Goal: Task Accomplishment & Management: Manage account settings

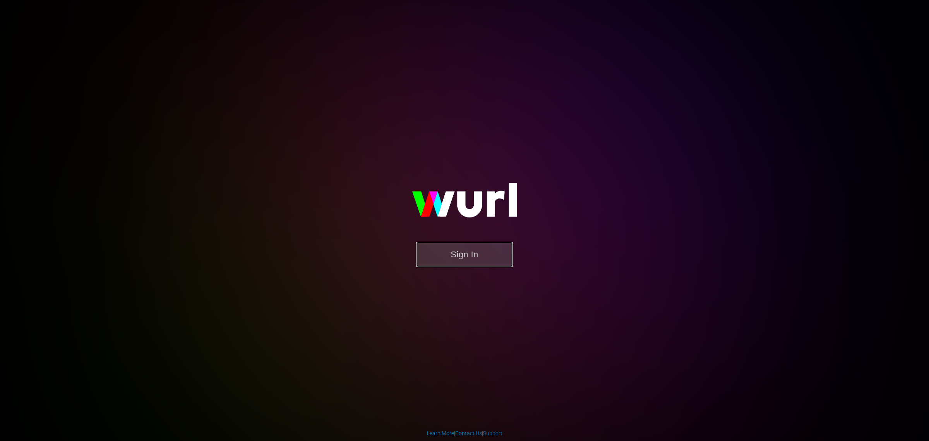
drag, startPoint x: 446, startPoint y: 249, endPoint x: 500, endPoint y: 366, distance: 129.2
click at [449, 249] on button "Sign In" at bounding box center [464, 254] width 97 height 25
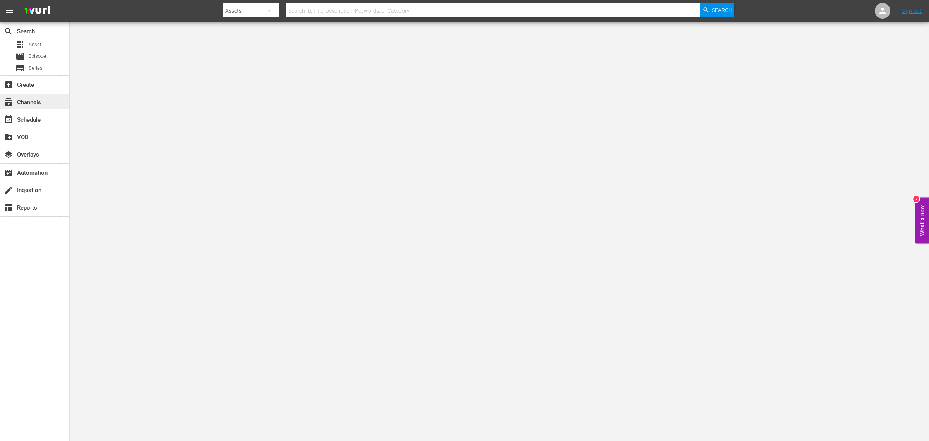
click at [29, 98] on div "subscriptions Channels" at bounding box center [21, 101] width 43 height 7
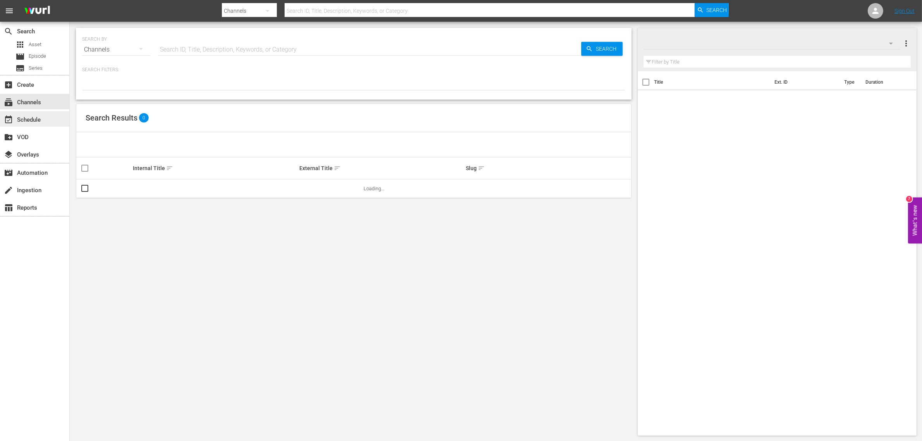
click at [31, 116] on div "event_available Schedule" at bounding box center [21, 118] width 43 height 7
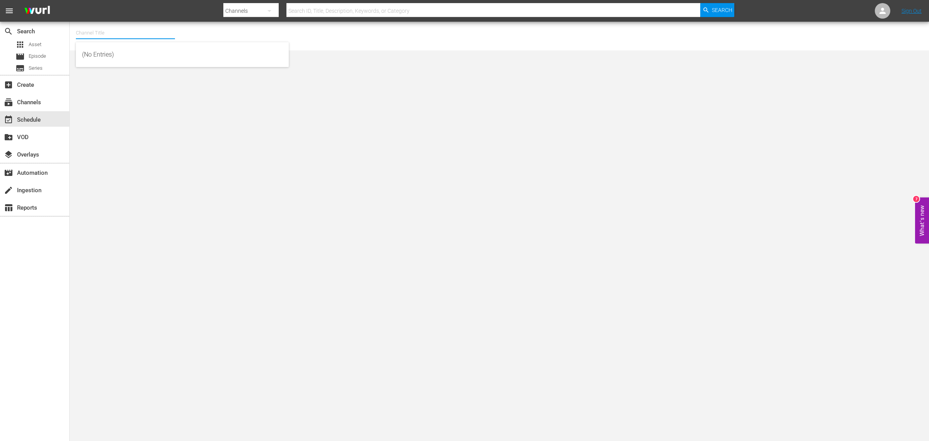
click at [130, 38] on input "text" at bounding box center [125, 33] width 99 height 19
click at [326, 22] on div "Channel Title No Channel Selected." at bounding box center [499, 36] width 859 height 29
click at [120, 39] on hr at bounding box center [125, 39] width 99 height 0
click at [119, 36] on input "text" at bounding box center [125, 33] width 99 height 19
click at [29, 100] on div "subscriptions Channels" at bounding box center [21, 101] width 43 height 7
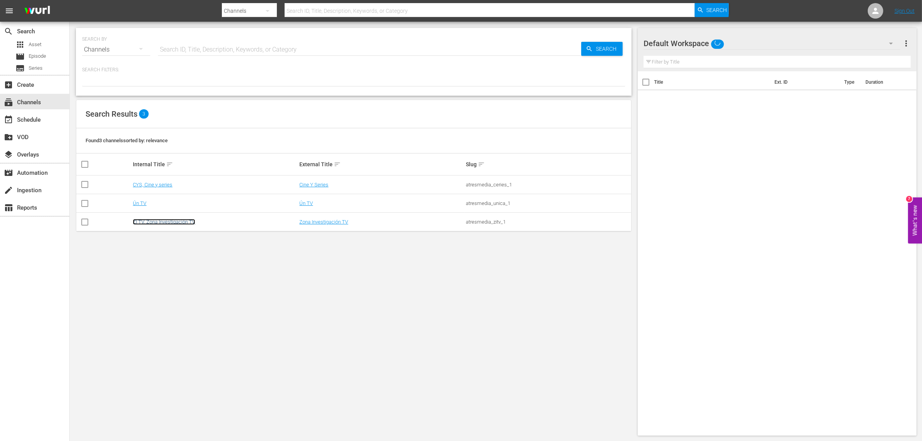
click at [149, 219] on link "ZI TV, Zona Investigación TV" at bounding box center [164, 222] width 62 height 6
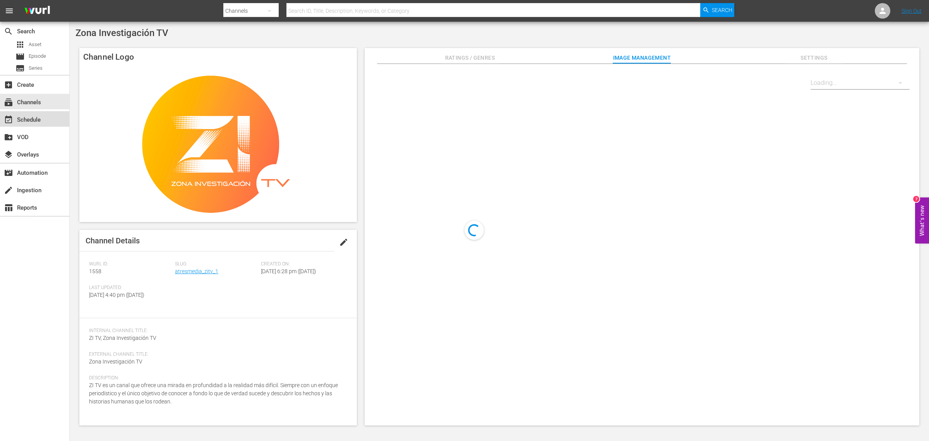
click at [24, 115] on div "event_available Schedule" at bounding box center [21, 118] width 43 height 7
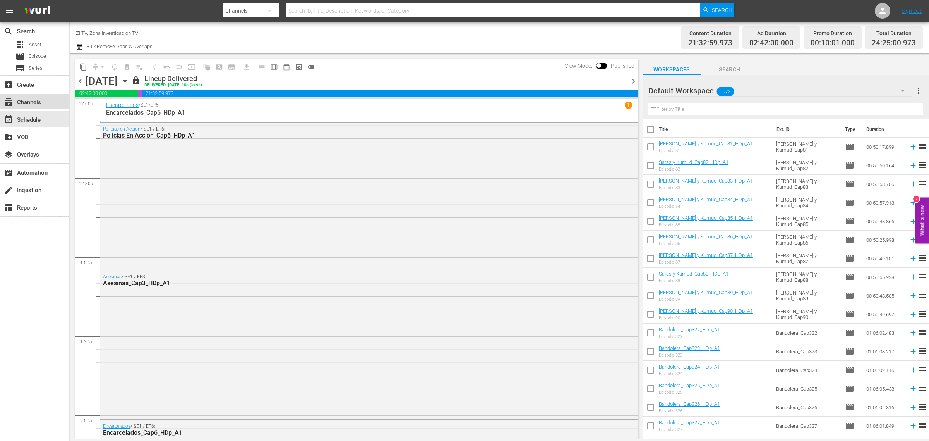
click at [22, 98] on div "subscriptions Channels" at bounding box center [21, 101] width 43 height 7
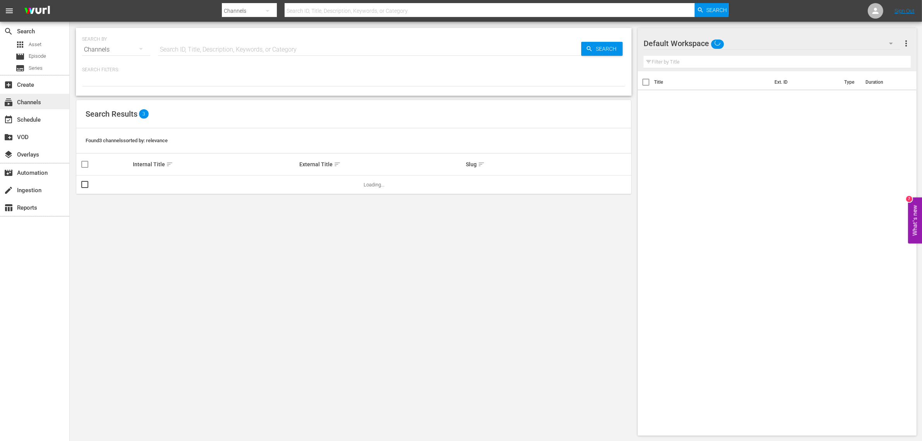
click at [20, 108] on div "subscriptions Channels" at bounding box center [34, 101] width 69 height 15
click at [24, 116] on div "event_available Schedule" at bounding box center [21, 118] width 43 height 7
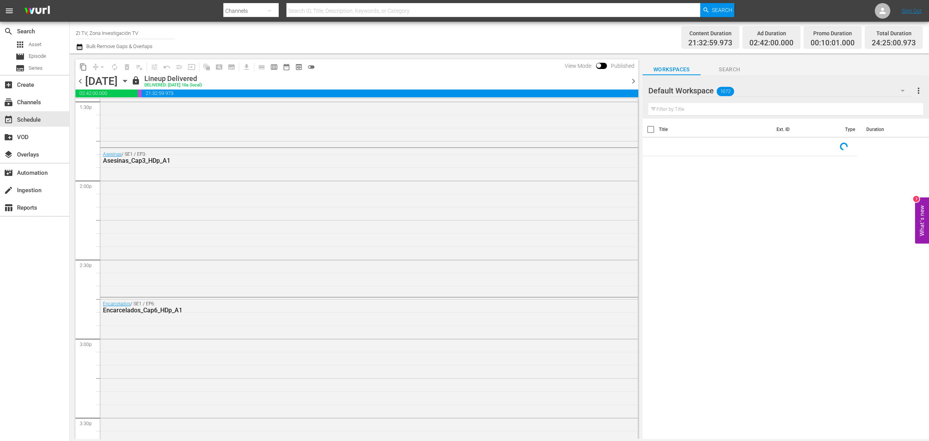
scroll to position [2177, 0]
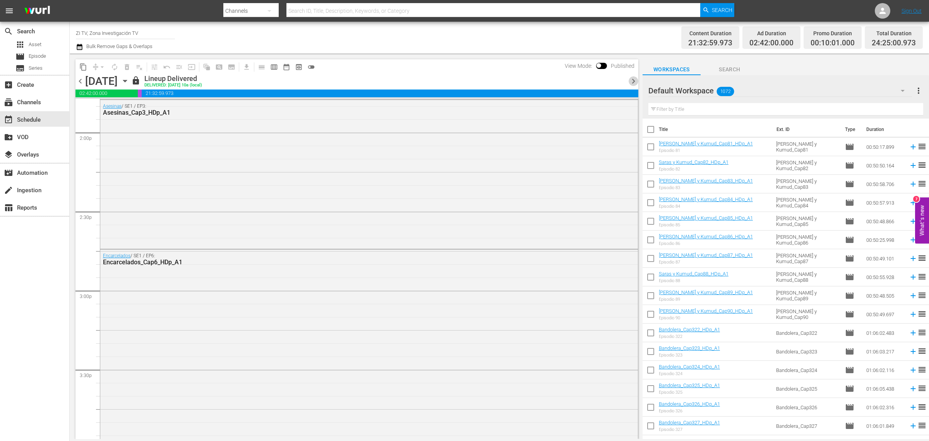
click at [632, 82] on span "chevron_right" at bounding box center [634, 81] width 10 height 10
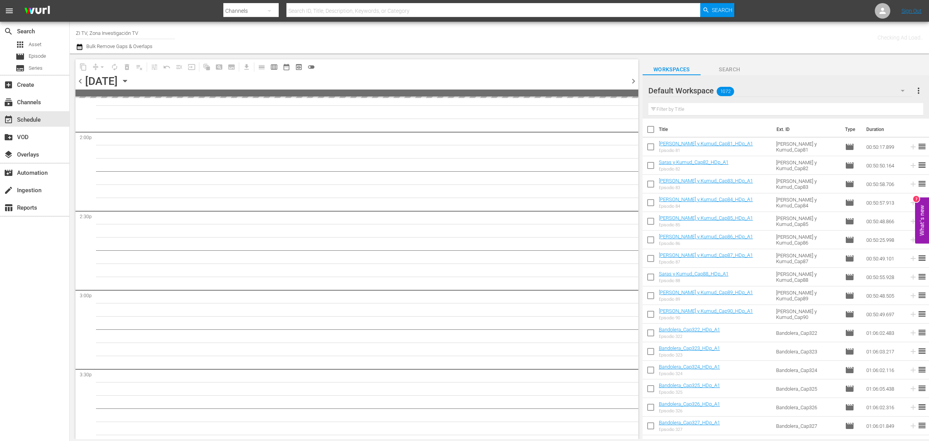
click at [632, 82] on span "chevron_right" at bounding box center [634, 81] width 10 height 10
click at [118, 79] on div "Friday, October 17th" at bounding box center [101, 81] width 33 height 13
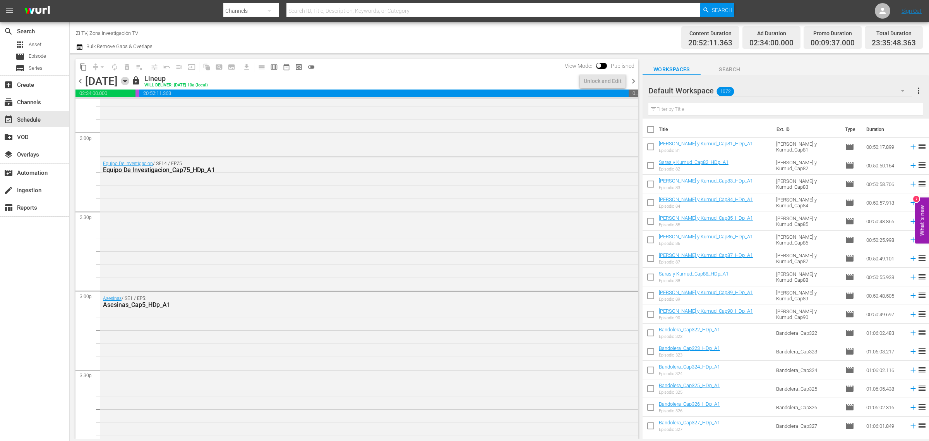
click at [129, 81] on icon "button" at bounding box center [125, 81] width 9 height 9
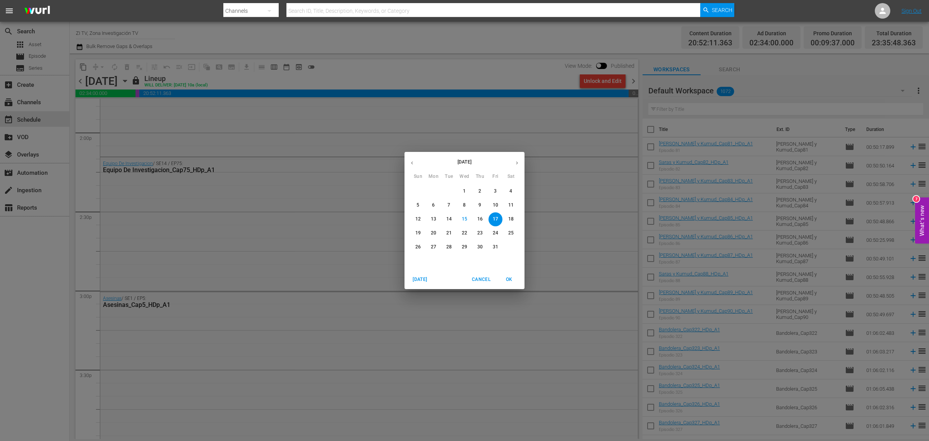
click at [533, 84] on div "October 2025 Sun Mon Tue Wed Thu Fri Sat 28 29 30 1 2 3 4 5 6 7 8 9 10 11 12 13…" at bounding box center [464, 220] width 929 height 441
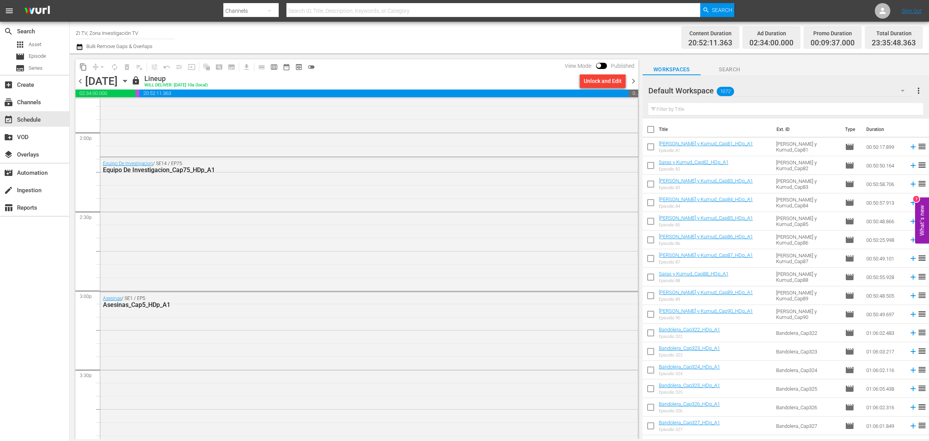
click at [637, 82] on span "chevron_right" at bounding box center [634, 81] width 10 height 10
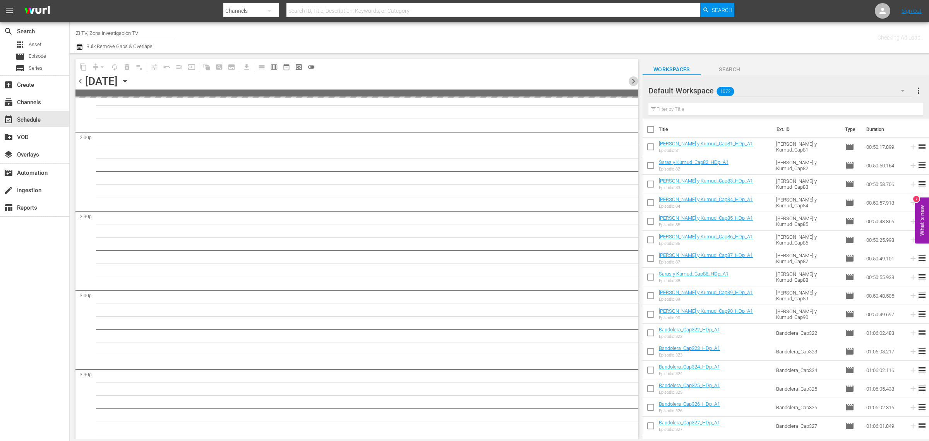
scroll to position [2269, 0]
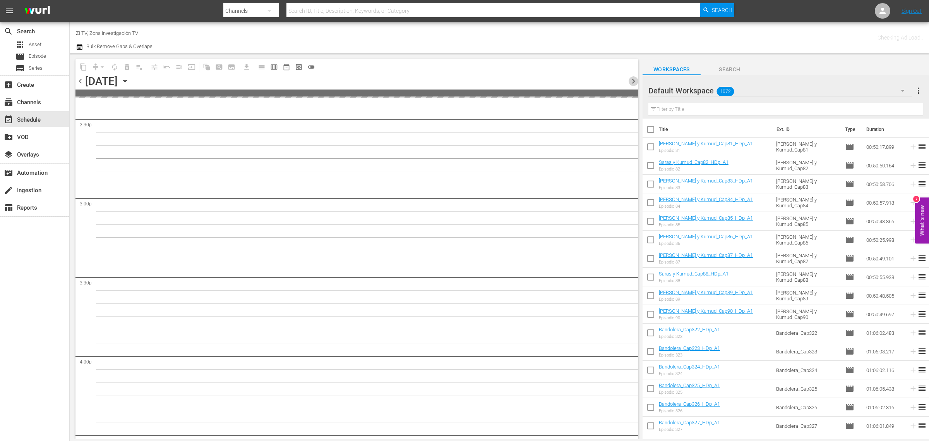
click at [635, 82] on span "chevron_right" at bounding box center [634, 81] width 10 height 10
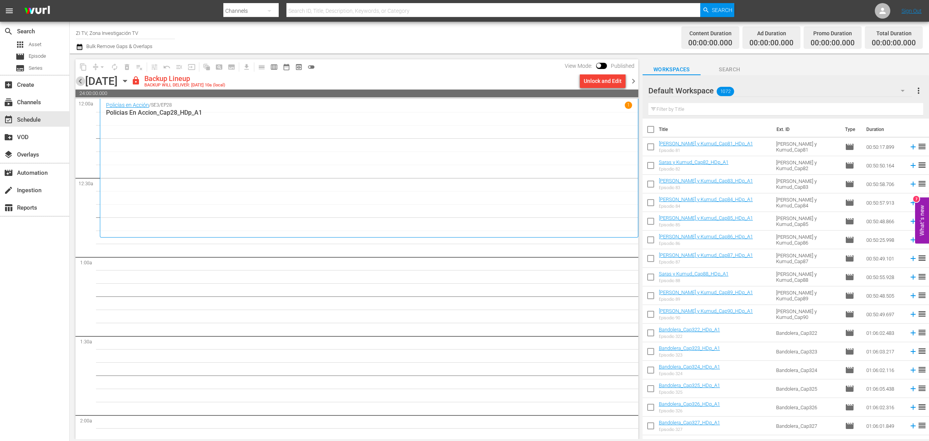
click at [80, 80] on span "chevron_left" at bounding box center [80, 81] width 10 height 10
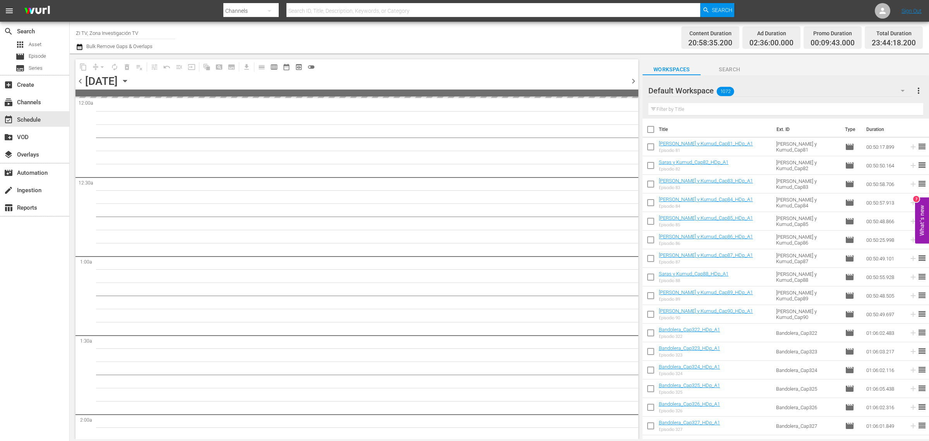
click at [631, 79] on span "chevron_right" at bounding box center [634, 81] width 10 height 10
click at [599, 84] on div "Unlock and Edit" at bounding box center [603, 81] width 38 height 14
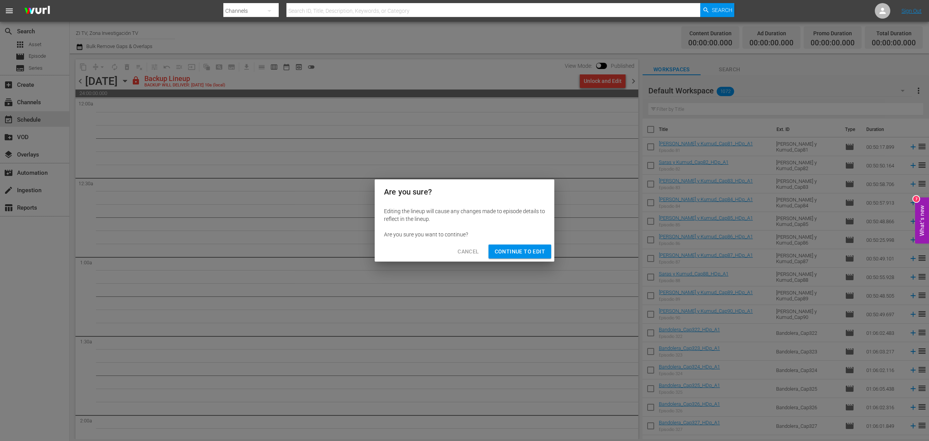
click at [512, 252] on span "Continue to Edit" at bounding box center [520, 252] width 50 height 10
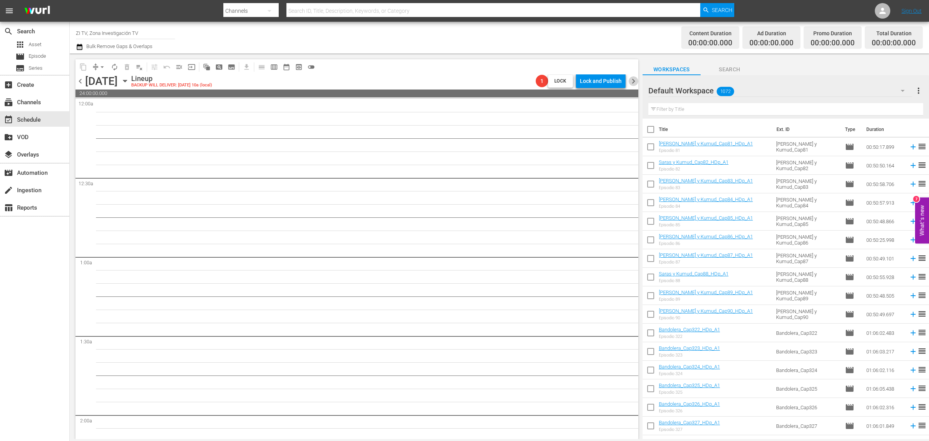
click at [633, 78] on span "chevron_right" at bounding box center [634, 81] width 10 height 10
click at [607, 79] on div "Unlock and Edit" at bounding box center [603, 81] width 38 height 14
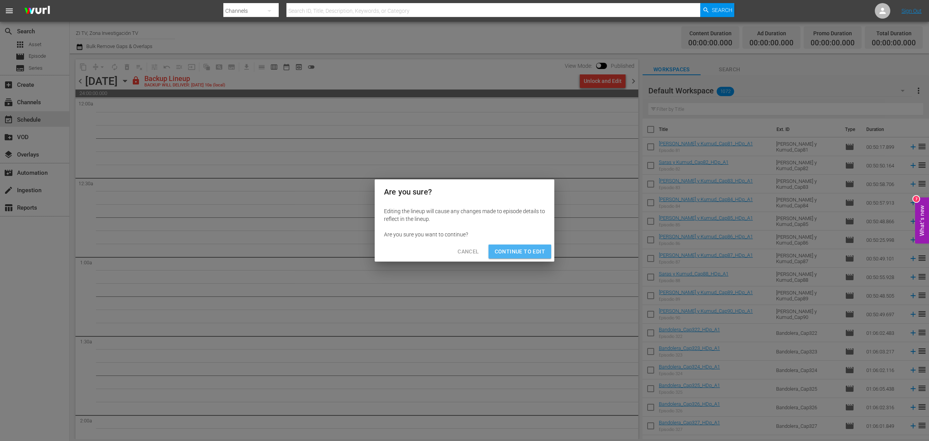
click at [531, 253] on span "Continue to Edit" at bounding box center [520, 252] width 50 height 10
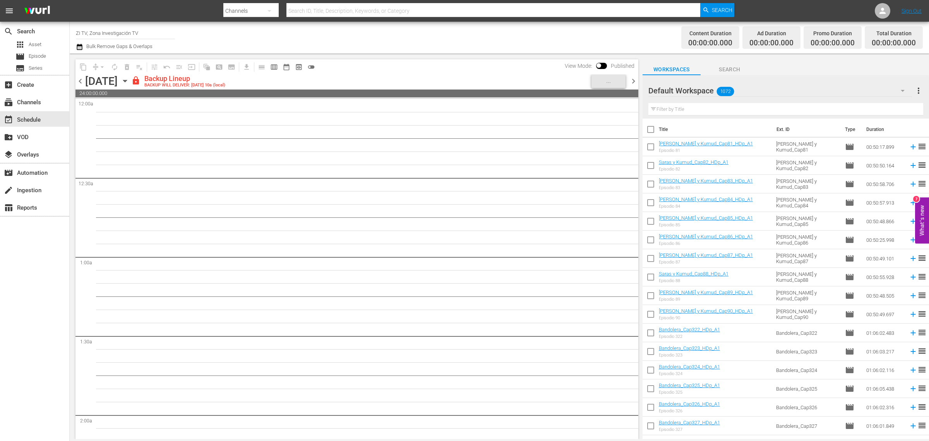
click at [638, 78] on span "chevron_right" at bounding box center [634, 81] width 10 height 10
click at [597, 82] on div "Unlock and Edit" at bounding box center [603, 81] width 38 height 14
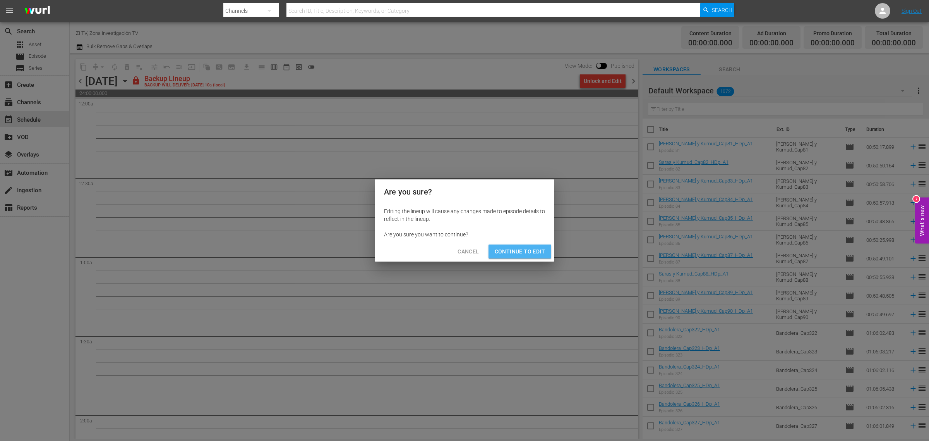
click at [531, 254] on span "Continue to Edit" at bounding box center [520, 252] width 50 height 10
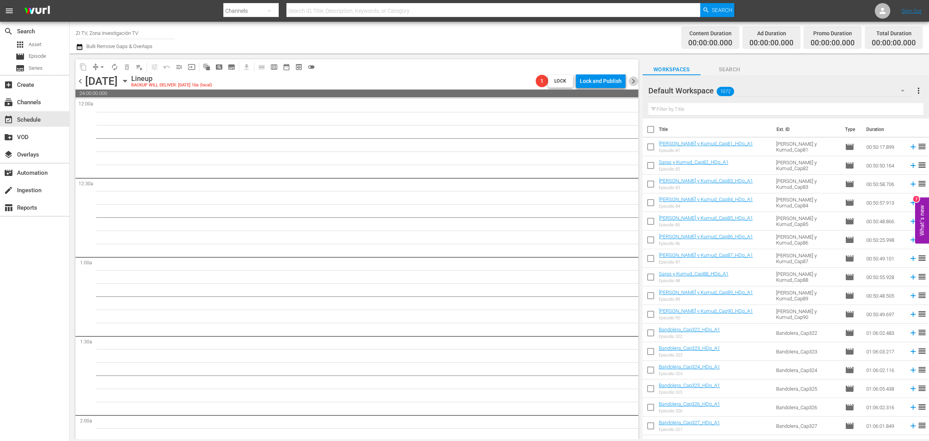
click at [631, 81] on span "chevron_right" at bounding box center [634, 81] width 10 height 10
click at [81, 80] on span "chevron_left" at bounding box center [80, 81] width 10 height 10
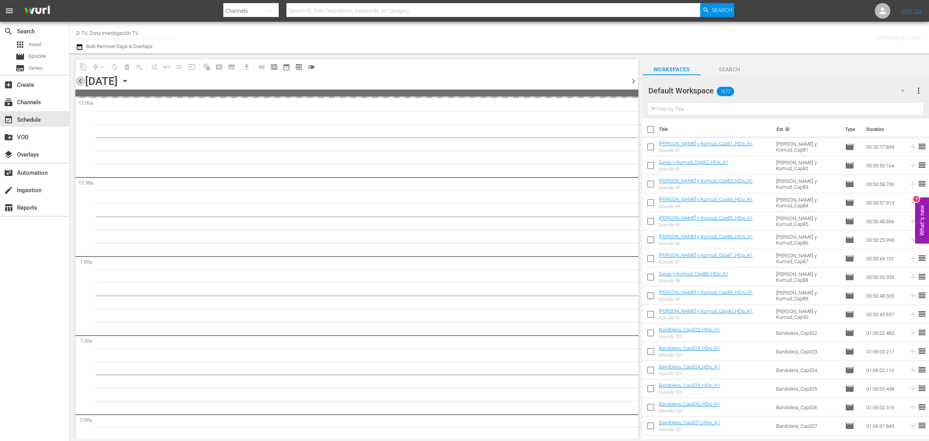
click at [81, 80] on span "chevron_left" at bounding box center [80, 81] width 10 height 10
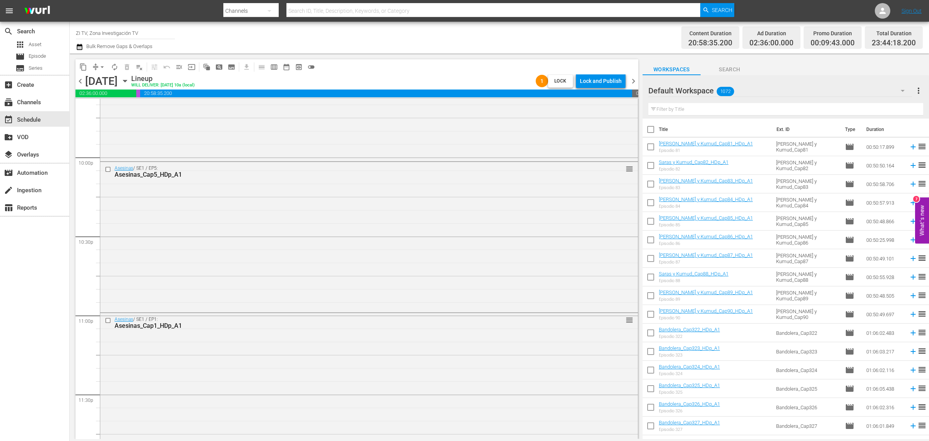
scroll to position [3450, 0]
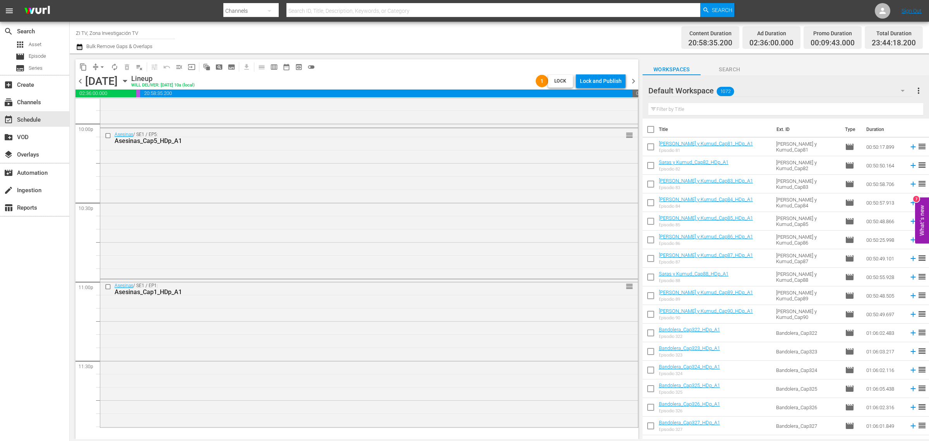
click at [845, 87] on div "Default Workspace 1072" at bounding box center [780, 91] width 264 height 22
click at [671, 137] on div "Zi (401)" at bounding box center [698, 137] width 81 height 12
click at [735, 91] on div "Zi 401" at bounding box center [780, 91] width 264 height 22
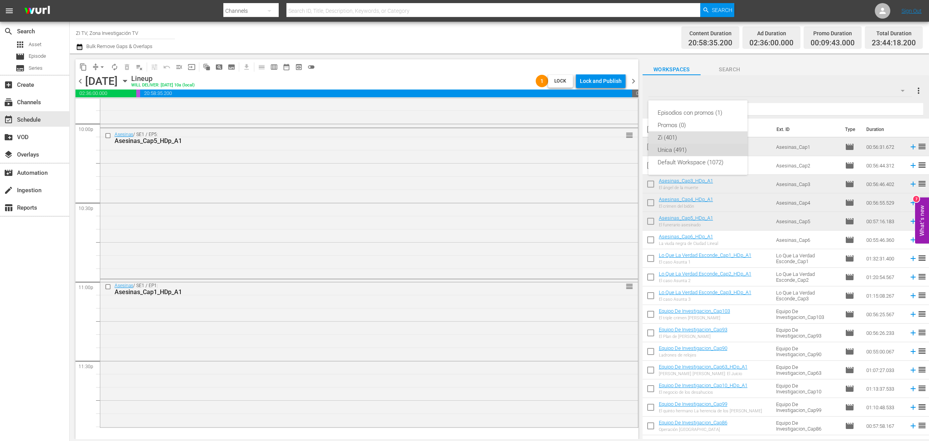
click at [682, 149] on div "Unica (491)" at bounding box center [698, 150] width 81 height 12
click at [737, 94] on div "Unica" at bounding box center [780, 91] width 264 height 22
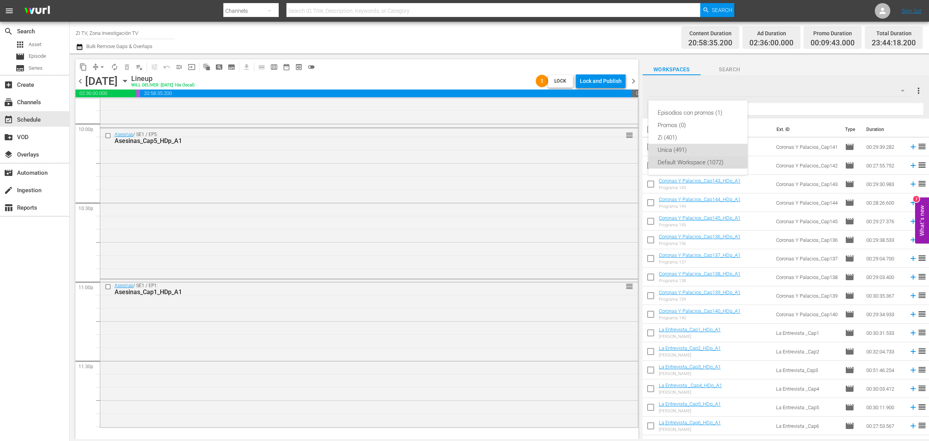
click at [686, 161] on div "Default Workspace (1072)" at bounding box center [698, 162] width 81 height 12
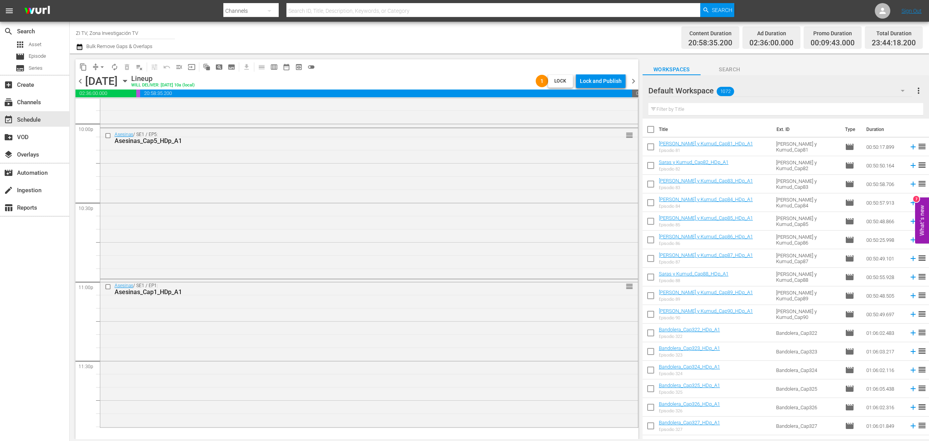
click at [741, 90] on div "Default Workspace 1072" at bounding box center [780, 91] width 264 height 22
click at [670, 139] on div "Zi (401)" at bounding box center [698, 137] width 81 height 12
drag, startPoint x: 748, startPoint y: 111, endPoint x: 928, endPoint y: 28, distance: 198.5
click at [748, 111] on input "text" at bounding box center [785, 109] width 275 height 12
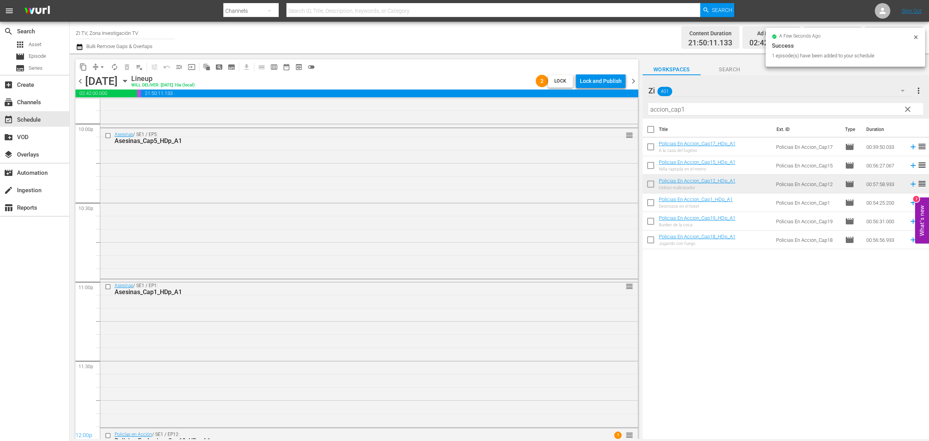
click at [636, 81] on span "chevron_right" at bounding box center [634, 81] width 10 height 10
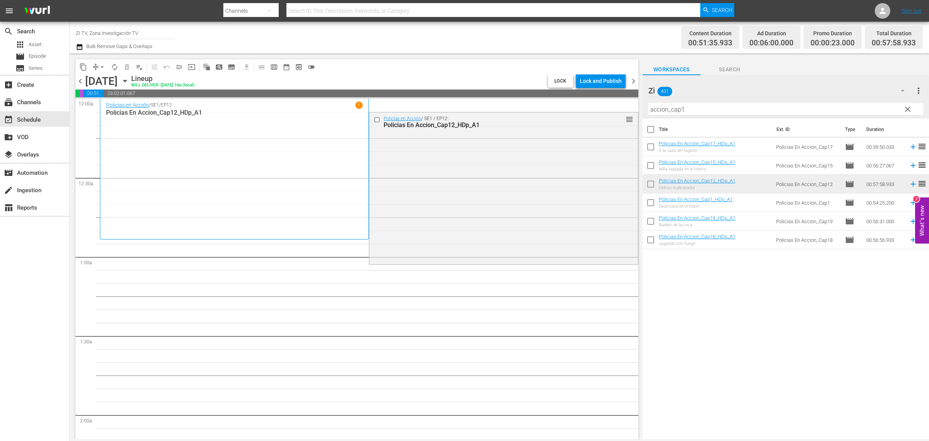
click at [633, 80] on span "chevron_right" at bounding box center [634, 81] width 10 height 10
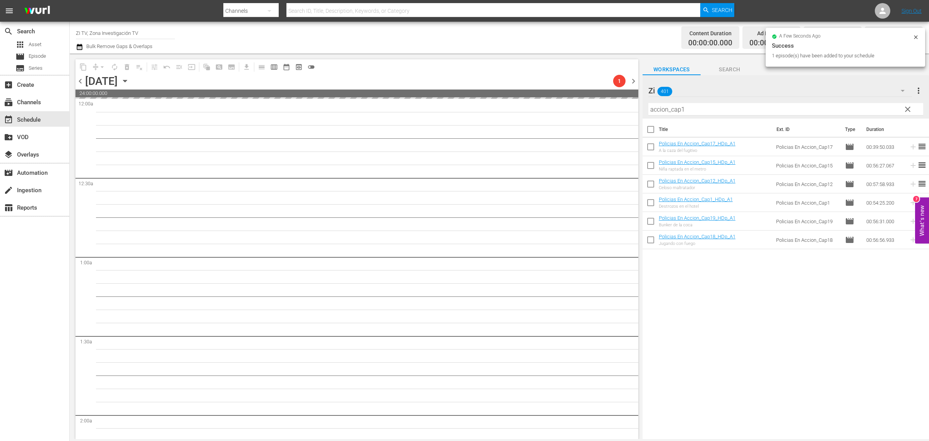
click at [635, 76] on span "chevron_right" at bounding box center [634, 81] width 10 height 10
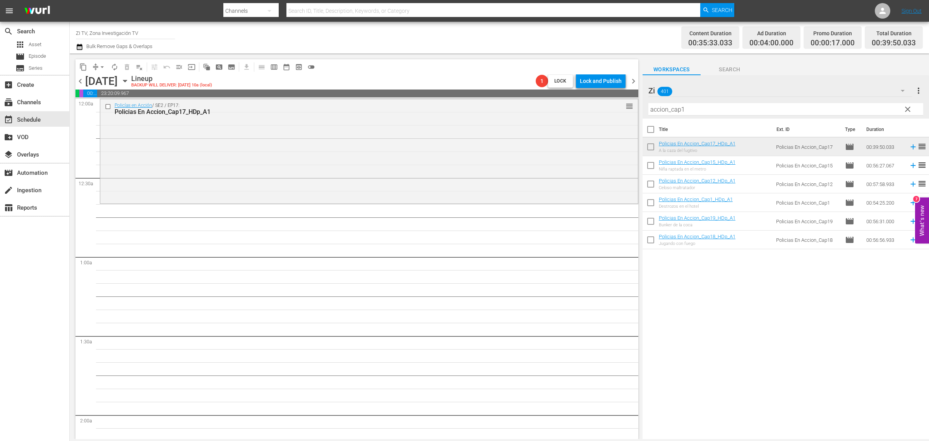
click at [637, 82] on span "chevron_right" at bounding box center [634, 81] width 10 height 10
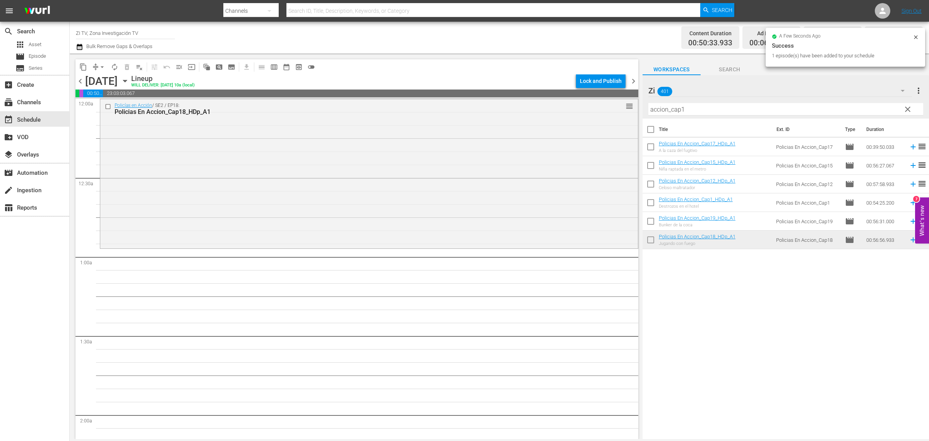
click at [634, 82] on span "chevron_right" at bounding box center [634, 81] width 10 height 10
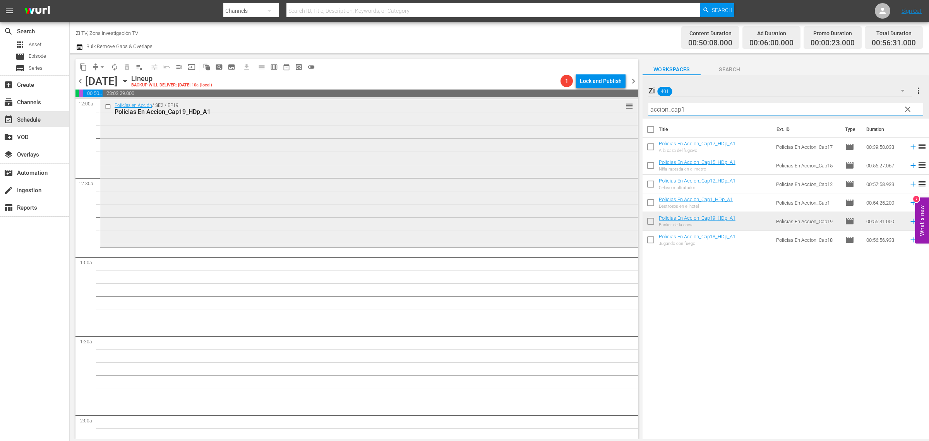
drag, startPoint x: 707, startPoint y: 111, endPoint x: 450, endPoint y: 113, distance: 257.4
click at [450, 113] on div "content_copy compress arrow_drop_down autorenew_outlined delete_forever_outline…" at bounding box center [499, 245] width 859 height 385
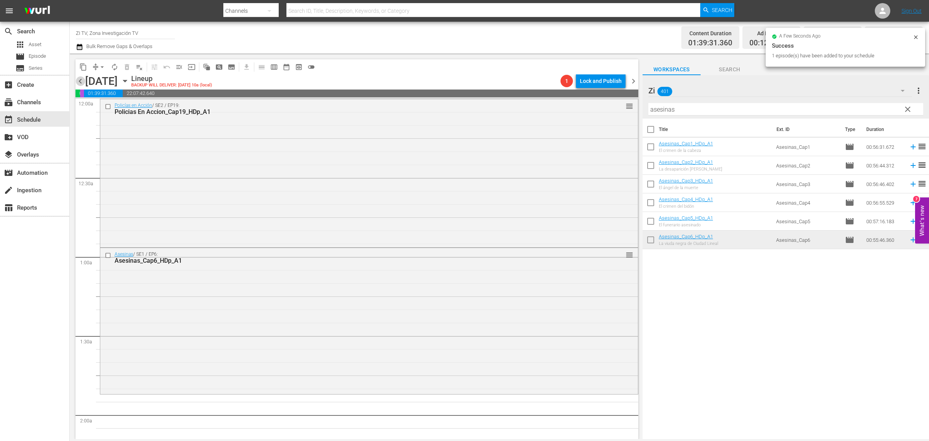
click at [81, 84] on span "chevron_left" at bounding box center [80, 81] width 10 height 10
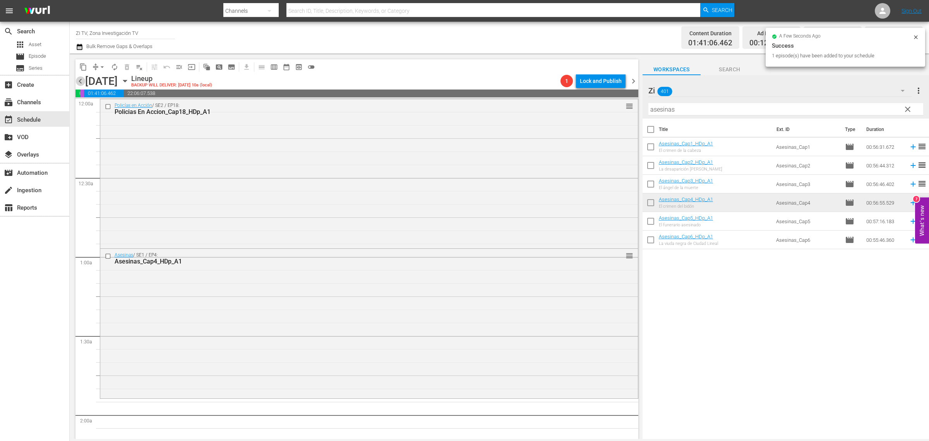
click at [81, 80] on span "chevron_left" at bounding box center [80, 81] width 10 height 10
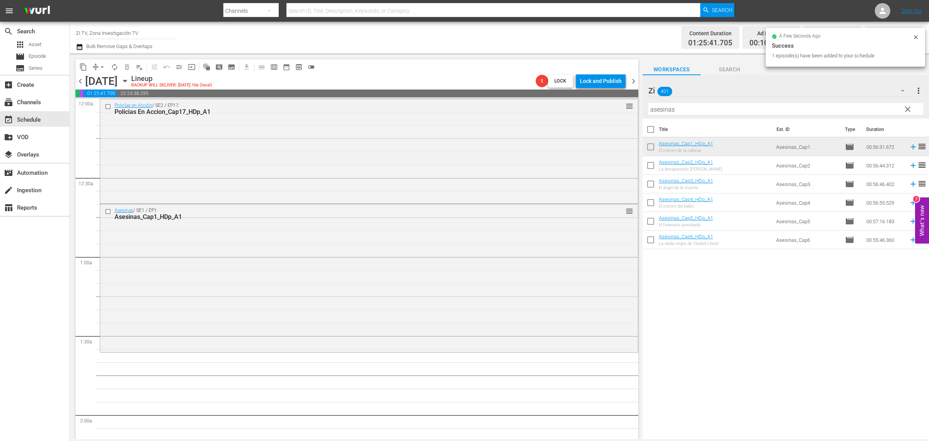
click at [81, 78] on span "chevron_left" at bounding box center [80, 81] width 10 height 10
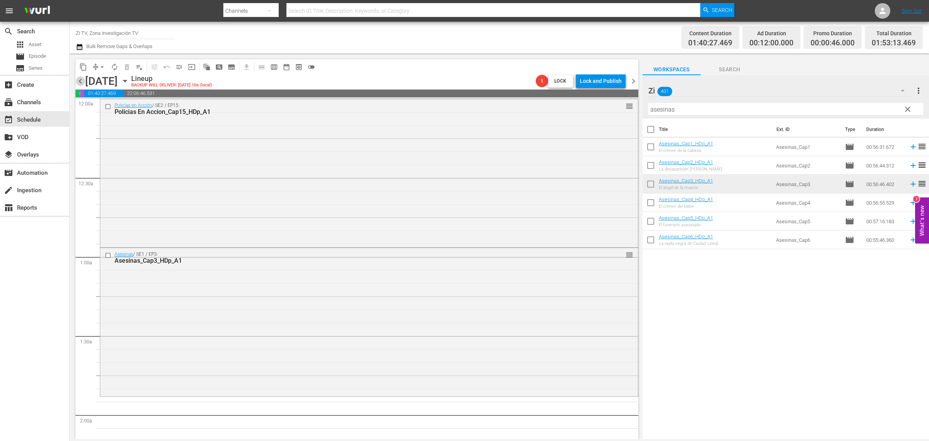
click at [80, 81] on span "chevron_left" at bounding box center [80, 81] width 10 height 10
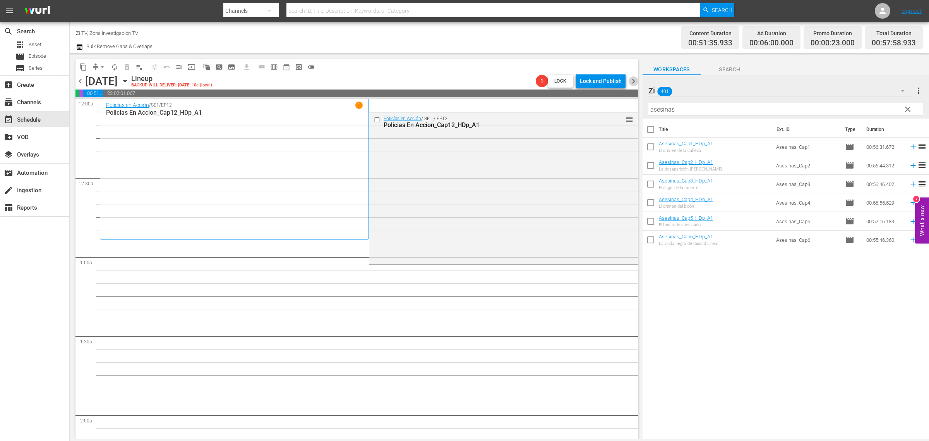
click at [631, 80] on span "chevron_right" at bounding box center [634, 81] width 10 height 10
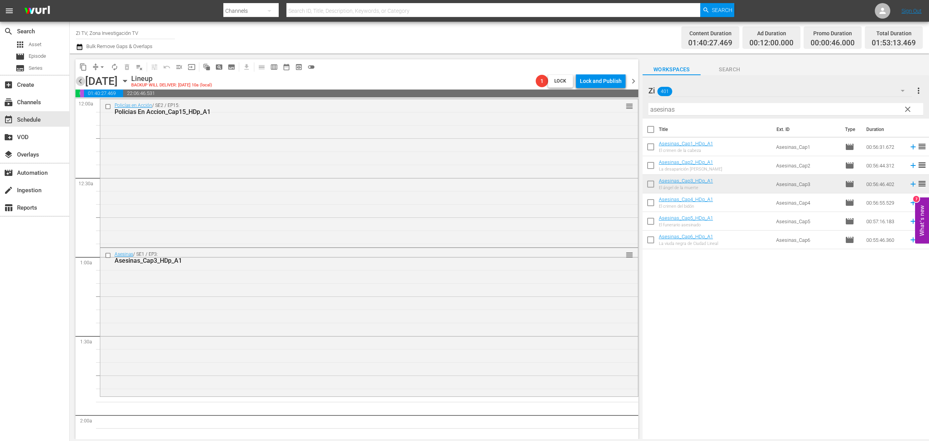
click at [81, 78] on span "chevron_left" at bounding box center [80, 81] width 10 height 10
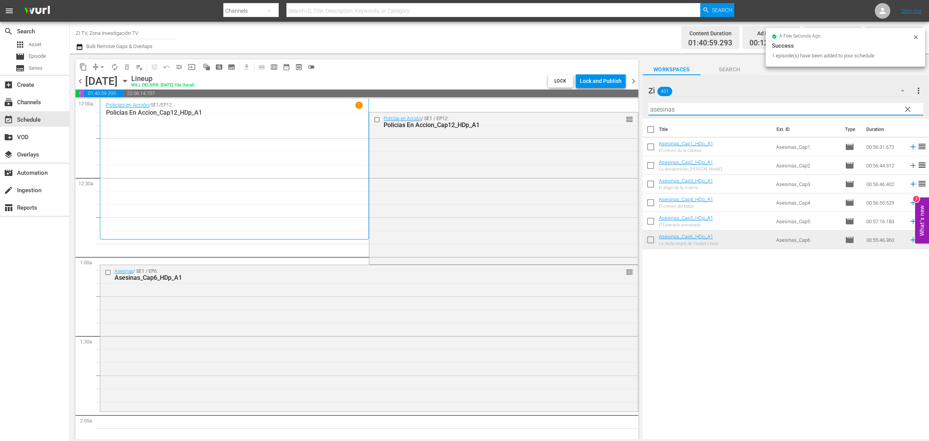
drag, startPoint x: 690, startPoint y: 112, endPoint x: 536, endPoint y: 111, distance: 154.1
click at [536, 111] on div "content_copy compress arrow_drop_down autorenew_outlined delete_forever_outline…" at bounding box center [499, 245] width 859 height 385
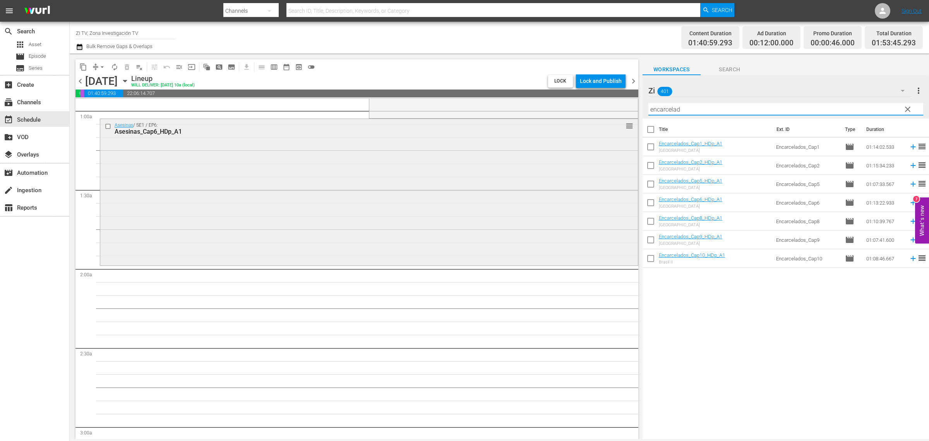
scroll to position [194, 0]
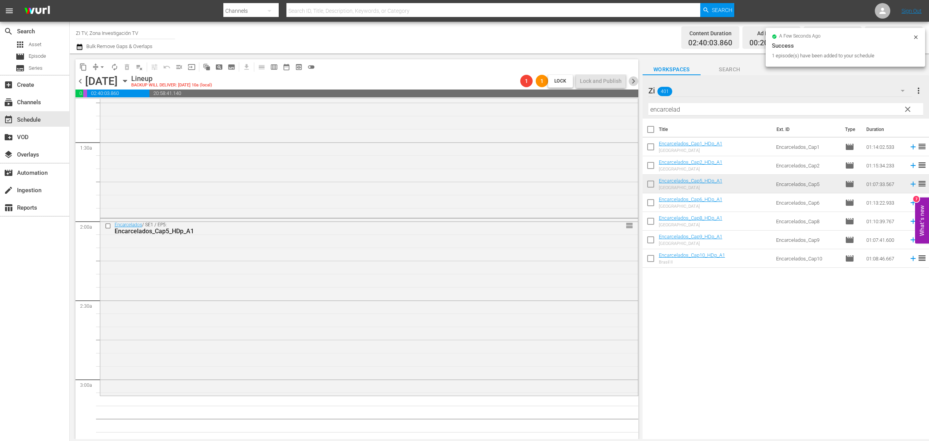
click at [634, 82] on span "chevron_right" at bounding box center [634, 81] width 10 height 10
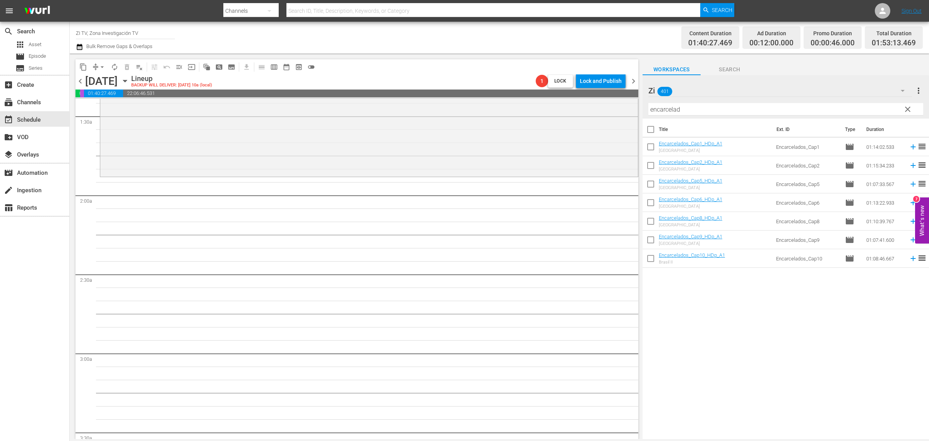
scroll to position [206, 0]
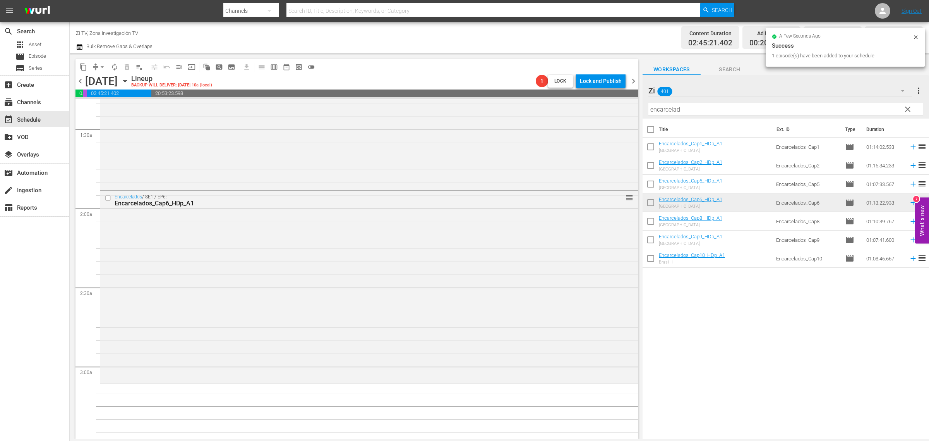
click at [635, 83] on span "chevron_right" at bounding box center [634, 81] width 10 height 10
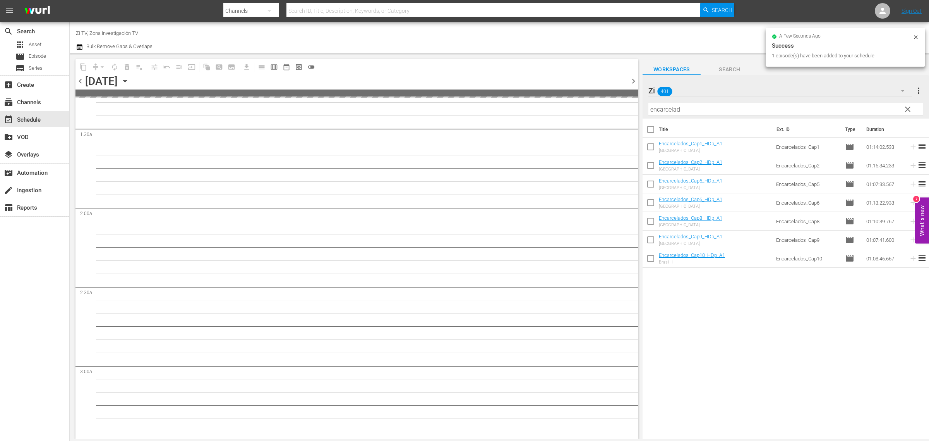
scroll to position [219, 0]
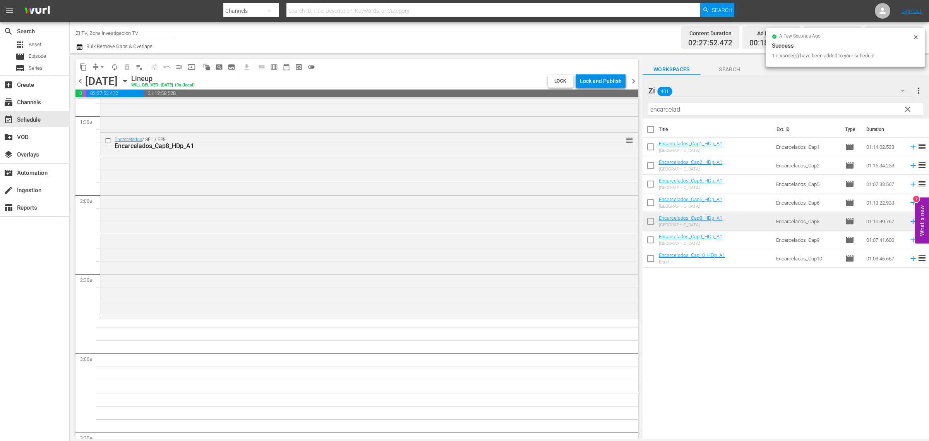
click at [636, 83] on span "chevron_right" at bounding box center [634, 81] width 10 height 10
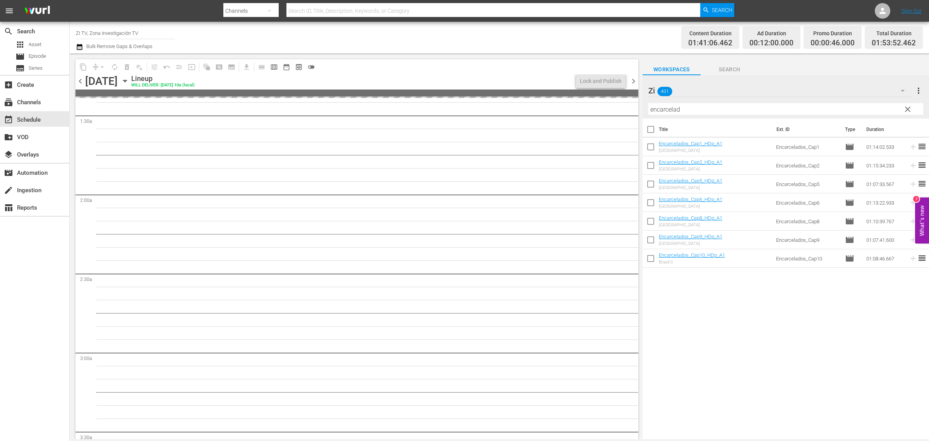
scroll to position [206, 0]
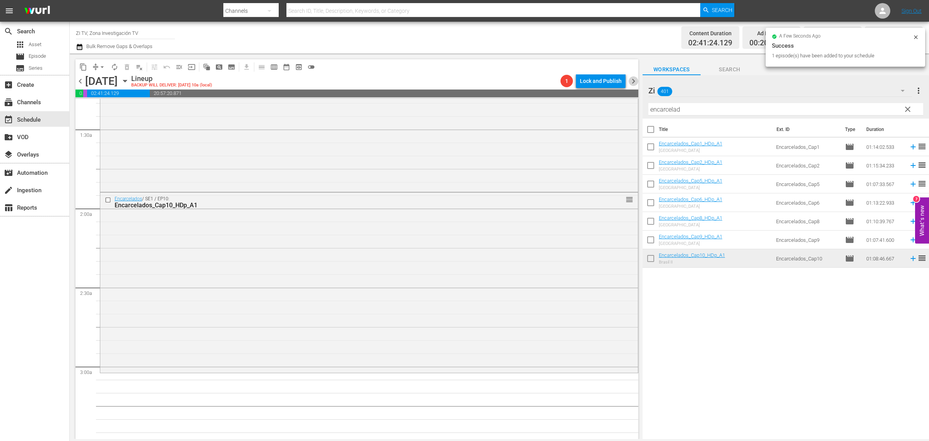
click at [634, 82] on span "chevron_right" at bounding box center [634, 81] width 10 height 10
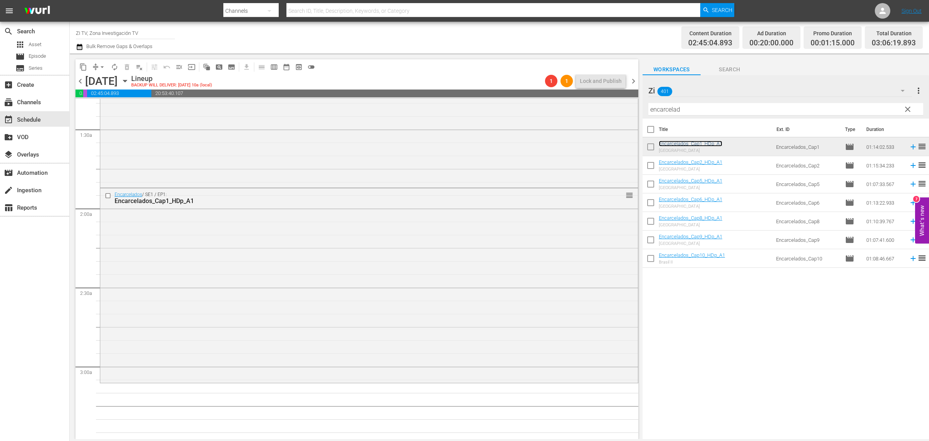
scroll to position [255, 0]
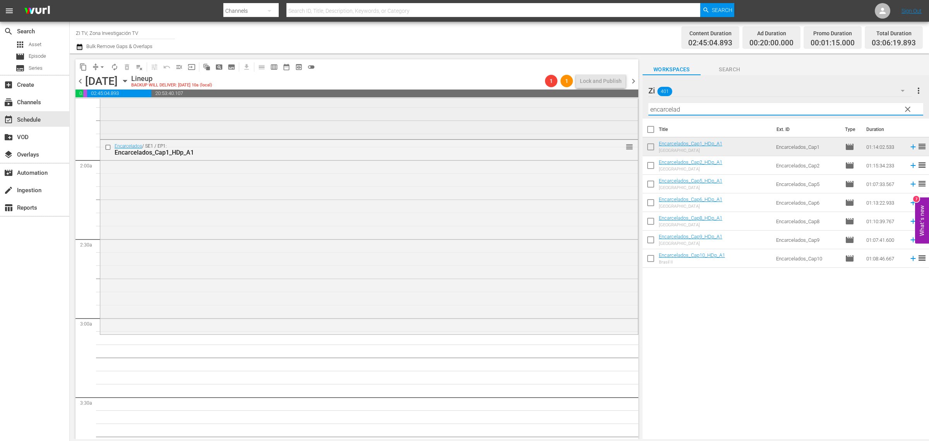
drag, startPoint x: 709, startPoint y: 108, endPoint x: 591, endPoint y: 105, distance: 118.1
click at [591, 105] on div "content_copy compress arrow_drop_down autorenew_outlined delete_forever_outline…" at bounding box center [499, 245] width 859 height 385
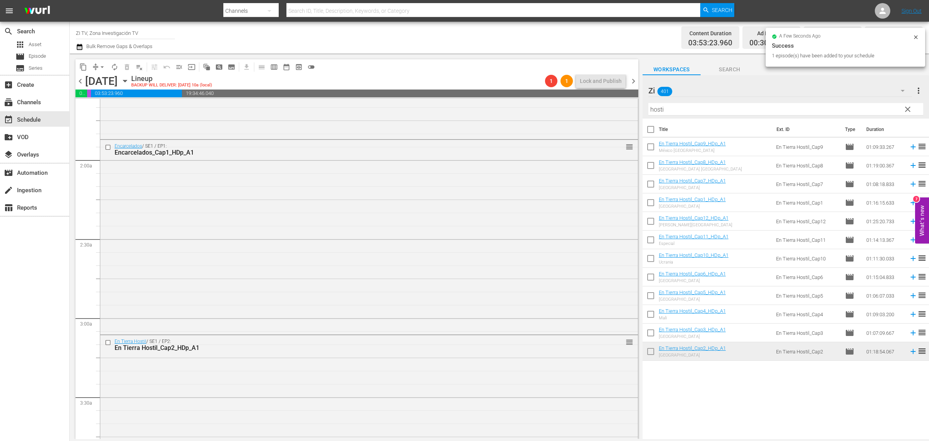
click at [81, 82] on span "chevron_left" at bounding box center [80, 81] width 10 height 10
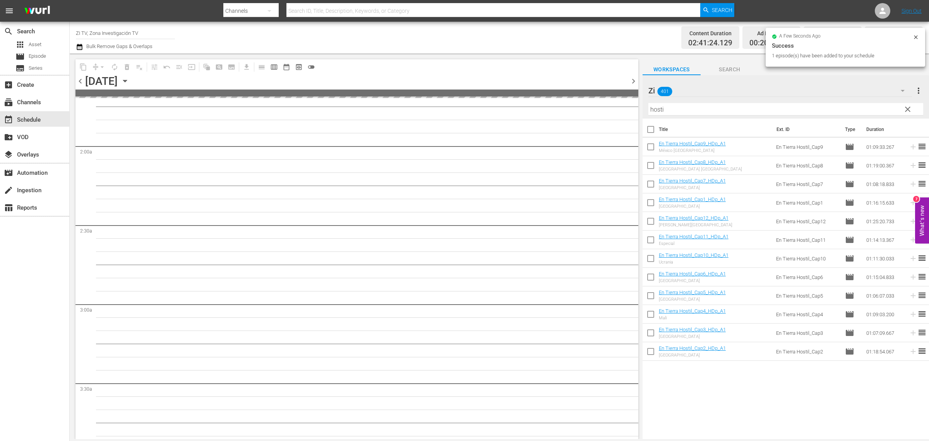
scroll to position [255, 0]
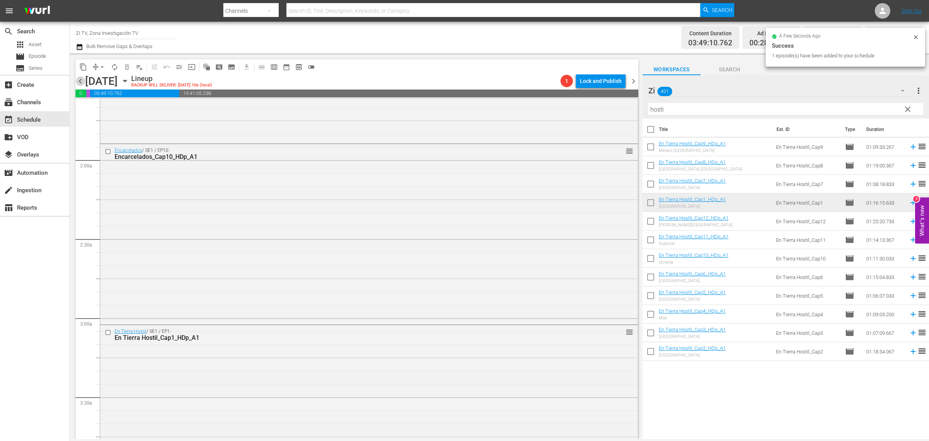
click at [79, 82] on span "chevron_left" at bounding box center [80, 81] width 10 height 10
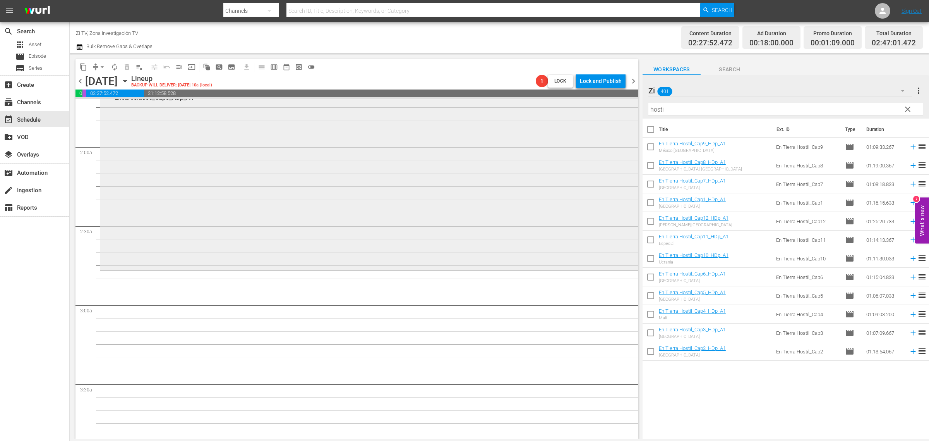
drag, startPoint x: 713, startPoint y: 109, endPoint x: 498, endPoint y: 107, distance: 214.9
click at [497, 107] on div "content_copy compress arrow_drop_down autorenew_outlined delete_forever_outline…" at bounding box center [499, 245] width 859 height 385
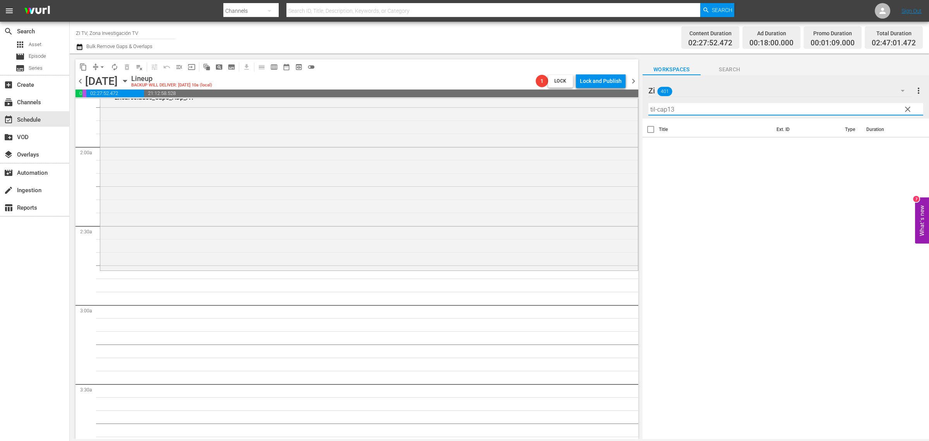
click at [657, 109] on input "til-cap13" at bounding box center [785, 109] width 275 height 12
click at [629, 81] on span "chevron_right" at bounding box center [634, 81] width 10 height 10
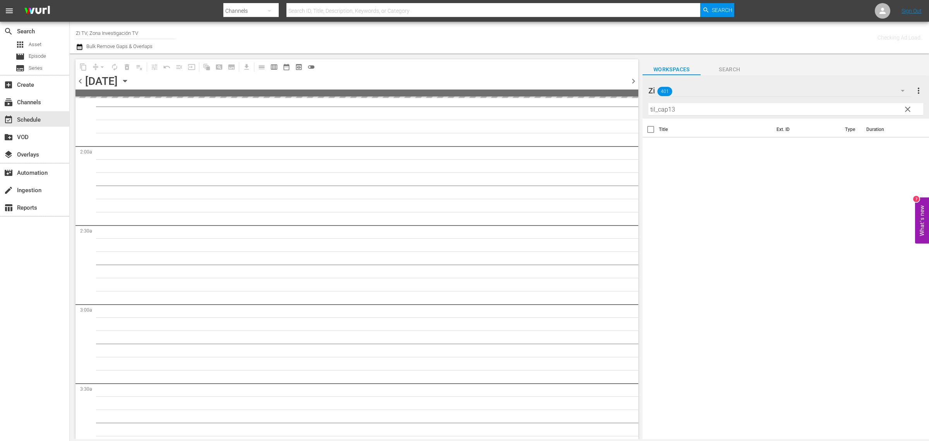
scroll to position [281, 0]
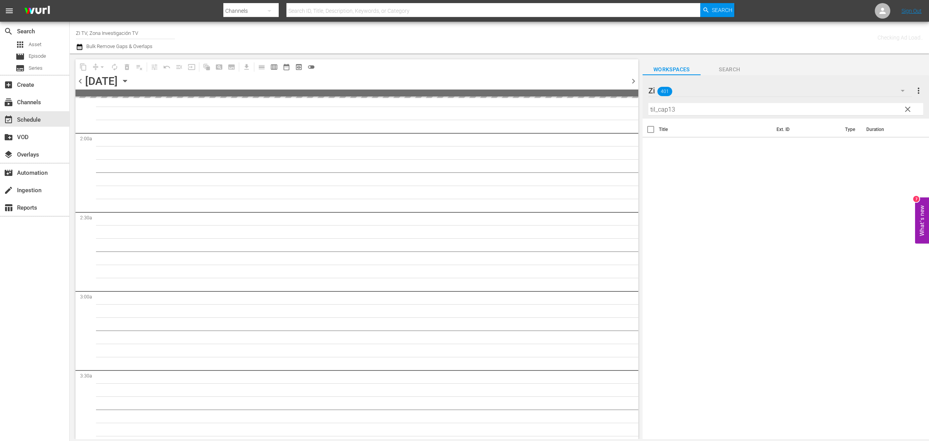
click at [632, 80] on span "chevron_right" at bounding box center [634, 81] width 10 height 10
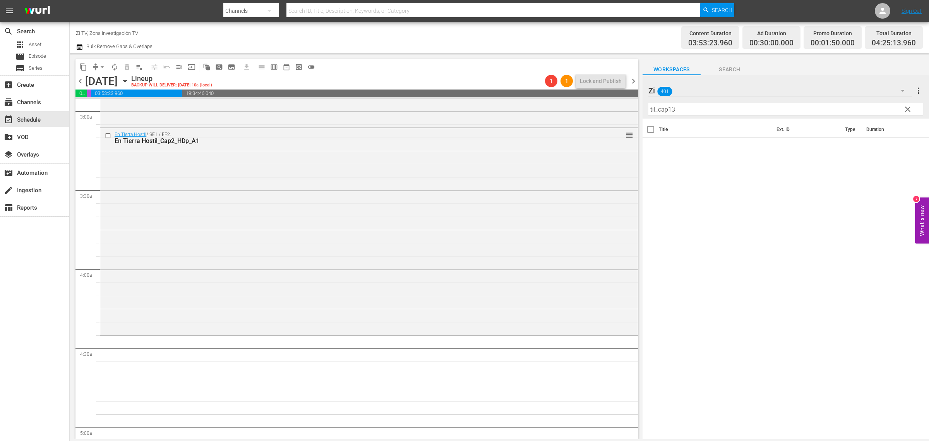
scroll to position [413, 0]
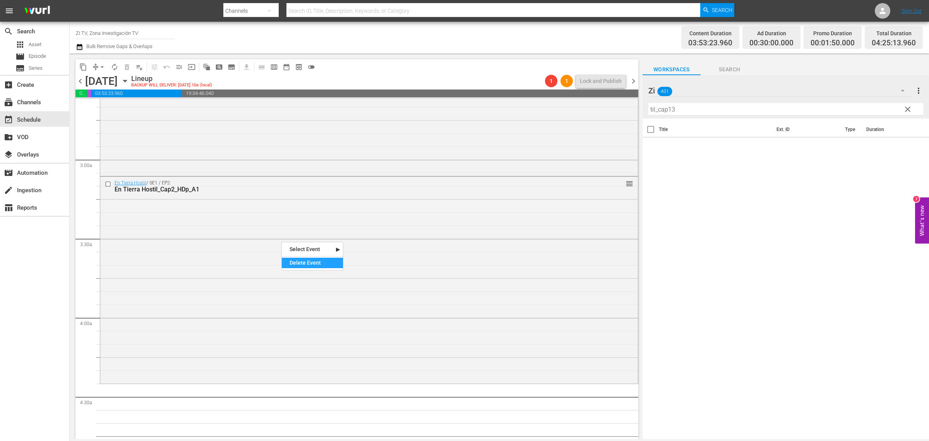
click at [326, 265] on div "Delete Event" at bounding box center [312, 262] width 61 height 10
click at [715, 112] on input "til_cap13" at bounding box center [785, 109] width 275 height 12
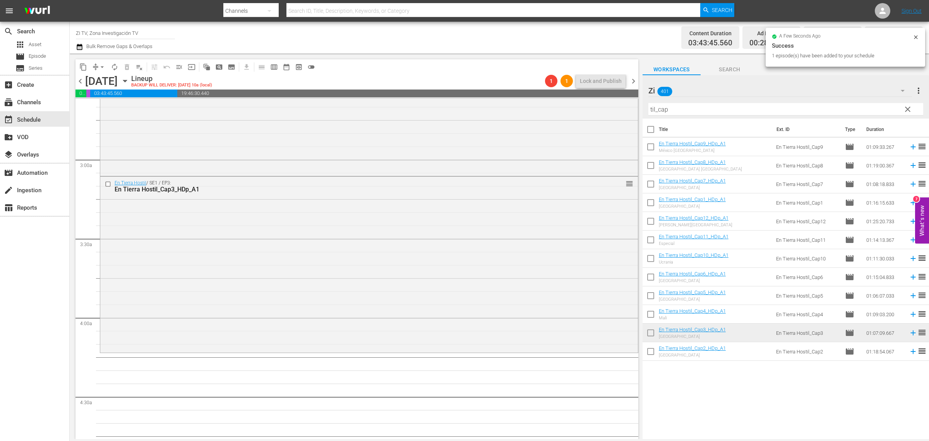
click at [79, 84] on span "chevron_left" at bounding box center [80, 81] width 10 height 10
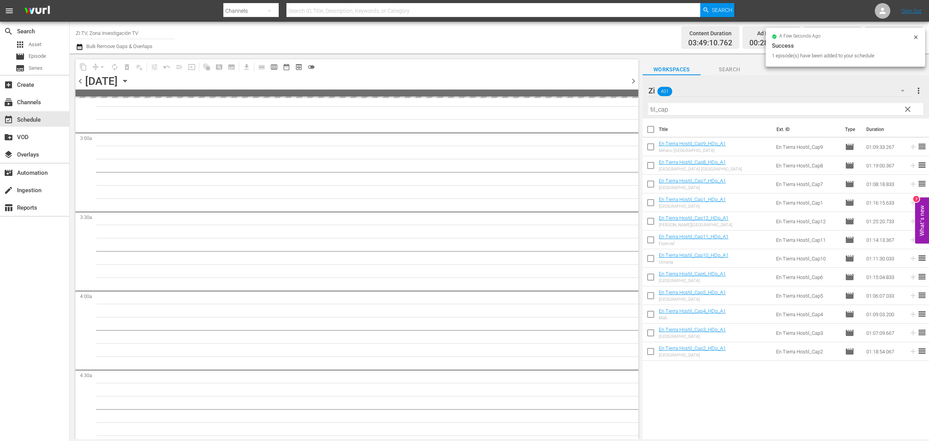
scroll to position [413, 0]
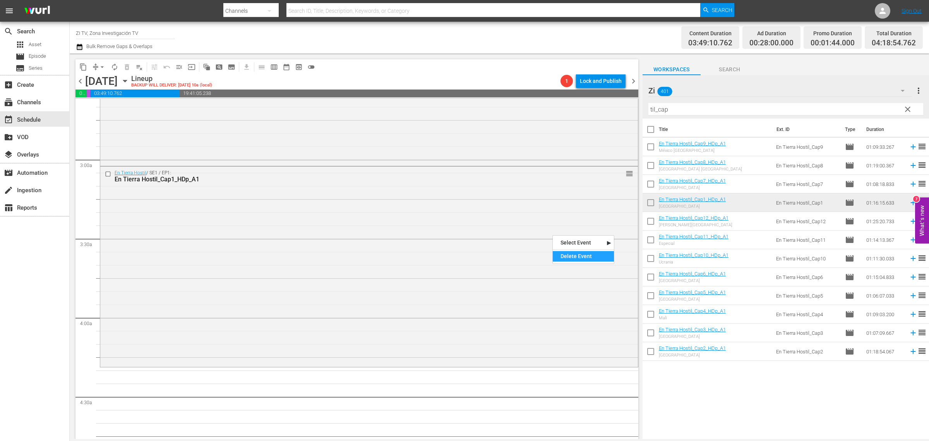
click at [588, 260] on div "Delete Event" at bounding box center [583, 256] width 61 height 10
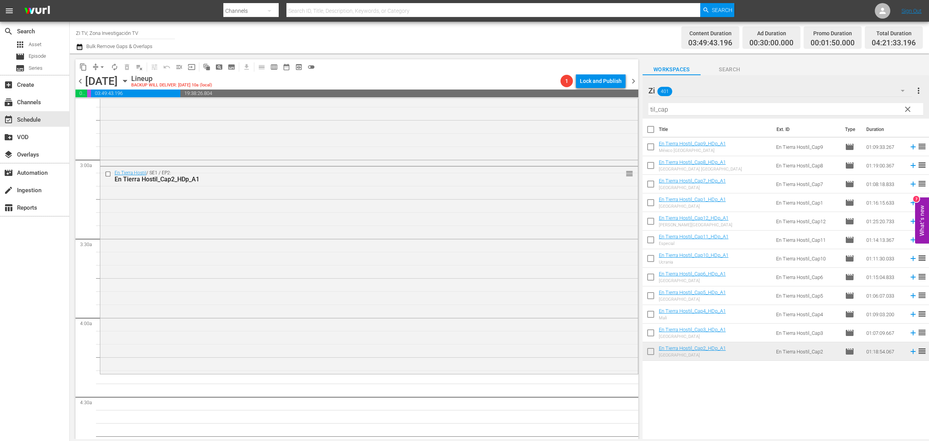
click at [79, 82] on span "chevron_left" at bounding box center [80, 81] width 10 height 10
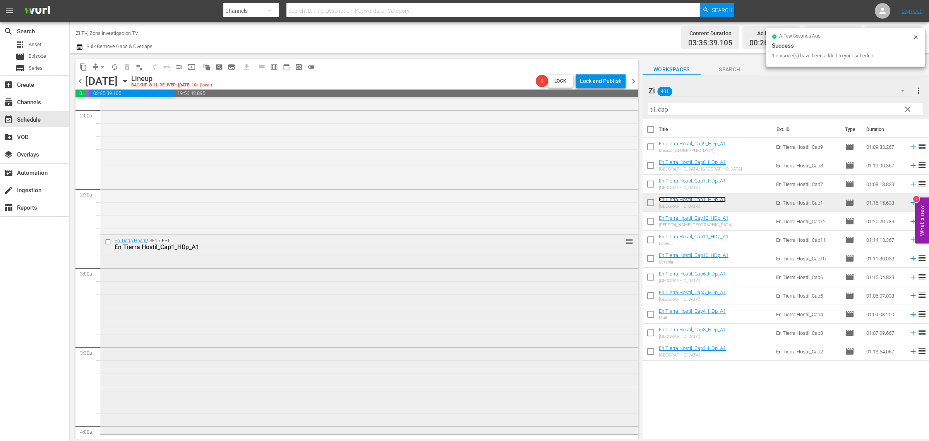
scroll to position [281, 0]
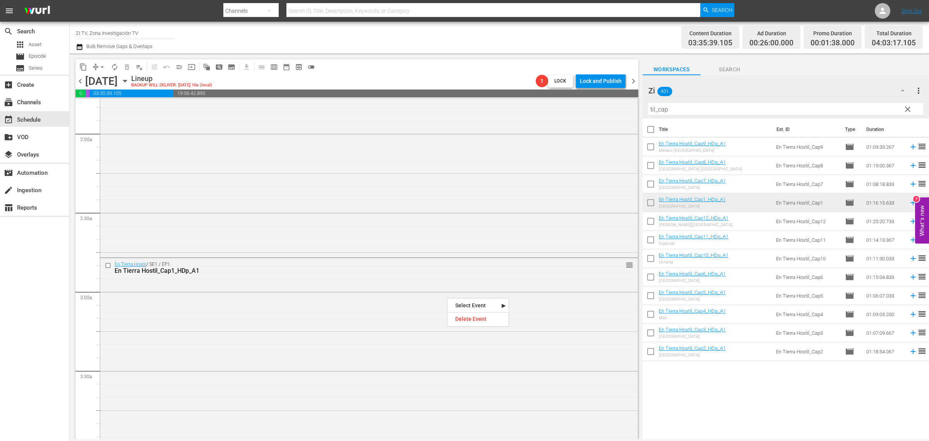
click at [770, 403] on div "Title Ext. ID Type Duration En Tierra Hostil_Cap9_HDp_A1 México Monterrey En Ti…" at bounding box center [786, 278] width 286 height 321
click at [79, 83] on span "chevron_left" at bounding box center [80, 81] width 10 height 10
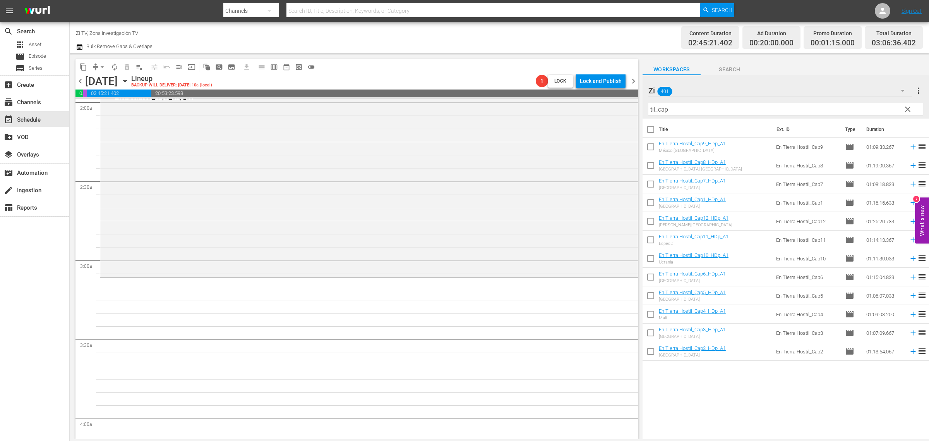
scroll to position [329, 0]
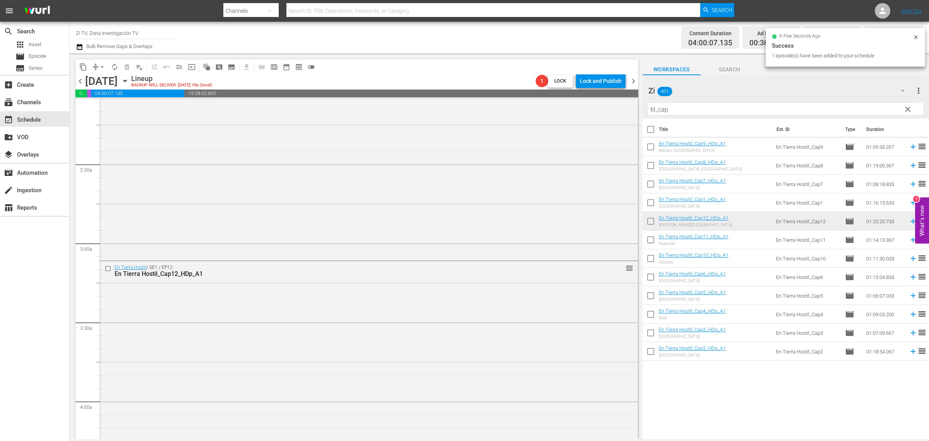
click at [82, 80] on span "chevron_left" at bounding box center [80, 81] width 10 height 10
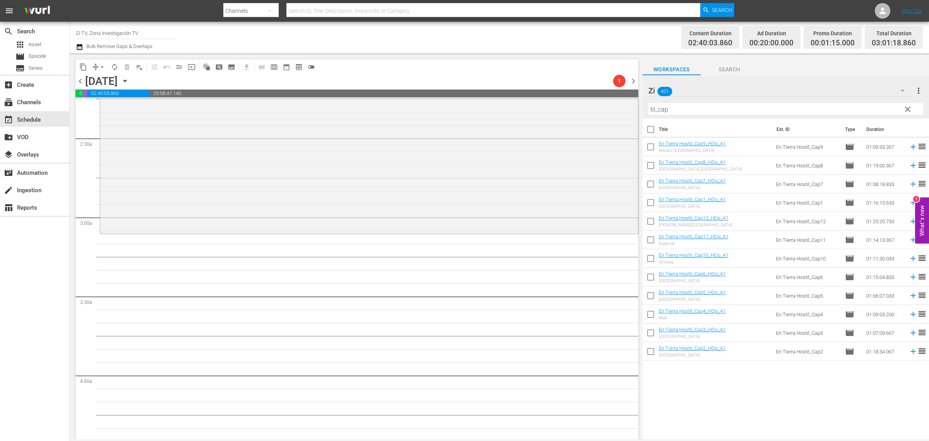
scroll to position [316, 0]
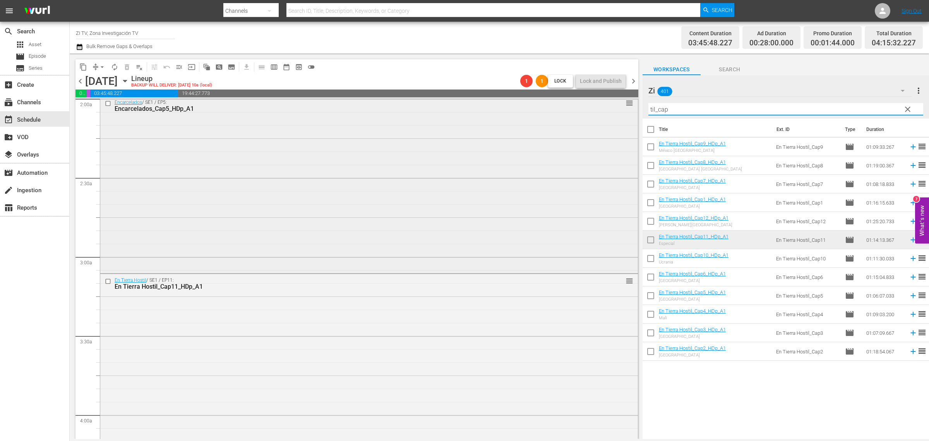
drag, startPoint x: 715, startPoint y: 110, endPoint x: 506, endPoint y: 109, distance: 209.4
click at [509, 109] on div "content_copy compress arrow_drop_down autorenew_outlined delete_forever_outline…" at bounding box center [499, 245] width 859 height 385
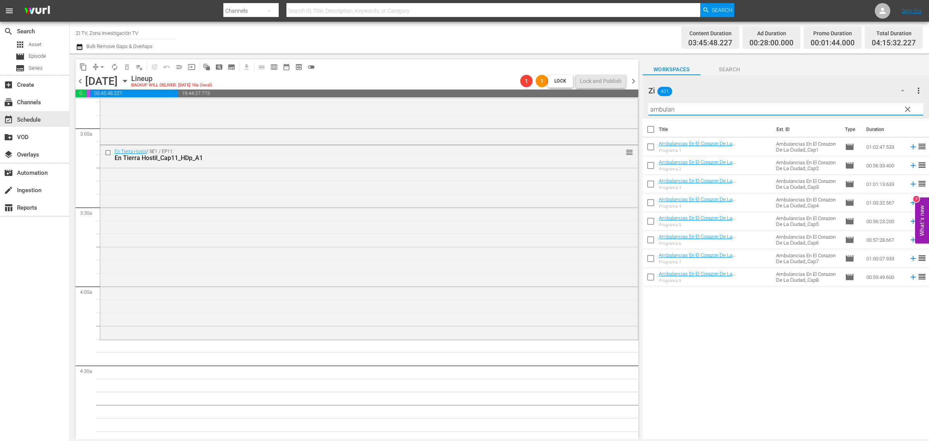
scroll to position [461, 0]
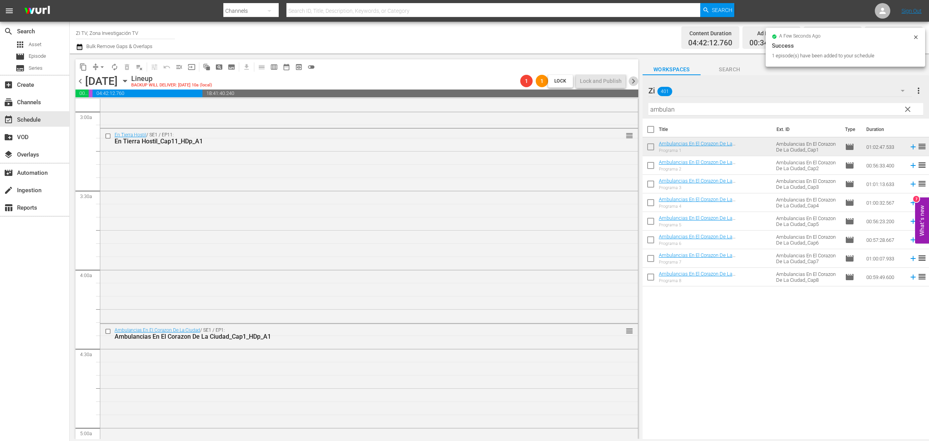
click at [634, 82] on span "chevron_right" at bounding box center [634, 81] width 10 height 10
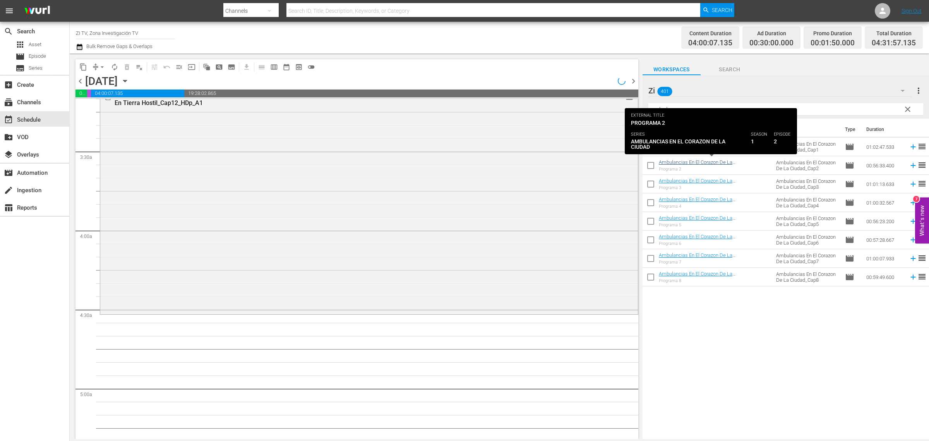
scroll to position [474, 0]
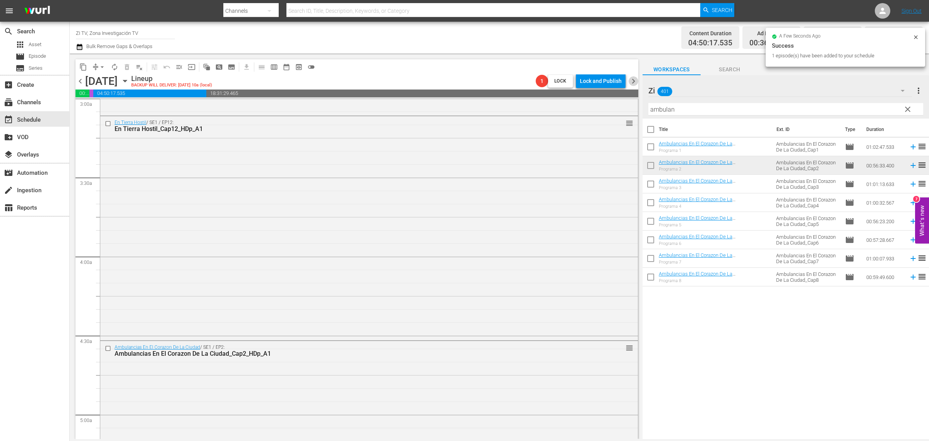
click at [632, 81] on span "chevron_right" at bounding box center [634, 81] width 10 height 10
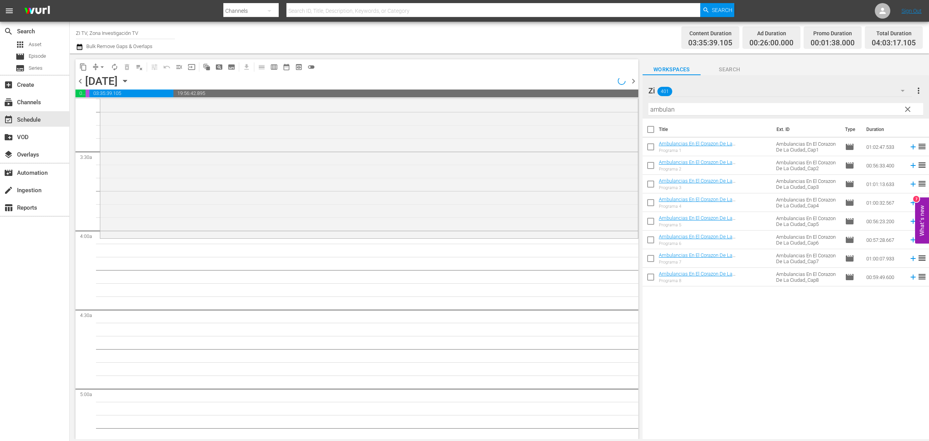
scroll to position [474, 0]
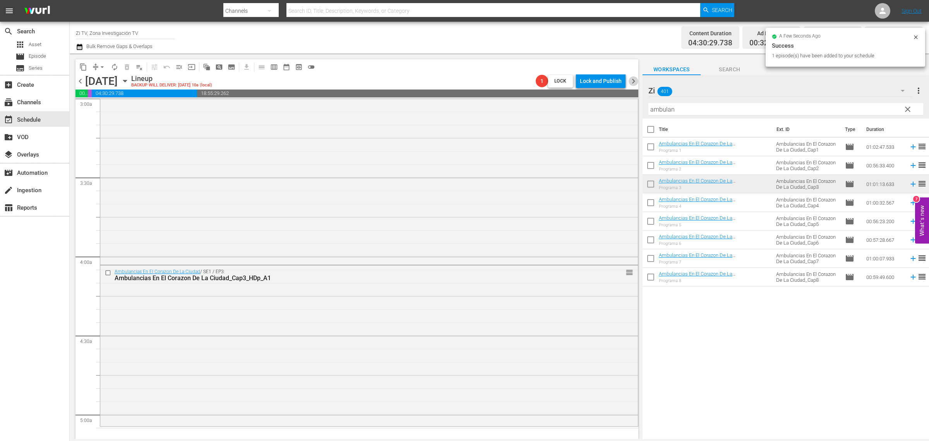
click at [635, 81] on span "chevron_right" at bounding box center [634, 81] width 10 height 10
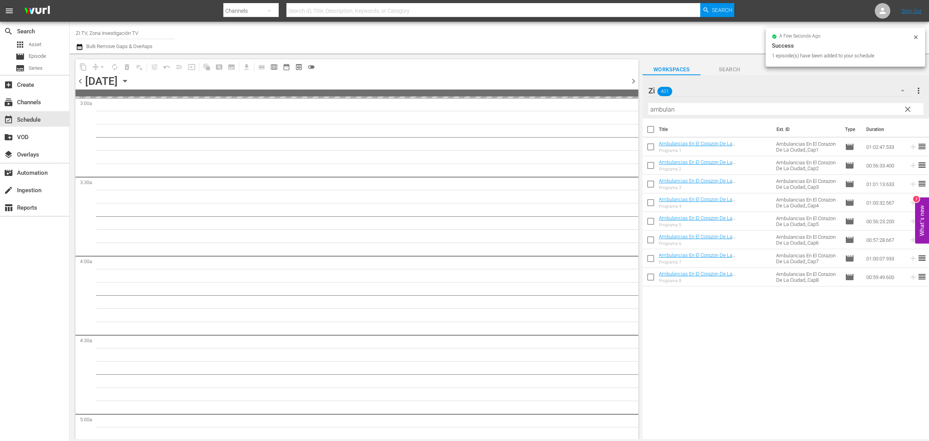
scroll to position [500, 0]
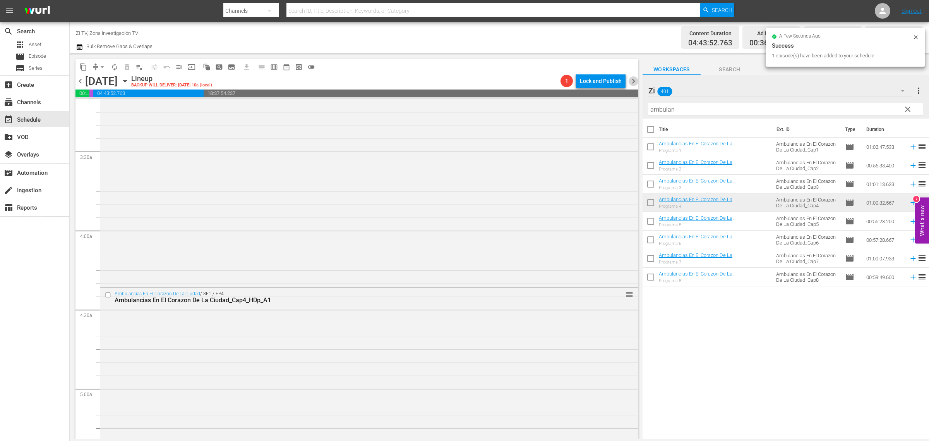
click at [633, 84] on span "chevron_right" at bounding box center [634, 81] width 10 height 10
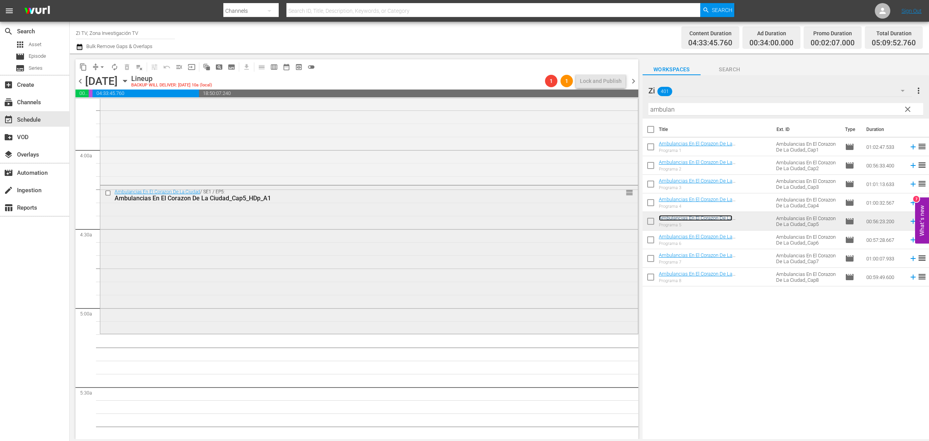
scroll to position [597, 0]
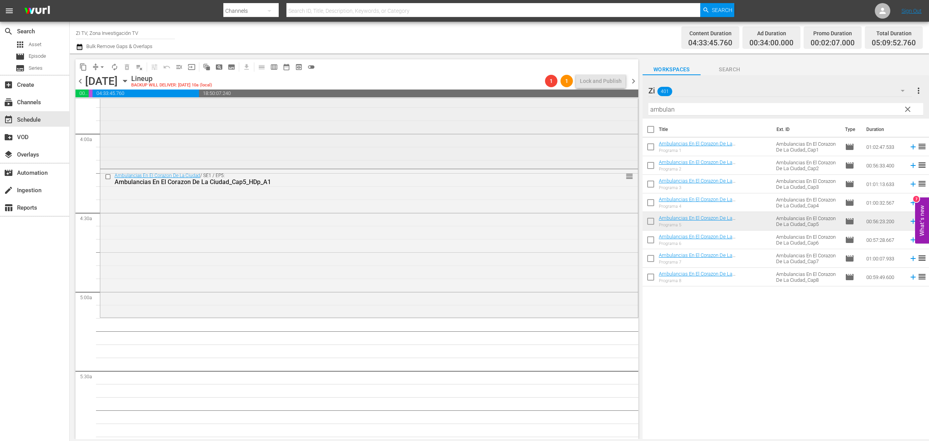
drag, startPoint x: 750, startPoint y: 109, endPoint x: 531, endPoint y: 107, distance: 218.3
click at [541, 107] on div "content_copy compress arrow_drop_down autorenew_outlined delete_forever_outline…" at bounding box center [499, 245] width 859 height 385
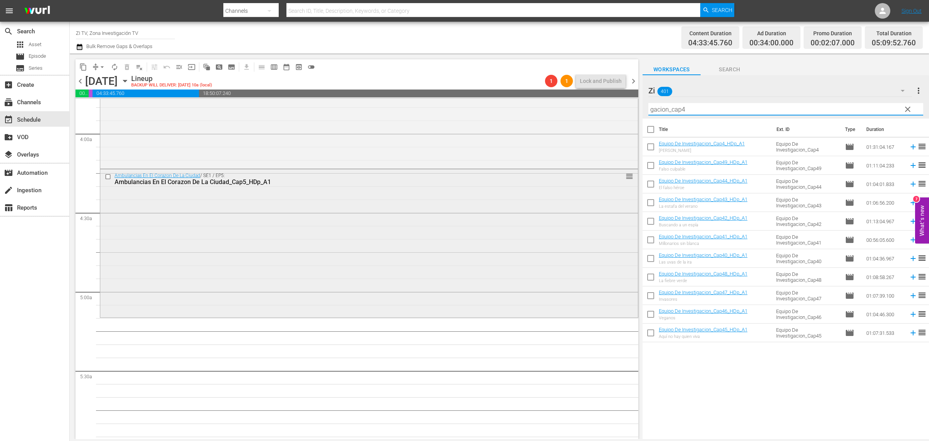
scroll to position [645, 0]
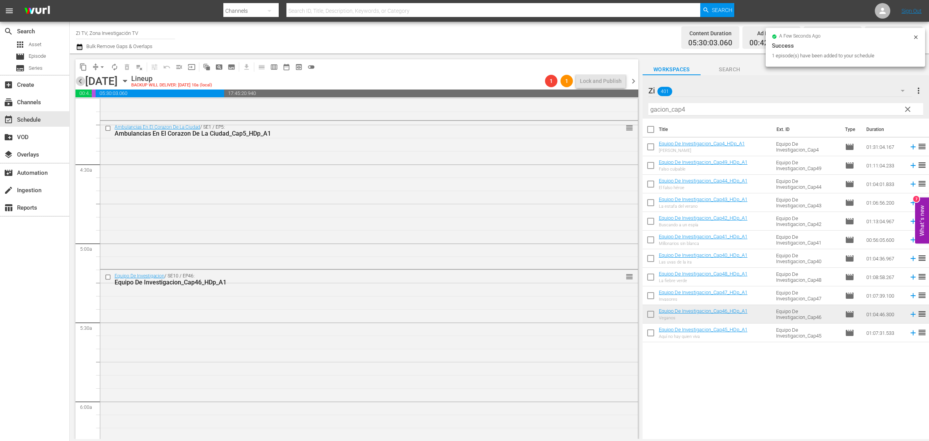
click at [82, 83] on span "chevron_left" at bounding box center [80, 81] width 10 height 10
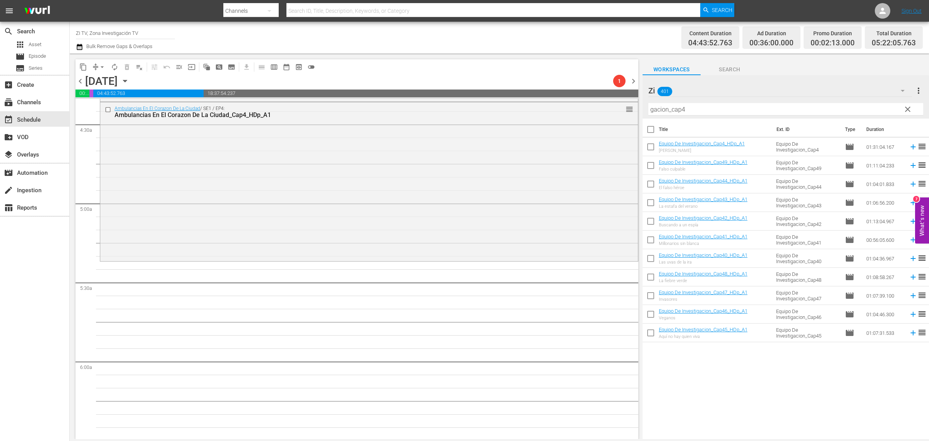
scroll to position [645, 0]
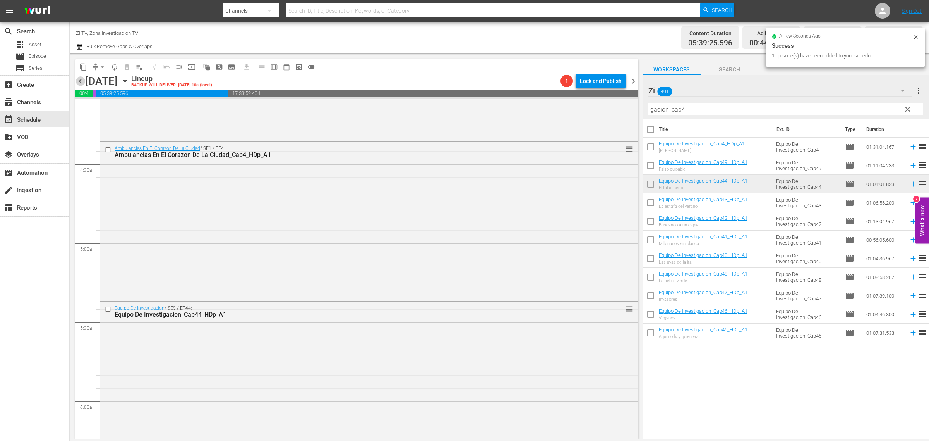
click at [81, 83] on span "chevron_left" at bounding box center [80, 81] width 10 height 10
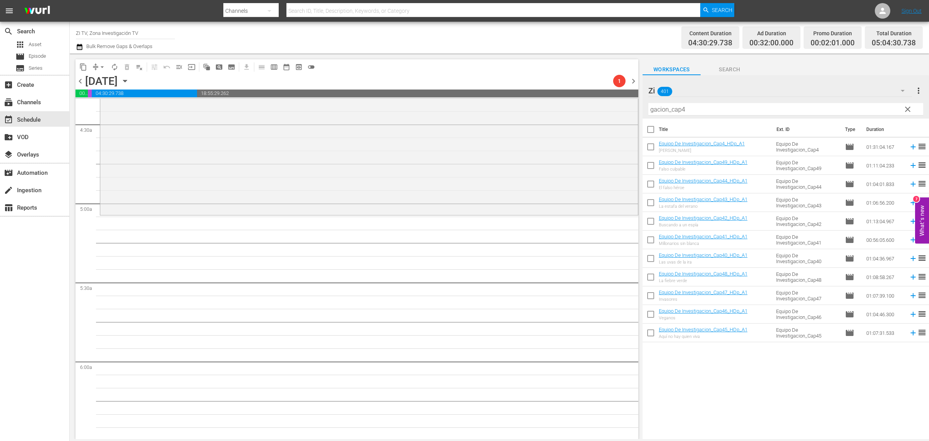
scroll to position [645, 0]
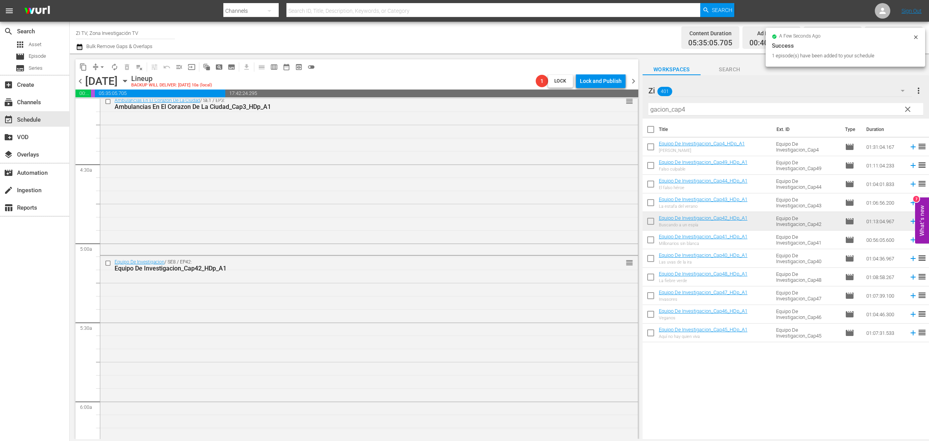
click at [81, 82] on span "chevron_left" at bounding box center [80, 81] width 10 height 10
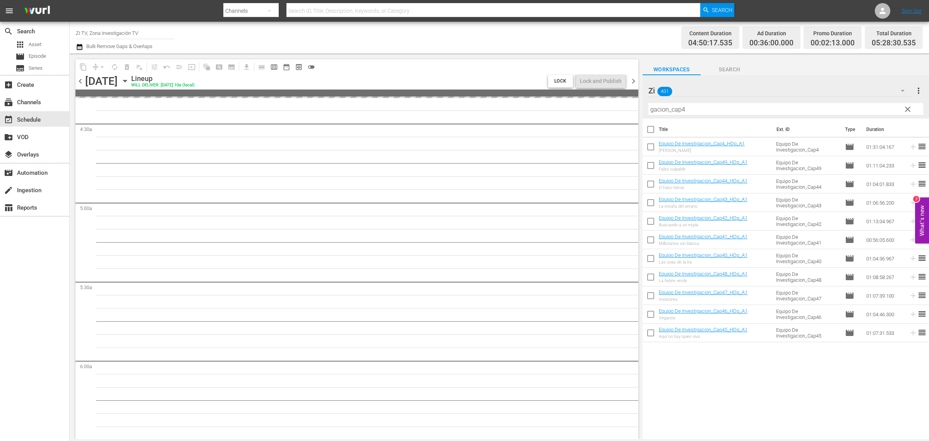
scroll to position [645, 0]
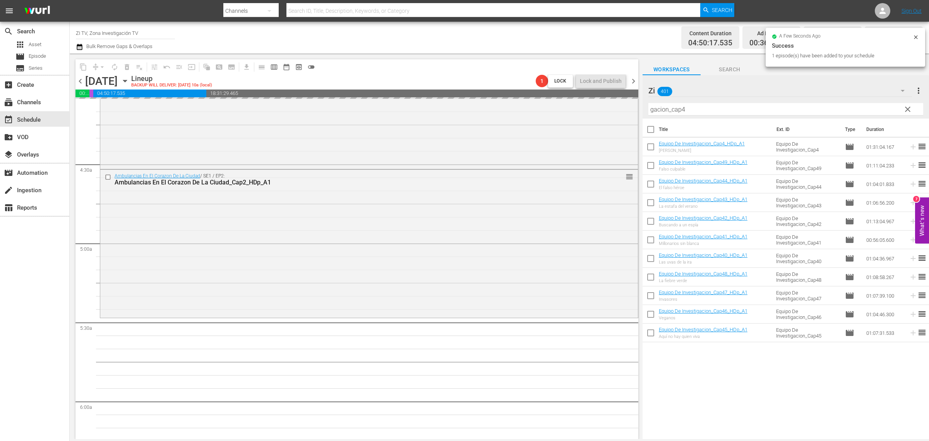
click at [684, 108] on input "gacion_cap4" at bounding box center [785, 109] width 275 height 12
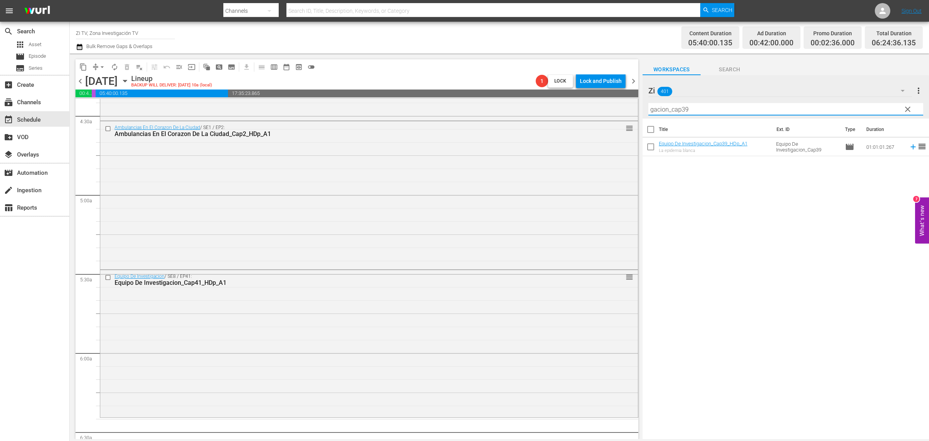
type input "gacion_cap39"
click at [84, 80] on span "chevron_left" at bounding box center [80, 81] width 10 height 10
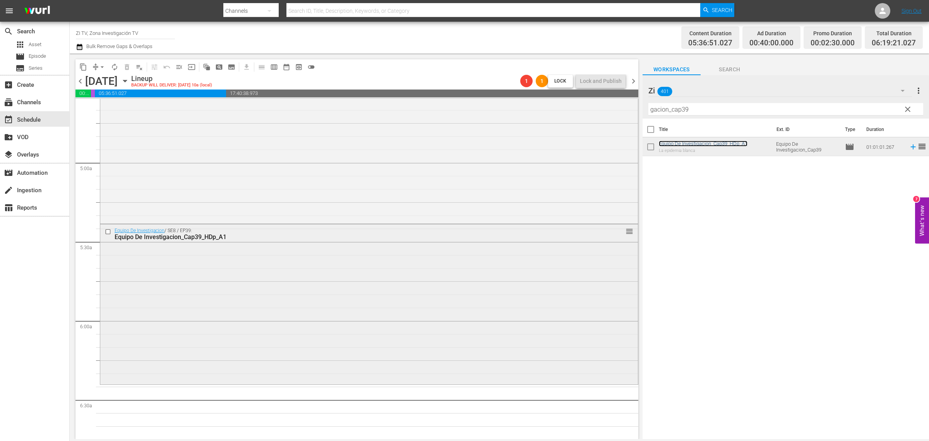
scroll to position [823, 0]
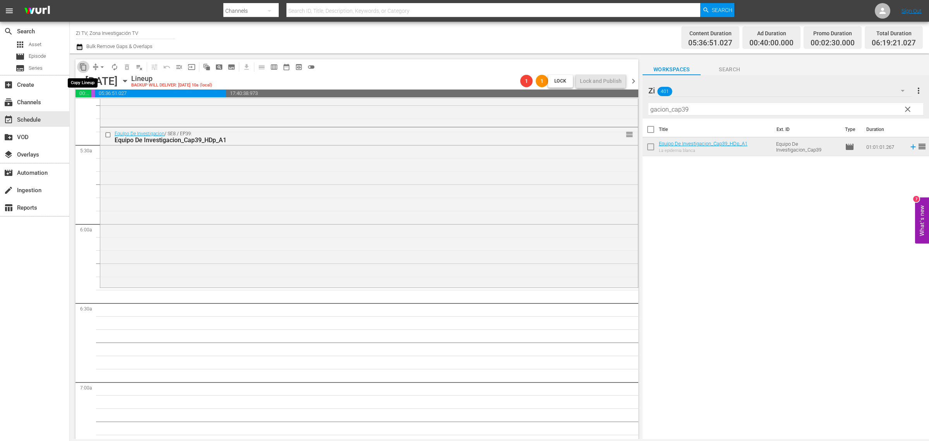
click at [84, 64] on span "content_copy" at bounding box center [83, 67] width 8 height 8
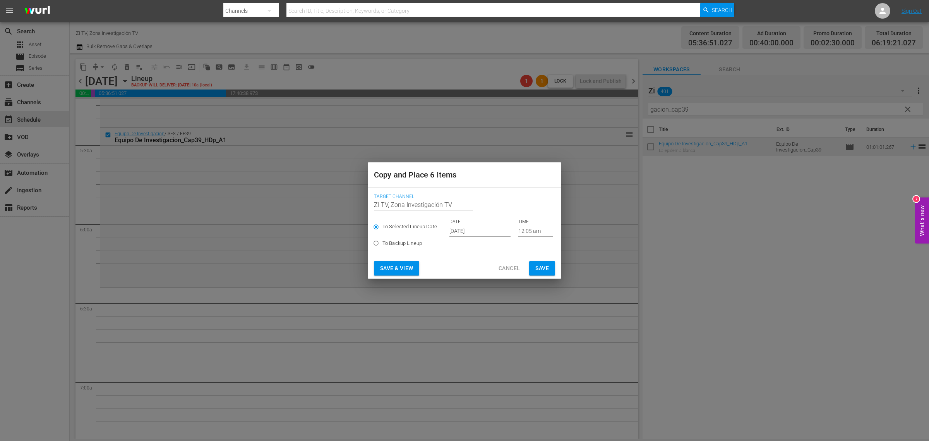
click at [499, 268] on span "Cancel" at bounding box center [509, 268] width 21 height 10
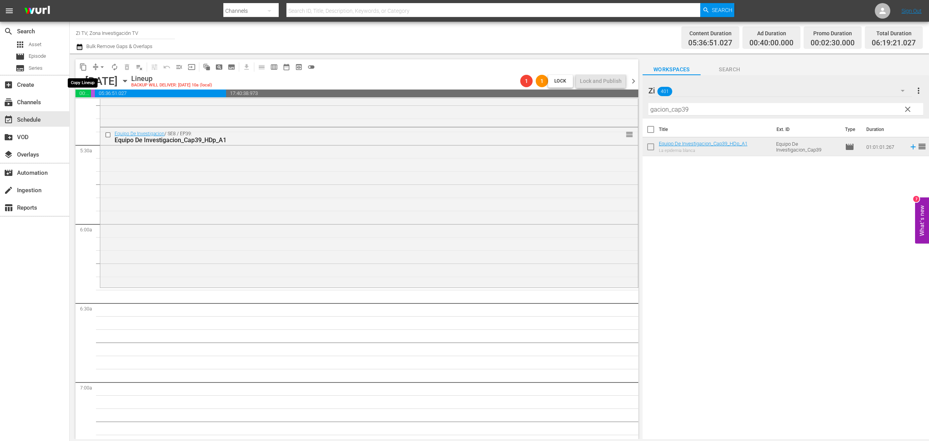
click at [82, 67] on span "content_copy" at bounding box center [83, 67] width 8 height 8
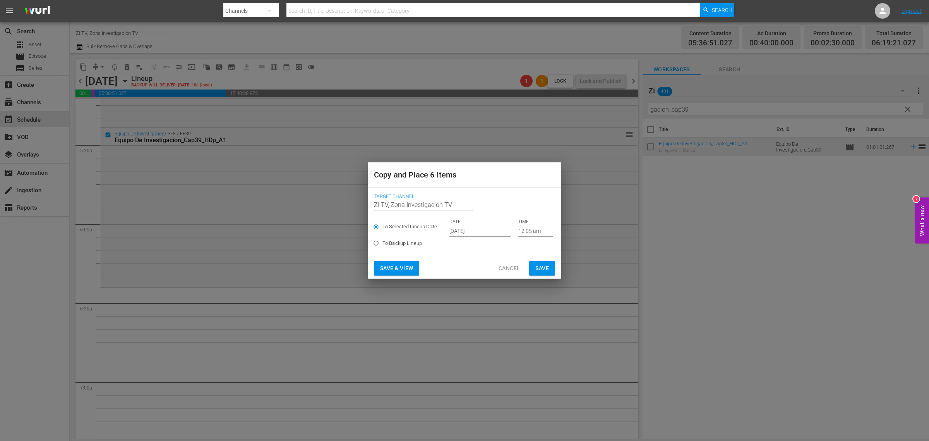
click at [473, 228] on input "Oct 17th 2025" at bounding box center [479, 231] width 61 height 12
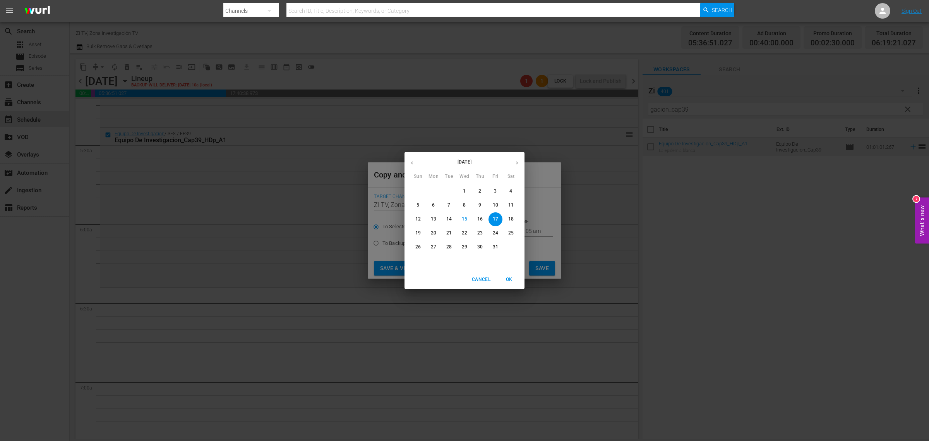
click at [435, 232] on p "20" at bounding box center [433, 233] width 5 height 7
type input "Oct 20th 2025"
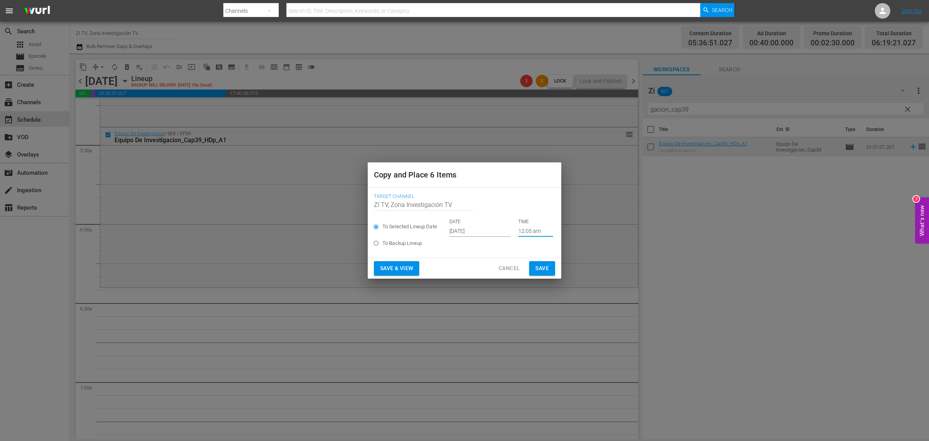
click at [525, 231] on input "12:05 am" at bounding box center [535, 231] width 35 height 12
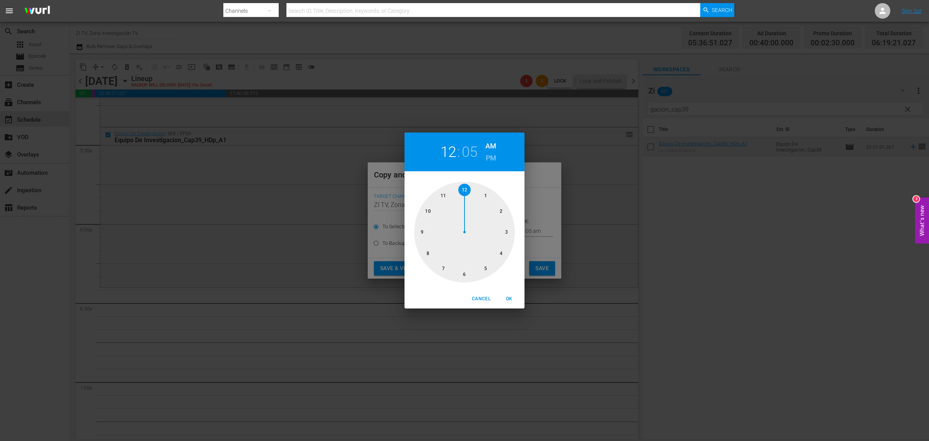
click at [492, 144] on h6 "AM" at bounding box center [490, 146] width 11 height 12
click at [486, 266] on div at bounding box center [464, 232] width 101 height 101
click at [466, 274] on div at bounding box center [464, 232] width 101 height 101
click at [515, 300] on span "OK" at bounding box center [509, 299] width 19 height 8
type input "05:30 am"
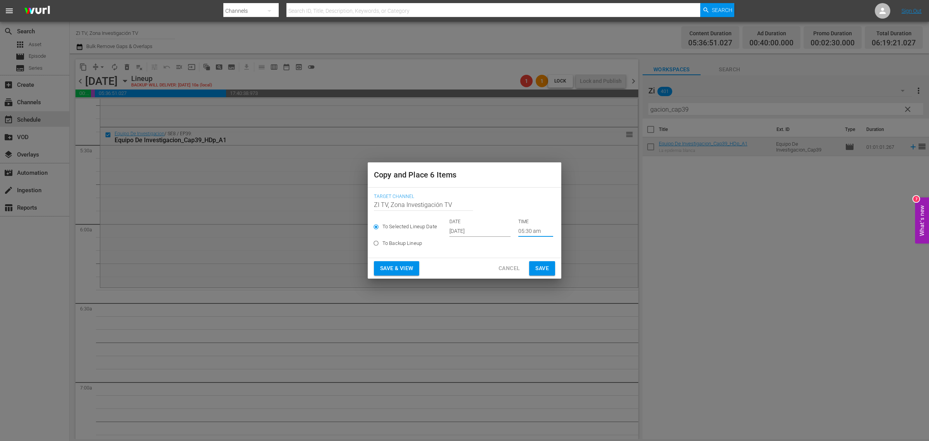
click at [546, 266] on span "Save" at bounding box center [542, 268] width 14 height 10
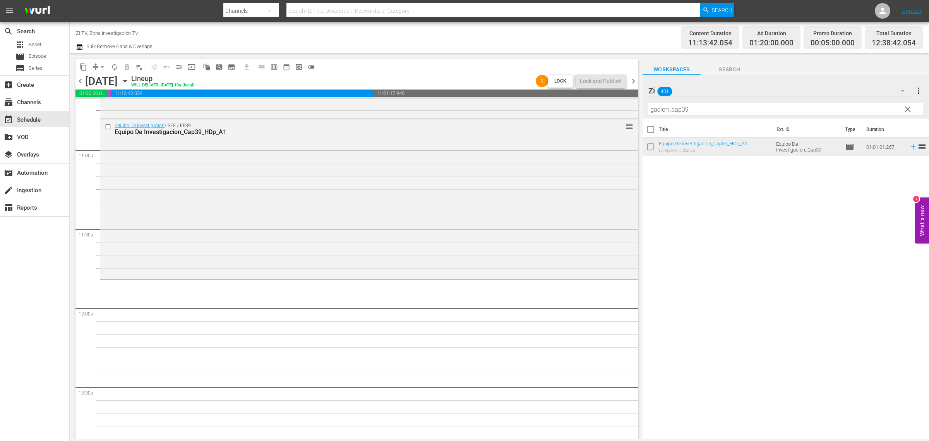
scroll to position [1646, 0]
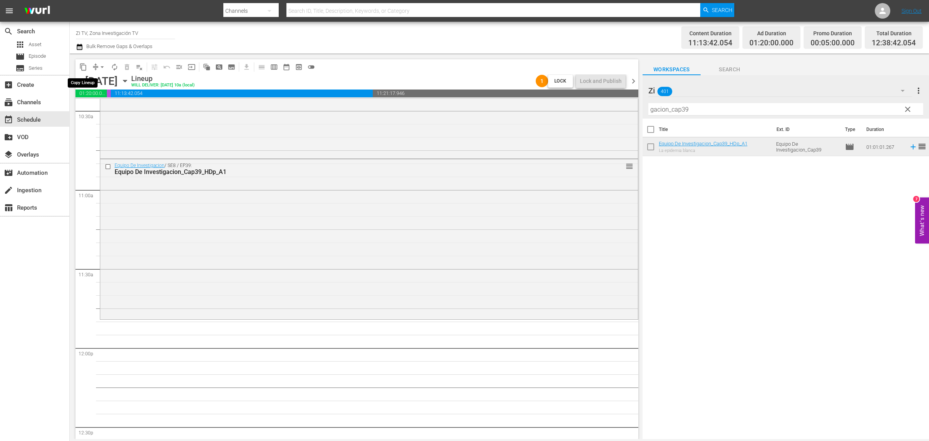
click at [82, 66] on span "content_copy" at bounding box center [83, 67] width 8 height 8
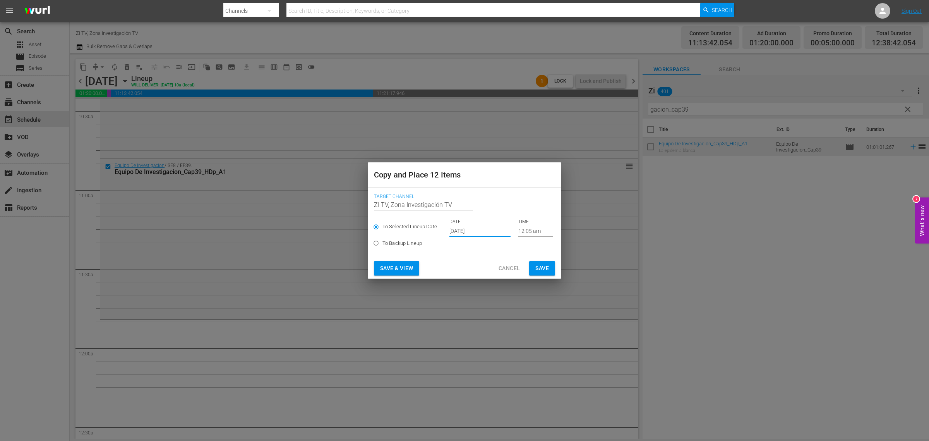
click at [472, 232] on input "Oct 17th 2025" at bounding box center [479, 231] width 61 height 12
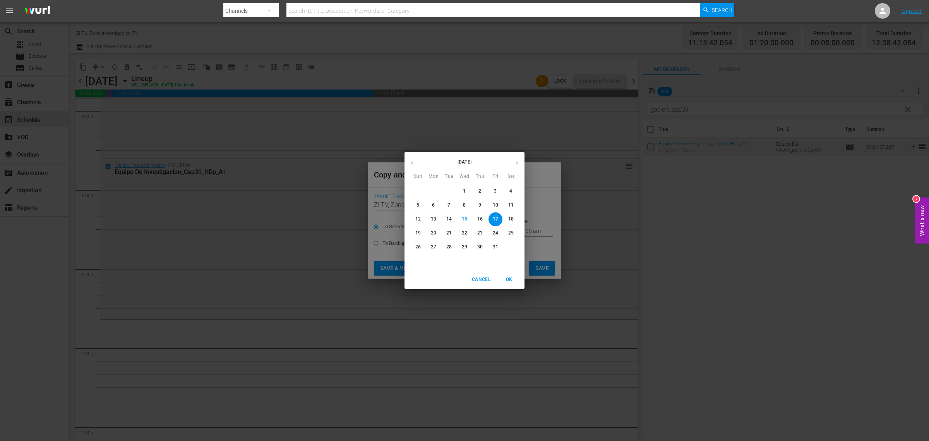
click at [434, 233] on p "20" at bounding box center [433, 233] width 5 height 7
type input "Oct 20th 2025"
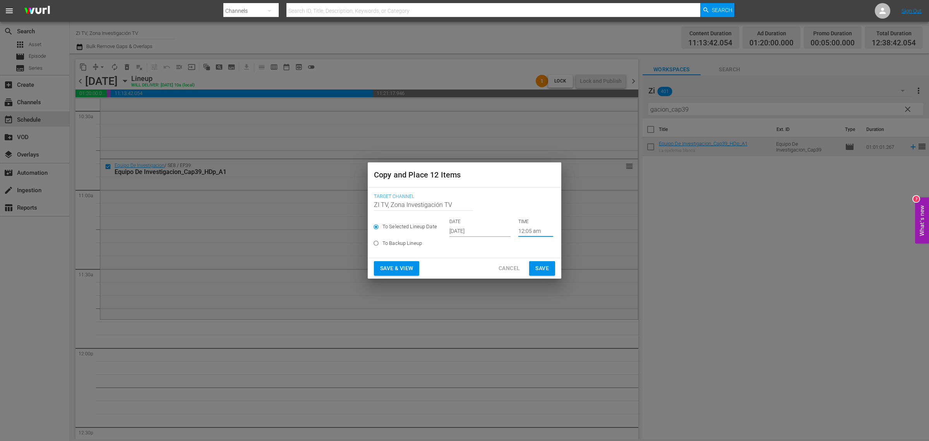
click at [533, 230] on input "12:05 am" at bounding box center [535, 231] width 35 height 12
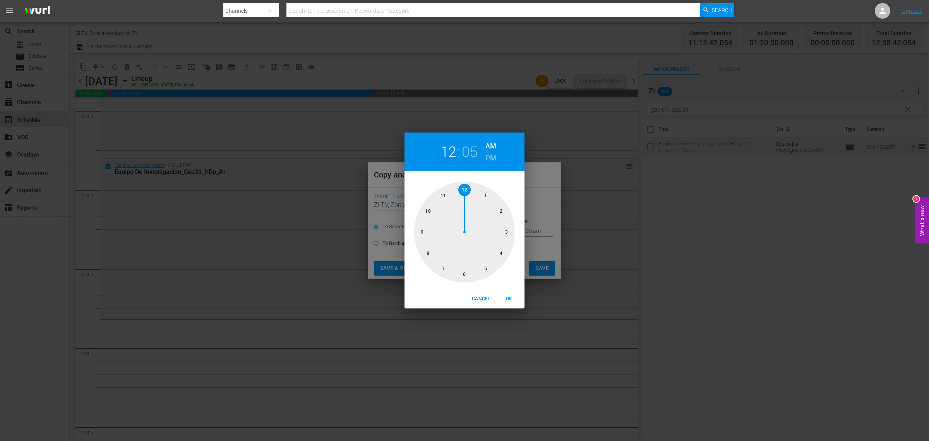
click at [445, 197] on div at bounding box center [464, 232] width 101 height 101
click at [470, 189] on div at bounding box center [464, 232] width 101 height 101
click at [509, 299] on span "OK" at bounding box center [509, 299] width 19 height 8
type input "11:00 am"
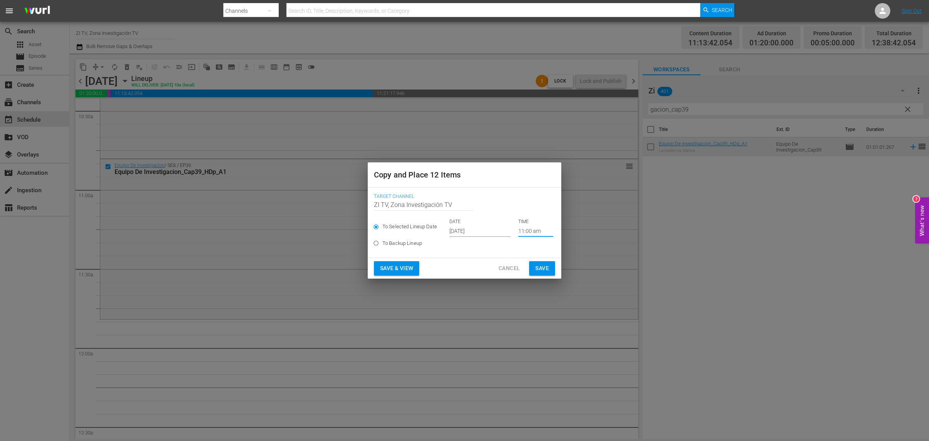
click at [537, 267] on span "Save" at bounding box center [542, 268] width 14 height 10
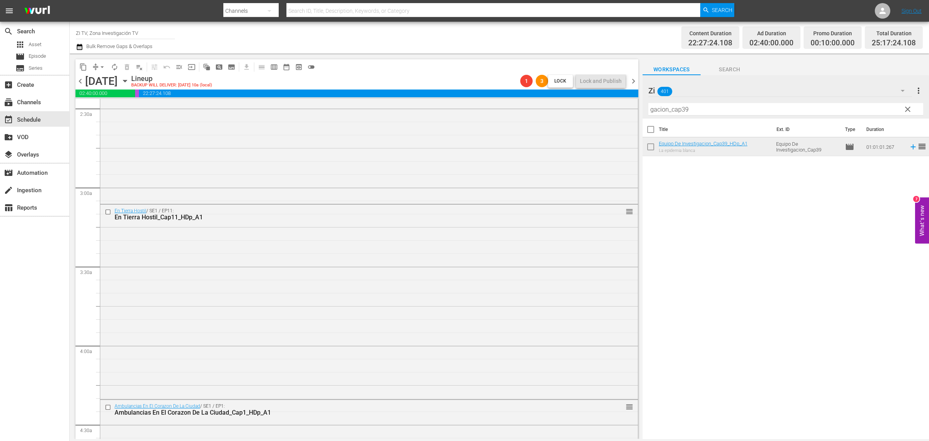
scroll to position [0, 0]
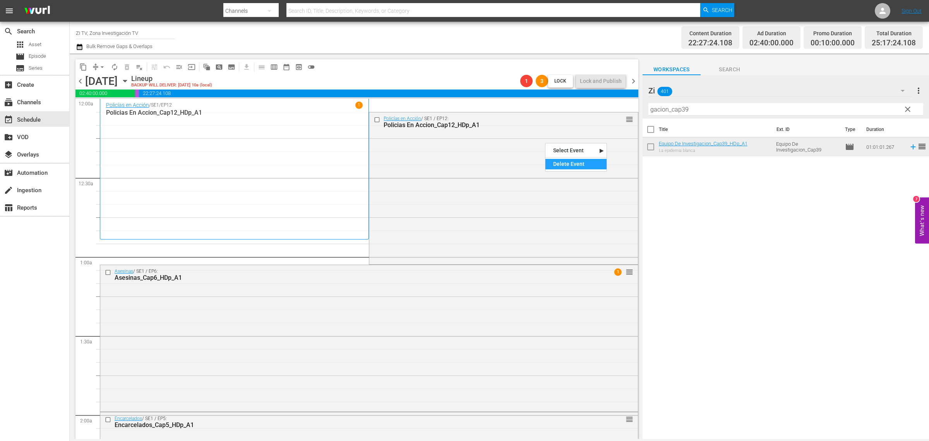
click at [571, 163] on div "Delete Event" at bounding box center [575, 164] width 61 height 10
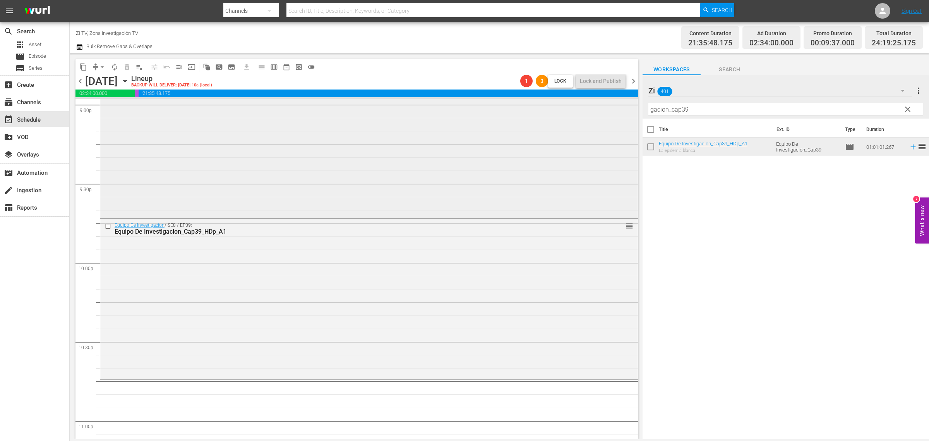
scroll to position [3276, 0]
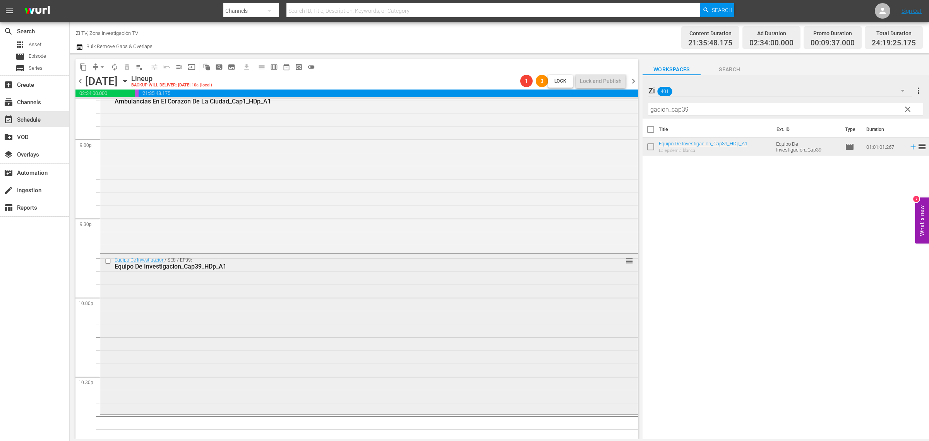
click at [109, 259] on input "checkbox" at bounding box center [109, 261] width 8 height 7
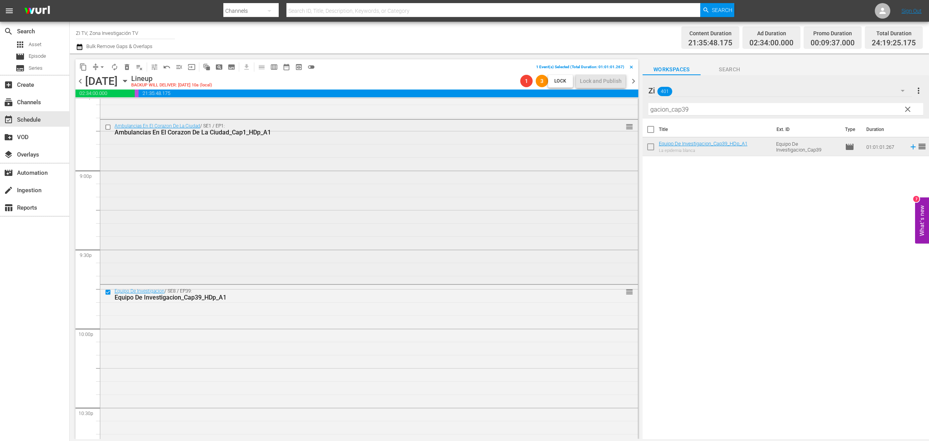
scroll to position [3228, 0]
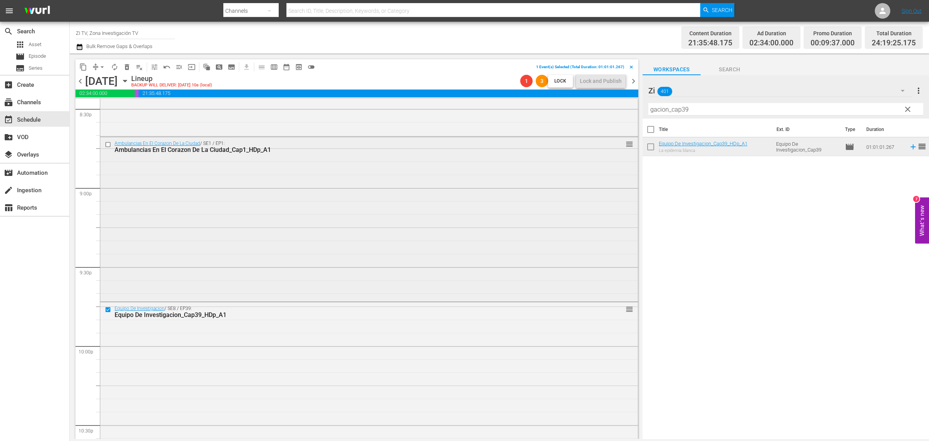
click at [108, 141] on input "checkbox" at bounding box center [109, 144] width 8 height 7
click at [126, 68] on span "delete_forever_outlined" at bounding box center [127, 67] width 8 height 8
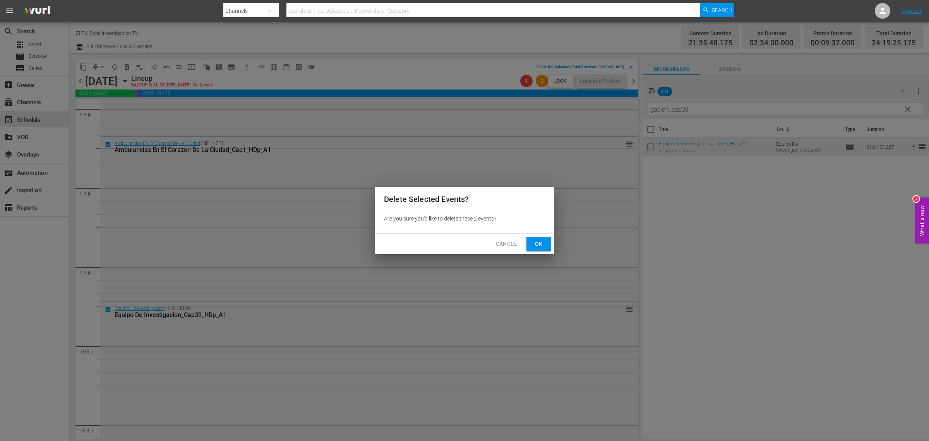
click at [541, 242] on span "Ok" at bounding box center [539, 244] width 12 height 10
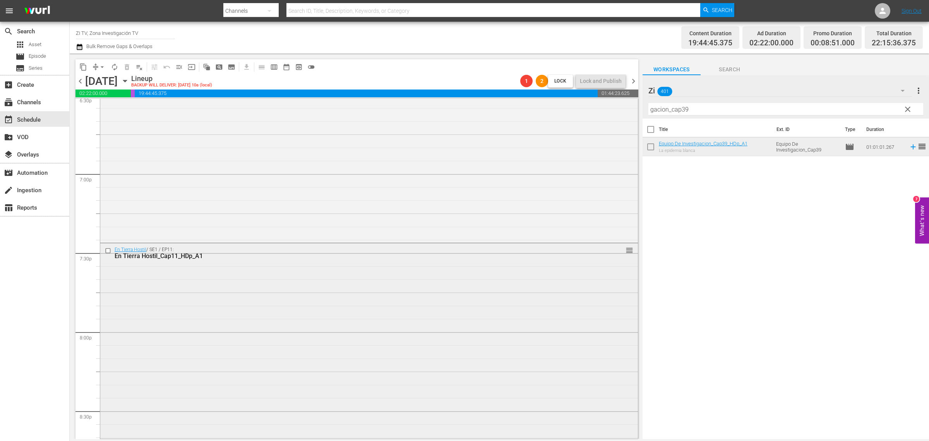
scroll to position [2841, 0]
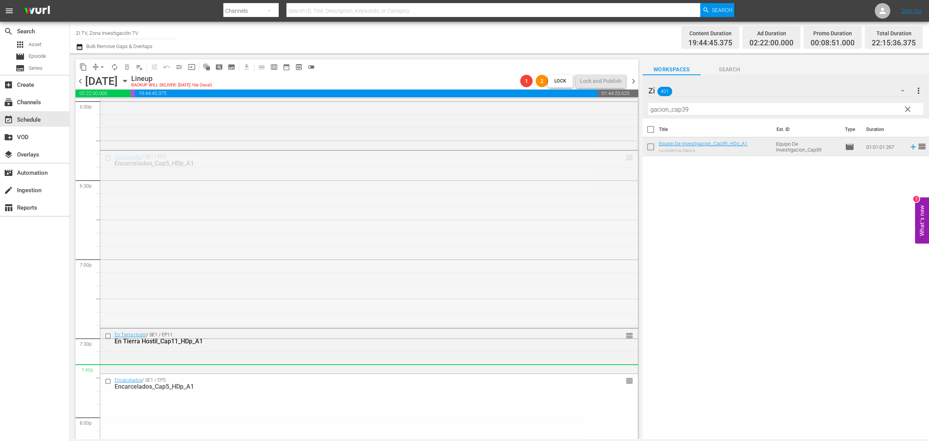
drag, startPoint x: 624, startPoint y: 157, endPoint x: 573, endPoint y: 365, distance: 214.0
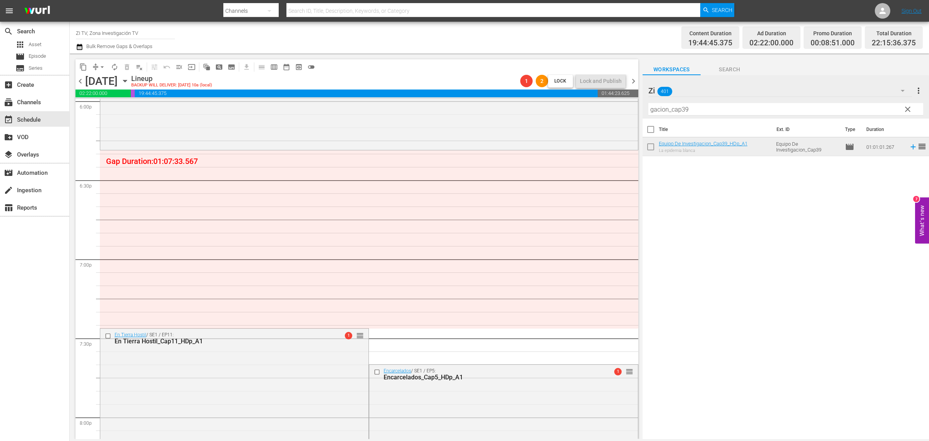
scroll to position [2889, 0]
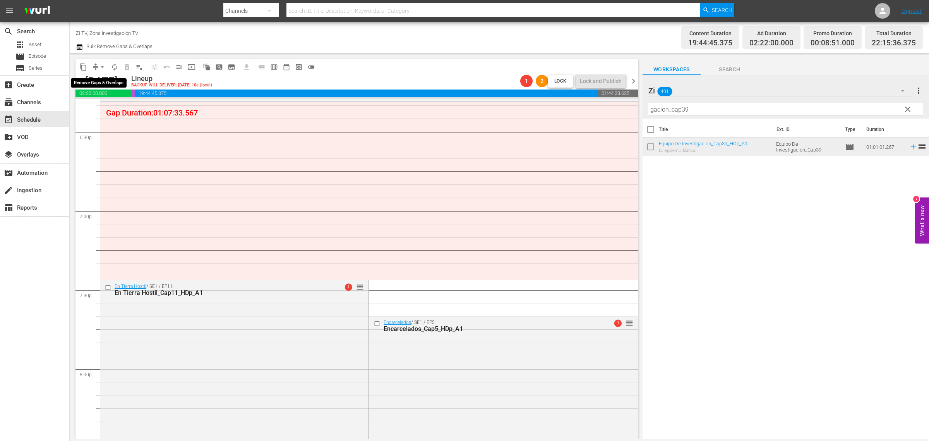
click at [99, 68] on span "arrow_drop_down" at bounding box center [102, 67] width 8 height 8
click at [100, 111] on li "Align to End of Previous Day" at bounding box center [102, 107] width 81 height 13
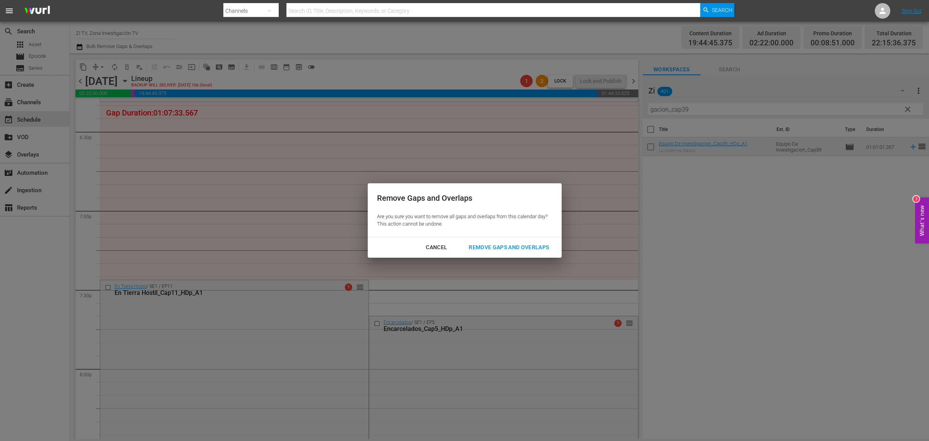
click at [506, 247] on div "Remove Gaps and Overlaps" at bounding box center [509, 247] width 93 height 10
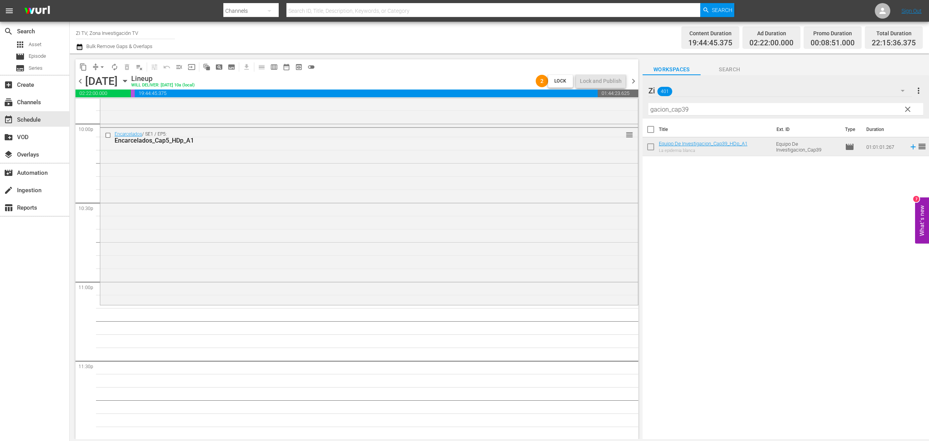
scroll to position [3401, 0]
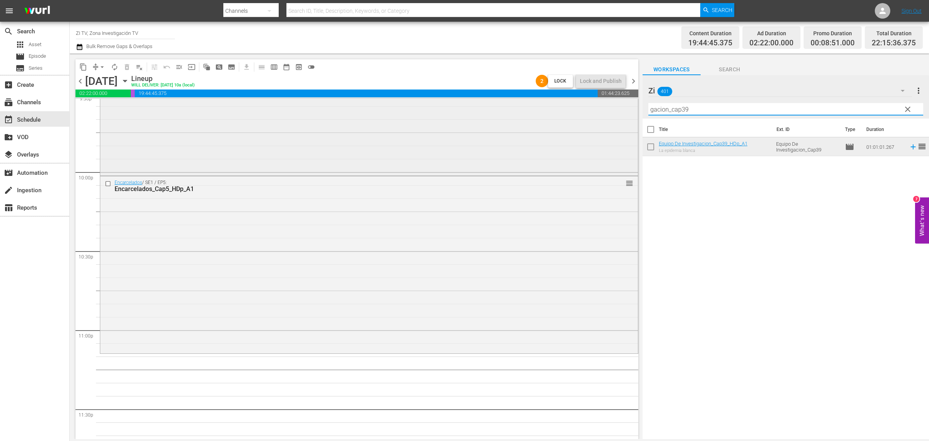
drag, startPoint x: 701, startPoint y: 107, endPoint x: 608, endPoint y: 105, distance: 92.5
click at [608, 105] on div "content_copy compress arrow_drop_down autorenew_outlined delete_forever_outline…" at bounding box center [499, 245] width 859 height 385
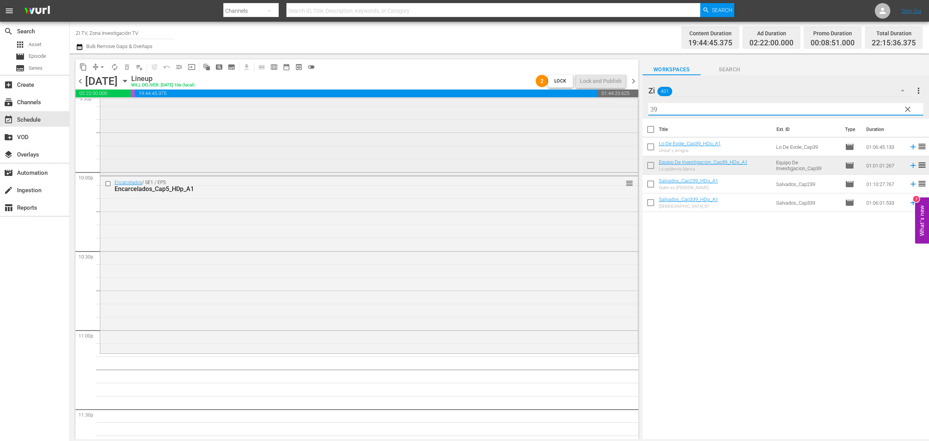
drag, startPoint x: 677, startPoint y: 110, endPoint x: 564, endPoint y: 105, distance: 113.1
click at [564, 105] on div "content_copy compress arrow_drop_down autorenew_outlined delete_forever_outline…" at bounding box center [499, 245] width 859 height 385
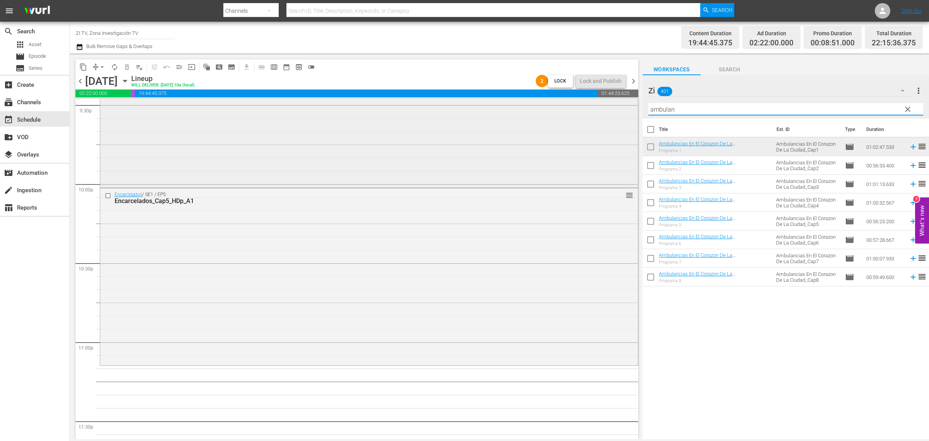
drag, startPoint x: 690, startPoint y: 111, endPoint x: 625, endPoint y: 109, distance: 64.7
click at [625, 109] on div "content_copy compress arrow_drop_down autorenew_outlined delete_forever_outline…" at bounding box center [499, 245] width 859 height 385
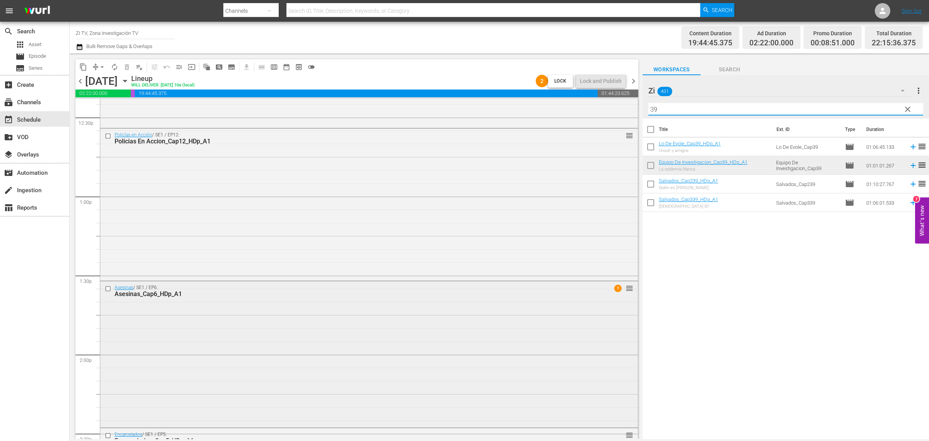
scroll to position [1986, 0]
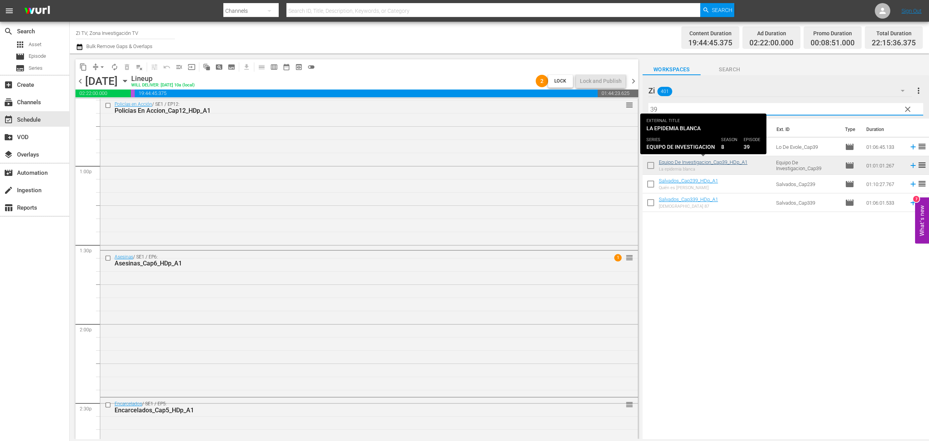
type input "39"
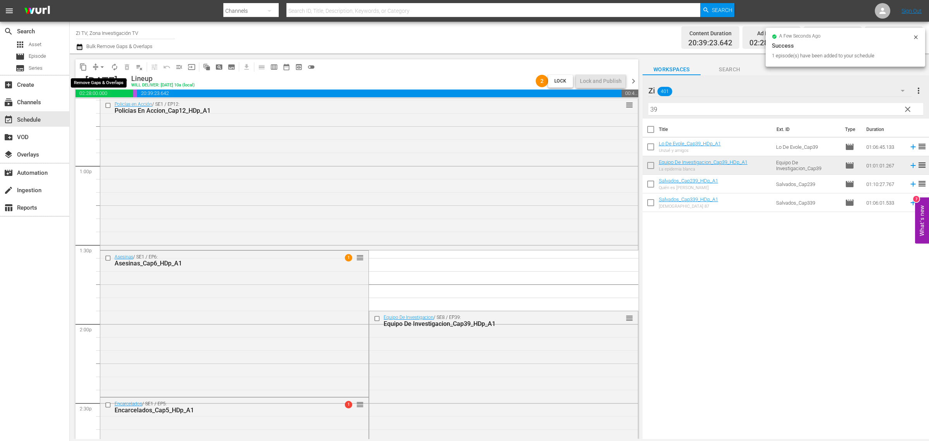
click at [104, 65] on span "arrow_drop_down" at bounding box center [102, 67] width 8 height 8
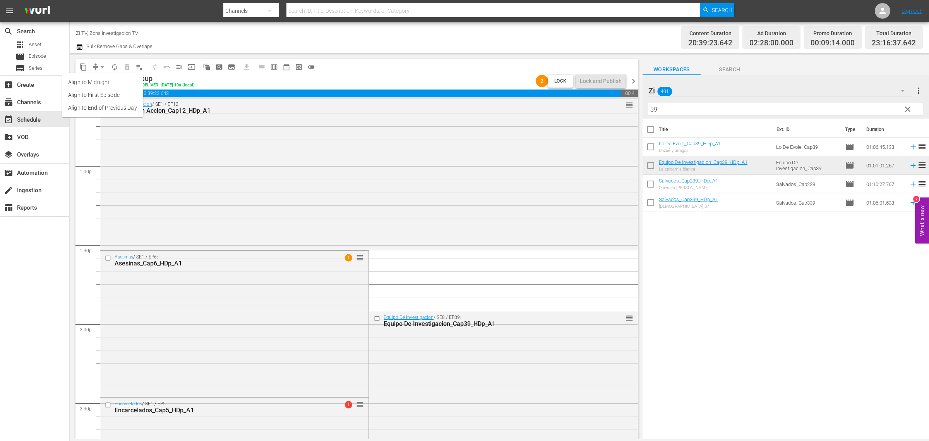
click at [121, 108] on li "Align to End of Previous Day" at bounding box center [102, 107] width 81 height 13
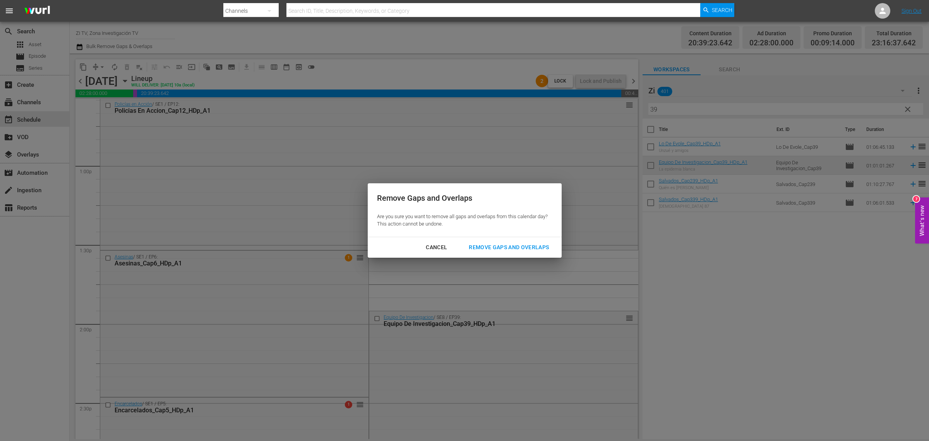
click at [521, 244] on div "Remove Gaps and Overlaps" at bounding box center [509, 247] width 93 height 10
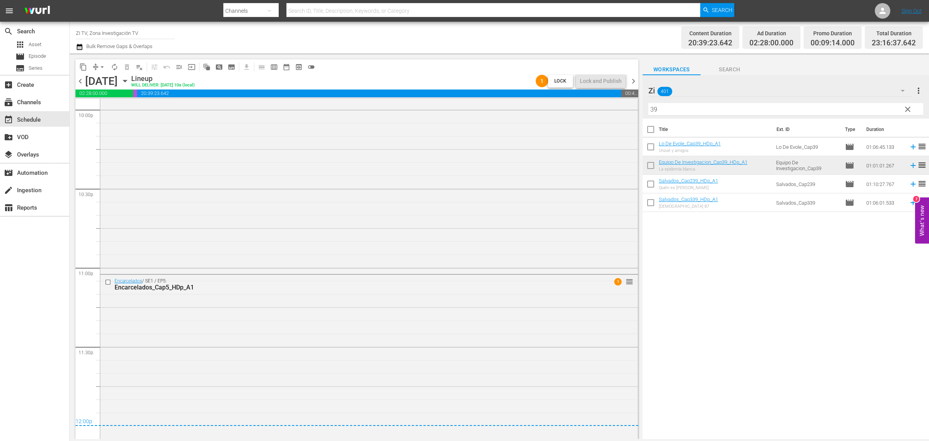
scroll to position [3477, 0]
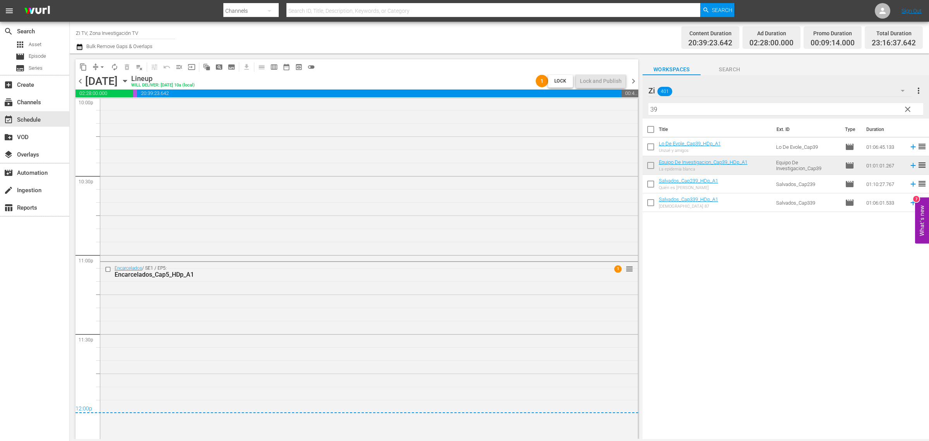
click at [632, 80] on span "chevron_right" at bounding box center [634, 81] width 10 height 10
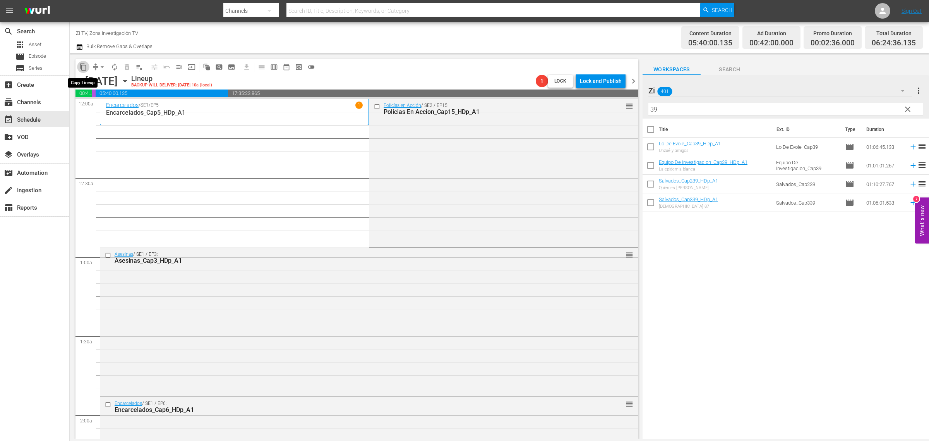
click at [84, 65] on span "content_copy" at bounding box center [83, 67] width 8 height 8
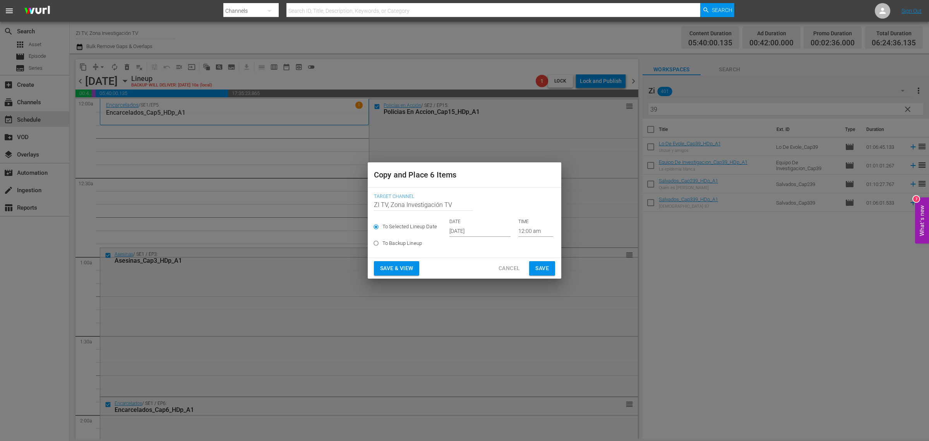
click at [511, 268] on span "Cancel" at bounding box center [509, 268] width 21 height 10
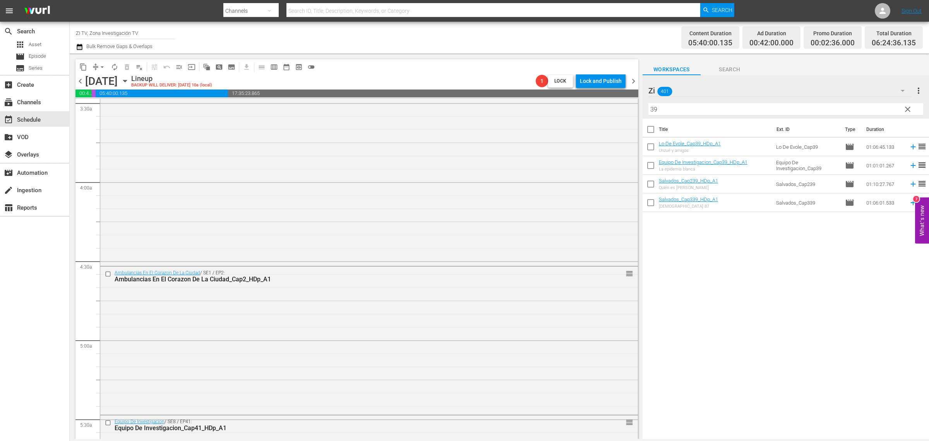
scroll to position [532, 0]
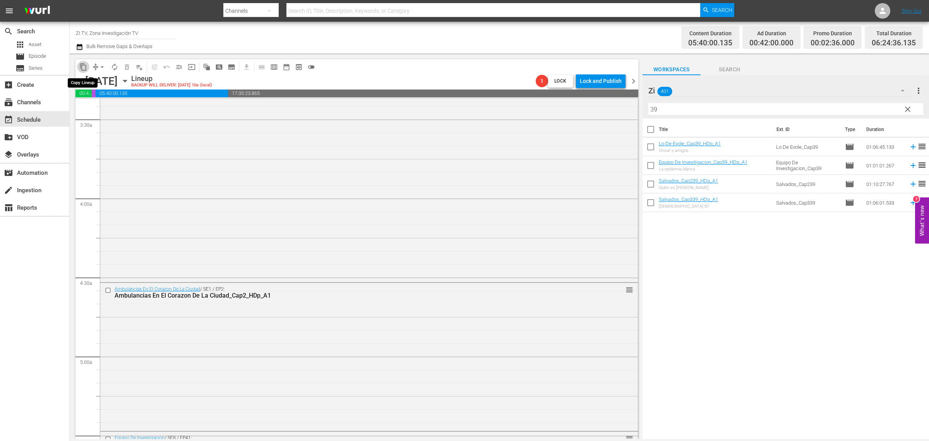
click at [85, 64] on span "content_copy" at bounding box center [83, 67] width 8 height 8
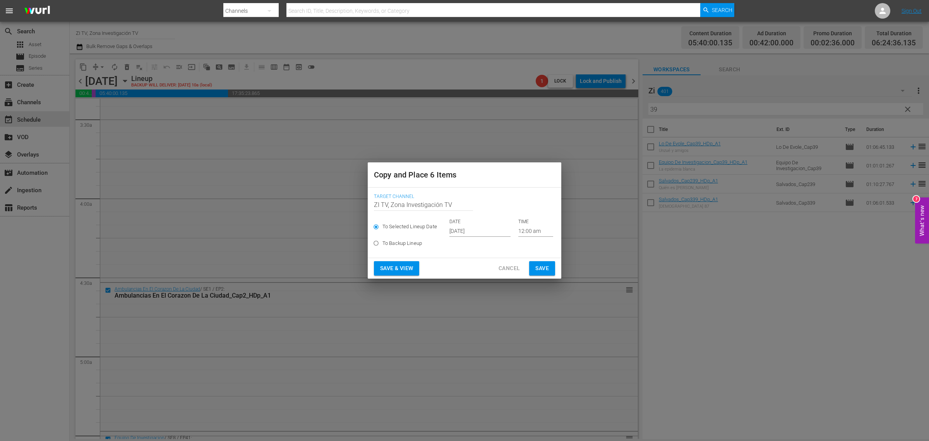
click at [485, 230] on input "Oct 17th 2025" at bounding box center [479, 231] width 61 height 12
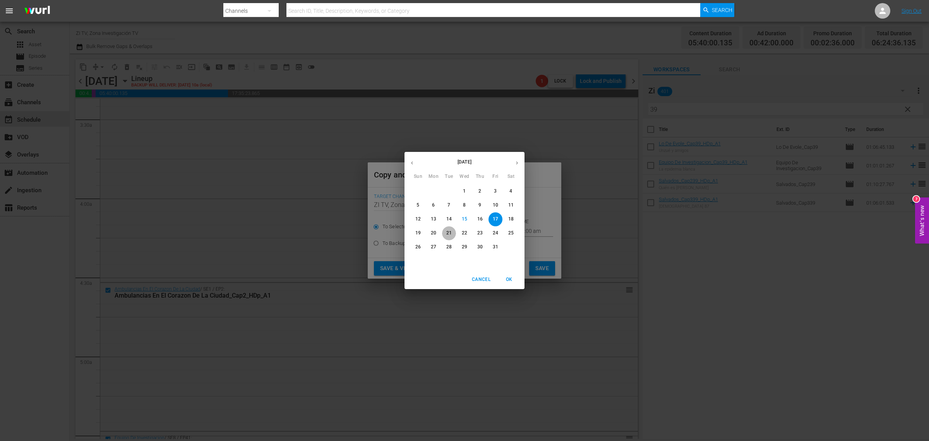
click at [450, 230] on p "21" at bounding box center [448, 233] width 5 height 7
type input "Oct 21st 2025"
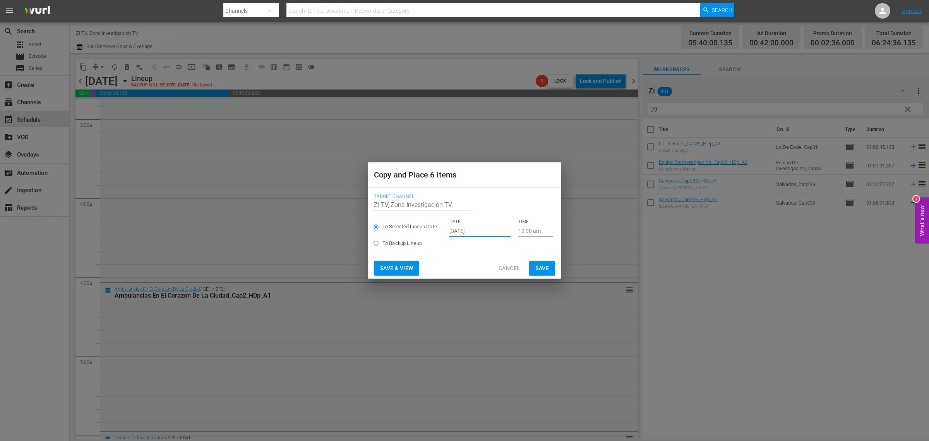
click at [519, 233] on input "12:00 am" at bounding box center [535, 231] width 35 height 12
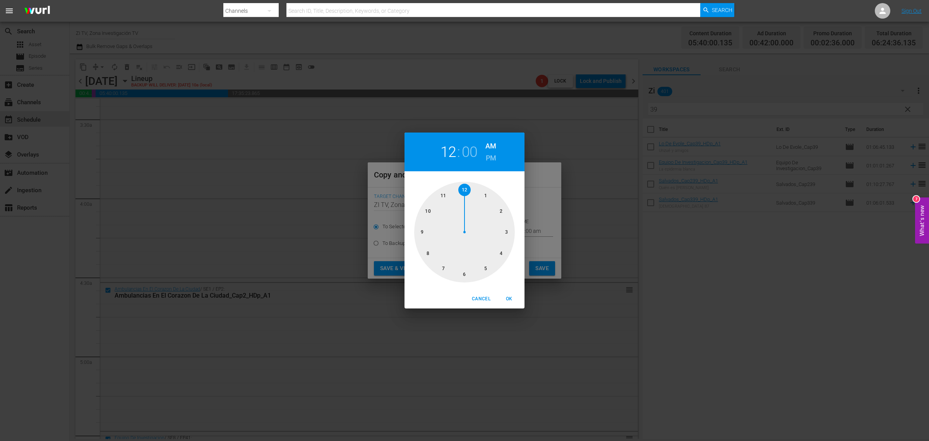
click at [519, 233] on div "1 2 3 4 5 6 7 8 9 10 11 12" at bounding box center [465, 232] width 120 height 101
click at [442, 266] on div at bounding box center [464, 232] width 101 height 101
click at [427, 254] on div at bounding box center [464, 232] width 101 height 101
click at [449, 153] on h2 "07" at bounding box center [449, 151] width 16 height 17
click at [487, 267] on div at bounding box center [464, 232] width 101 height 101
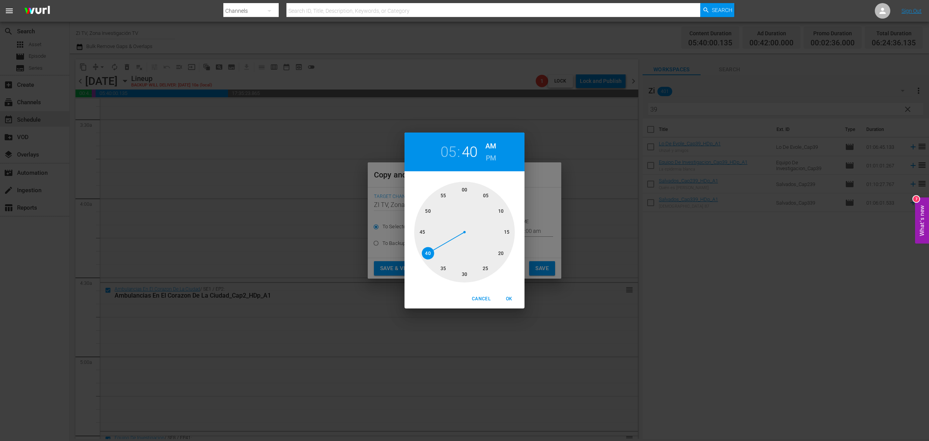
click at [505, 299] on span "OK" at bounding box center [509, 299] width 19 height 8
type input "05:40 am"
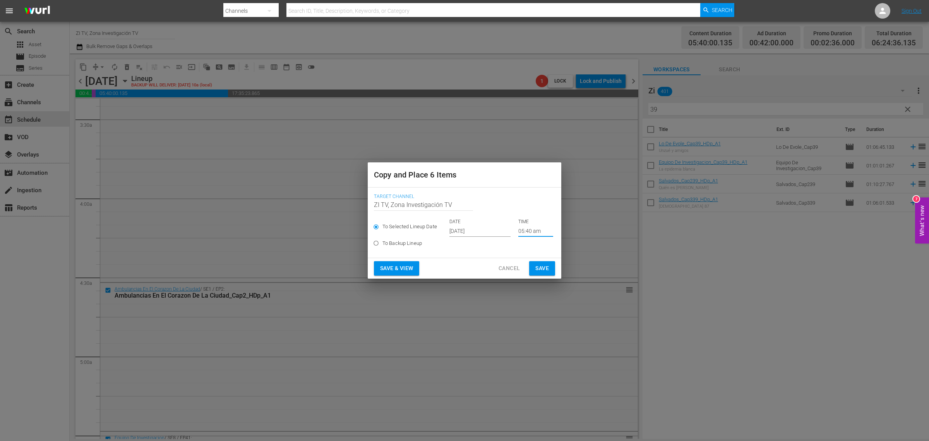
click at [539, 269] on span "Save" at bounding box center [542, 268] width 14 height 10
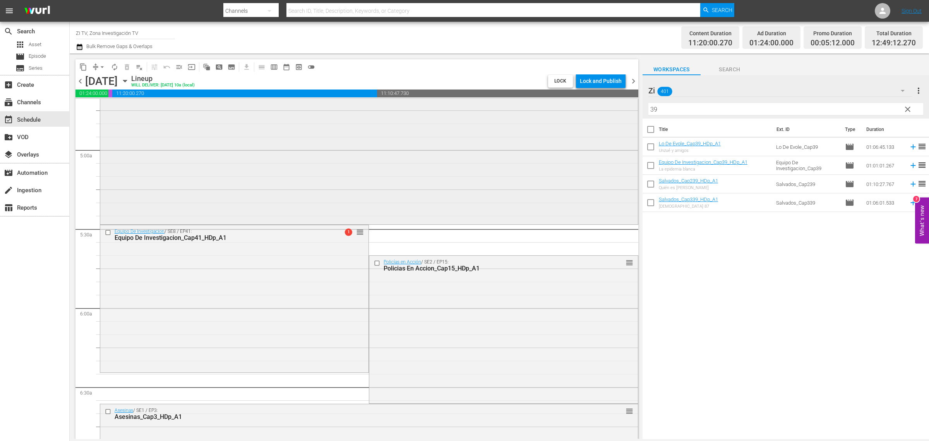
scroll to position [581, 0]
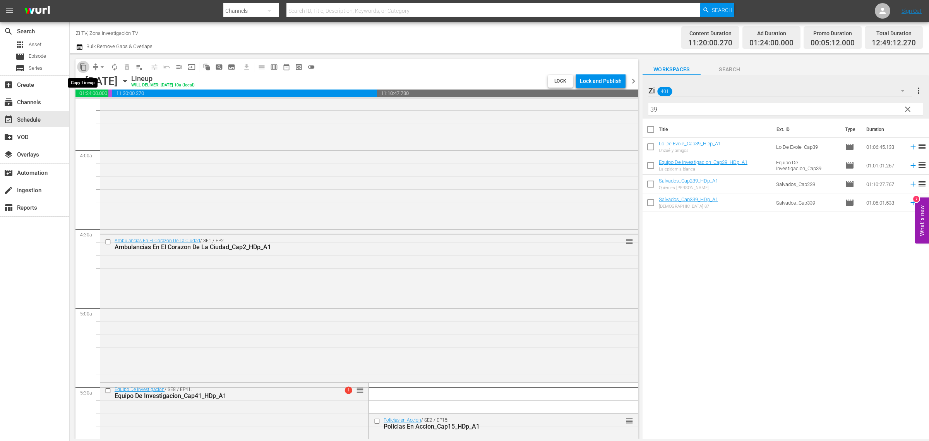
click at [82, 66] on span "content_copy" at bounding box center [83, 67] width 8 height 8
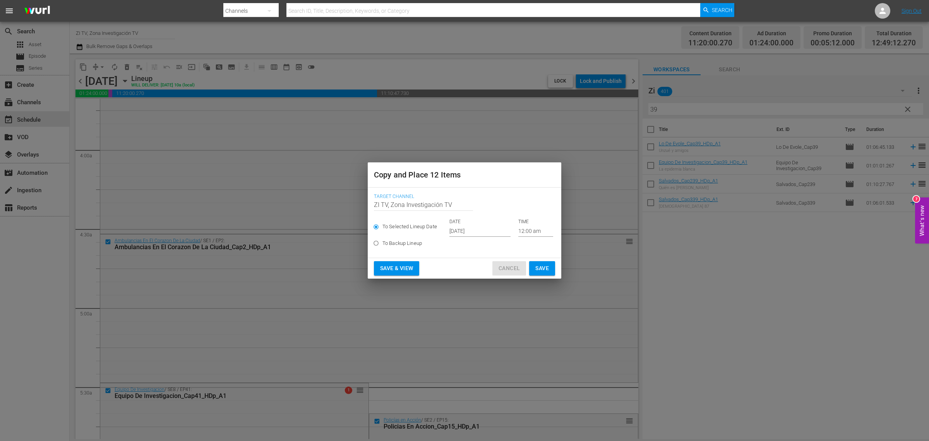
click at [506, 269] on span "Cancel" at bounding box center [509, 268] width 21 height 10
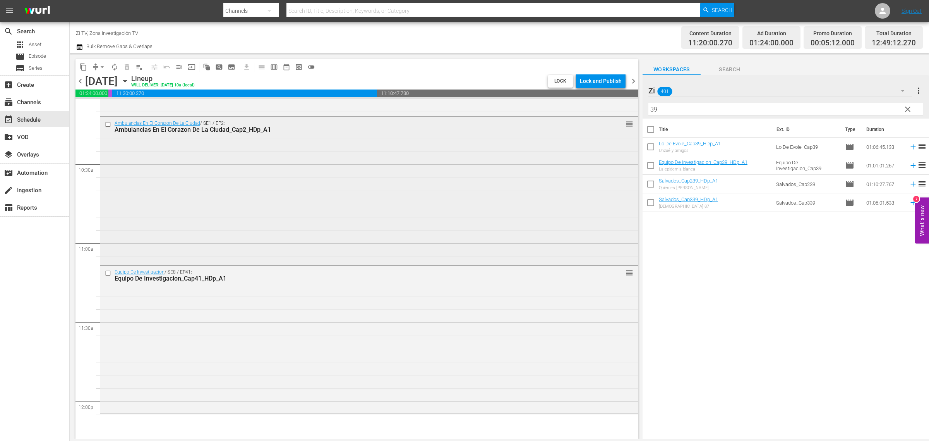
scroll to position [1742, 0]
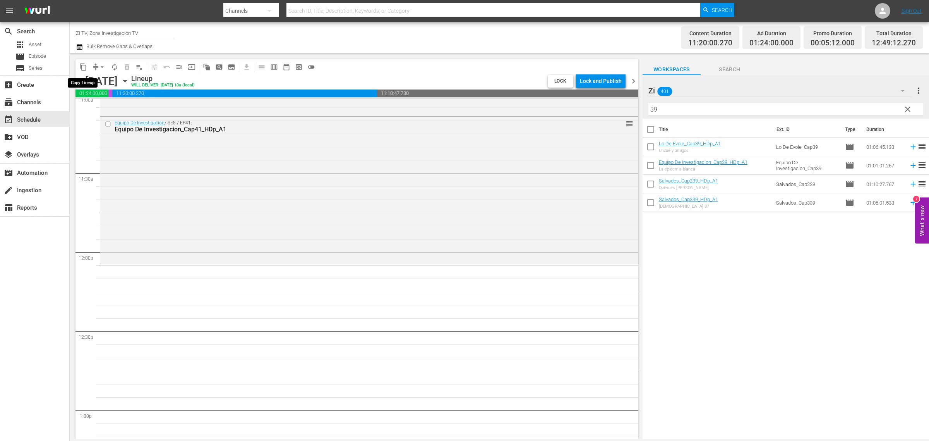
click at [82, 68] on span "content_copy" at bounding box center [83, 67] width 8 height 8
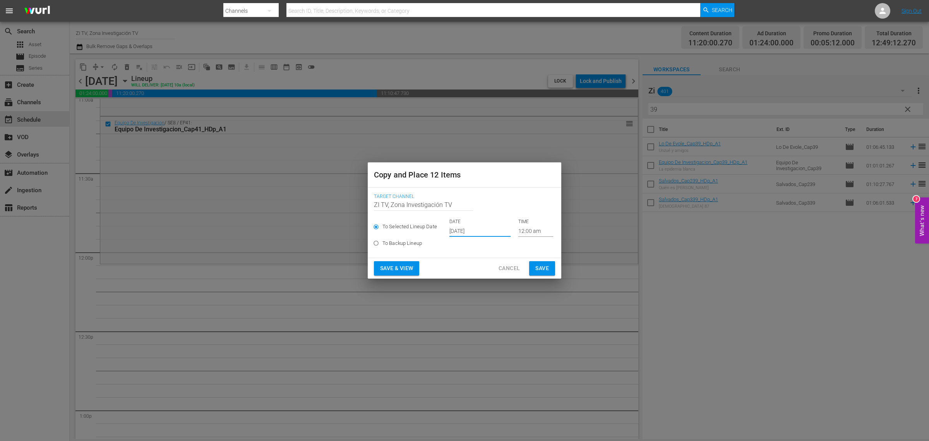
click at [496, 230] on input "Oct 17th 2025" at bounding box center [479, 231] width 61 height 12
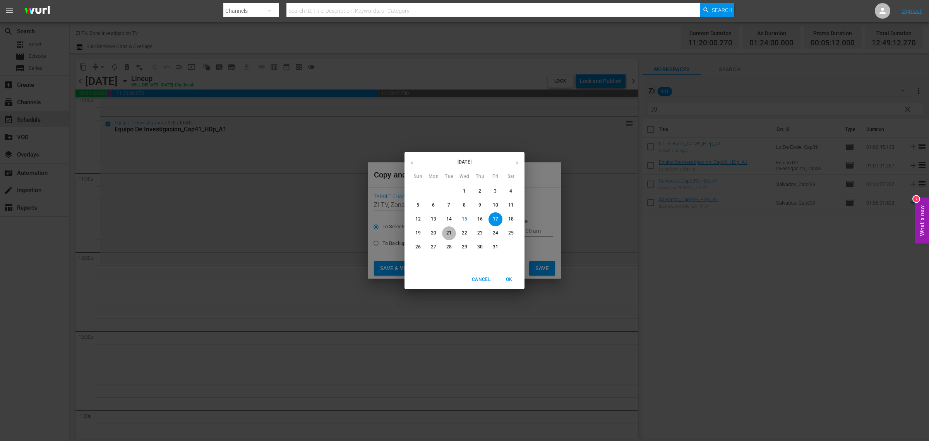
click at [449, 229] on button "21" at bounding box center [449, 233] width 14 height 14
type input "Oct 21st 2025"
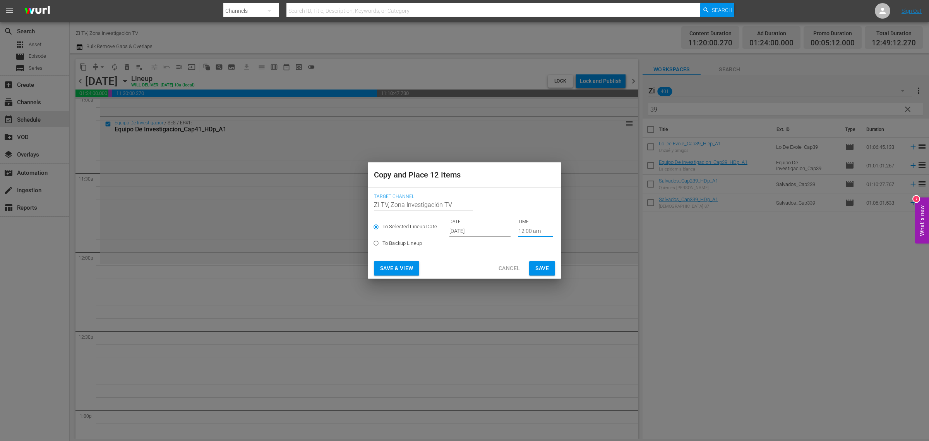
click at [518, 231] on input "12:00 am" at bounding box center [535, 231] width 35 height 12
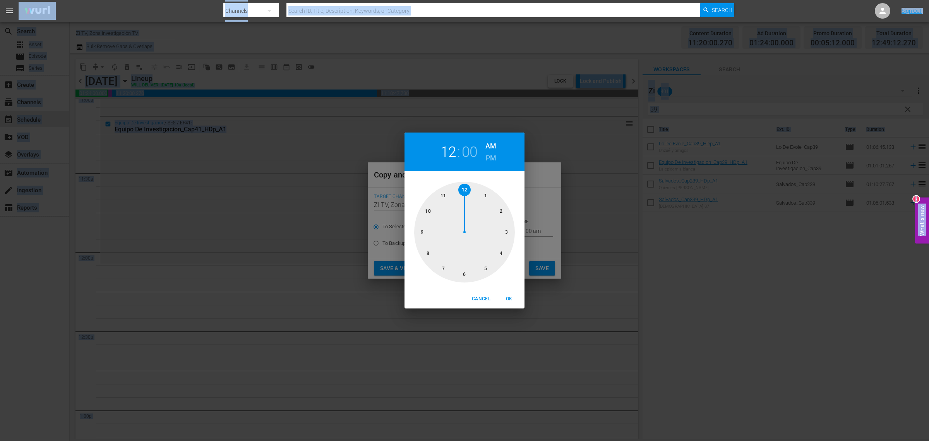
click at [441, 198] on div at bounding box center [464, 232] width 101 height 101
click at [463, 276] on div at bounding box center [464, 232] width 101 height 101
click at [504, 298] on span "OK" at bounding box center [509, 299] width 19 height 8
type input "11:30 am"
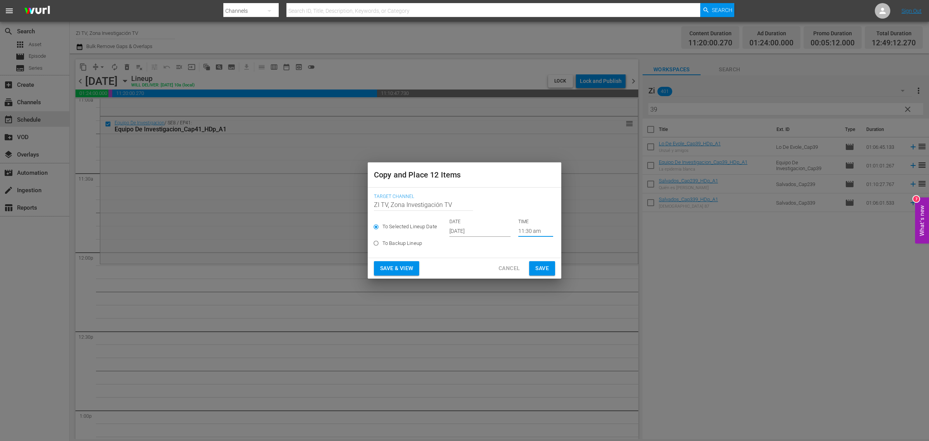
click at [537, 273] on button "Save" at bounding box center [542, 268] width 26 height 14
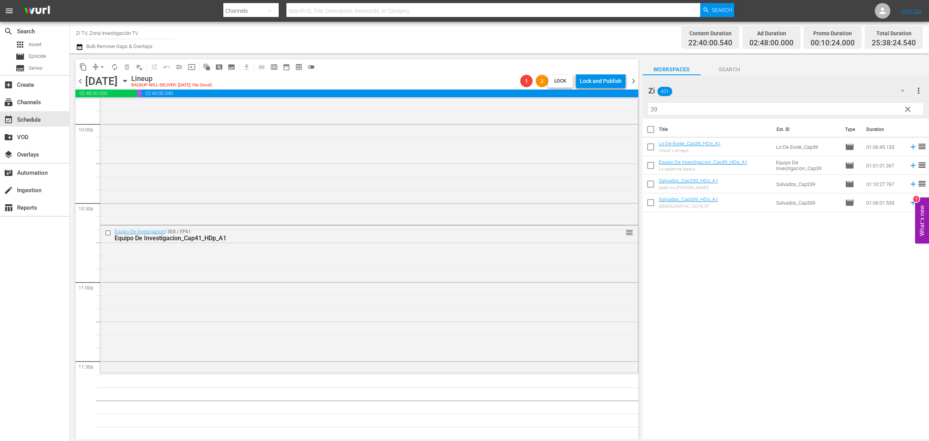
scroll to position [3450, 0]
click at [110, 235] on input "checkbox" at bounding box center [109, 232] width 8 height 7
click at [304, 188] on div "Ambulancias En El Corazon De La Ciudad / SE1 / EP2: Ambulancias En El Corazon D…" at bounding box center [369, 149] width 538 height 147
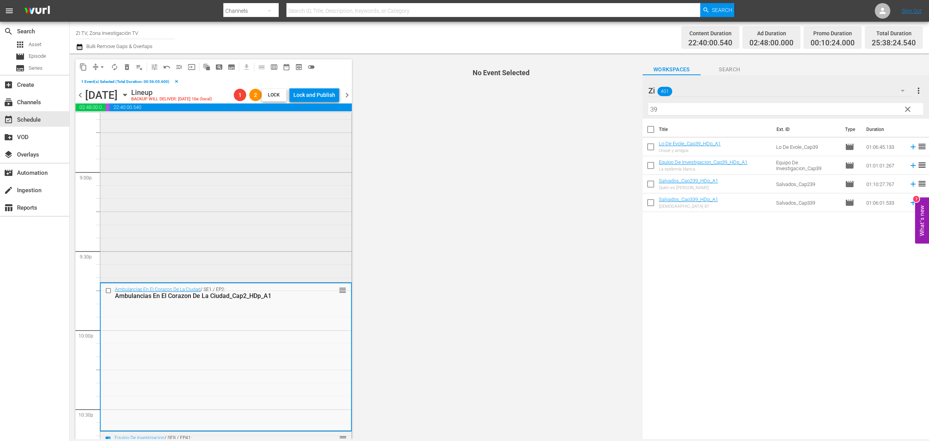
scroll to position [3256, 0]
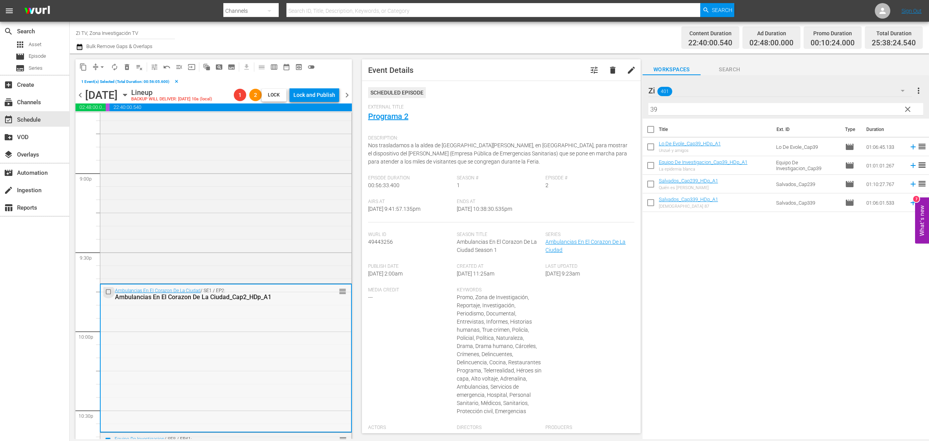
click at [111, 290] on input "checkbox" at bounding box center [109, 291] width 8 height 7
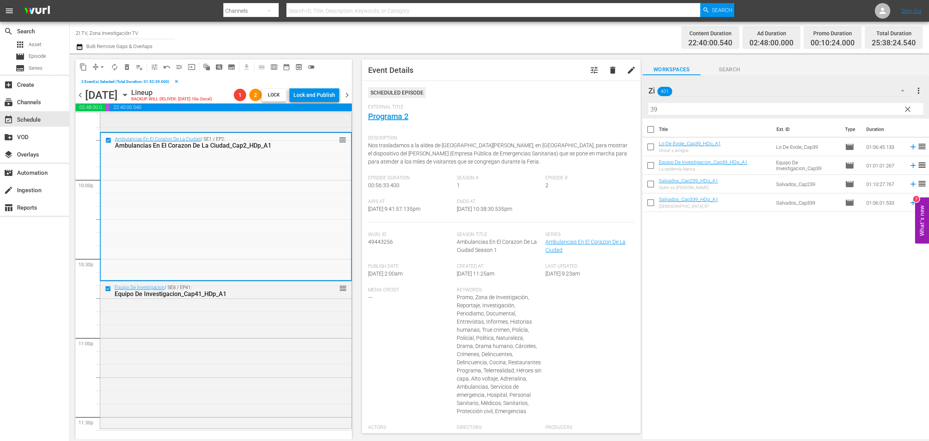
scroll to position [3319, 0]
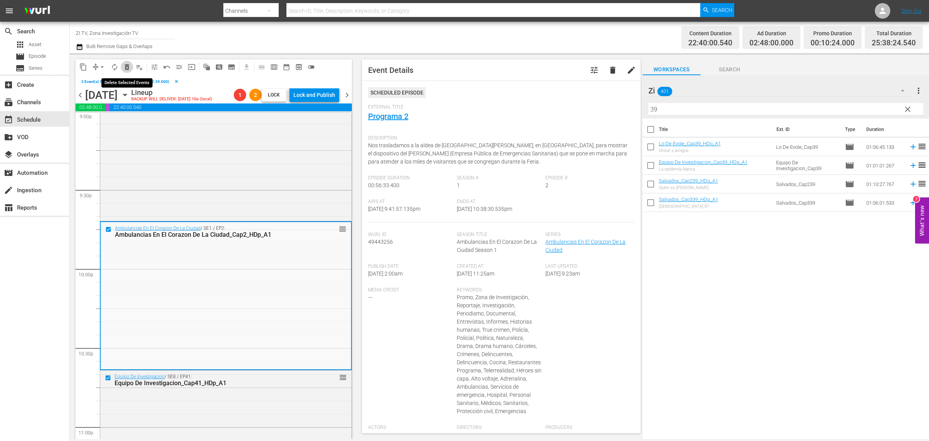
click at [126, 69] on span "delete_forever_outlined" at bounding box center [127, 67] width 8 height 8
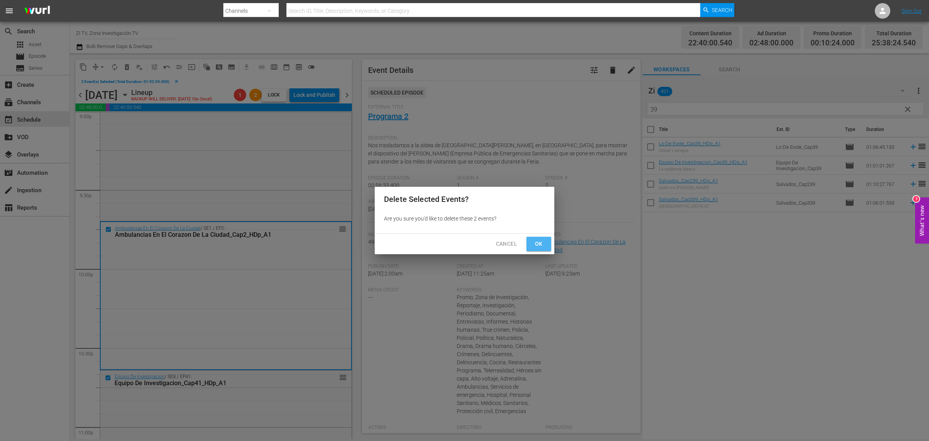
click at [535, 241] on span "Ok" at bounding box center [539, 244] width 12 height 10
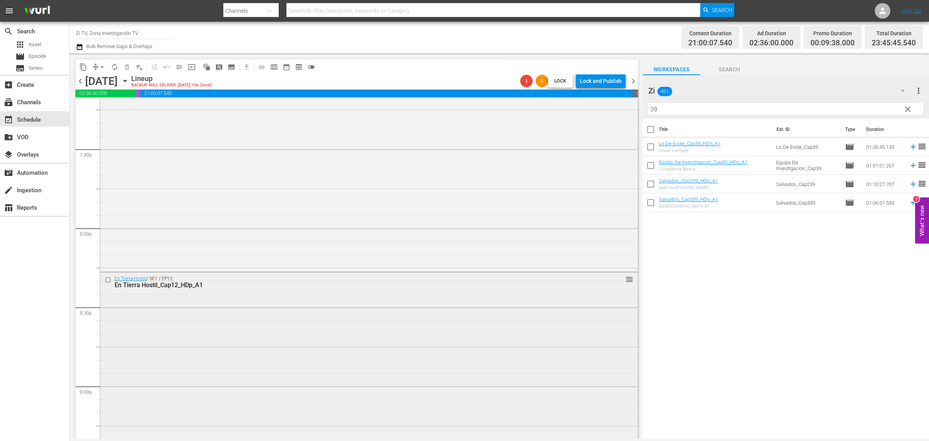
scroll to position [2932, 0]
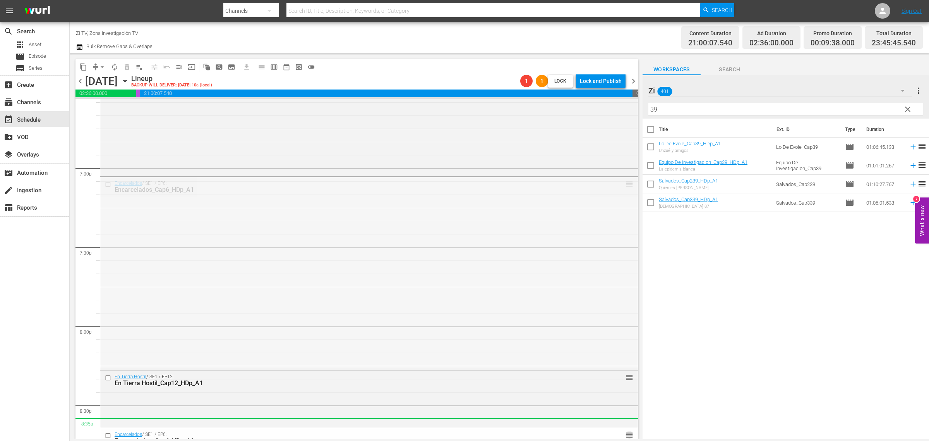
drag, startPoint x: 621, startPoint y: 179, endPoint x: 539, endPoint y: 423, distance: 257.7
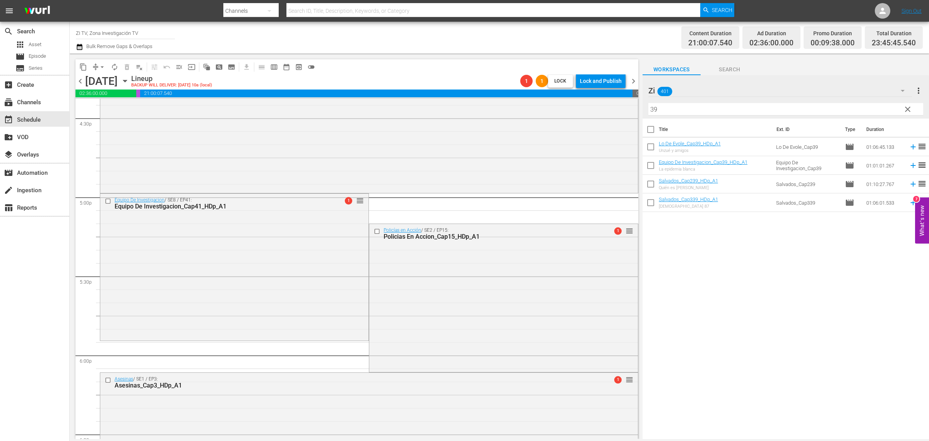
scroll to position [2496, 0]
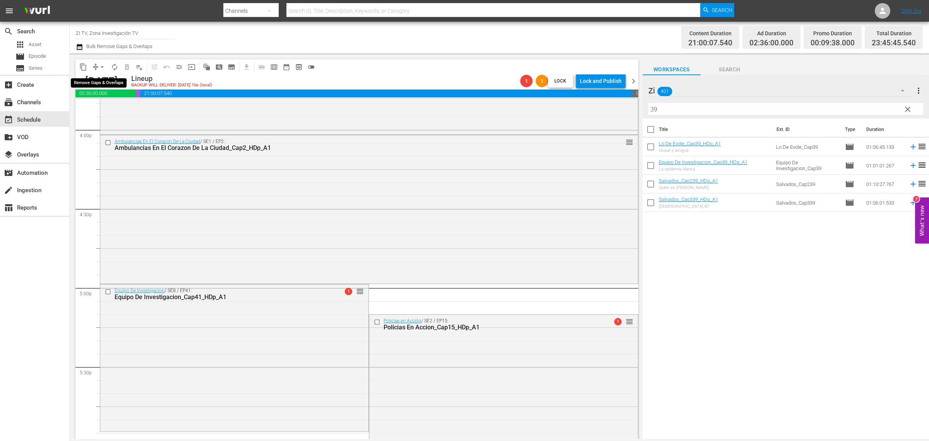
click at [100, 67] on span "arrow_drop_down" at bounding box center [102, 67] width 8 height 8
click at [124, 108] on li "Align to End of Previous Day" at bounding box center [102, 107] width 81 height 13
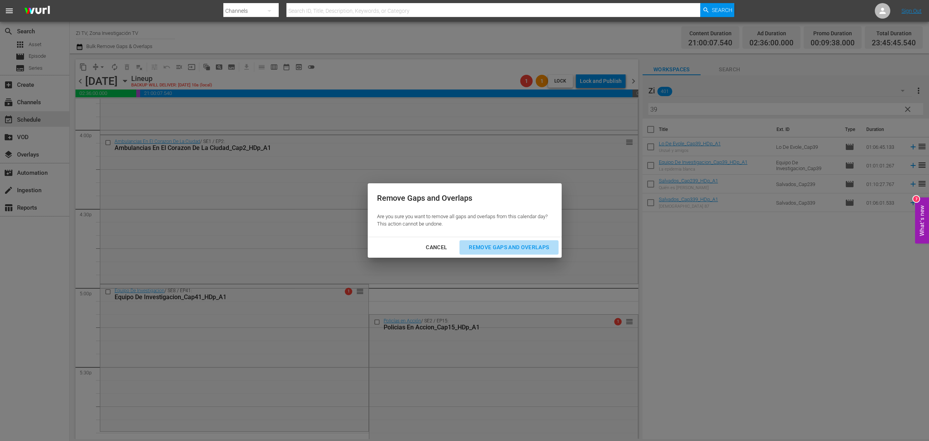
click at [506, 250] on div "Remove Gaps and Overlaps" at bounding box center [509, 247] width 93 height 10
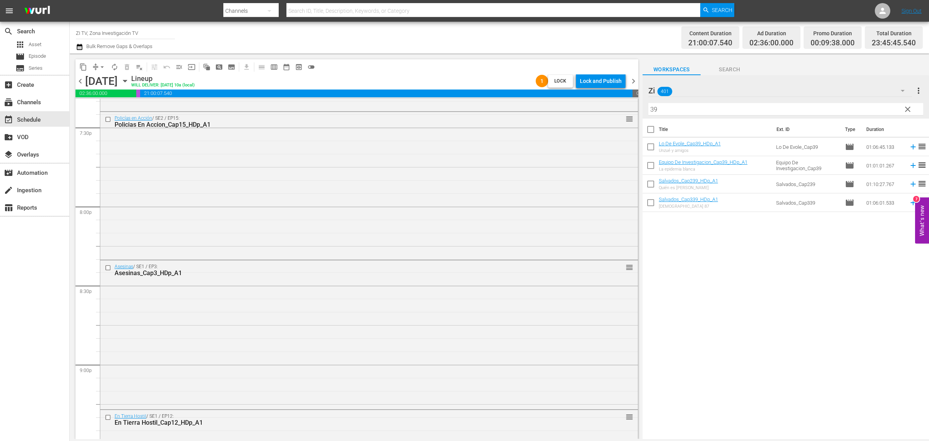
scroll to position [3450, 0]
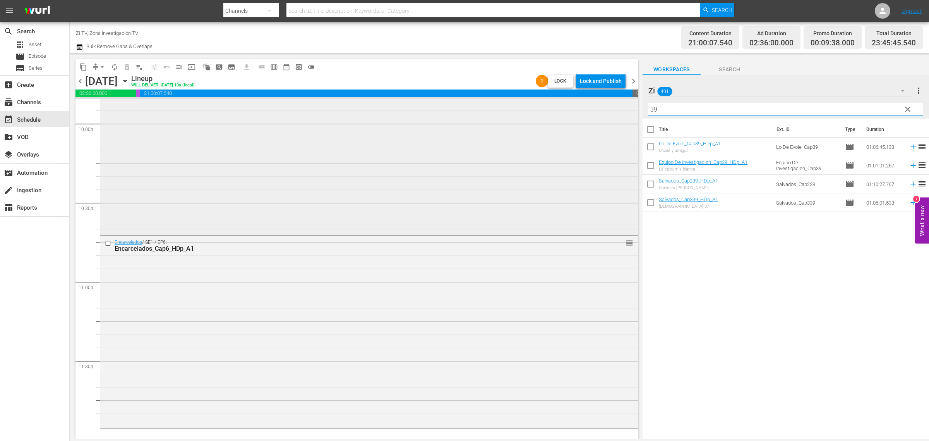
drag, startPoint x: 709, startPoint y: 109, endPoint x: 575, endPoint y: 110, distance: 133.9
click at [575, 110] on div "content_copy compress arrow_drop_down autorenew_outlined delete_forever_outline…" at bounding box center [499, 245] width 859 height 385
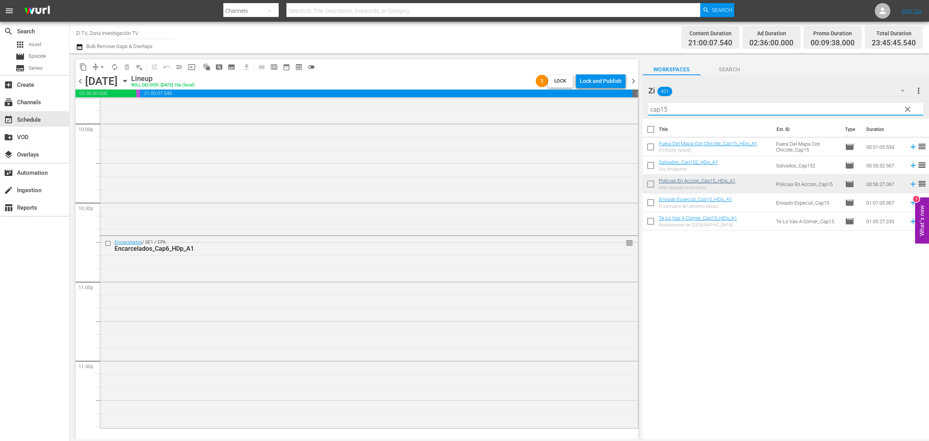
type input "cap15"
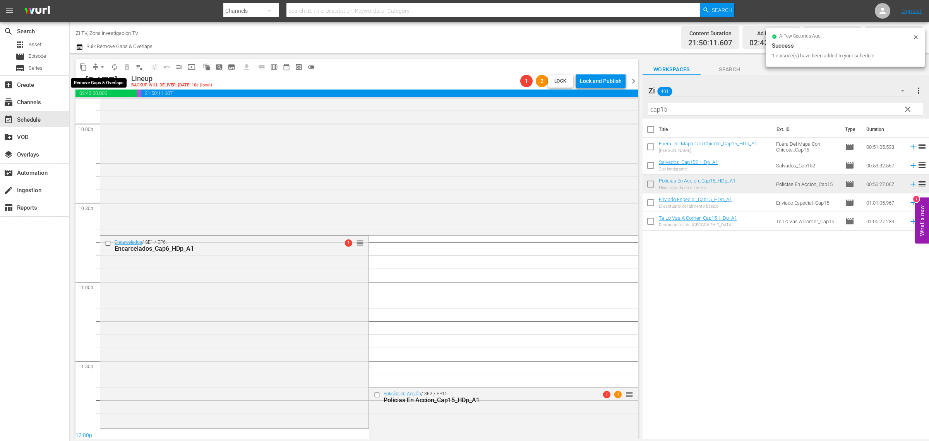
click at [103, 66] on span "arrow_drop_down" at bounding box center [102, 67] width 8 height 8
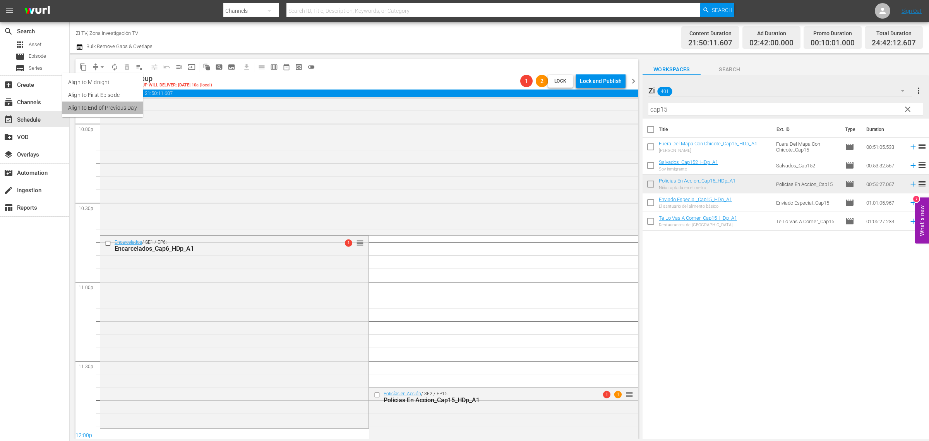
click at [117, 112] on li "Align to End of Previous Day" at bounding box center [102, 107] width 81 height 13
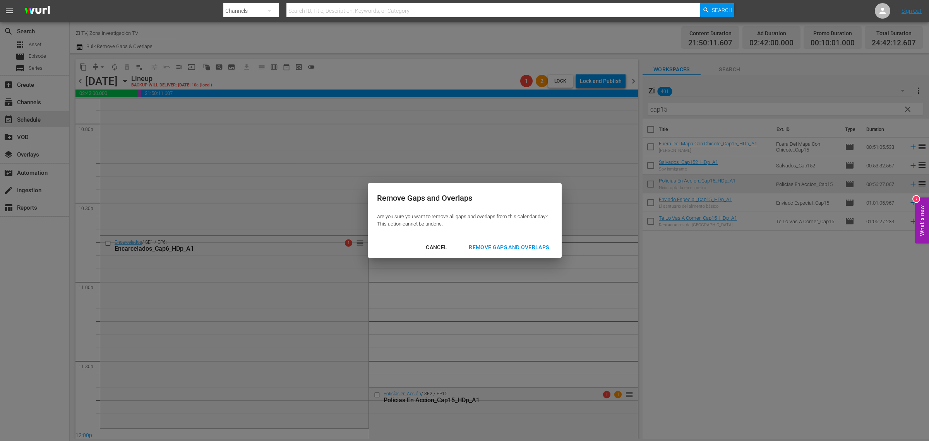
click at [519, 250] on div "Remove Gaps and Overlaps" at bounding box center [509, 247] width 93 height 10
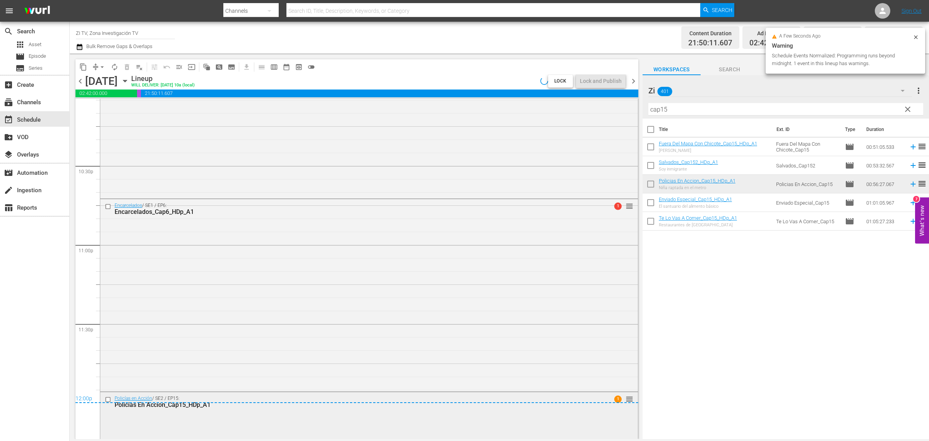
scroll to position [3547, 0]
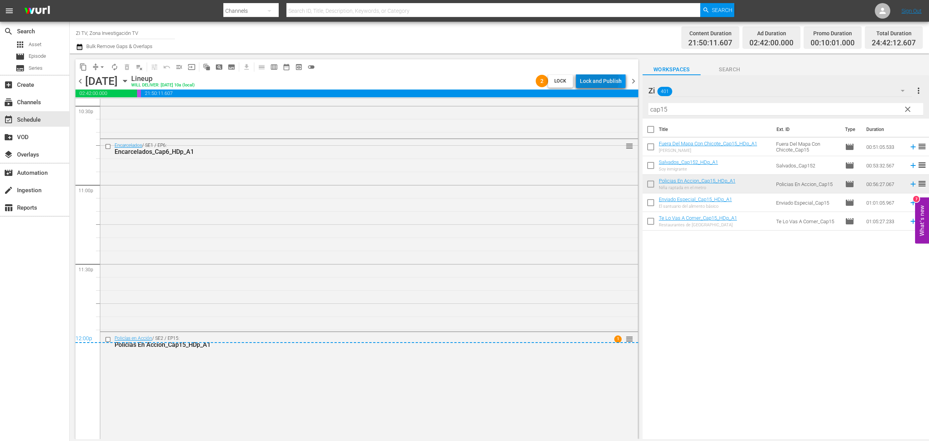
click at [601, 81] on div "Lock and Publish" at bounding box center [601, 81] width 42 height 14
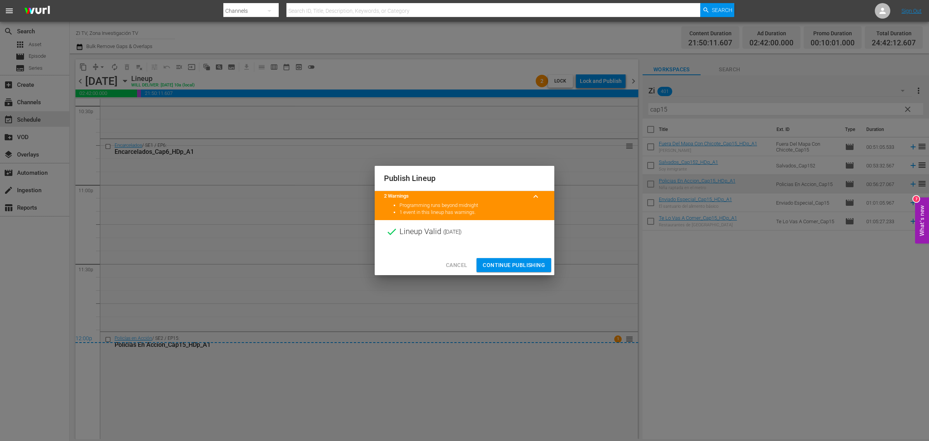
click at [517, 258] on button "Continue Publishing" at bounding box center [514, 265] width 75 height 14
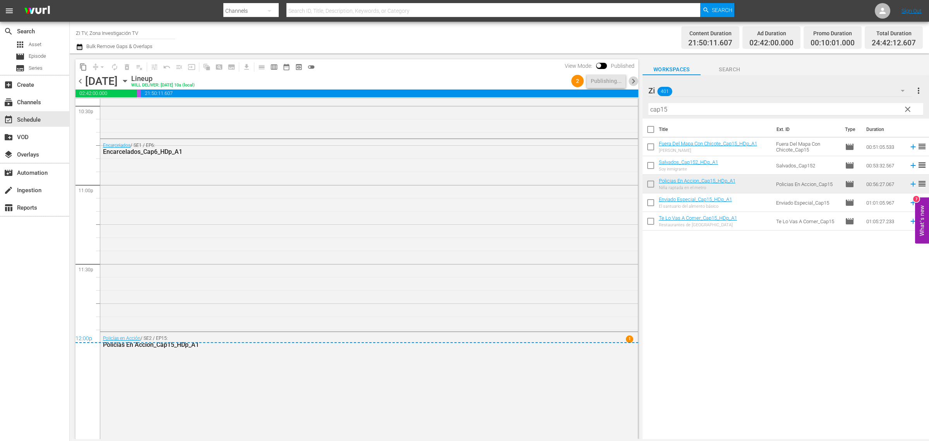
click at [632, 82] on span "chevron_right" at bounding box center [634, 81] width 10 height 10
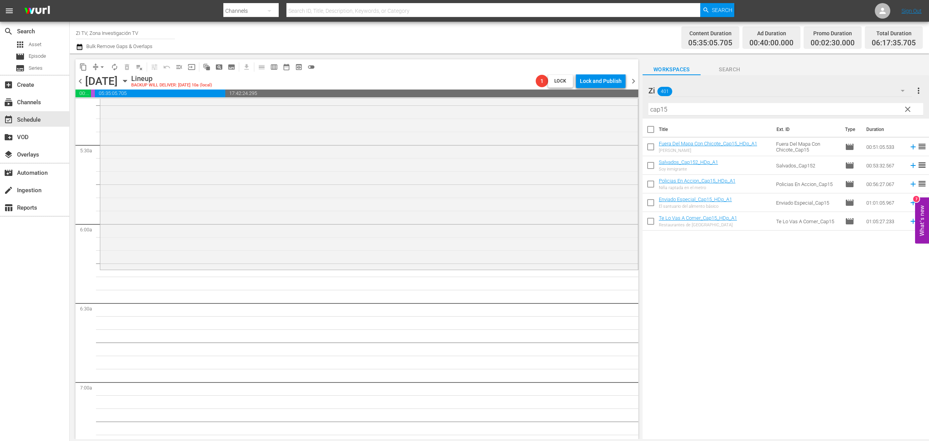
scroll to position [726, 0]
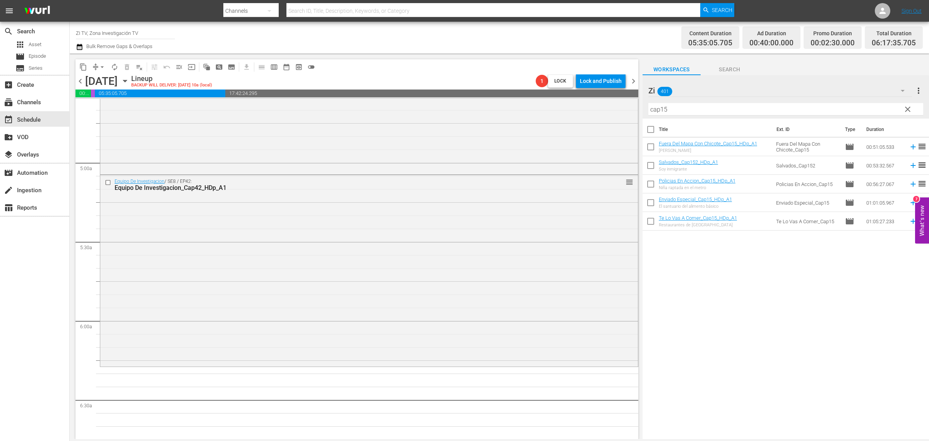
click at [84, 67] on span "content_copy" at bounding box center [83, 67] width 8 height 8
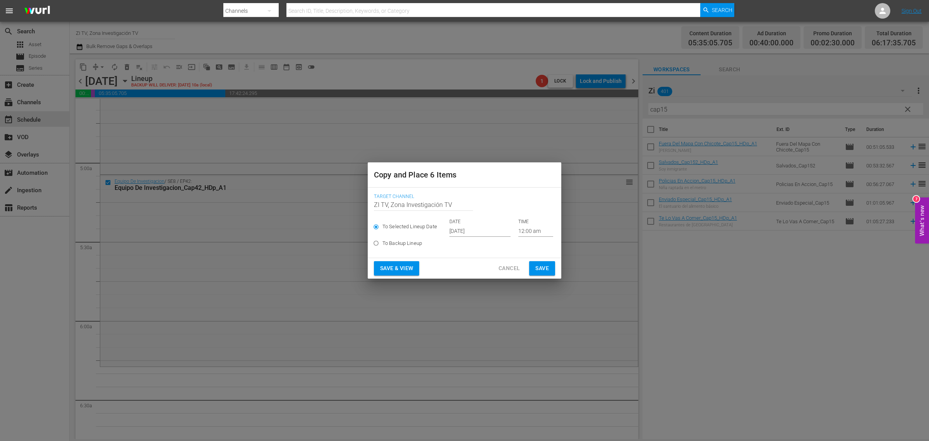
click at [465, 233] on input "Oct 17th 2025" at bounding box center [479, 231] width 61 height 12
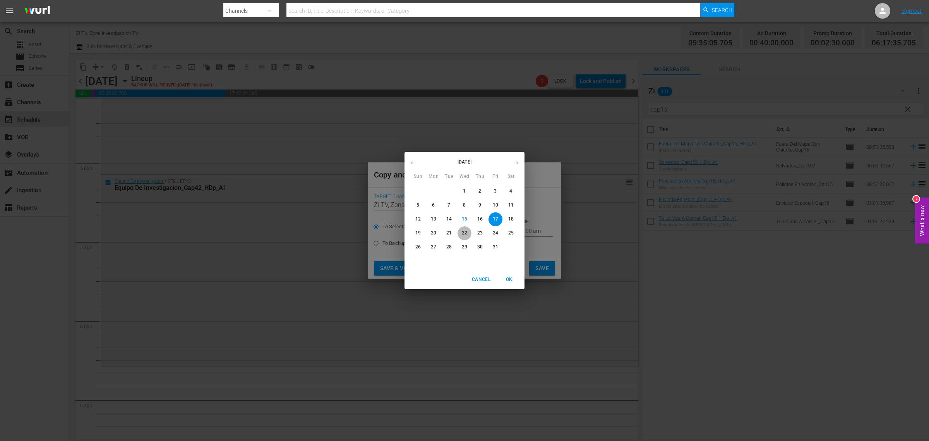
click at [464, 231] on p "22" at bounding box center [464, 233] width 5 height 7
type input "Oct 22nd 2025"
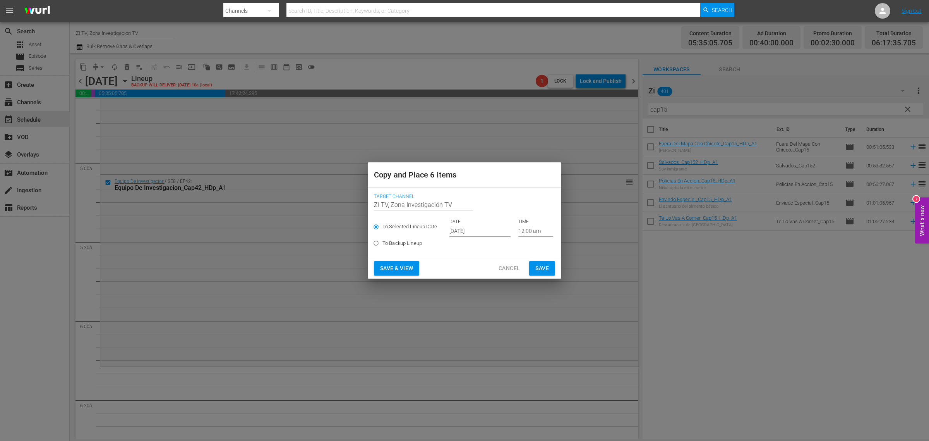
click at [529, 224] on p "TIME" at bounding box center [535, 221] width 35 height 7
click at [531, 229] on input "12:00 am" at bounding box center [535, 231] width 35 height 12
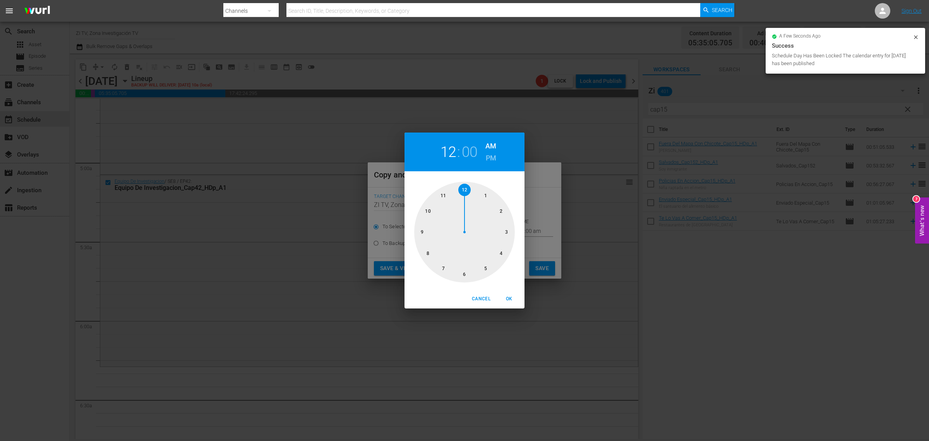
click at [486, 269] on div at bounding box center [464, 232] width 101 height 101
click at [506, 233] on div at bounding box center [464, 232] width 101 height 101
click at [510, 297] on span "OK" at bounding box center [509, 299] width 19 height 8
type input "05:15 am"
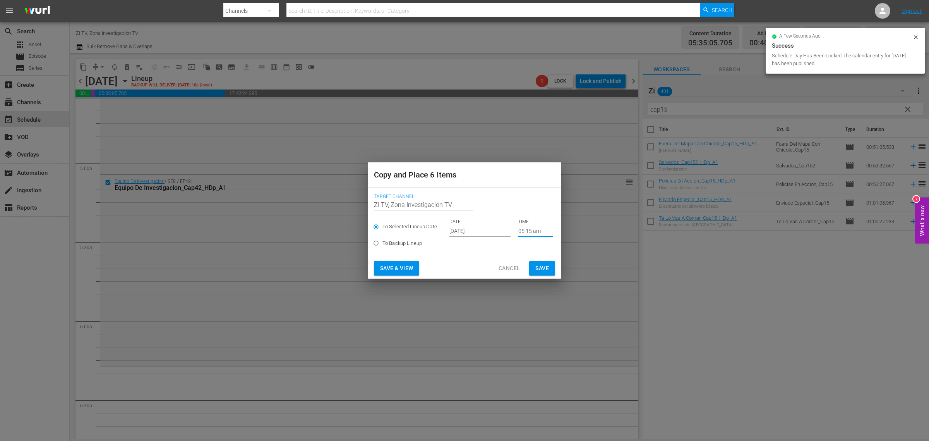
click at [546, 266] on span "Save" at bounding box center [542, 268] width 14 height 10
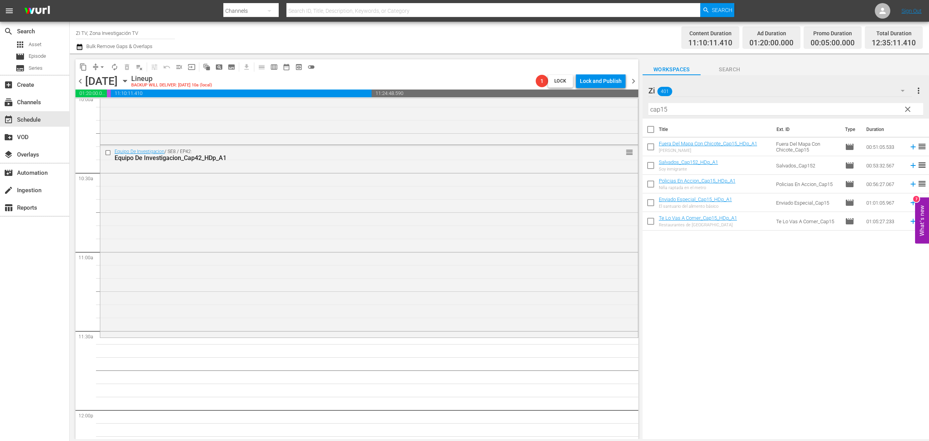
scroll to position [1584, 0]
click at [84, 67] on span "content_copy" at bounding box center [83, 67] width 8 height 8
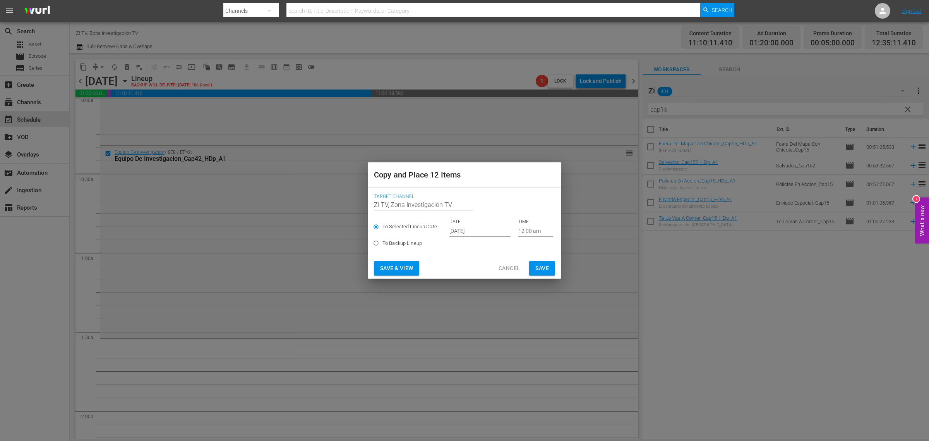
click at [459, 230] on input "Oct 17th 2025" at bounding box center [479, 231] width 61 height 12
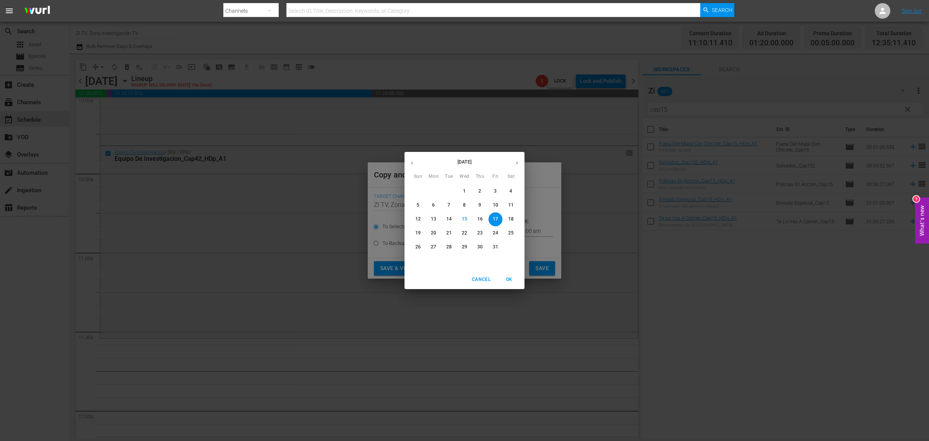
click at [464, 231] on p "22" at bounding box center [464, 233] width 5 height 7
type input "Oct 22nd 2025"
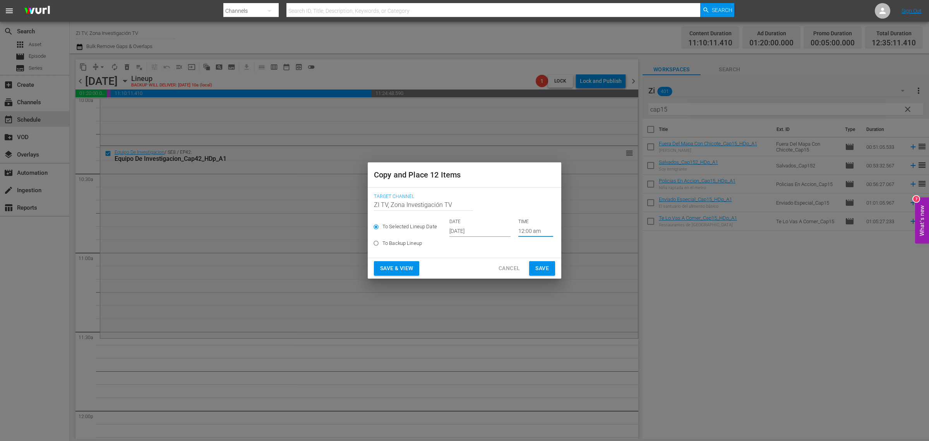
click at [526, 230] on input "12:00 am" at bounding box center [535, 231] width 35 height 12
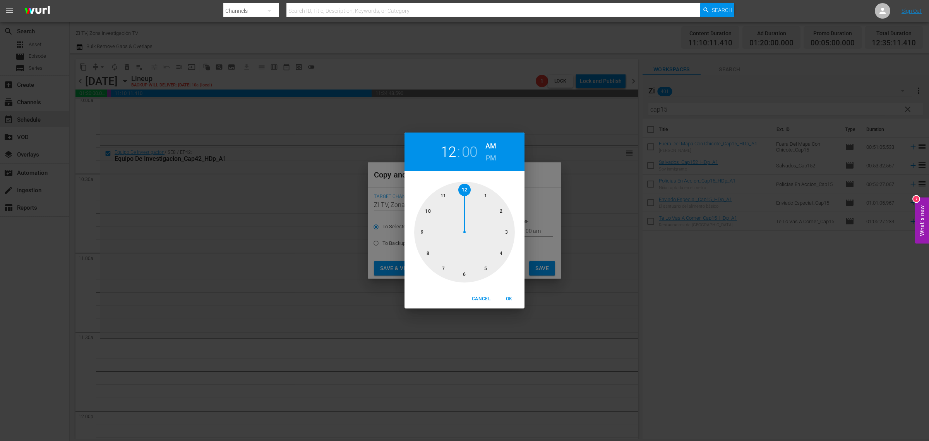
click at [429, 212] on div at bounding box center [464, 232] width 101 height 101
click at [466, 275] on div at bounding box center [464, 232] width 101 height 101
click at [511, 299] on span "OK" at bounding box center [509, 299] width 19 height 8
type input "10:30 am"
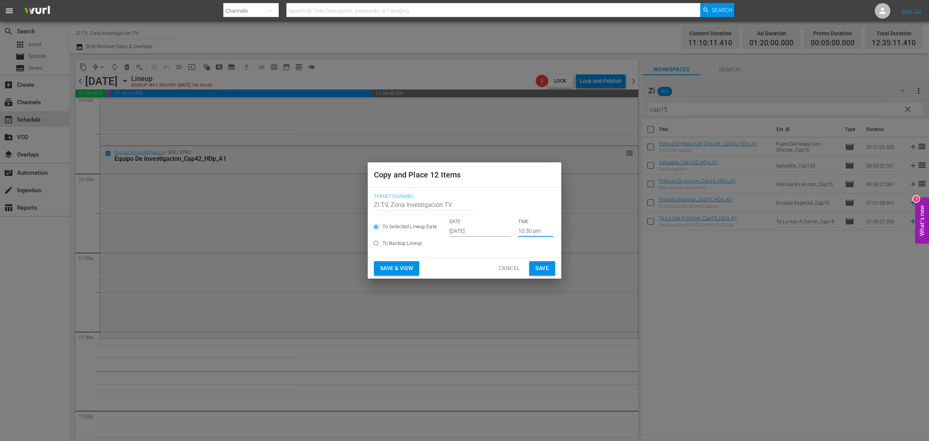
click at [540, 265] on span "Save" at bounding box center [542, 268] width 14 height 10
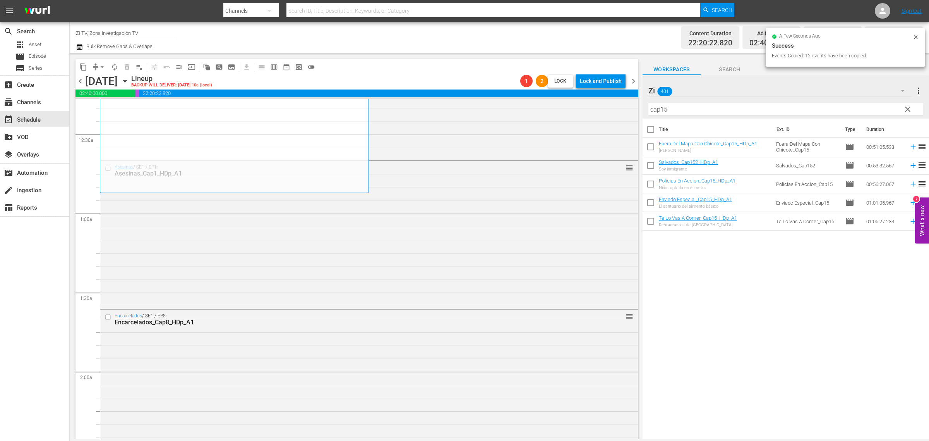
scroll to position [0, 0]
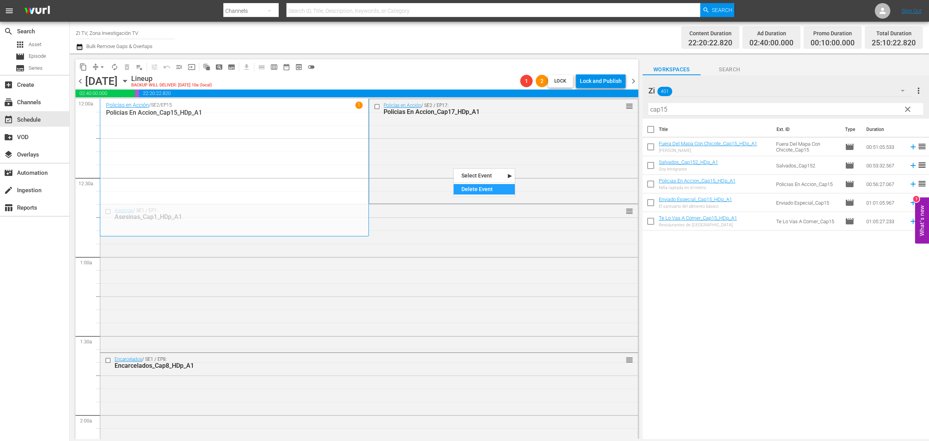
click at [493, 190] on div "Delete Event" at bounding box center [484, 189] width 61 height 10
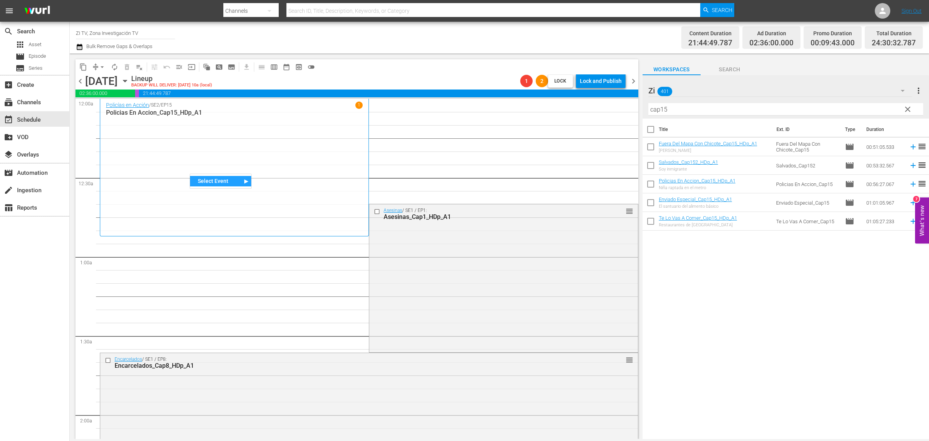
click at [77, 80] on span "chevron_left" at bounding box center [80, 81] width 10 height 10
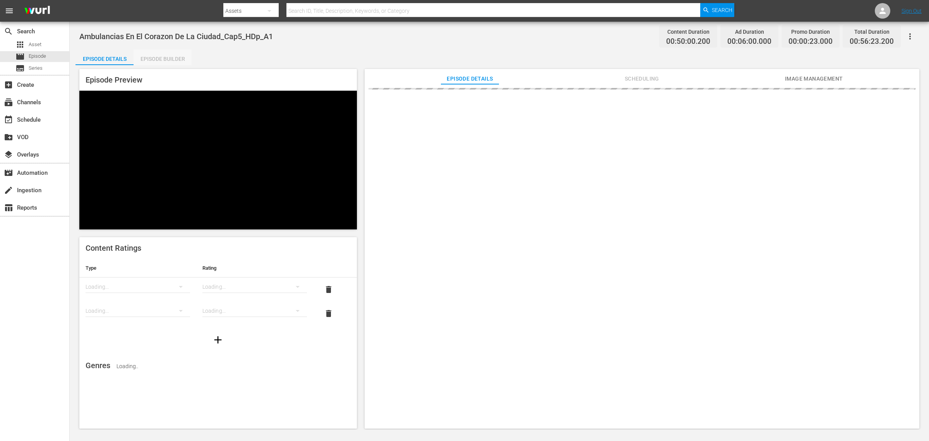
click at [164, 58] on div "Episode Builder" at bounding box center [163, 59] width 58 height 19
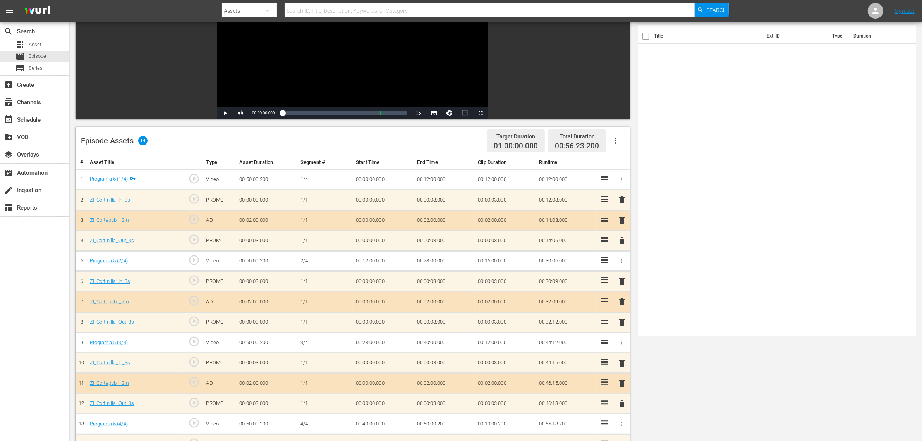
scroll to position [145, 0]
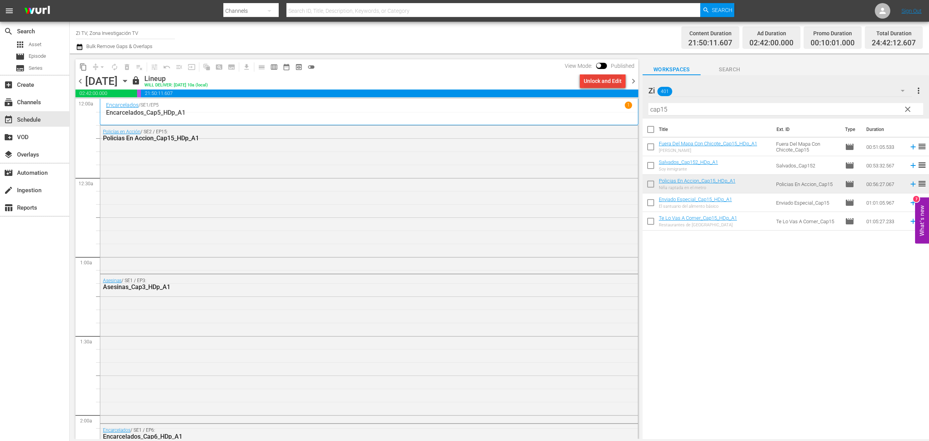
click at [603, 81] on div "Unlock and Edit" at bounding box center [603, 81] width 38 height 14
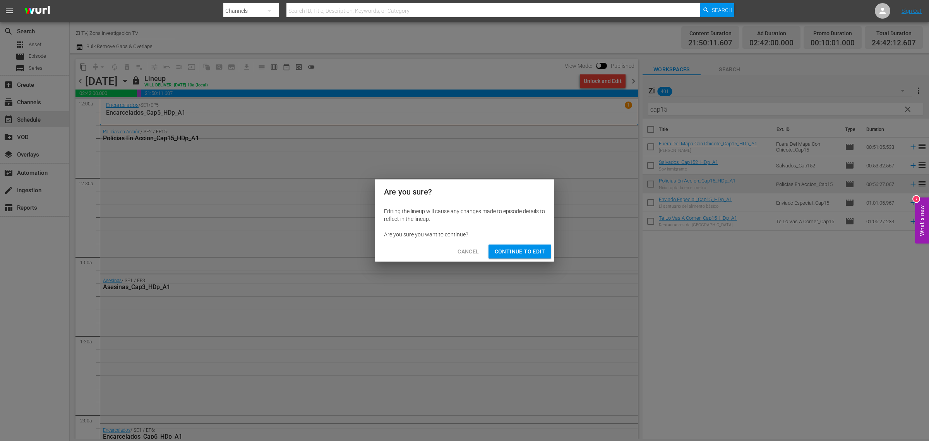
click at [522, 251] on span "Continue to Edit" at bounding box center [520, 252] width 50 height 10
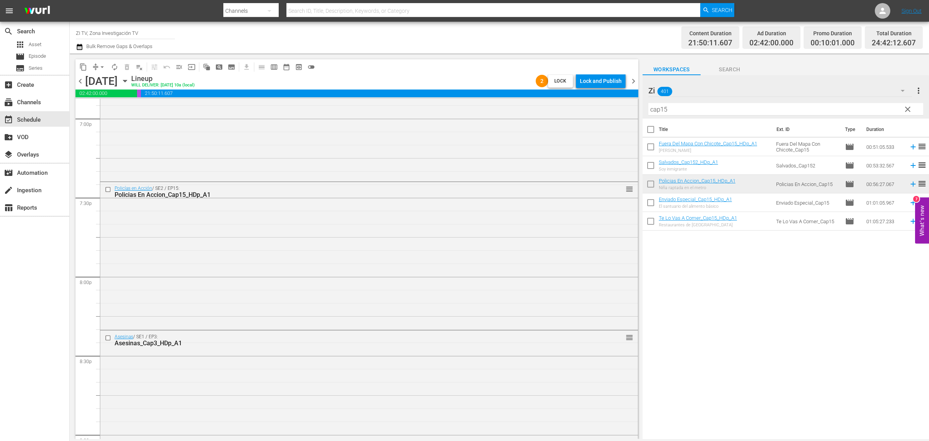
scroll to position [3588, 0]
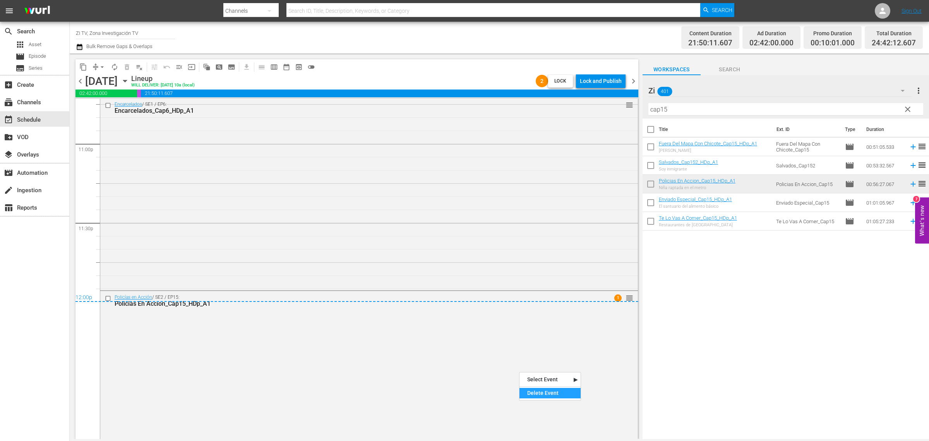
click at [551, 390] on div "Delete Event" at bounding box center [549, 392] width 61 height 10
click at [680, 109] on input "cap15" at bounding box center [785, 109] width 275 height 12
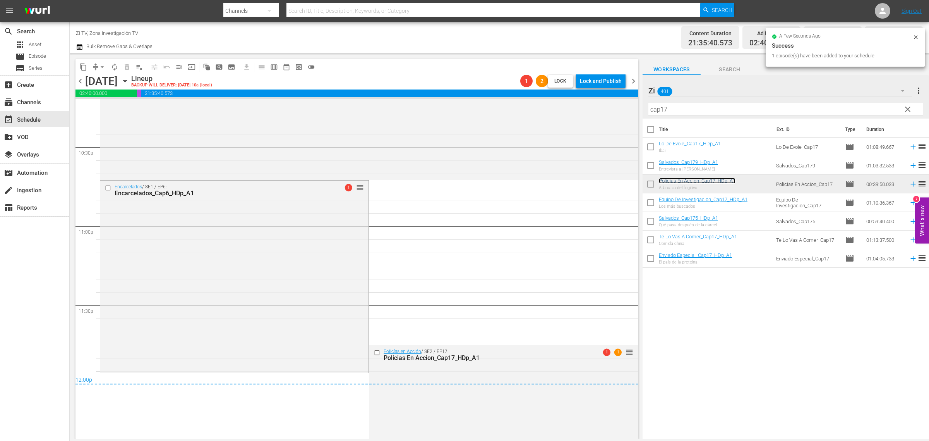
scroll to position [3515, 0]
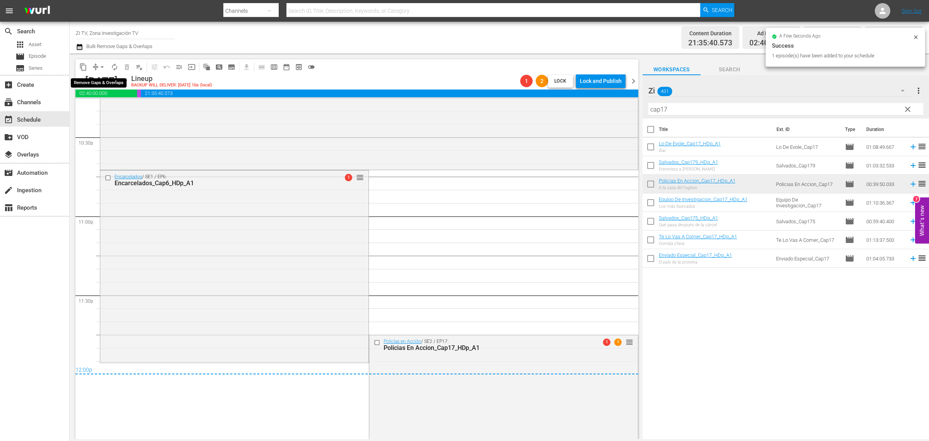
click at [106, 68] on button "arrow_drop_down" at bounding box center [102, 67] width 12 height 12
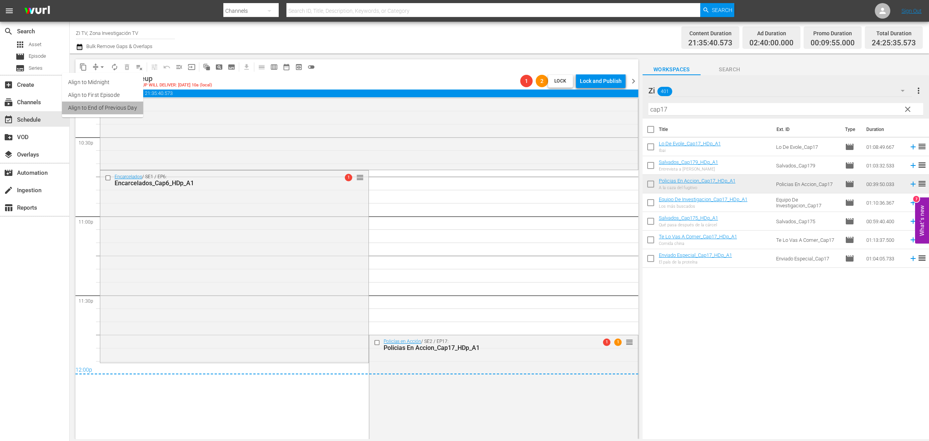
click at [121, 108] on li "Align to End of Previous Day" at bounding box center [102, 107] width 81 height 13
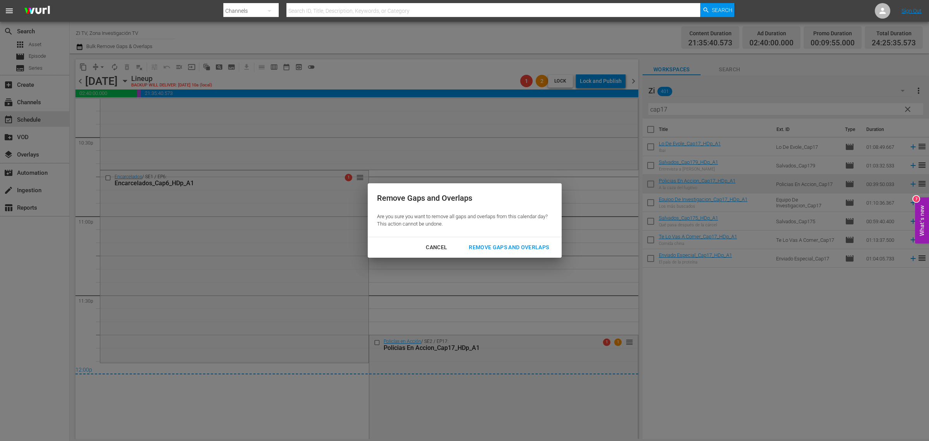
click at [501, 243] on div "Remove Gaps and Overlaps" at bounding box center [509, 247] width 93 height 10
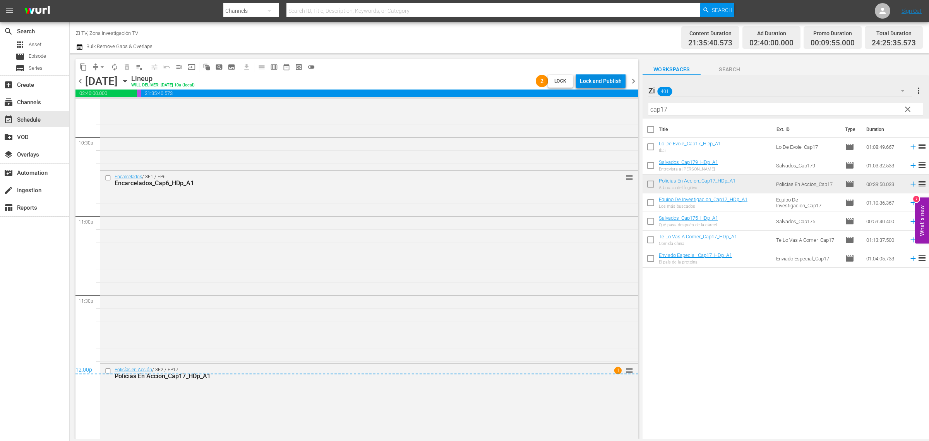
click at [597, 86] on div "Lock and Publish" at bounding box center [601, 81] width 42 height 14
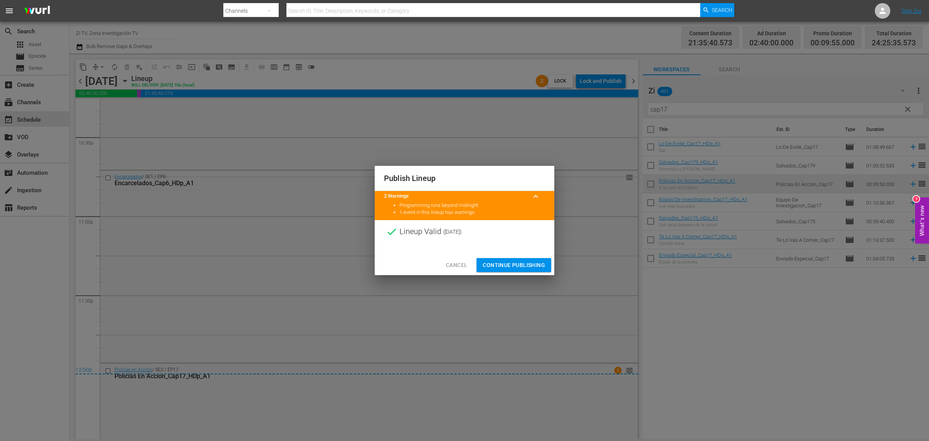
click at [516, 270] on button "Continue Publishing" at bounding box center [514, 265] width 75 height 14
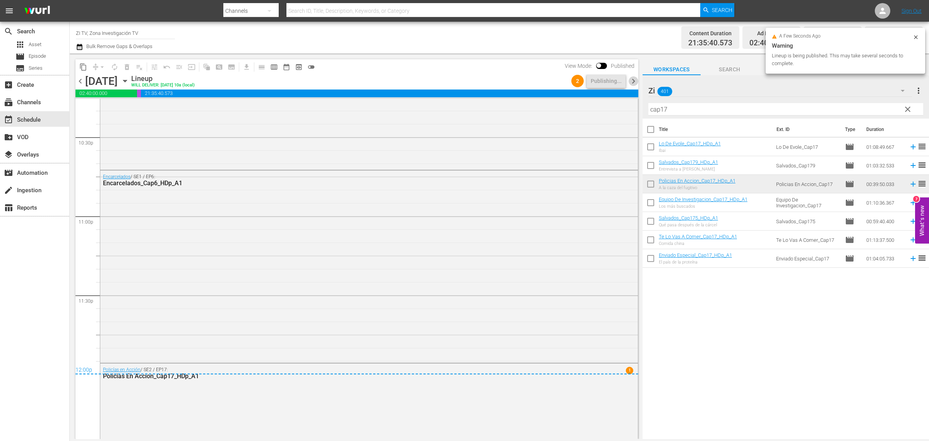
click at [634, 77] on span "chevron_right" at bounding box center [634, 81] width 10 height 10
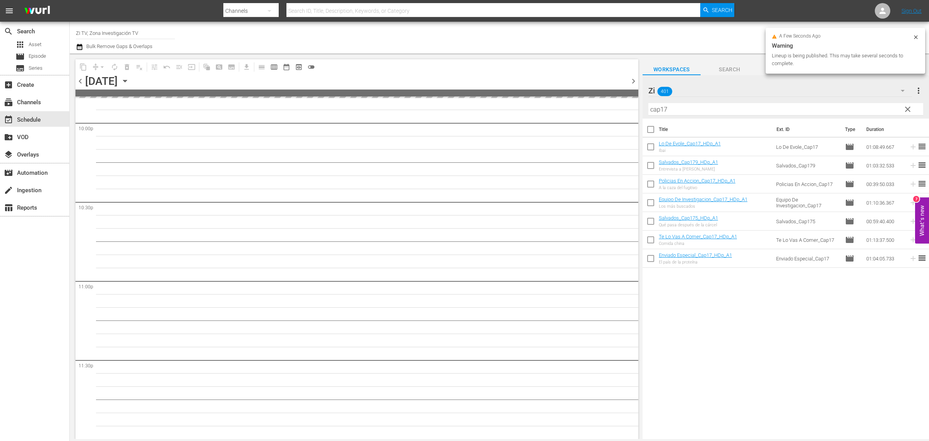
scroll to position [3449, 0]
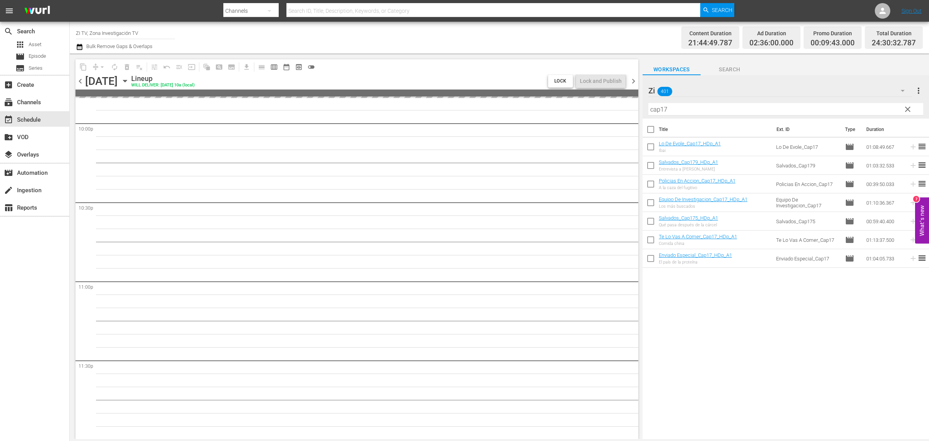
click at [638, 416] on div "content_copy compress arrow_drop_down autorenew_outlined delete_forever_outline…" at bounding box center [355, 245] width 571 height 385
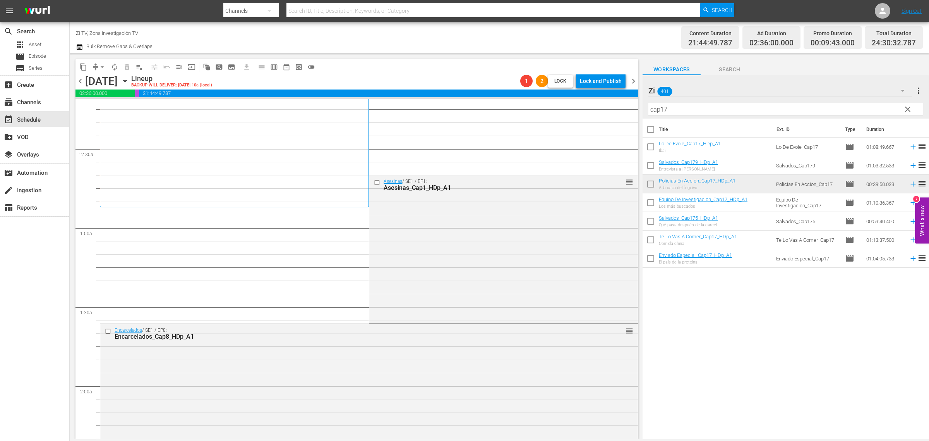
scroll to position [0, 0]
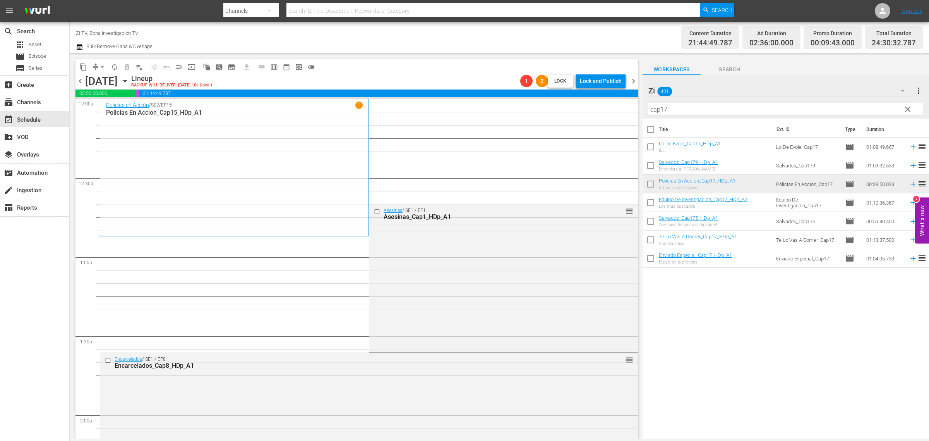
click at [79, 81] on span "chevron_left" at bounding box center [80, 81] width 10 height 10
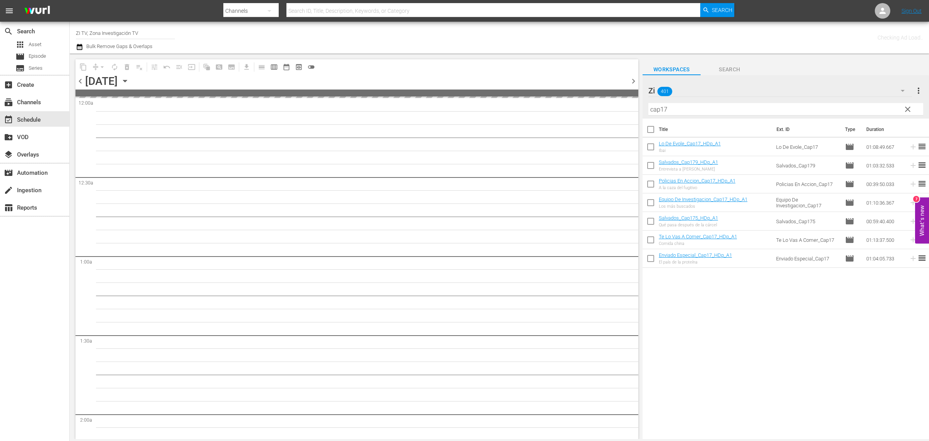
click at [636, 80] on span "chevron_right" at bounding box center [634, 81] width 10 height 10
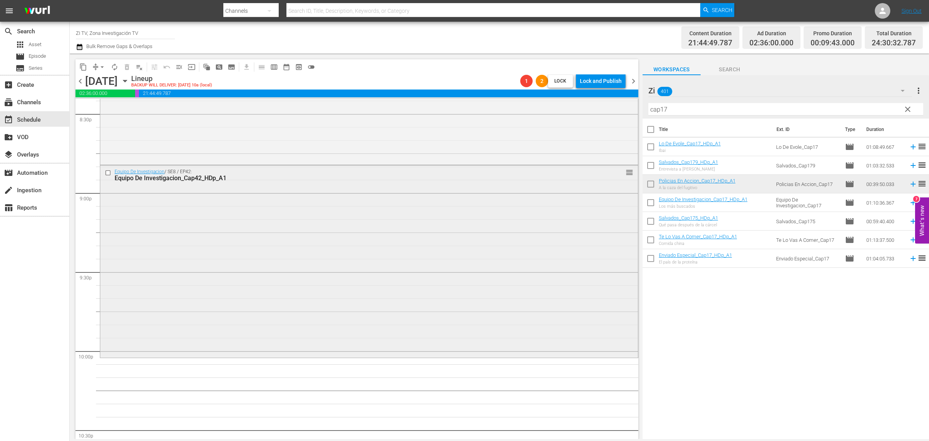
scroll to position [3223, 0]
click at [107, 173] on input "checkbox" at bounding box center [109, 173] width 8 height 7
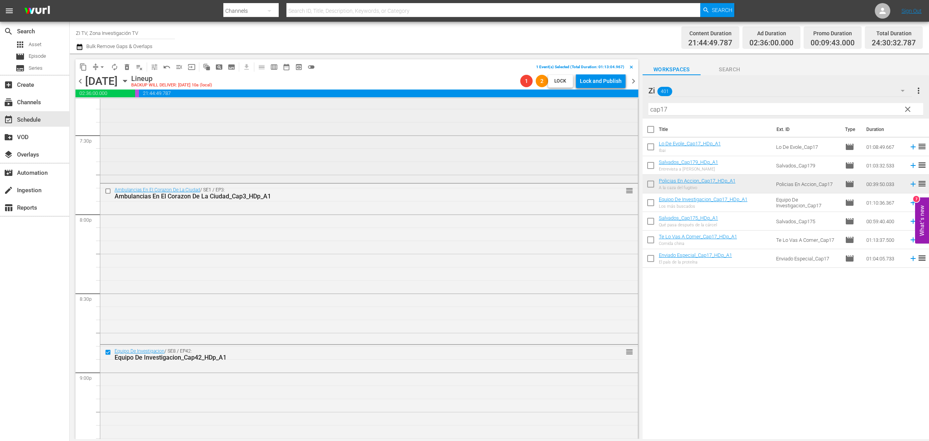
scroll to position [3029, 0]
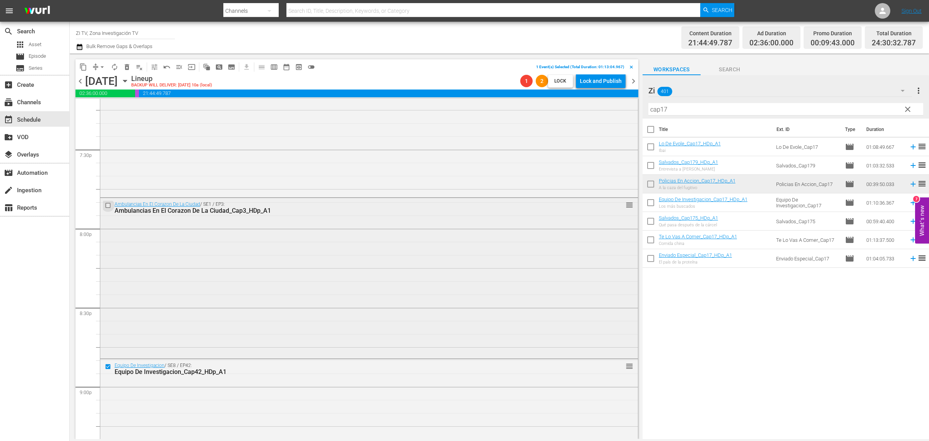
click at [107, 206] on input "checkbox" at bounding box center [109, 205] width 8 height 7
click at [127, 69] on span "delete_forever_outlined" at bounding box center [127, 67] width 8 height 8
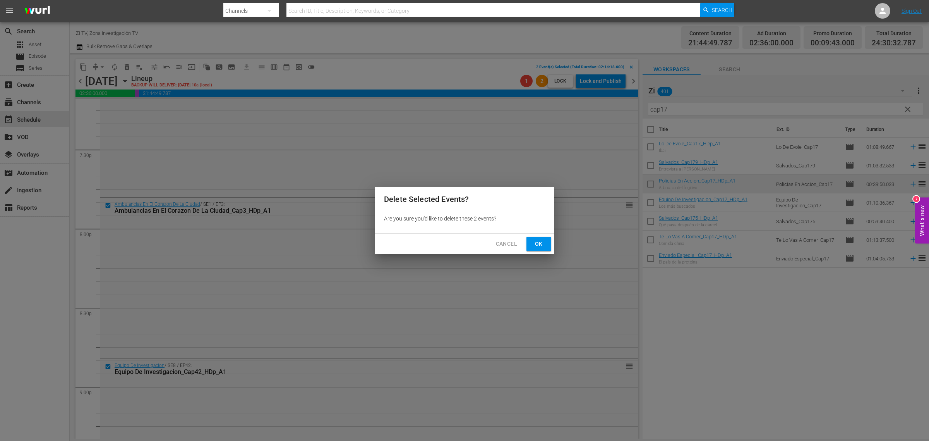
click at [531, 243] on button "Ok" at bounding box center [538, 244] width 25 height 14
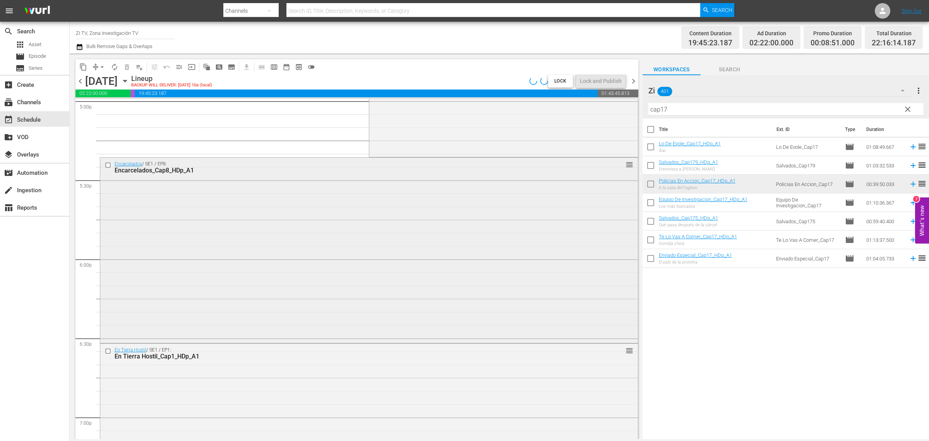
scroll to position [2690, 0]
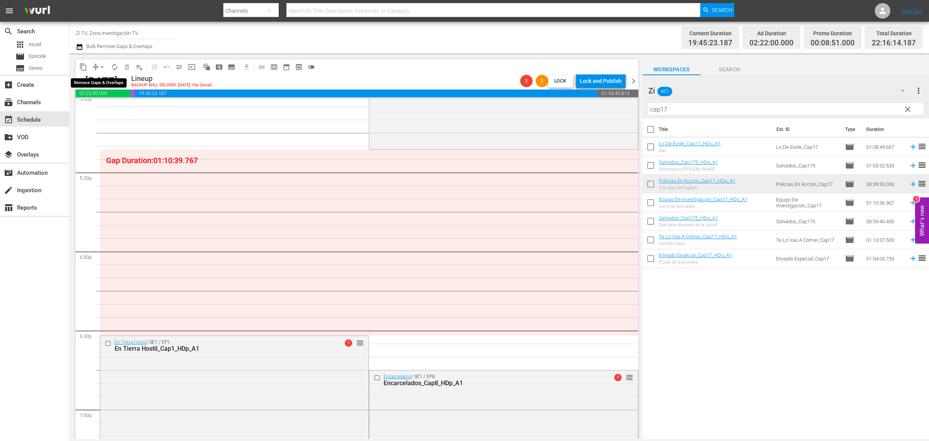
click at [102, 68] on span "arrow_drop_down" at bounding box center [102, 67] width 8 height 8
click at [124, 110] on li "Align to End of Previous Day" at bounding box center [102, 107] width 81 height 13
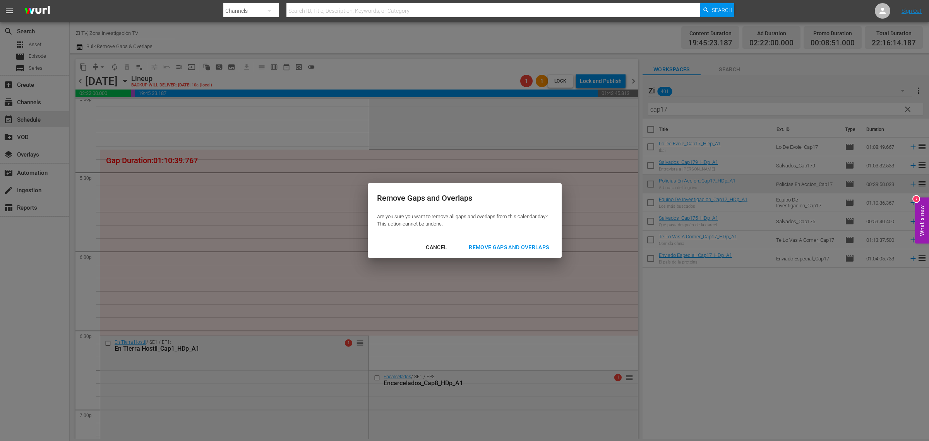
click at [496, 245] on div "Remove Gaps and Overlaps" at bounding box center [509, 247] width 93 height 10
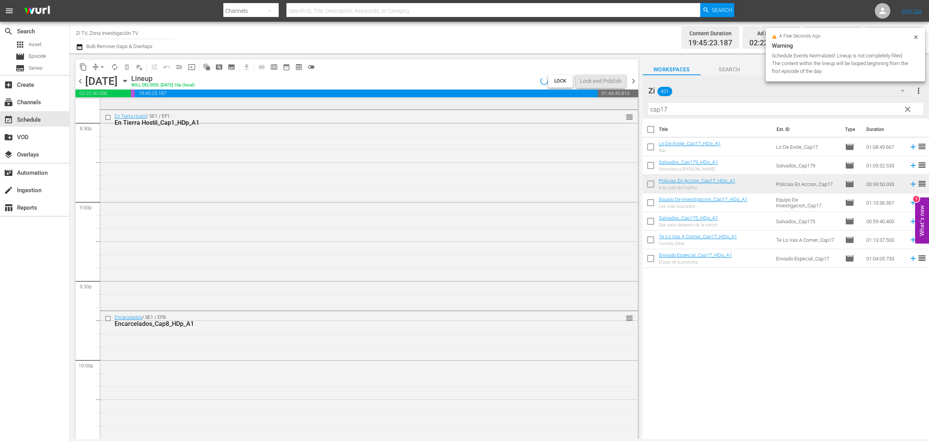
scroll to position [3450, 0]
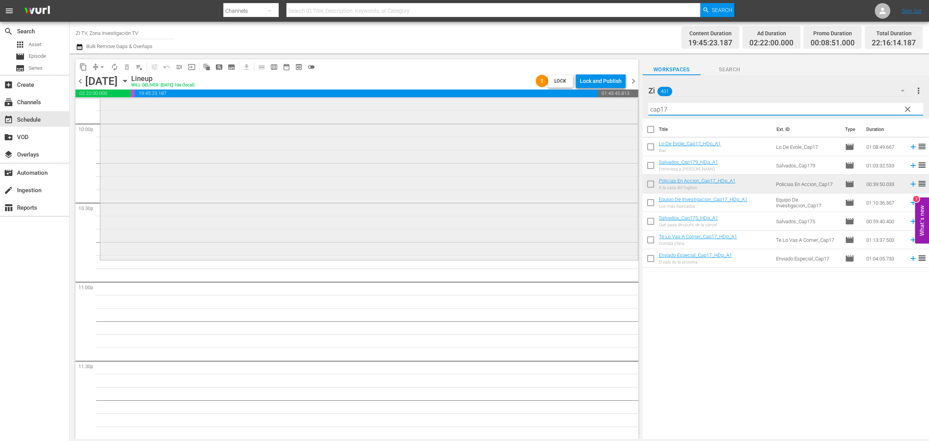
drag, startPoint x: 679, startPoint y: 111, endPoint x: 617, endPoint y: 102, distance: 61.8
click at [617, 102] on div "content_copy compress arrow_drop_down autorenew_outlined delete_forever_outline…" at bounding box center [499, 245] width 859 height 385
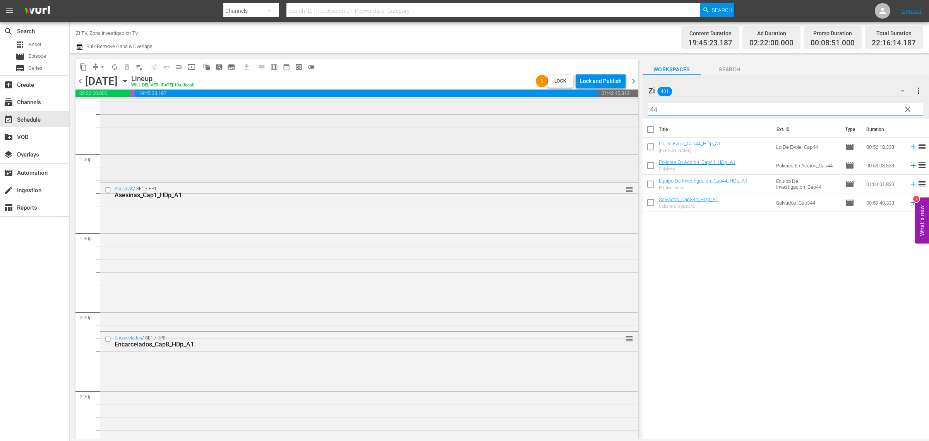
scroll to position [2047, 0]
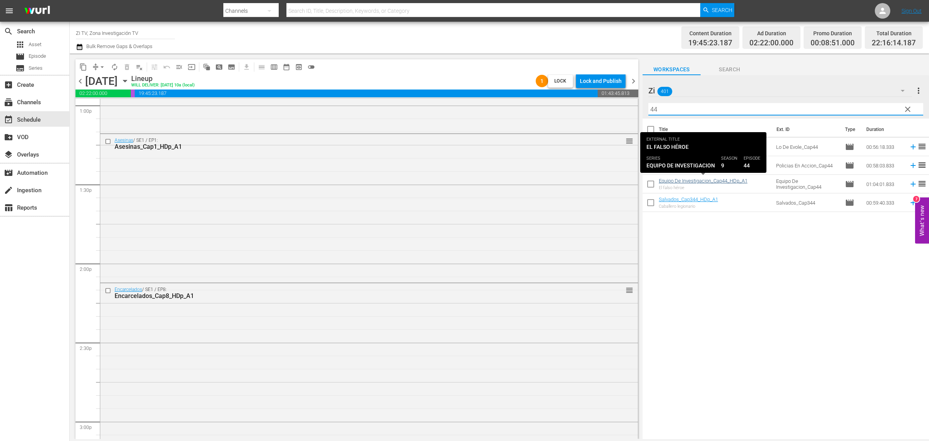
type input "44"
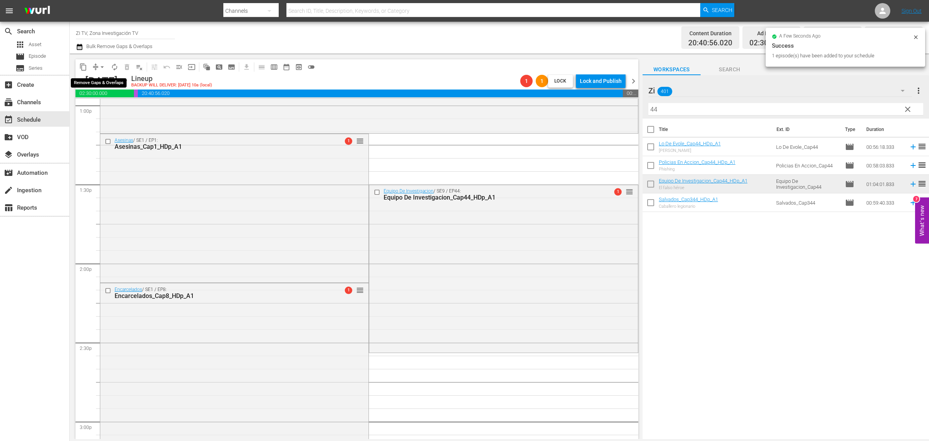
click at [99, 64] on span "arrow_drop_down" at bounding box center [102, 67] width 8 height 8
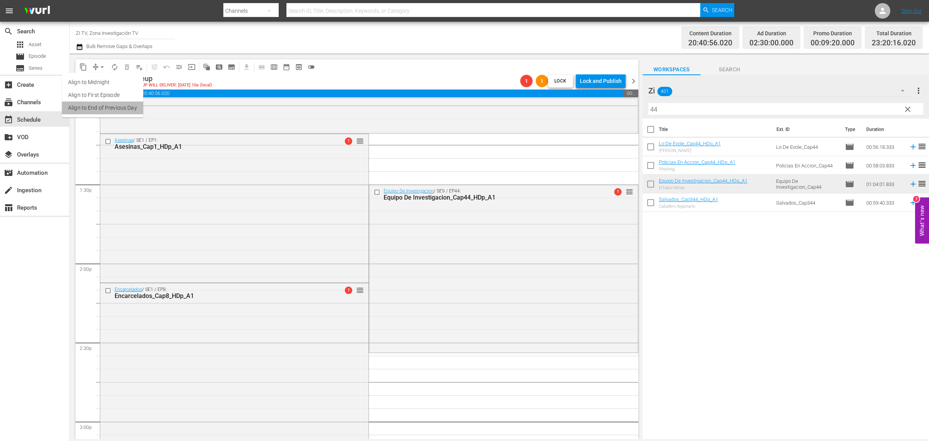
click at [119, 110] on li "Align to End of Previous Day" at bounding box center [102, 107] width 81 height 13
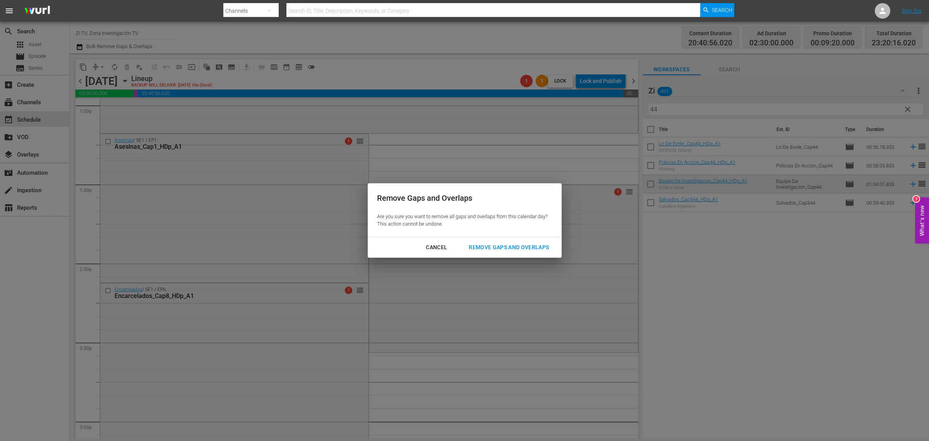
click at [511, 246] on div "Remove Gaps and Overlaps" at bounding box center [509, 247] width 93 height 10
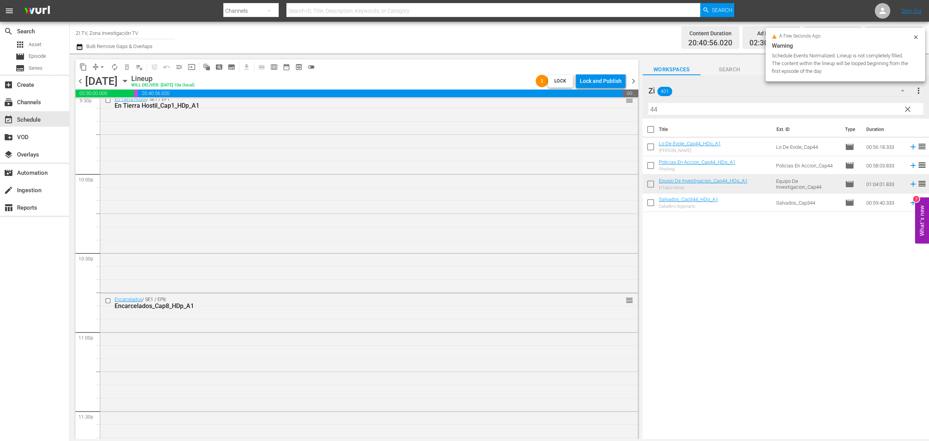
scroll to position [3450, 0]
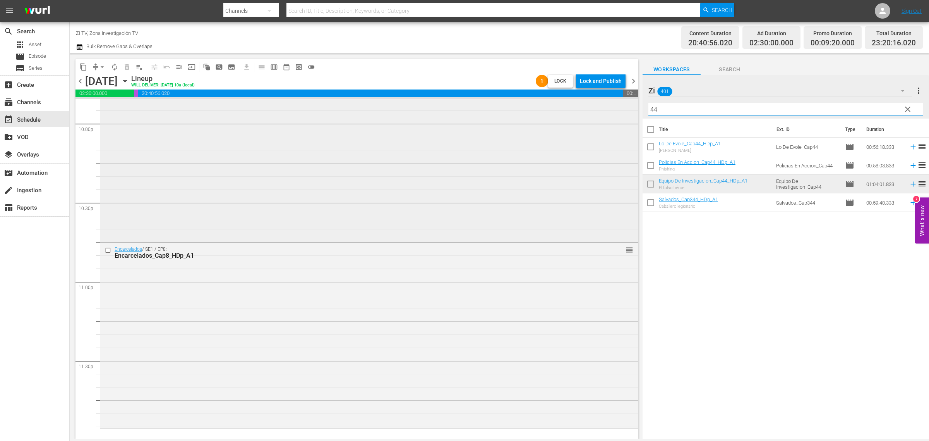
drag, startPoint x: 700, startPoint y: 114, endPoint x: 604, endPoint y: 114, distance: 95.6
click at [607, 114] on div "content_copy compress arrow_drop_down autorenew_outlined delete_forever_outline…" at bounding box center [499, 245] width 859 height 385
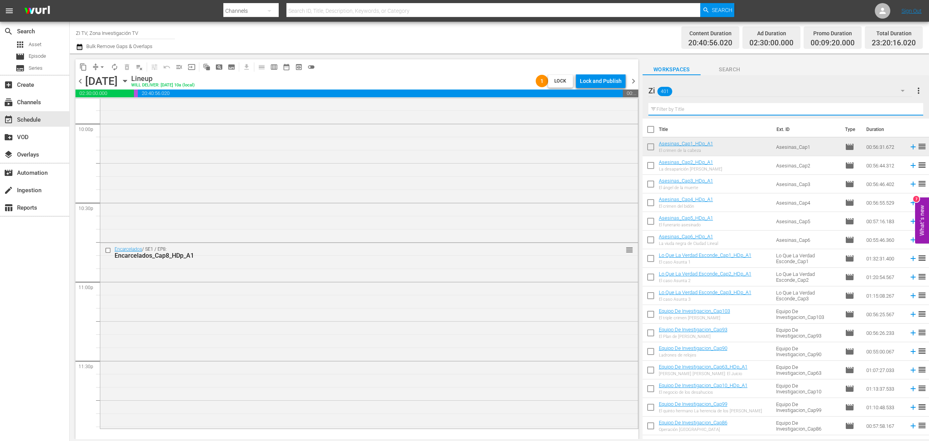
click at [729, 112] on input "text" at bounding box center [785, 109] width 275 height 12
type input "p"
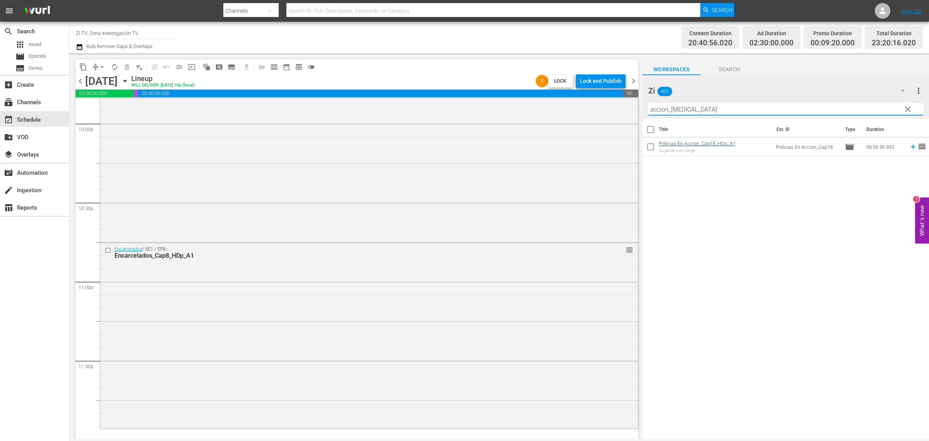
type input "accion_cap18"
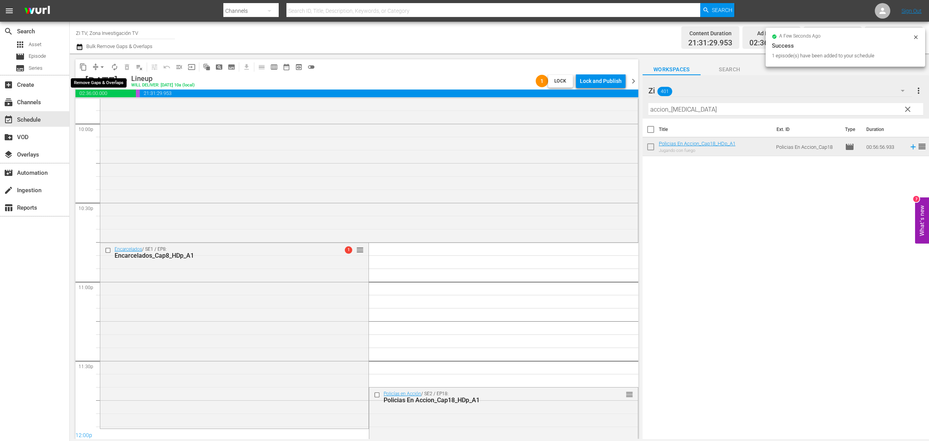
click at [103, 67] on span "arrow_drop_down" at bounding box center [102, 67] width 8 height 8
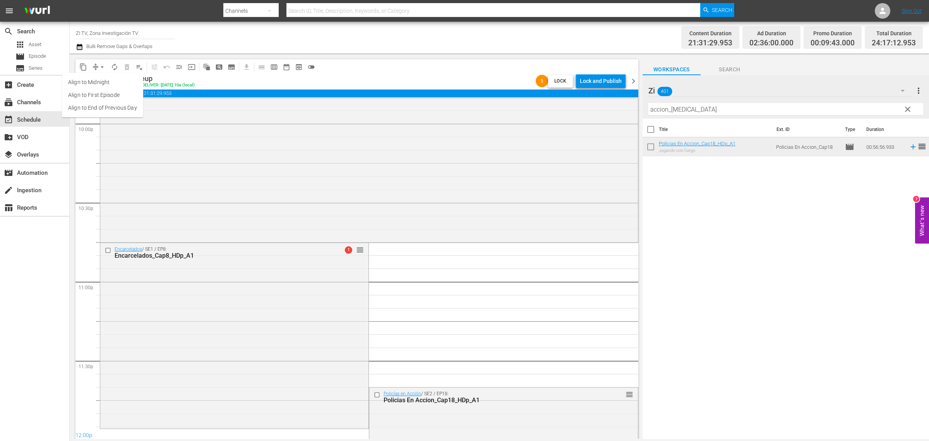
click at [106, 112] on li "Align to End of Previous Day" at bounding box center [102, 107] width 81 height 13
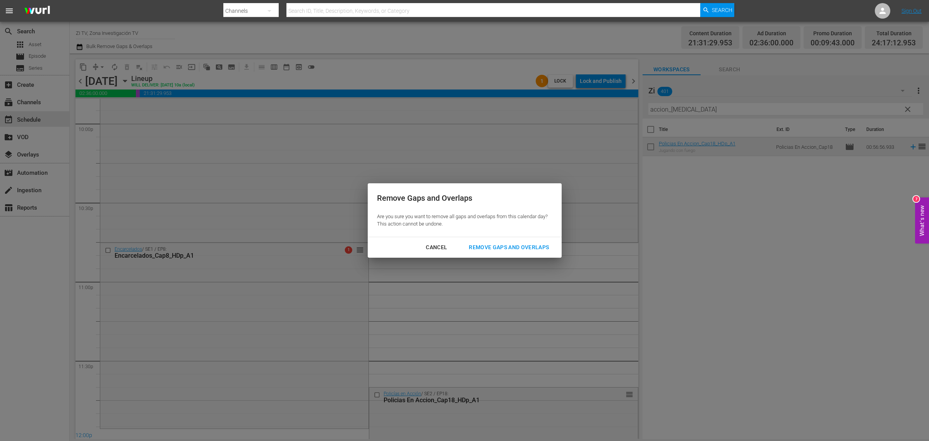
click at [513, 250] on div "Remove Gaps and Overlaps" at bounding box center [509, 247] width 93 height 10
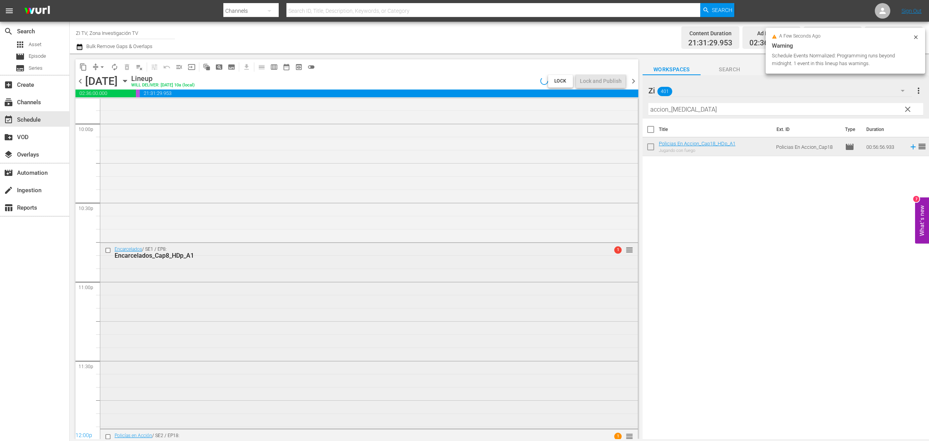
scroll to position [3589, 0]
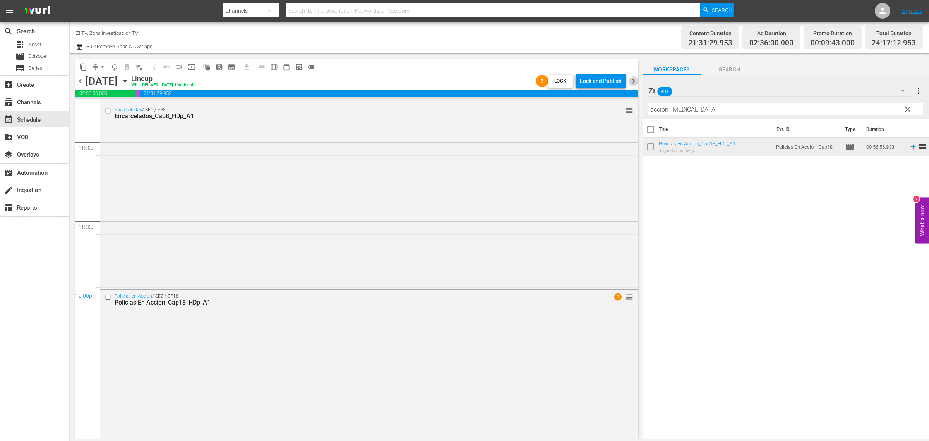
click at [634, 80] on span "chevron_right" at bounding box center [634, 81] width 10 height 10
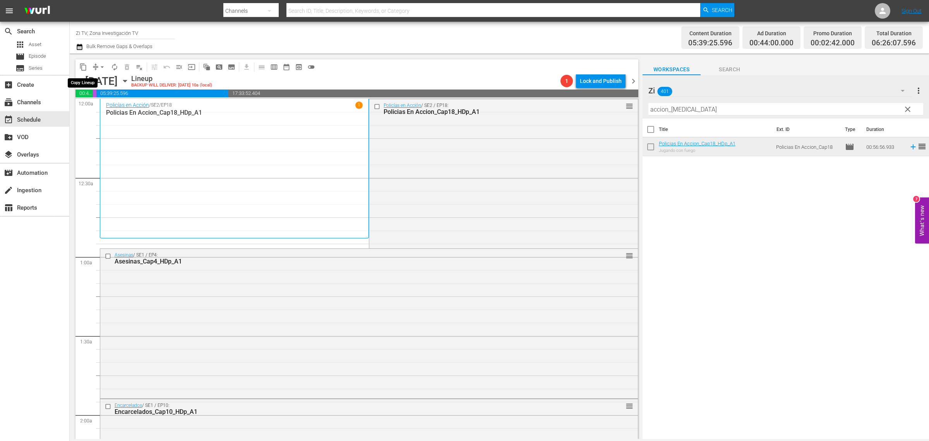
click at [85, 66] on span "content_copy" at bounding box center [83, 67] width 8 height 8
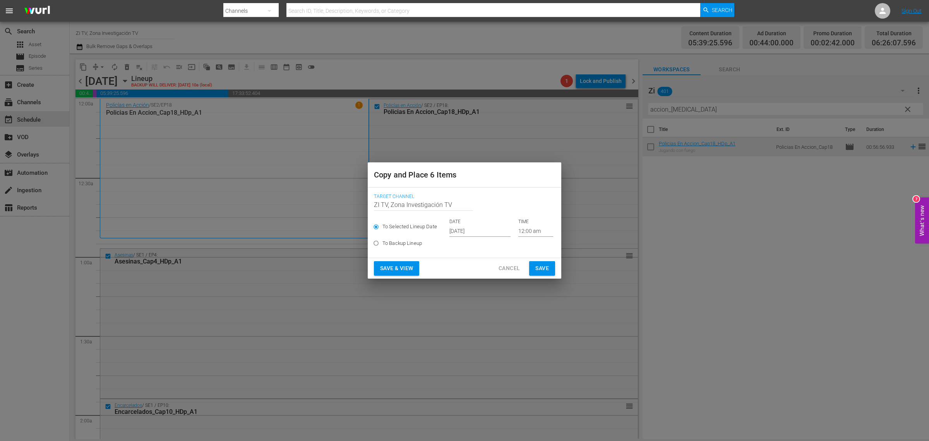
click at [505, 270] on span "Cancel" at bounding box center [509, 268] width 21 height 10
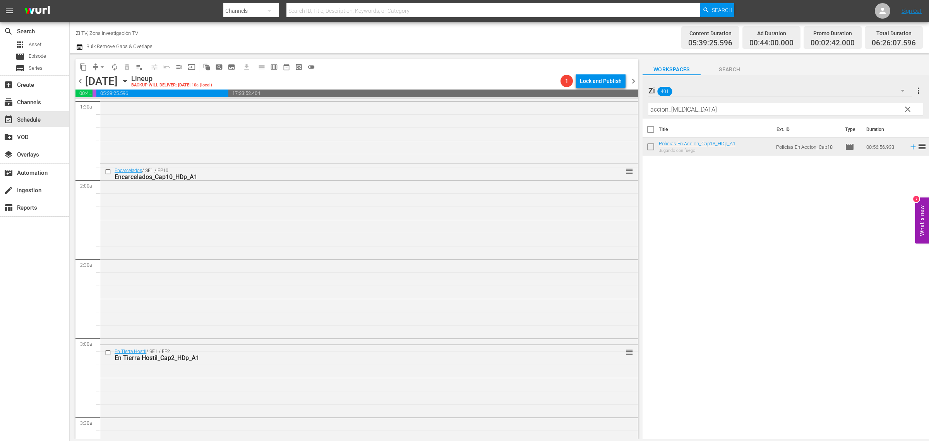
scroll to position [145, 0]
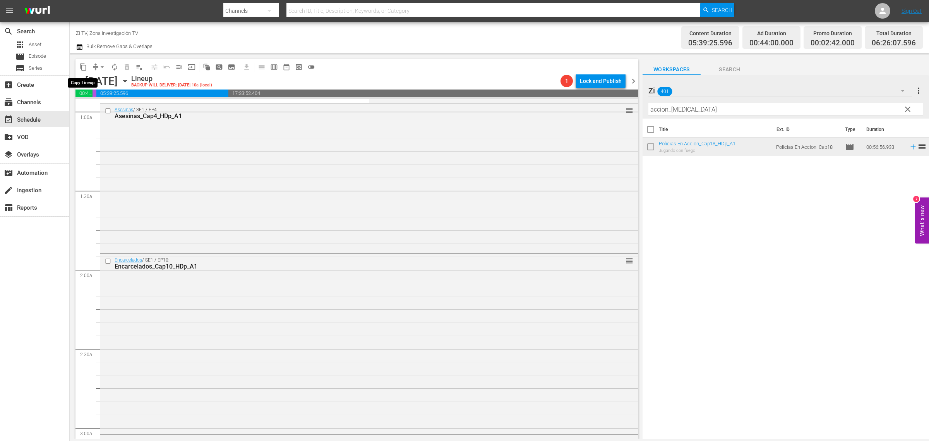
click at [86, 66] on span "content_copy" at bounding box center [83, 67] width 8 height 8
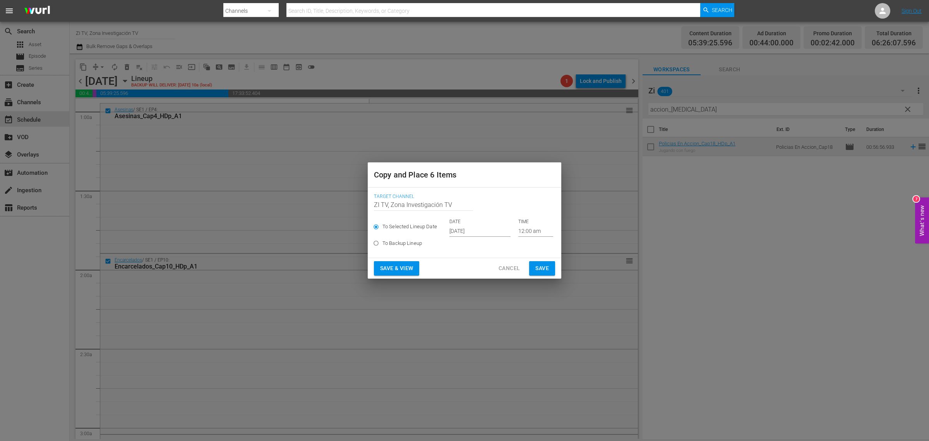
click at [474, 228] on input "Oct 17th 2025" at bounding box center [479, 231] width 61 height 12
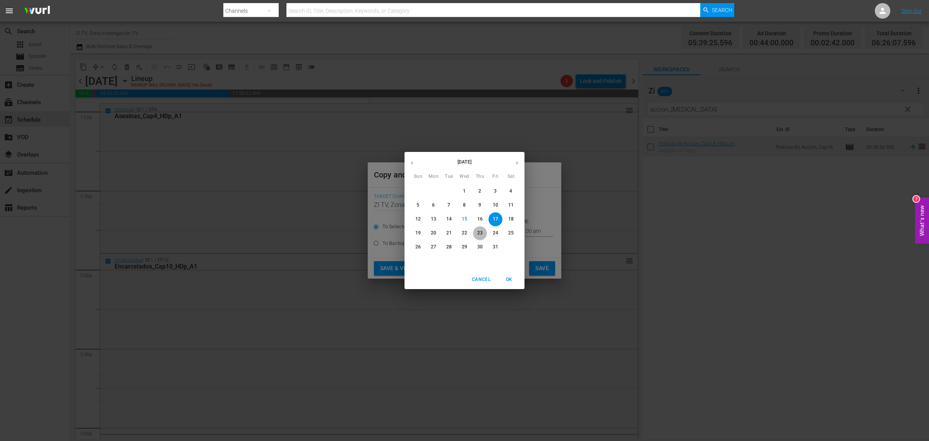
click at [478, 235] on p "23" at bounding box center [479, 233] width 5 height 7
type input "Oct 23rd 2025"
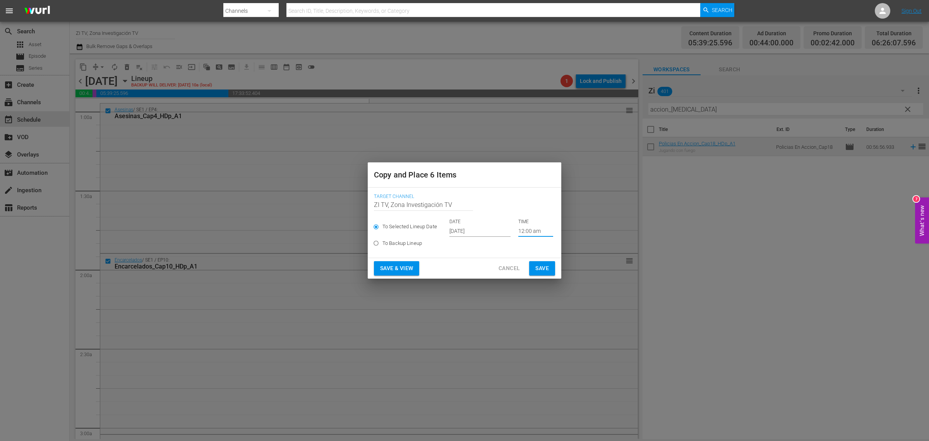
click at [520, 231] on input "12:00 am" at bounding box center [535, 231] width 35 height 12
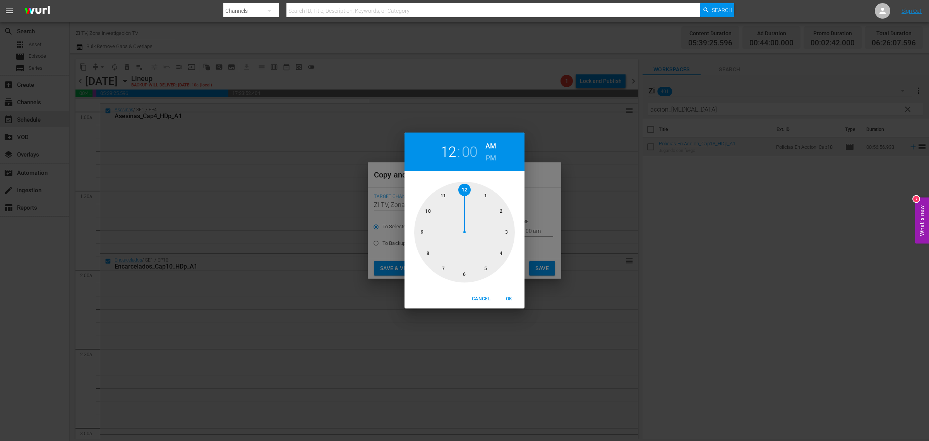
click at [485, 270] on div at bounding box center [464, 232] width 101 height 101
click at [462, 273] on div at bounding box center [464, 232] width 101 height 101
click at [507, 298] on span "OK" at bounding box center [509, 299] width 19 height 8
type input "05:30 am"
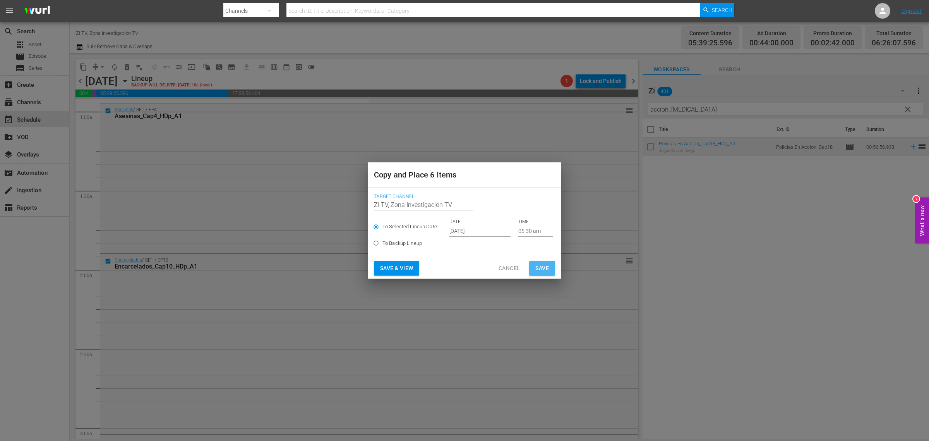
click at [540, 271] on span "Save" at bounding box center [542, 268] width 14 height 10
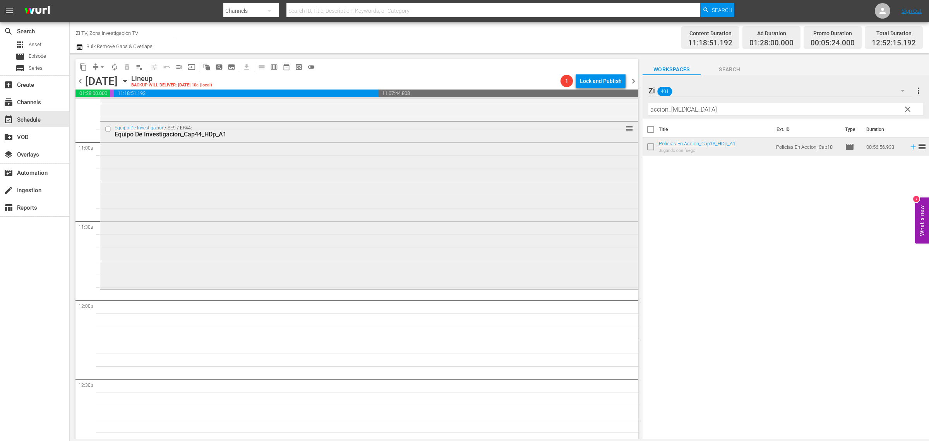
scroll to position [1694, 0]
click at [82, 69] on span "content_copy" at bounding box center [83, 67] width 8 height 8
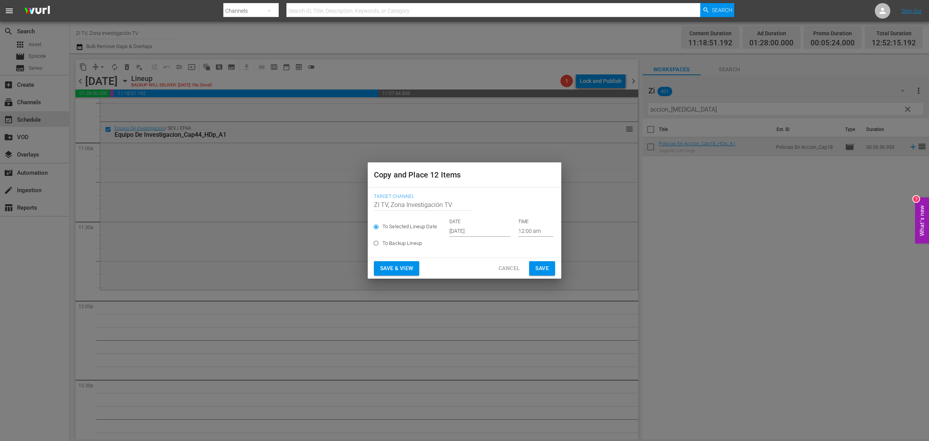
click at [477, 235] on input "Oct 17th 2025" at bounding box center [479, 231] width 61 height 12
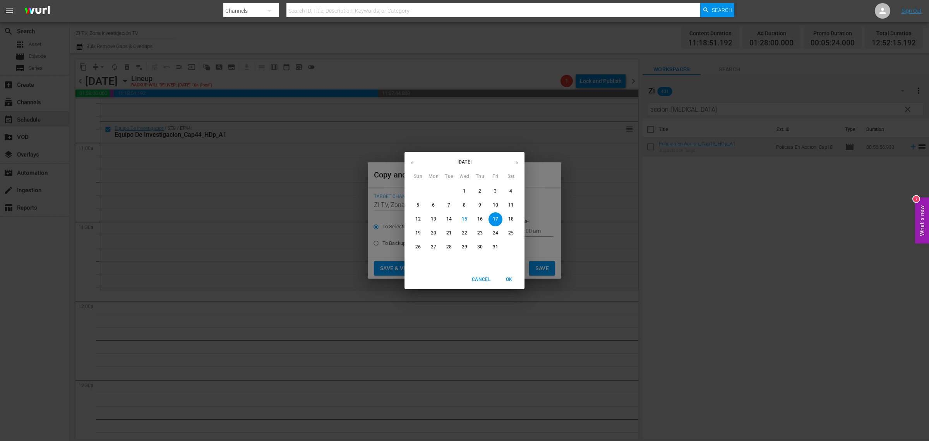
click at [482, 233] on p "23" at bounding box center [479, 233] width 5 height 7
type input "Oct 23rd 2025"
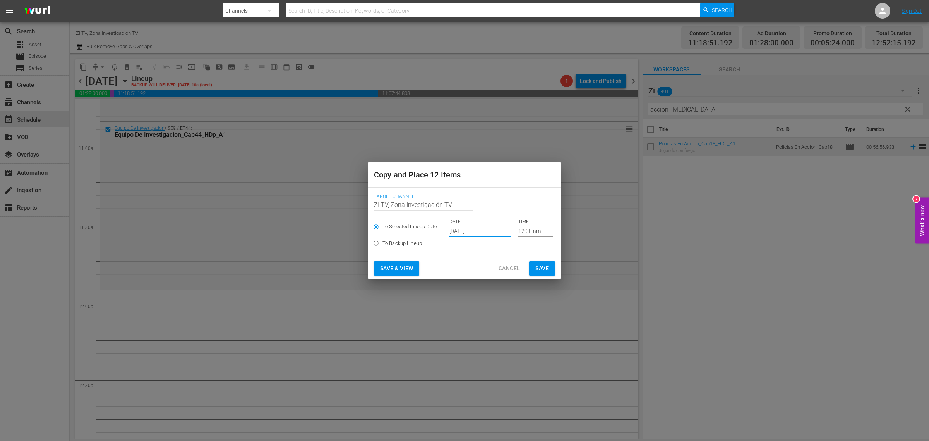
click at [533, 231] on input "12:00 am" at bounding box center [535, 231] width 35 height 12
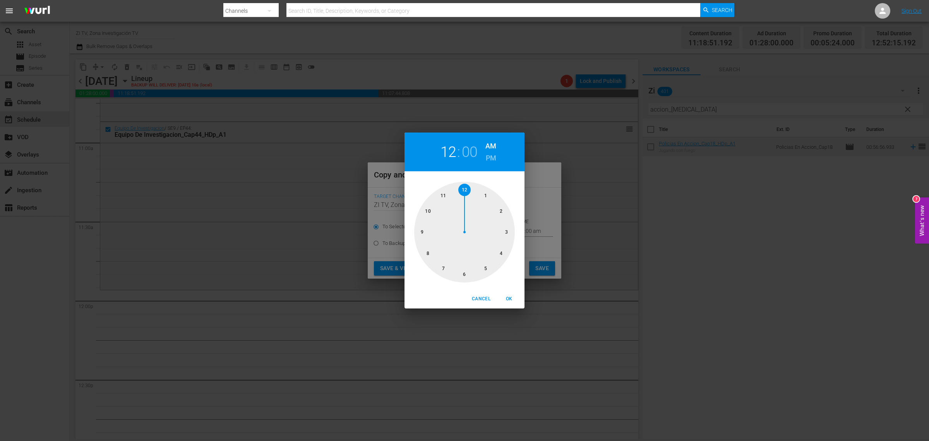
click at [442, 197] on div at bounding box center [464, 232] width 101 height 101
click at [504, 297] on span "OK" at bounding box center [509, 299] width 19 height 8
type input "11:00 am"
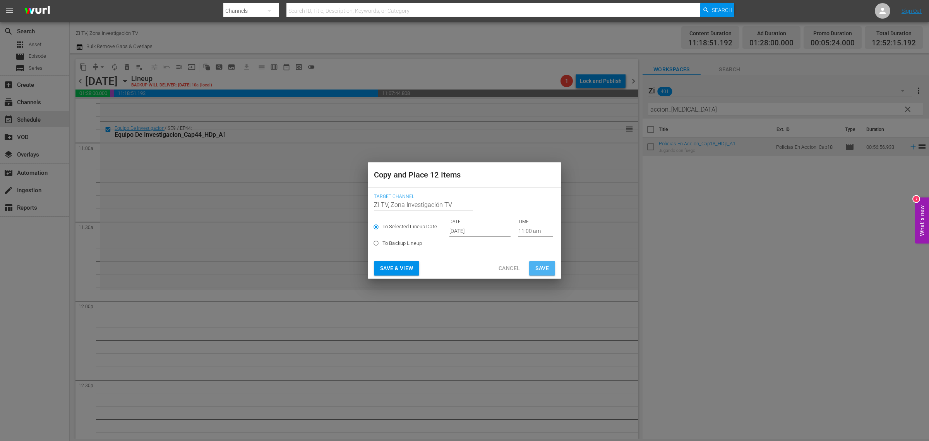
click at [538, 272] on span "Save" at bounding box center [542, 268] width 14 height 10
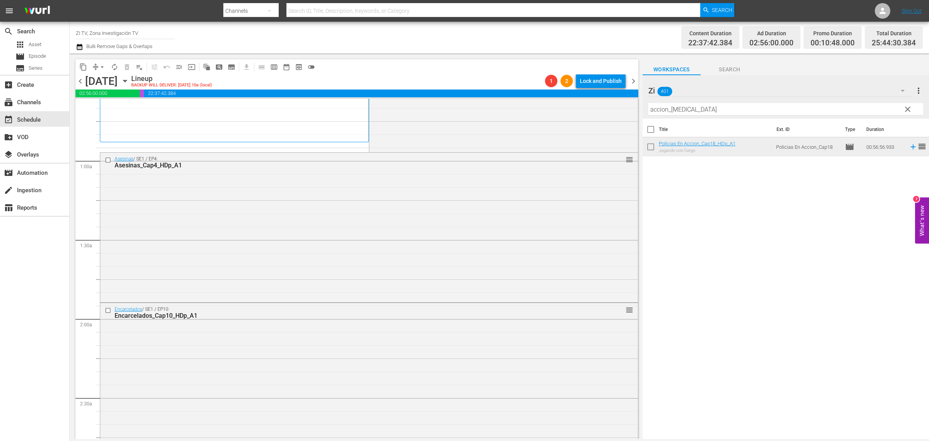
scroll to position [0, 0]
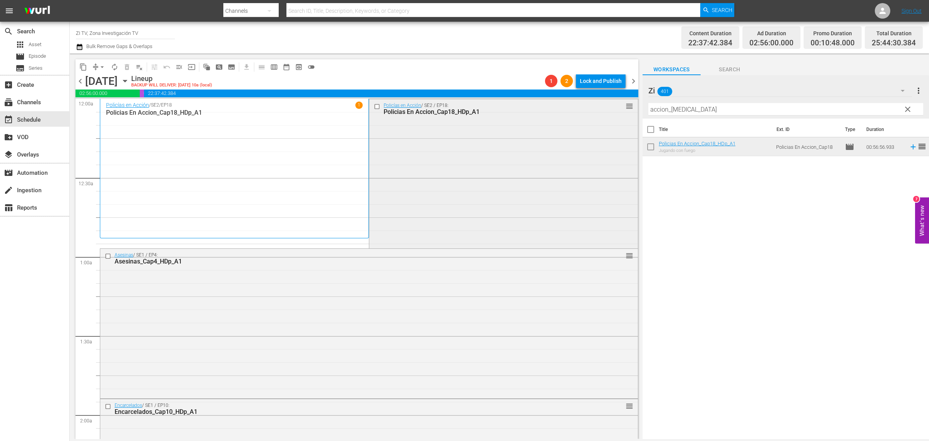
click at [375, 106] on input "checkbox" at bounding box center [378, 106] width 8 height 7
click at [475, 196] on div "Delete Event" at bounding box center [465, 199] width 61 height 10
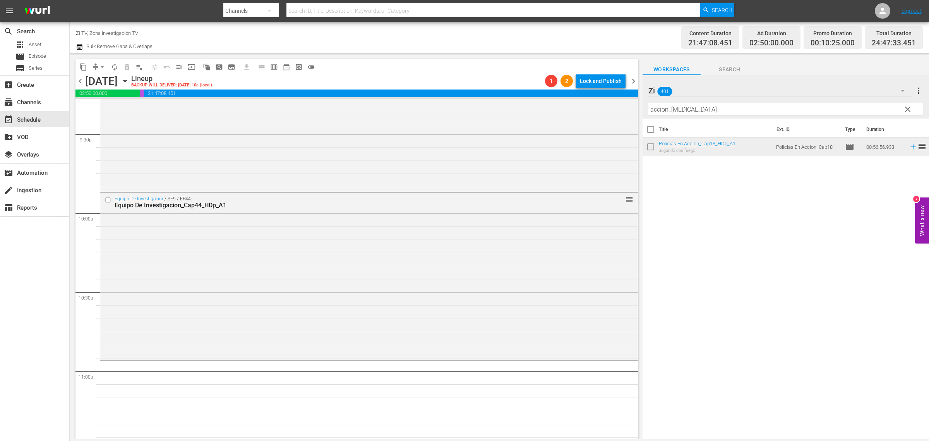
scroll to position [3256, 0]
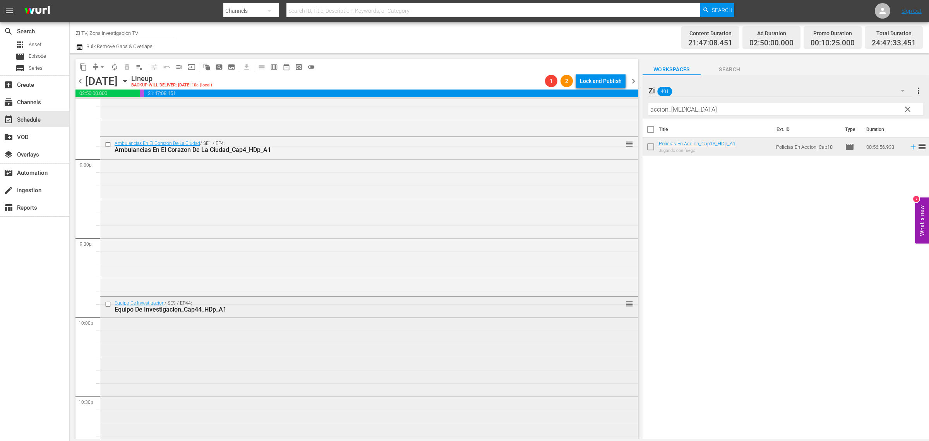
click at [110, 302] on input "checkbox" at bounding box center [109, 304] width 8 height 7
click at [108, 143] on input "checkbox" at bounding box center [109, 144] width 8 height 7
click at [127, 68] on span "delete_forever_outlined" at bounding box center [127, 67] width 8 height 8
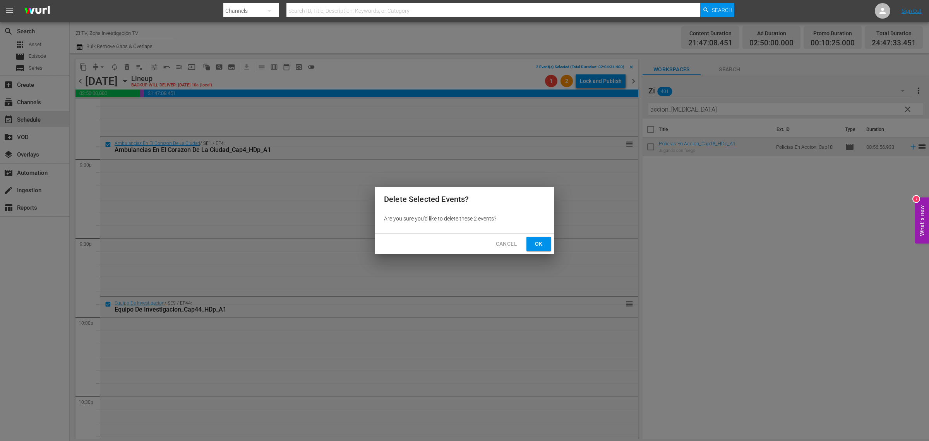
click at [533, 242] on span "Ok" at bounding box center [539, 244] width 12 height 10
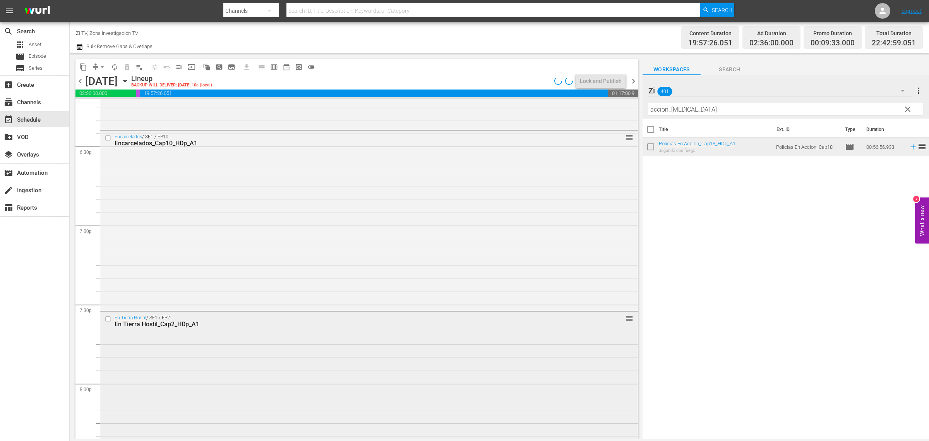
scroll to position [2869, 0]
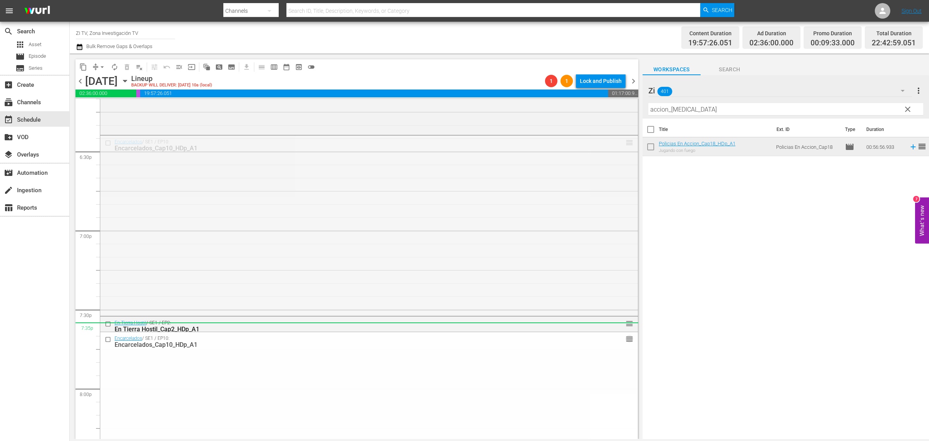
drag, startPoint x: 623, startPoint y: 143, endPoint x: 602, endPoint y: 330, distance: 187.7
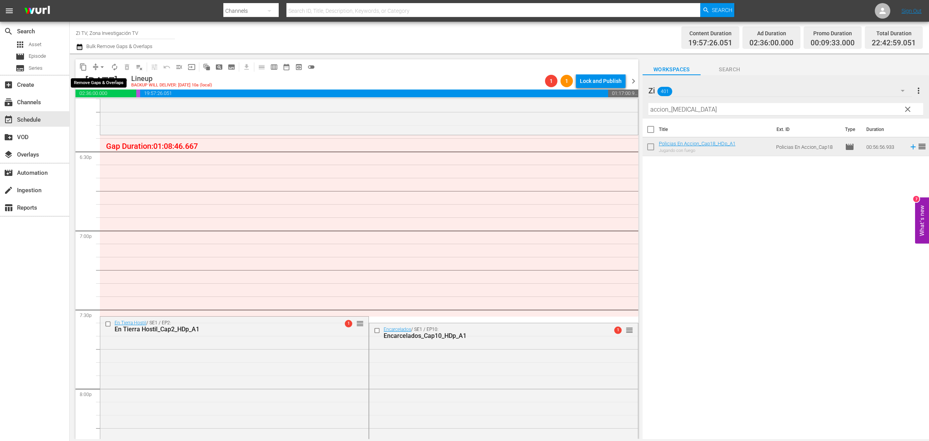
click at [102, 69] on span "arrow_drop_down" at bounding box center [102, 67] width 8 height 8
click at [107, 107] on li "Align to End of Previous Day" at bounding box center [102, 107] width 81 height 13
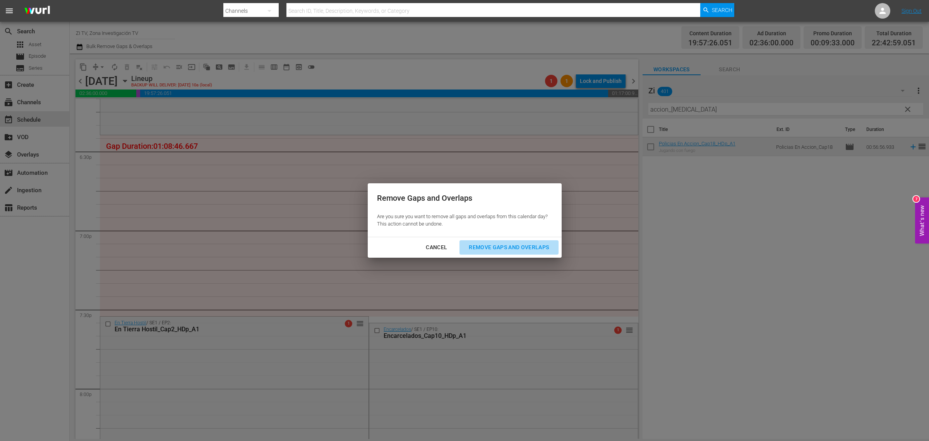
click at [512, 246] on div "Remove Gaps and Overlaps" at bounding box center [509, 247] width 93 height 10
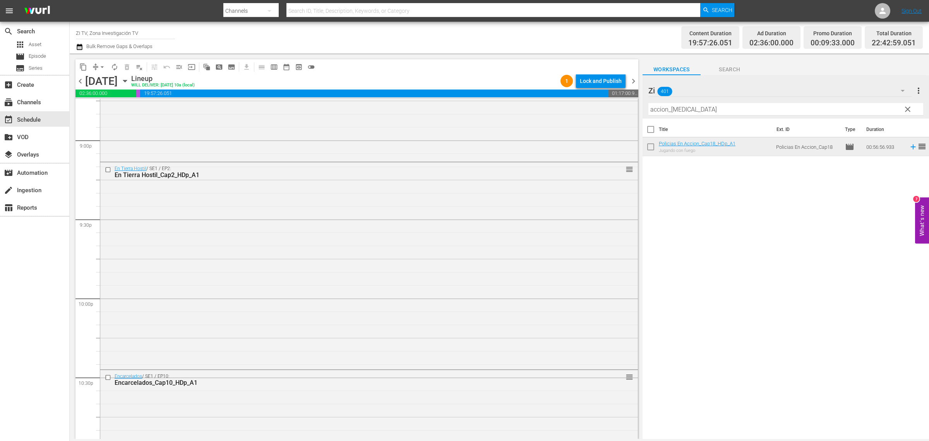
scroll to position [3450, 0]
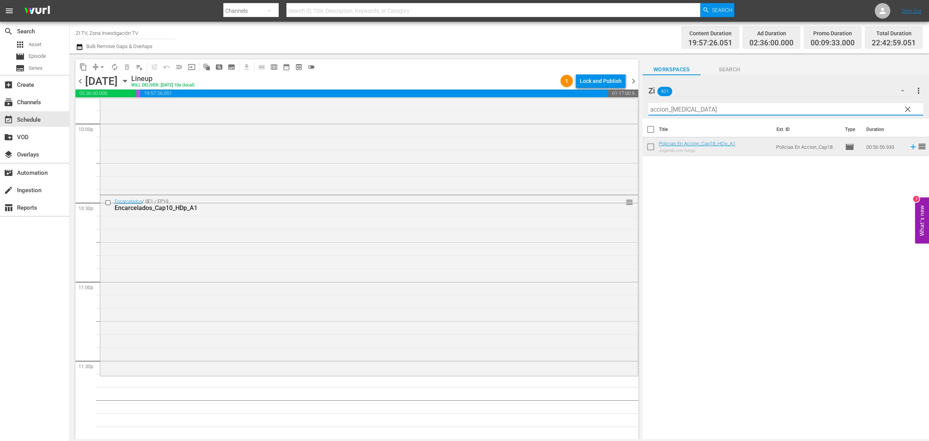
click at [725, 107] on input "accion_cap18" at bounding box center [785, 109] width 275 height 12
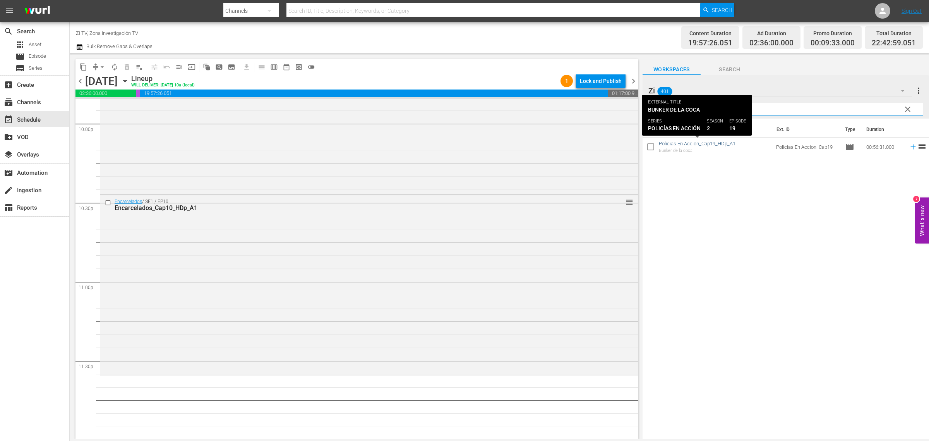
type input "accion_cap19"
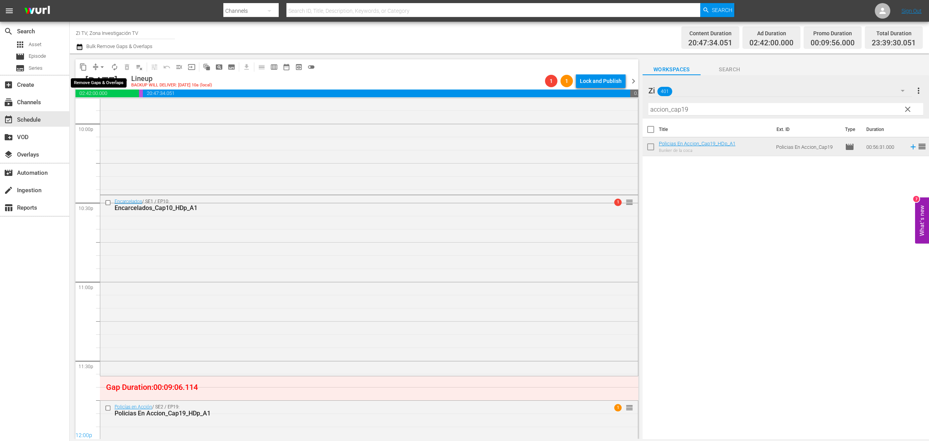
click at [101, 66] on span "arrow_drop_down" at bounding box center [102, 67] width 8 height 8
click at [126, 106] on li "Align to End of Previous Day" at bounding box center [102, 107] width 81 height 13
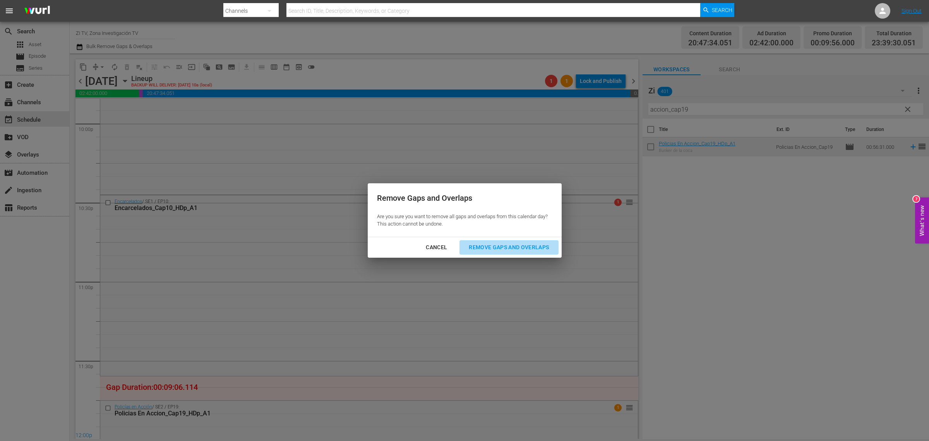
click at [500, 250] on div "Remove Gaps and Overlaps" at bounding box center [509, 247] width 93 height 10
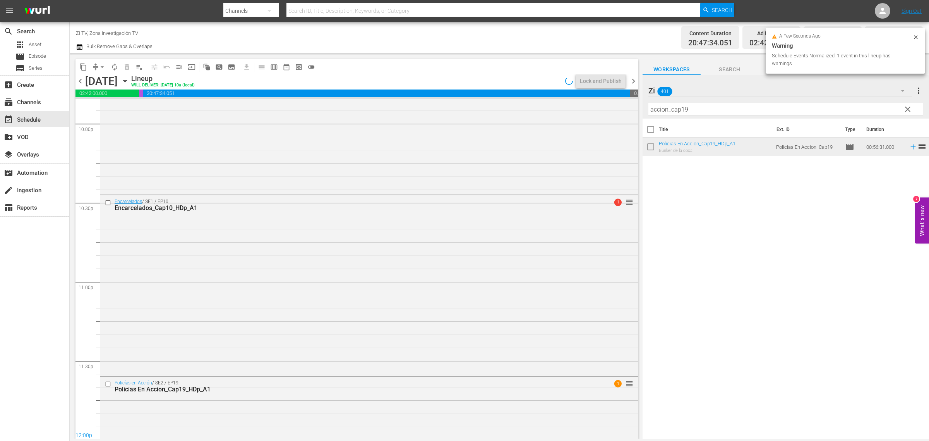
click at [633, 82] on span "chevron_right" at bounding box center [634, 81] width 10 height 10
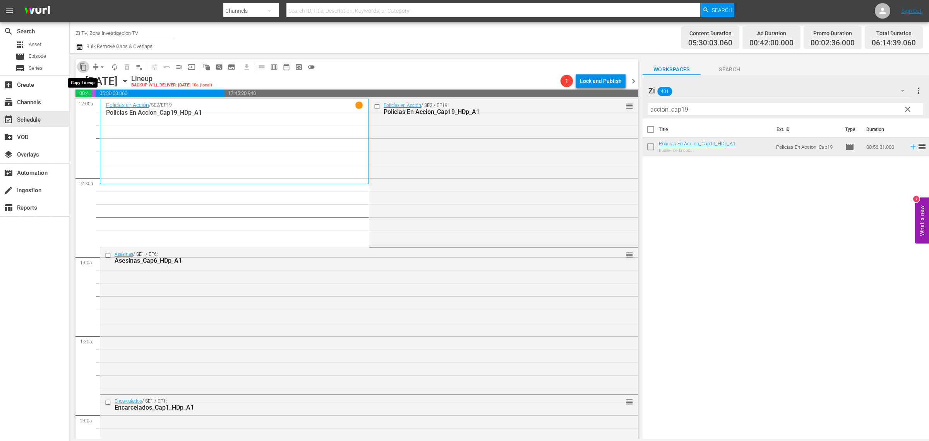
click at [84, 66] on span "content_copy" at bounding box center [83, 67] width 8 height 8
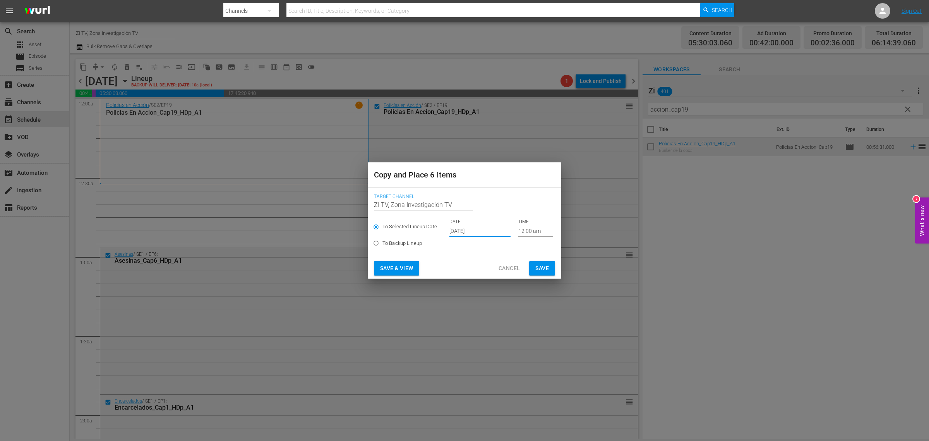
click at [467, 230] on input "Oct 17th 2025" at bounding box center [479, 231] width 61 height 12
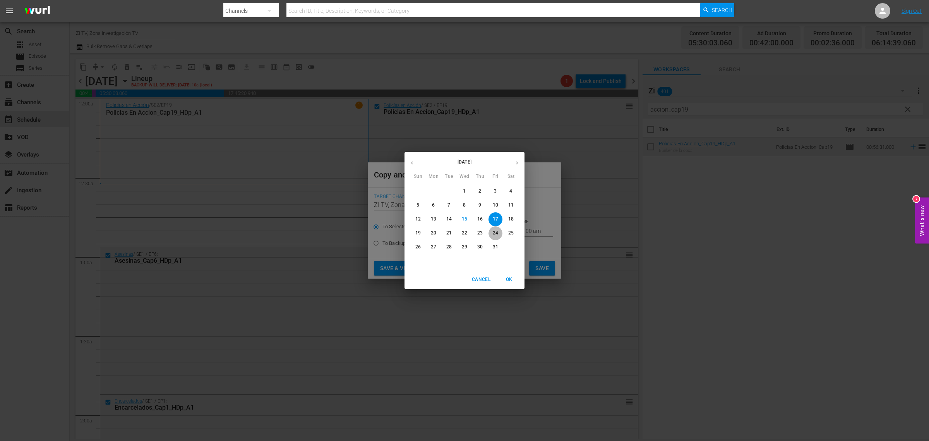
click at [494, 233] on p "24" at bounding box center [495, 233] width 5 height 7
type input "Oct 24th 2025"
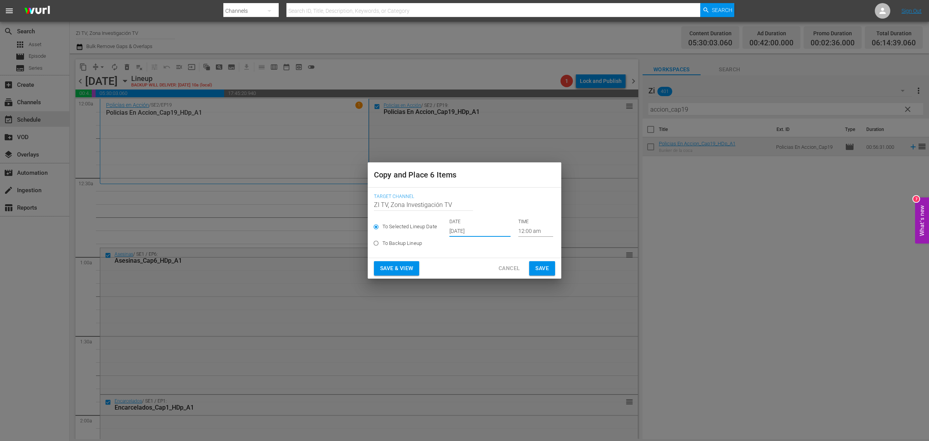
click at [518, 228] on input "12:00 am" at bounding box center [535, 231] width 35 height 12
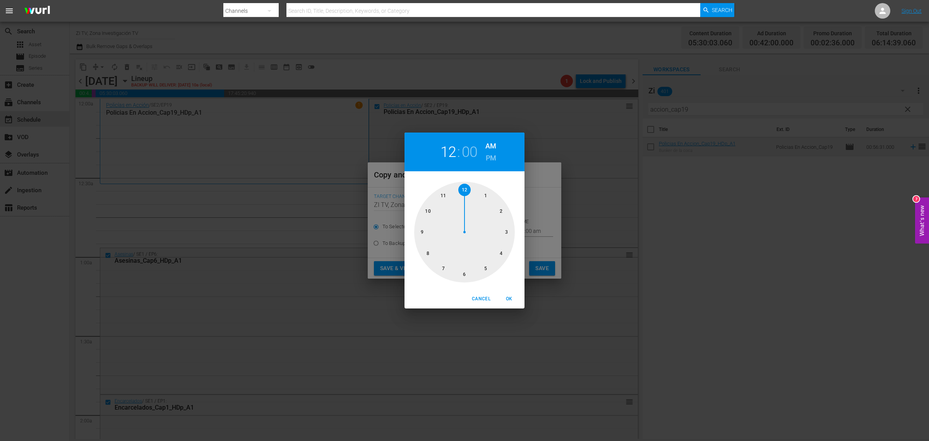
click at [487, 266] on div at bounding box center [464, 232] width 101 height 101
click at [463, 274] on div at bounding box center [464, 232] width 101 height 101
click at [510, 298] on span "OK" at bounding box center [509, 299] width 19 height 8
type input "05:30 am"
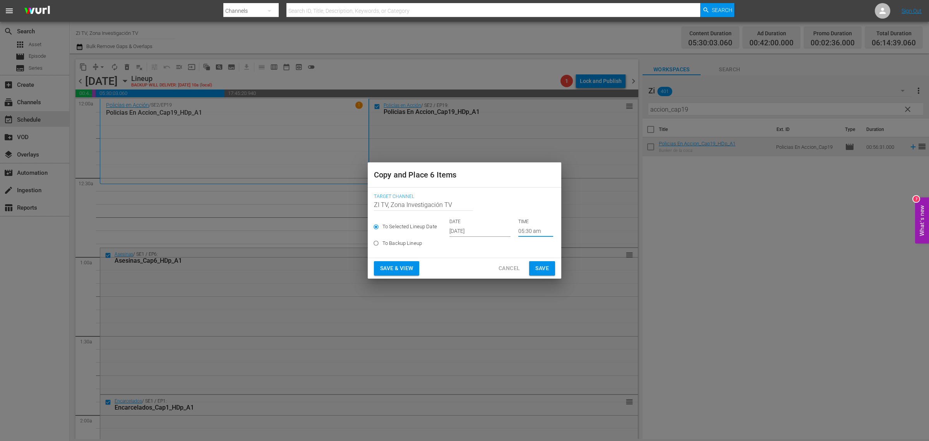
click at [545, 267] on span "Save" at bounding box center [542, 268] width 14 height 10
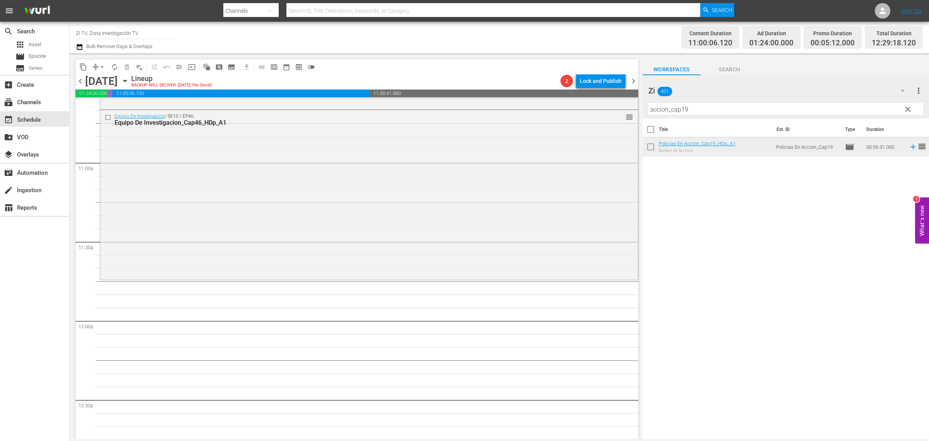
scroll to position [1584, 0]
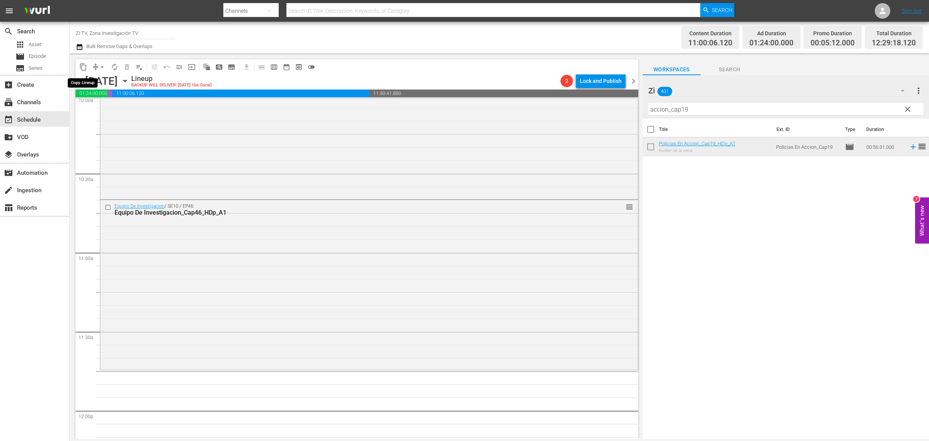
click at [84, 66] on span "content_copy" at bounding box center [83, 67] width 8 height 8
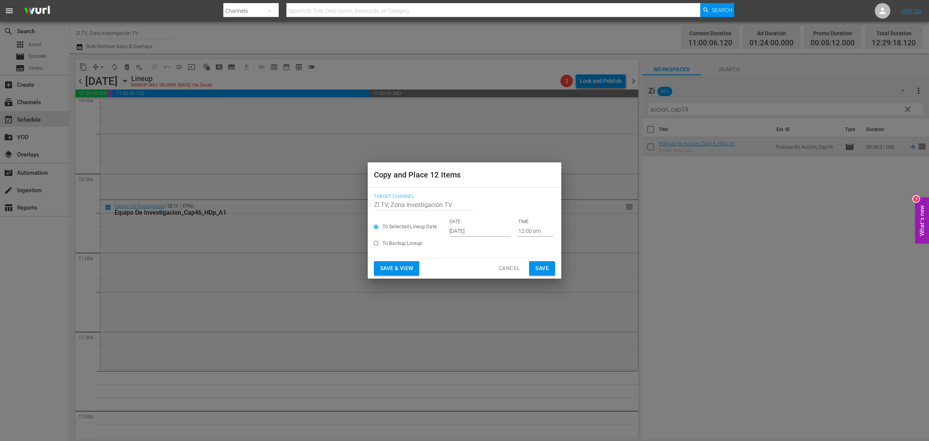
click at [456, 231] on input "Oct 17th 2025" at bounding box center [479, 231] width 61 height 12
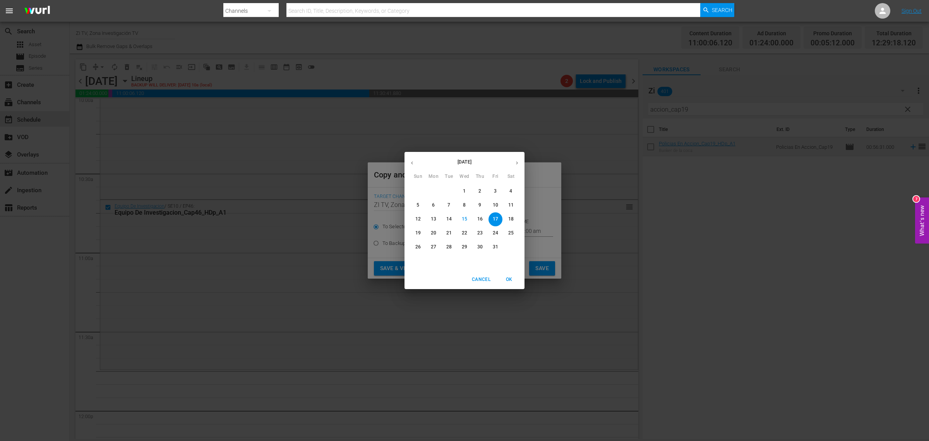
click at [496, 232] on p "24" at bounding box center [495, 233] width 5 height 7
type input "Oct 24th 2025"
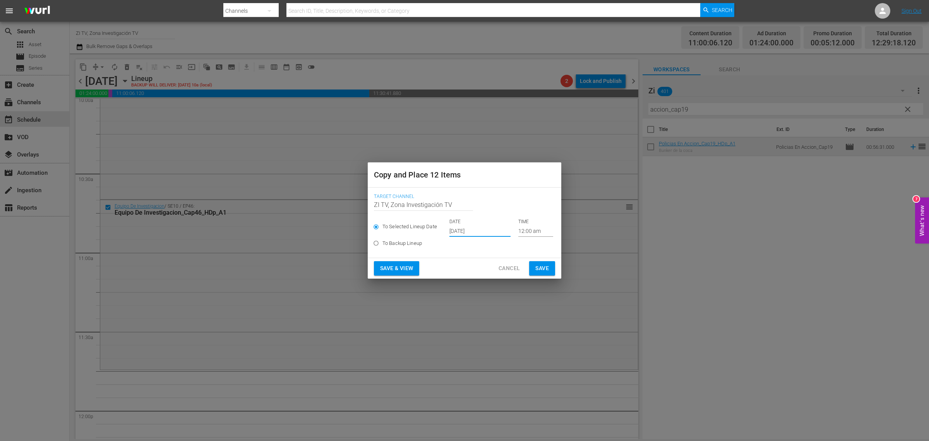
click at [518, 231] on input "12:00 am" at bounding box center [535, 231] width 35 height 12
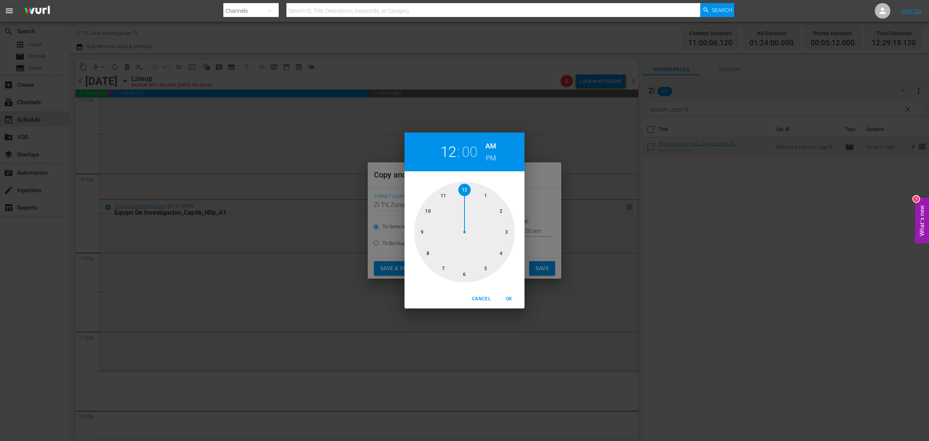
click at [443, 196] on div at bounding box center [464, 232] width 101 height 101
click at [506, 300] on span "OK" at bounding box center [509, 299] width 19 height 8
type input "11:00 am"
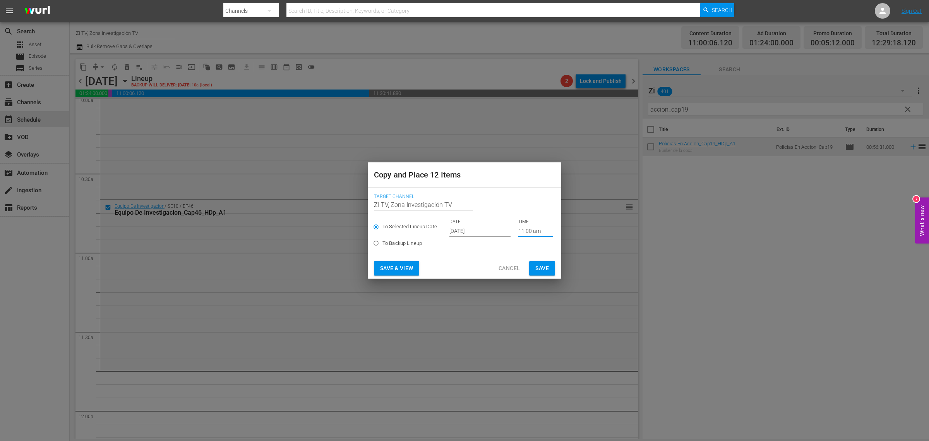
click at [538, 271] on span "Save" at bounding box center [542, 268] width 14 height 10
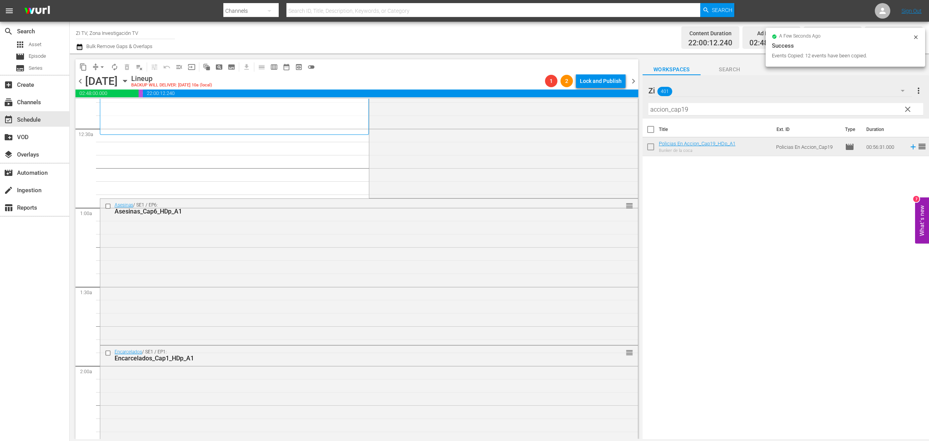
scroll to position [0, 0]
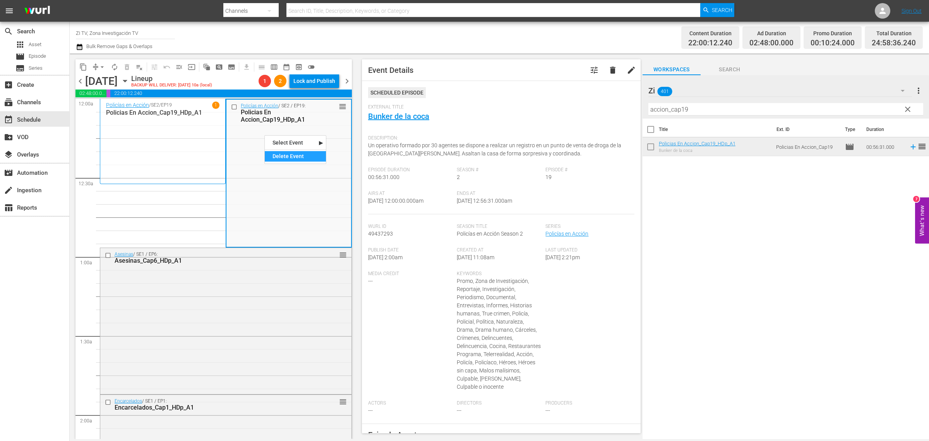
click at [296, 157] on div "Delete Event" at bounding box center [295, 156] width 61 height 10
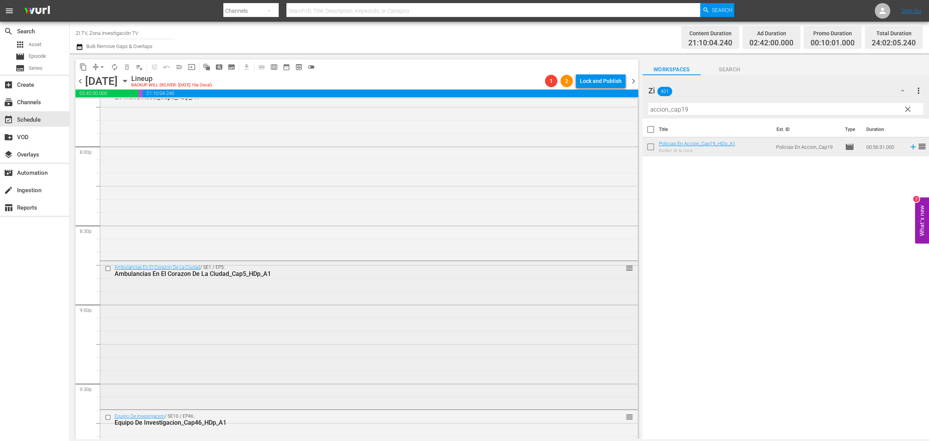
scroll to position [3305, 0]
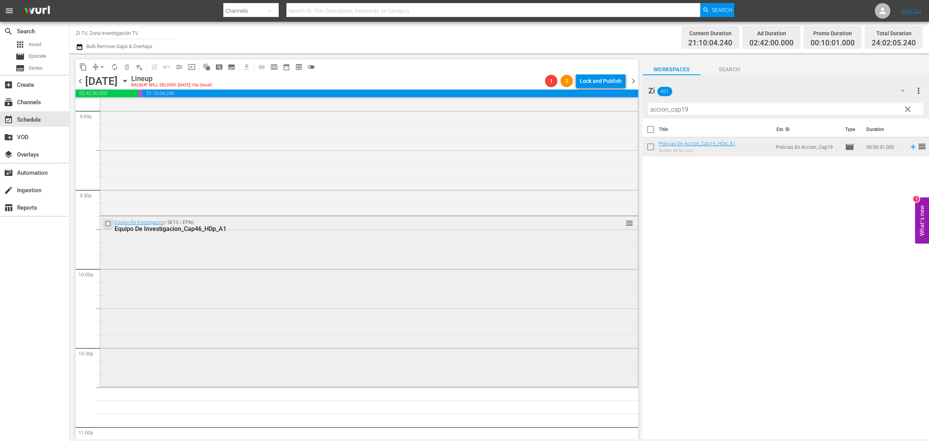
click at [110, 222] on input "checkbox" at bounding box center [109, 223] width 8 height 7
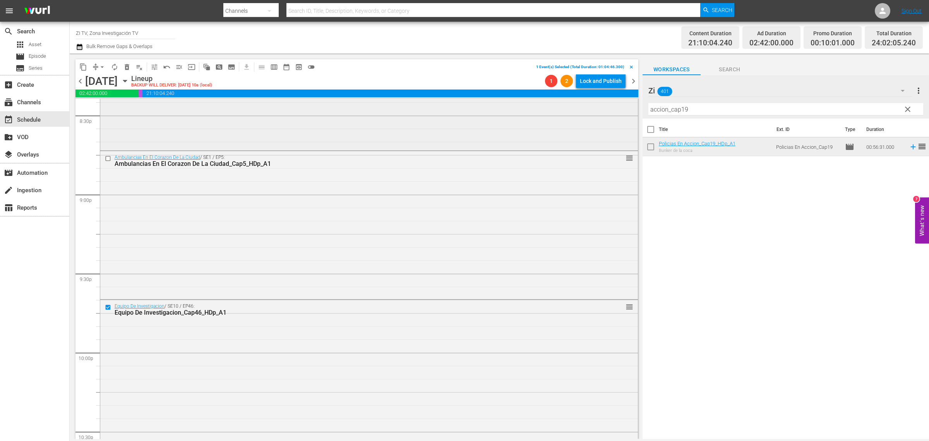
scroll to position [3111, 0]
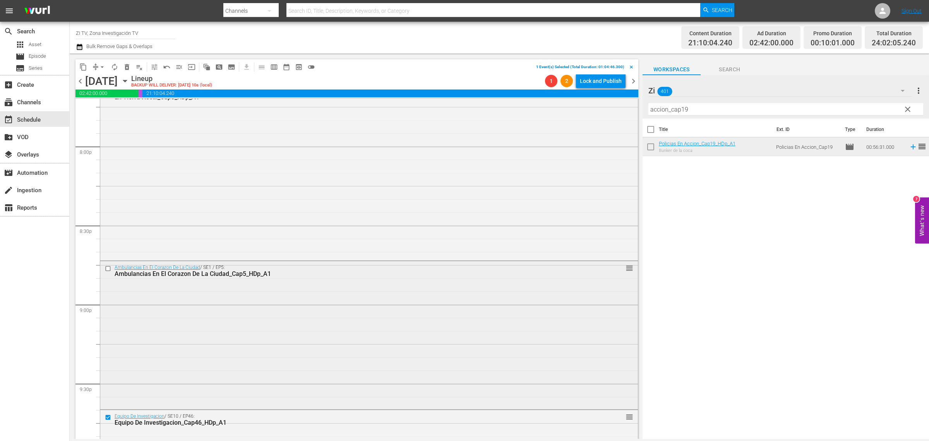
click at [106, 266] on input "checkbox" at bounding box center [109, 268] width 8 height 7
click at [130, 66] on span "delete_forever_outlined" at bounding box center [127, 67] width 8 height 8
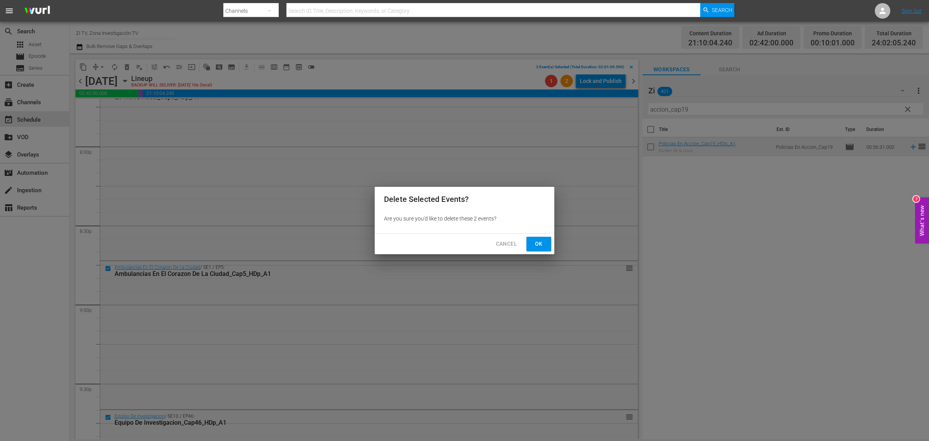
click at [545, 239] on button "Ok" at bounding box center [538, 244] width 25 height 14
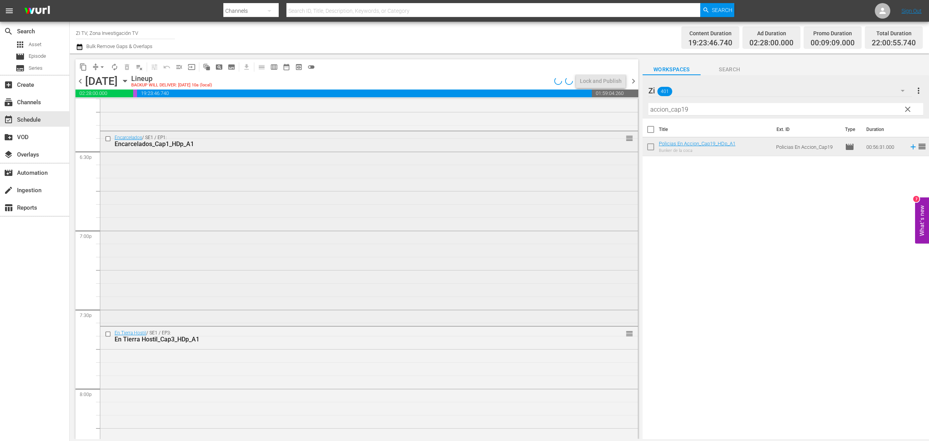
scroll to position [2772, 0]
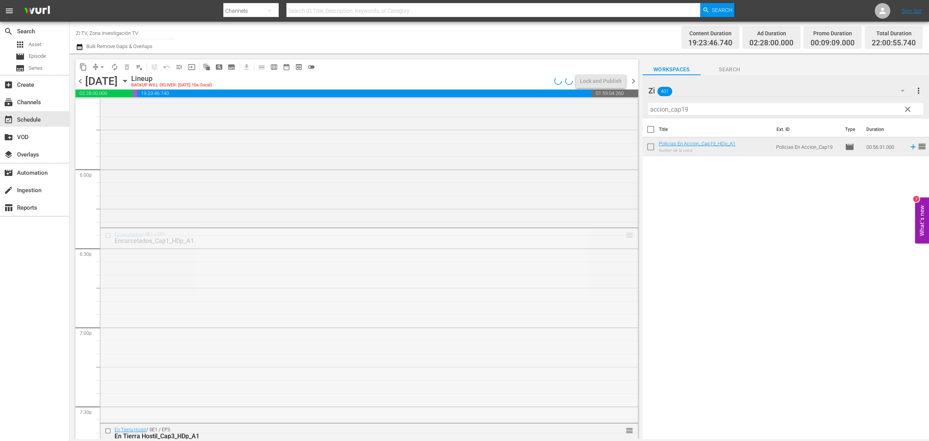
drag, startPoint x: 622, startPoint y: 233, endPoint x: 561, endPoint y: 447, distance: 222.3
click at [561, 440] on html "menu Search By Channels Search ID, Title, Description, Keywords, or Category Se…" at bounding box center [464, 220] width 929 height 441
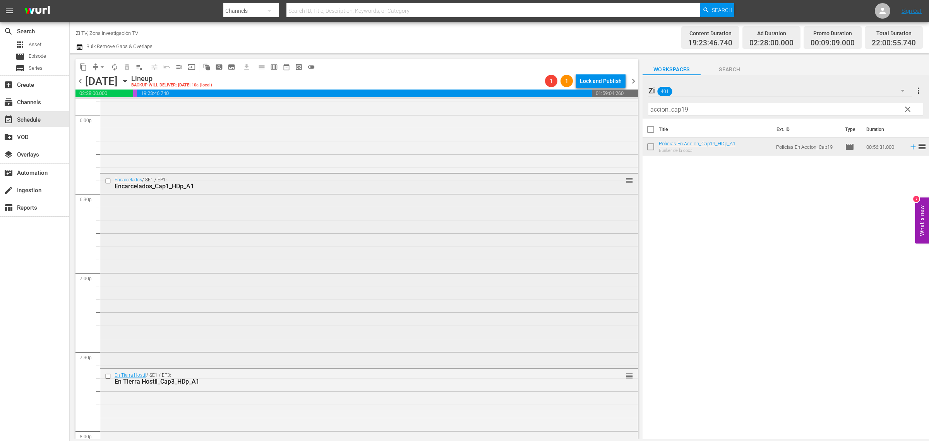
scroll to position [2821, 0]
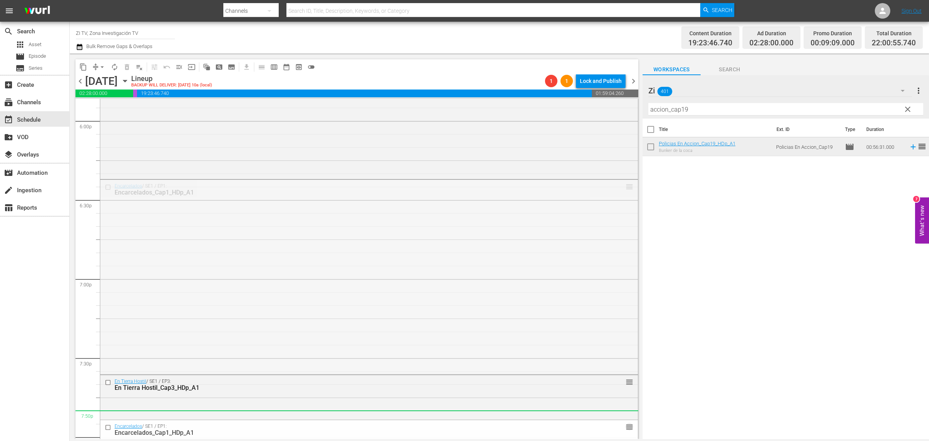
drag, startPoint x: 618, startPoint y: 183, endPoint x: 576, endPoint y: 409, distance: 229.6
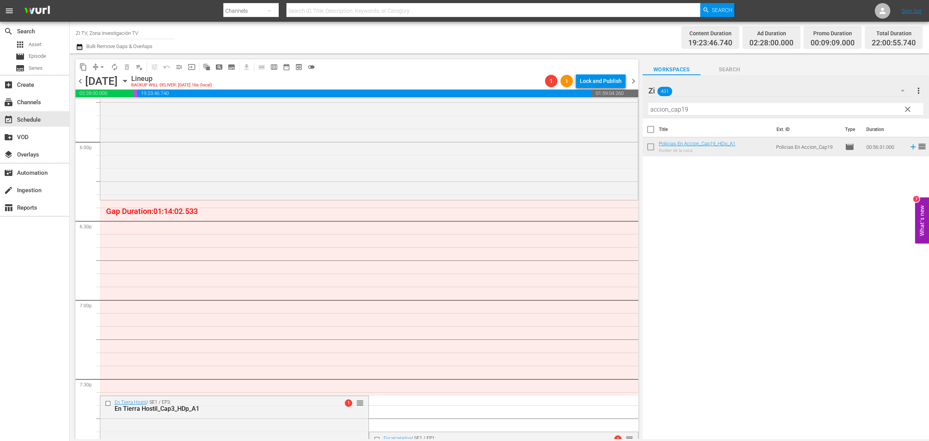
scroll to position [2772, 0]
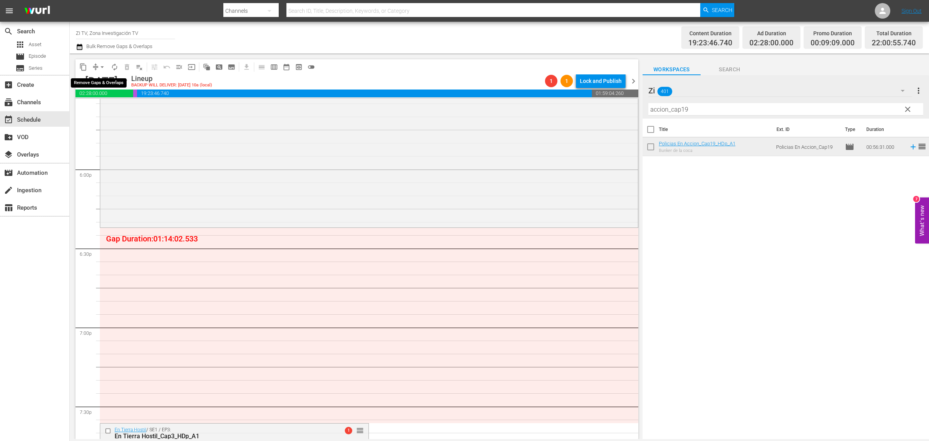
click at [104, 68] on span "arrow_drop_down" at bounding box center [102, 67] width 8 height 8
click at [112, 113] on li "Align to End of Previous Day" at bounding box center [102, 107] width 81 height 13
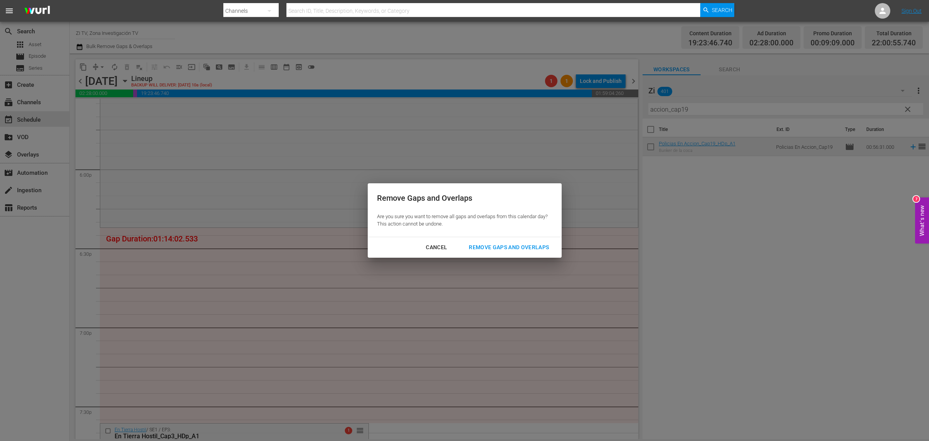
click at [523, 244] on div "Remove Gaps and Overlaps" at bounding box center [509, 247] width 93 height 10
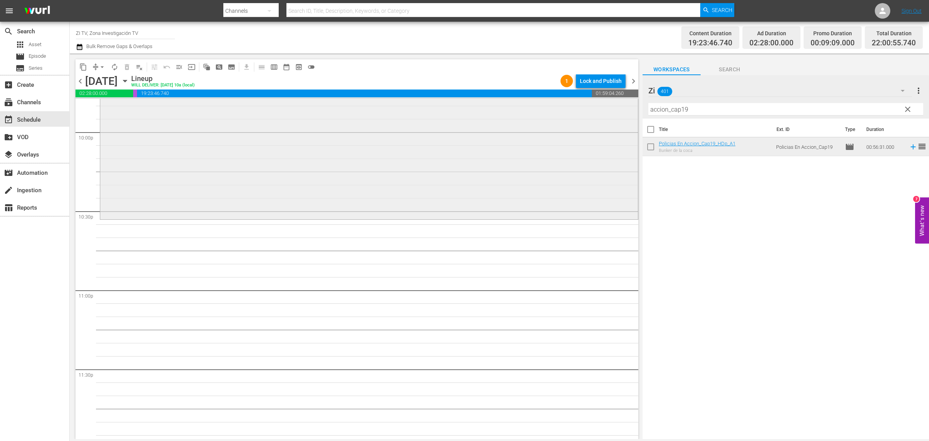
scroll to position [3450, 0]
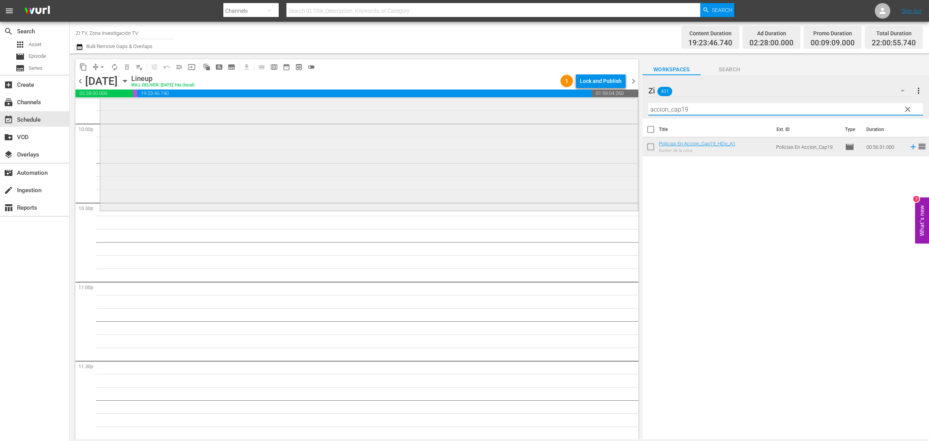
drag, startPoint x: 695, startPoint y: 107, endPoint x: 545, endPoint y: 109, distance: 149.8
click at [545, 109] on div "content_copy compress arrow_drop_down autorenew_outlined delete_forever_outline…" at bounding box center [499, 245] width 859 height 385
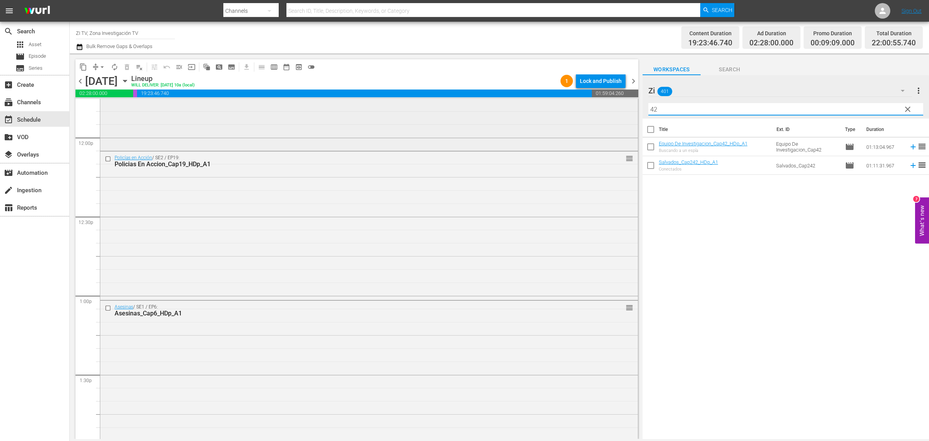
scroll to position [1901, 0]
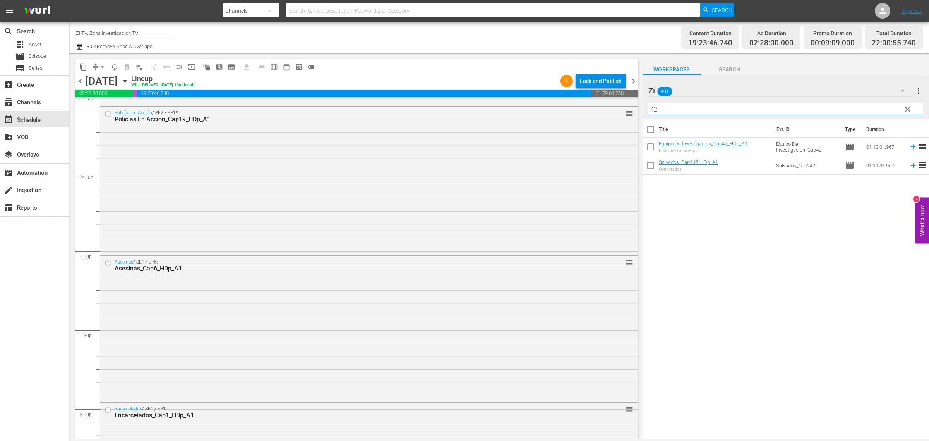
drag, startPoint x: 660, startPoint y: 111, endPoint x: 655, endPoint y: 108, distance: 6.2
click at [655, 108] on input "42" at bounding box center [785, 109] width 275 height 12
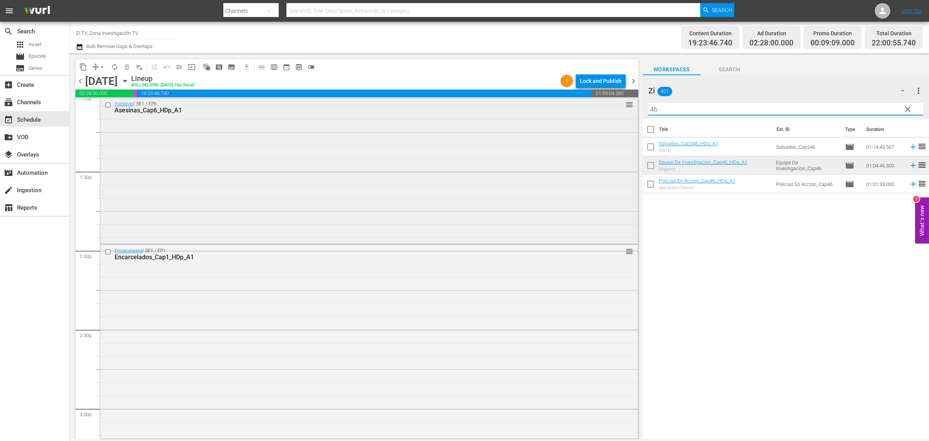
scroll to position [2047, 0]
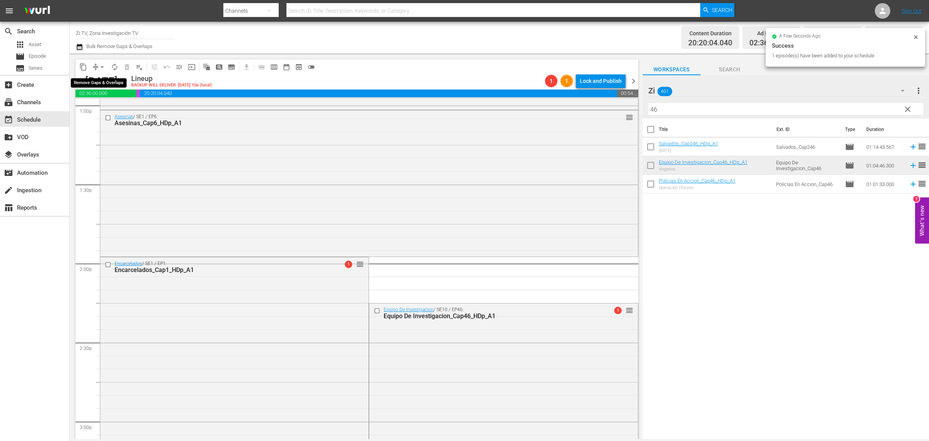
click at [101, 71] on button "arrow_drop_down" at bounding box center [102, 67] width 12 height 12
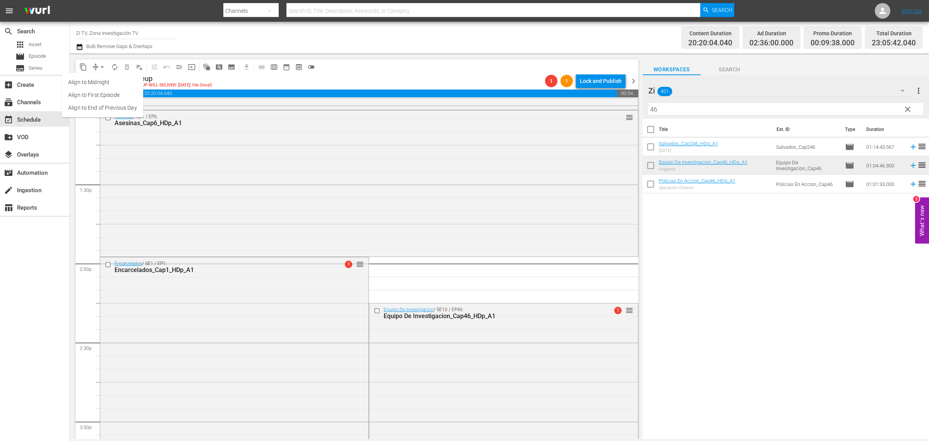
click at [108, 106] on li "Align to End of Previous Day" at bounding box center [102, 107] width 81 height 13
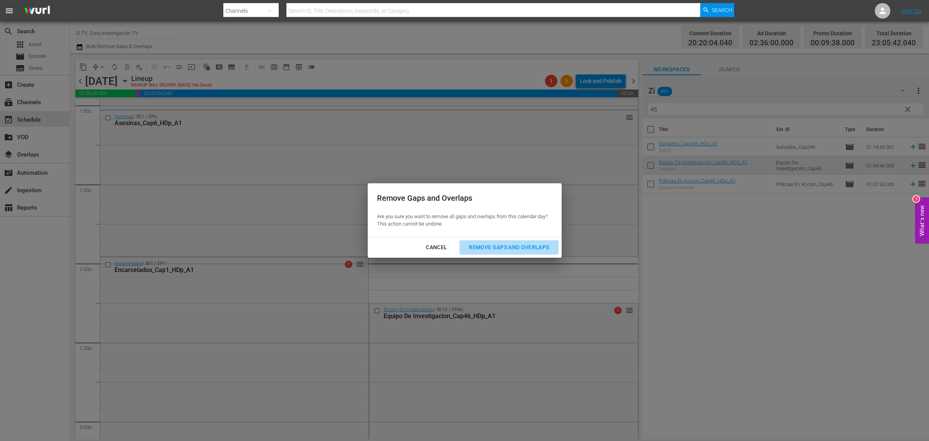
click at [504, 244] on div "Remove Gaps and Overlaps" at bounding box center [509, 247] width 93 height 10
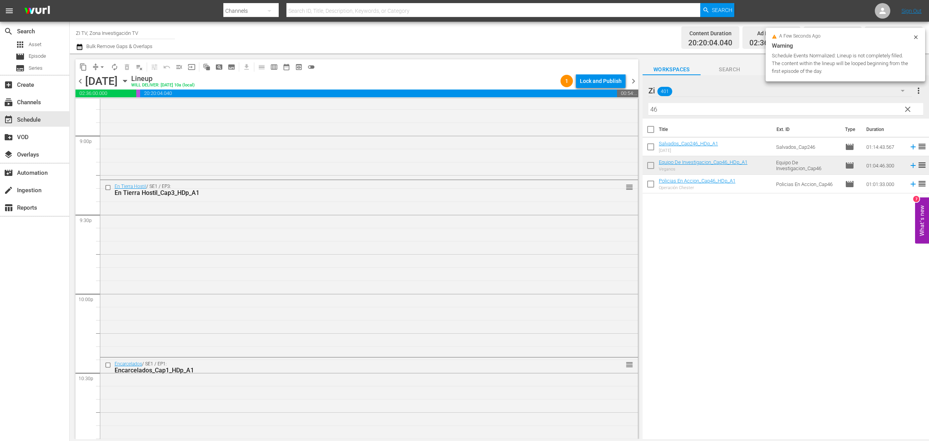
scroll to position [3450, 0]
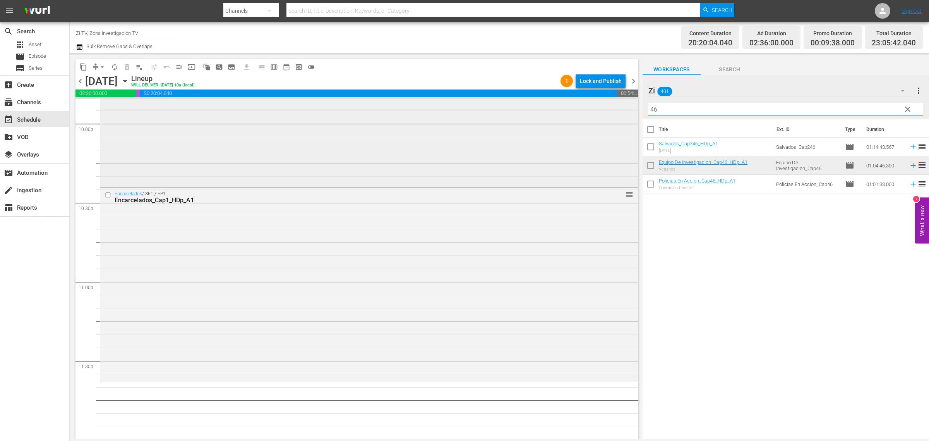
drag, startPoint x: 682, startPoint y: 109, endPoint x: 513, endPoint y: 109, distance: 168.8
click at [513, 109] on div "content_copy compress arrow_drop_down autorenew_outlined delete_forever_outline…" at bounding box center [499, 245] width 859 height 385
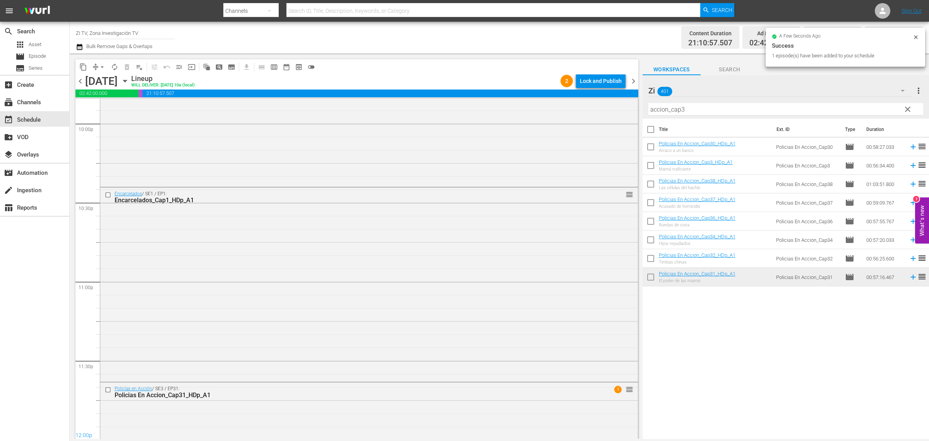
click at [632, 79] on span "chevron_right" at bounding box center [634, 81] width 10 height 10
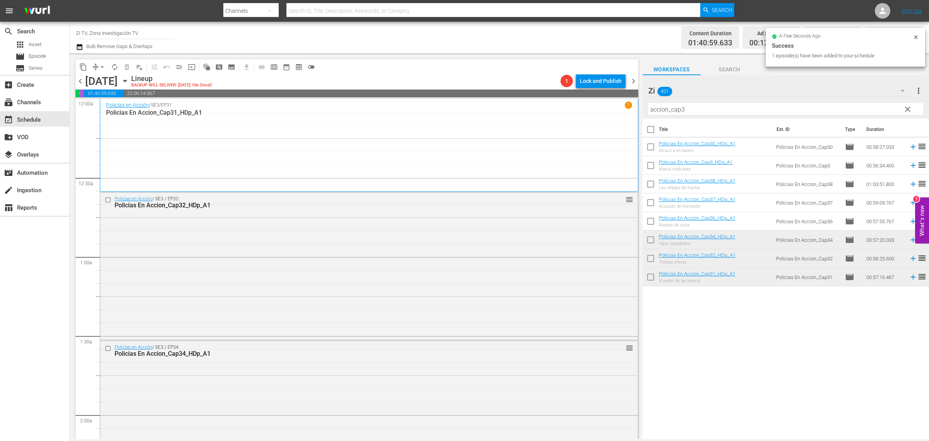
drag, startPoint x: 711, startPoint y: 107, endPoint x: 532, endPoint y: 122, distance: 179.9
click at [532, 122] on div "content_copy compress arrow_drop_down autorenew_outlined delete_forever_outline…" at bounding box center [499, 245] width 859 height 385
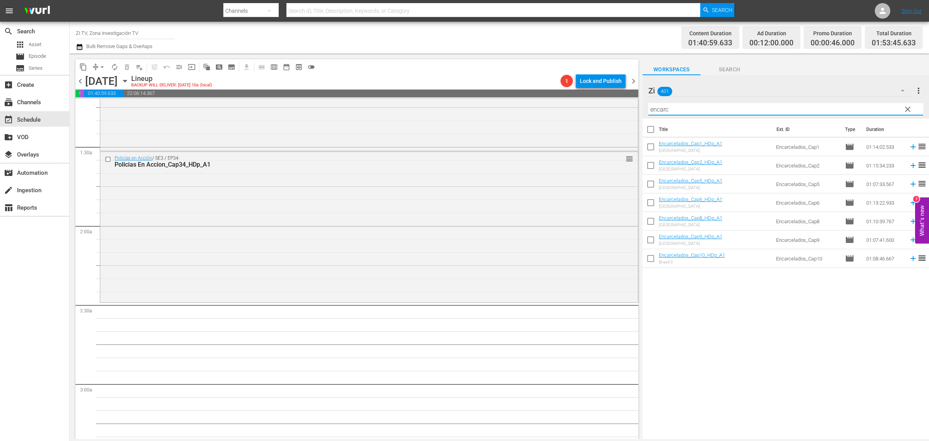
scroll to position [194, 0]
type input "encarc"
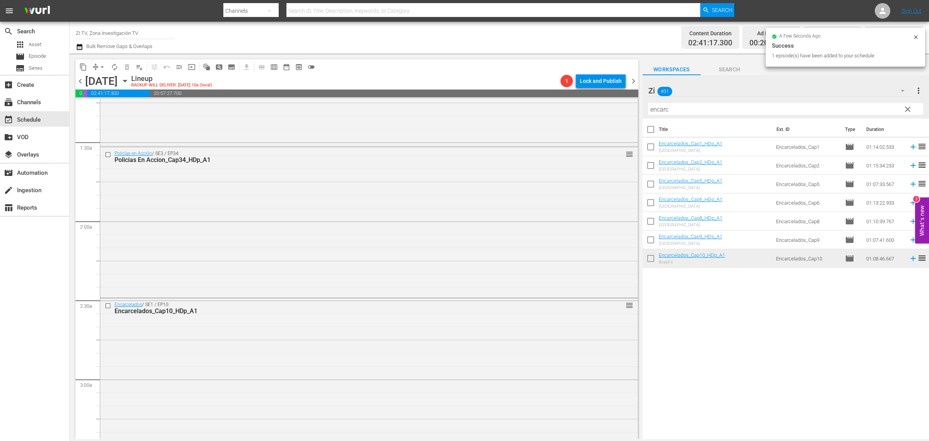
click at [651, 149] on input "checkbox" at bounding box center [651, 148] width 16 height 16
checkbox input "true"
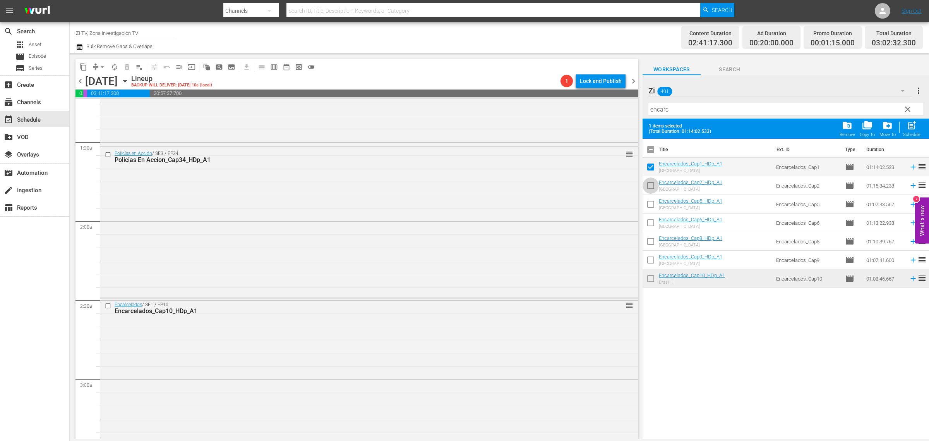
click at [654, 181] on input "checkbox" at bounding box center [651, 187] width 16 height 16
checkbox input "true"
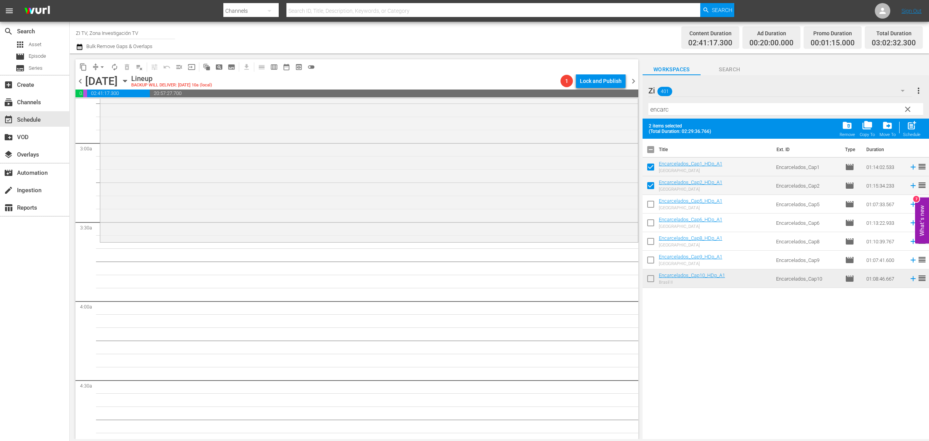
scroll to position [435, 0]
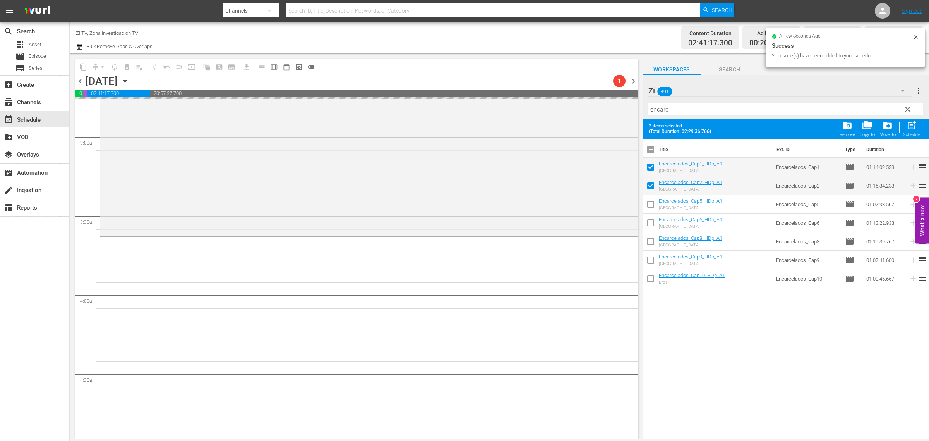
click at [650, 152] on input "checkbox" at bounding box center [651, 151] width 16 height 16
checkbox input "true"
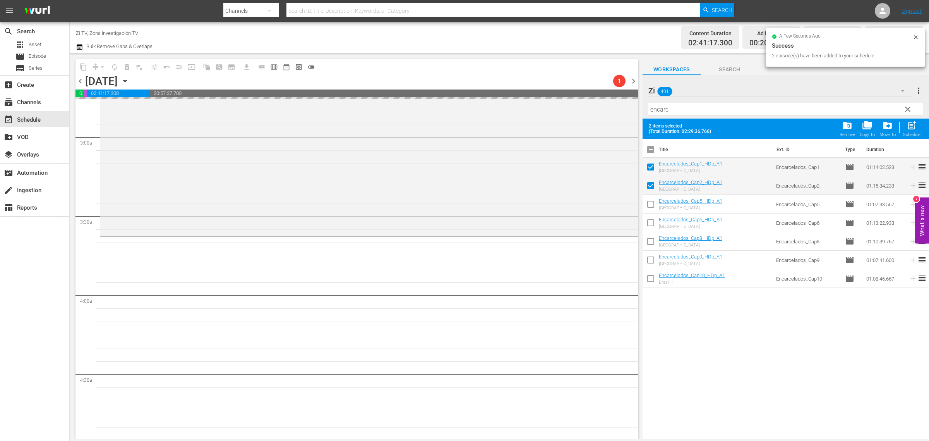
checkbox input "true"
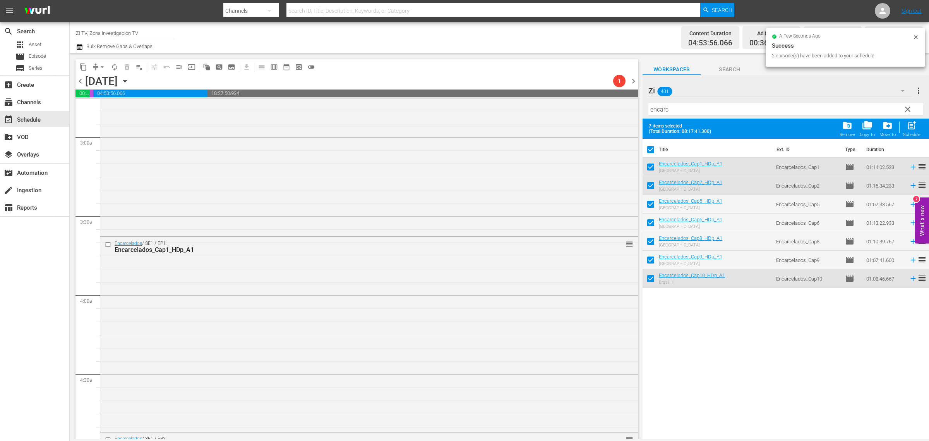
click at [650, 149] on input "checkbox" at bounding box center [651, 151] width 16 height 16
checkbox input "false"
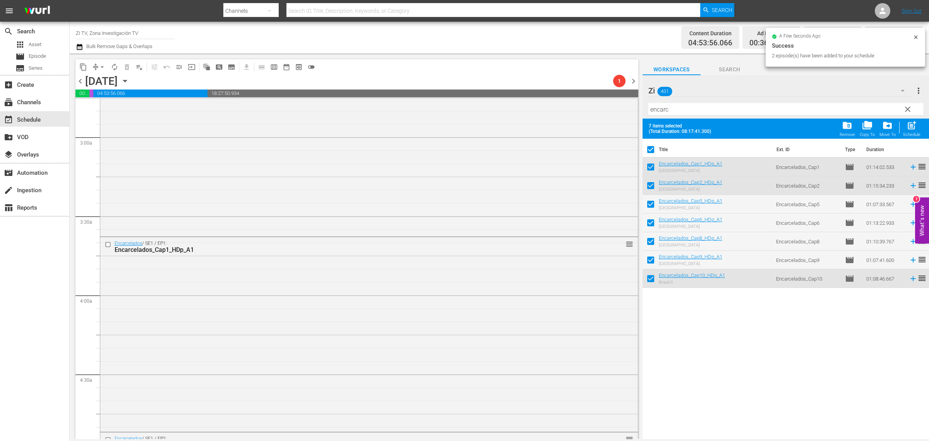
checkbox input "false"
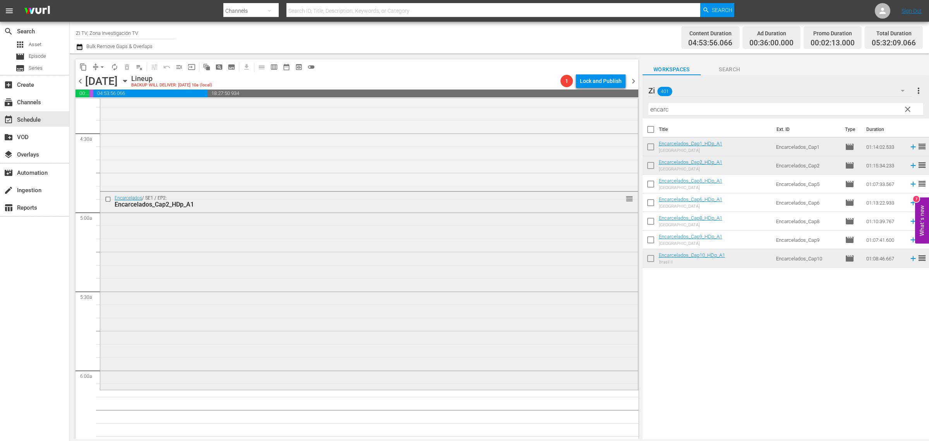
scroll to position [677, 0]
drag, startPoint x: 680, startPoint y: 106, endPoint x: 572, endPoint y: 105, distance: 107.6
click at [572, 105] on div "content_copy compress arrow_drop_down autorenew_outlined delete_forever_outline…" at bounding box center [499, 245] width 859 height 385
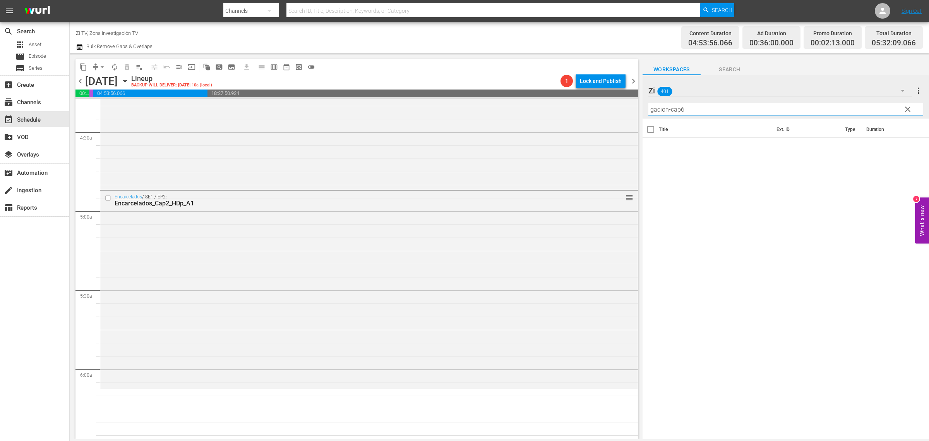
click at [672, 109] on input "gacion-cap6" at bounding box center [785, 109] width 275 height 12
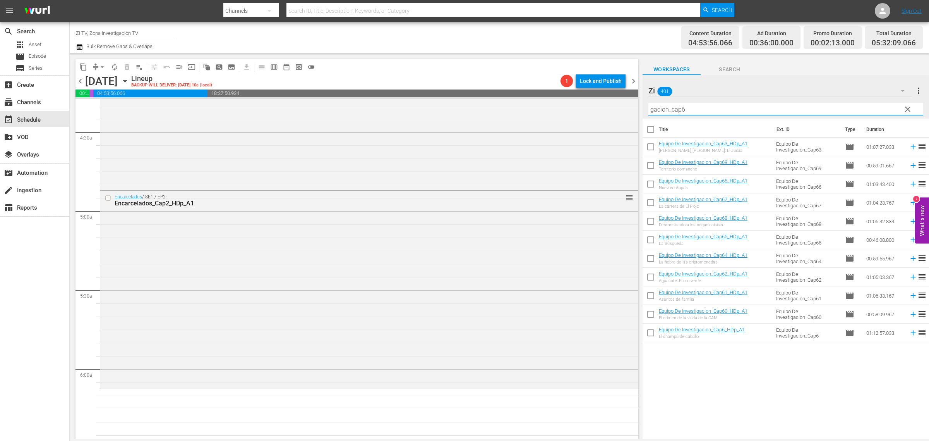
type input "gacion_cap6"
click at [650, 179] on input "checkbox" at bounding box center [651, 185] width 16 height 16
checkbox input "true"
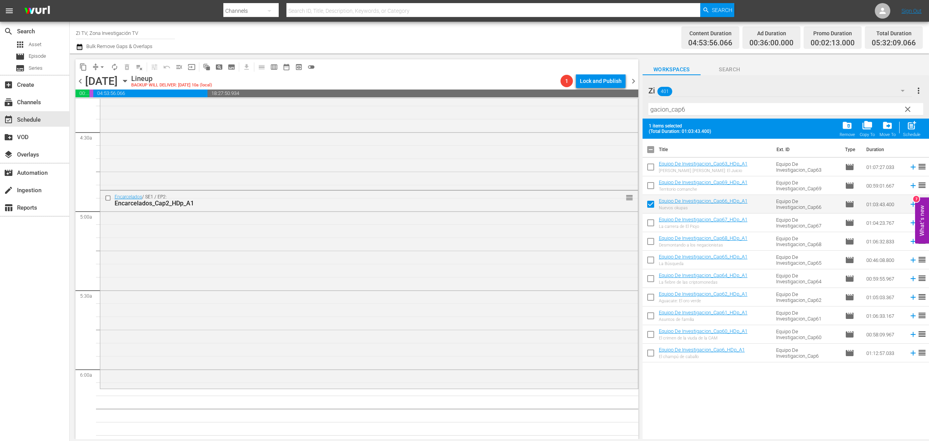
click at [651, 224] on input "checkbox" at bounding box center [651, 224] width 16 height 16
checkbox input "true"
click at [653, 240] on input "checkbox" at bounding box center [651, 243] width 16 height 16
checkbox input "true"
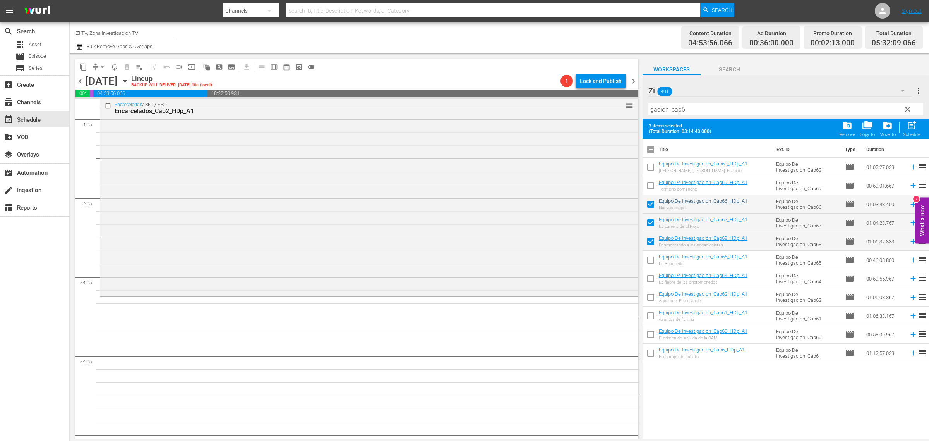
scroll to position [774, 0]
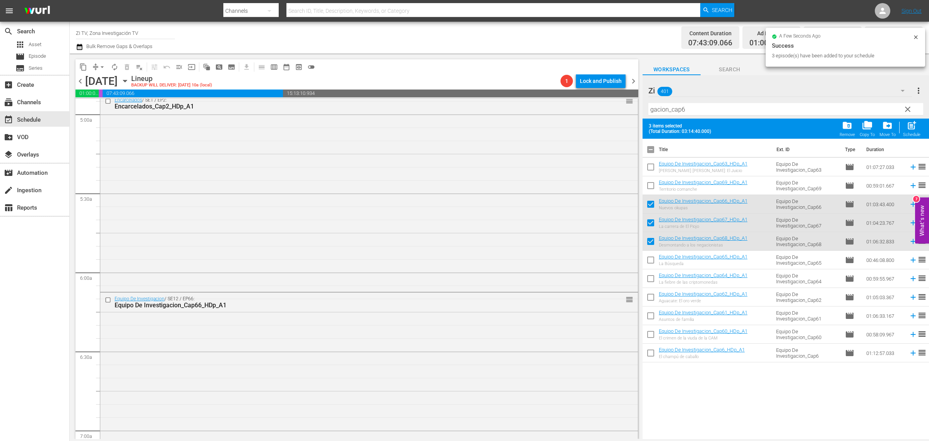
click at [650, 147] on input "checkbox" at bounding box center [651, 151] width 16 height 16
checkbox input "true"
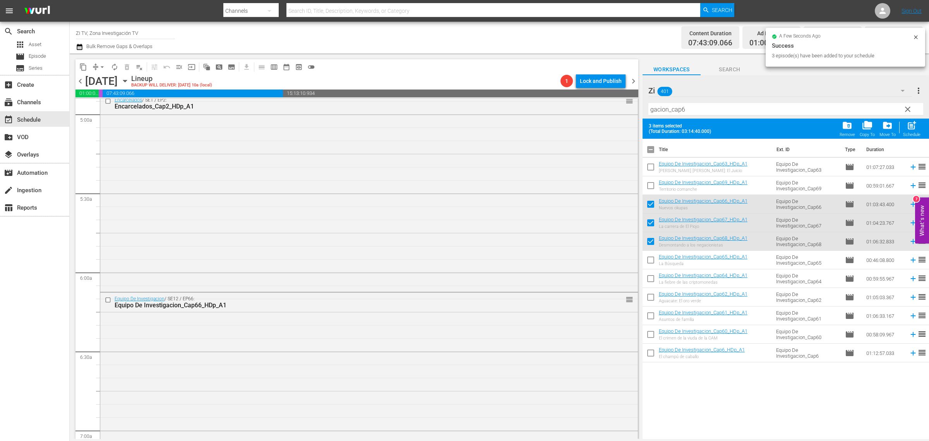
checkbox input "true"
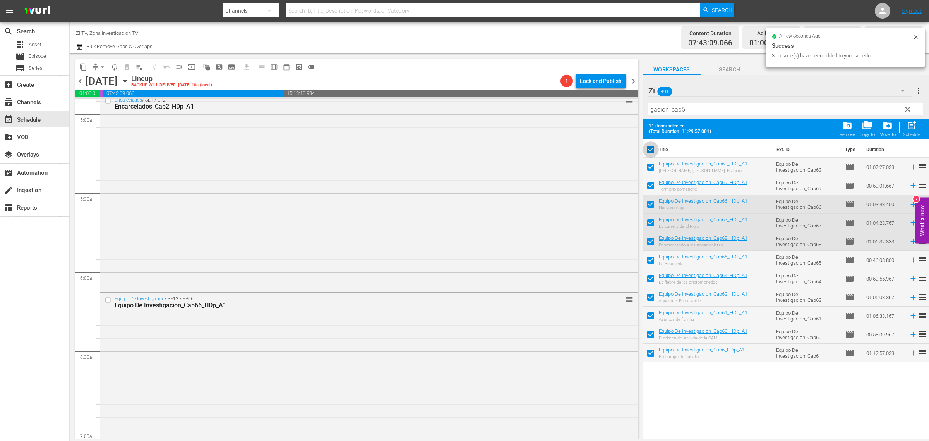
click at [650, 147] on input "checkbox" at bounding box center [651, 151] width 16 height 16
checkbox input "false"
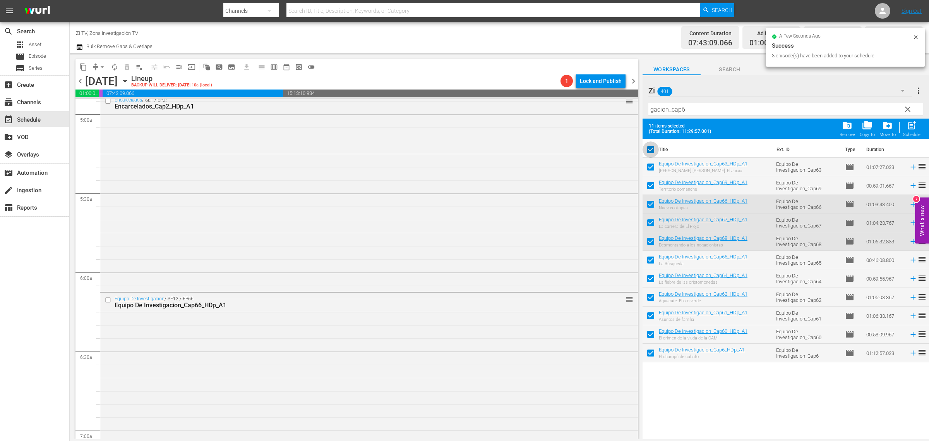
checkbox input "false"
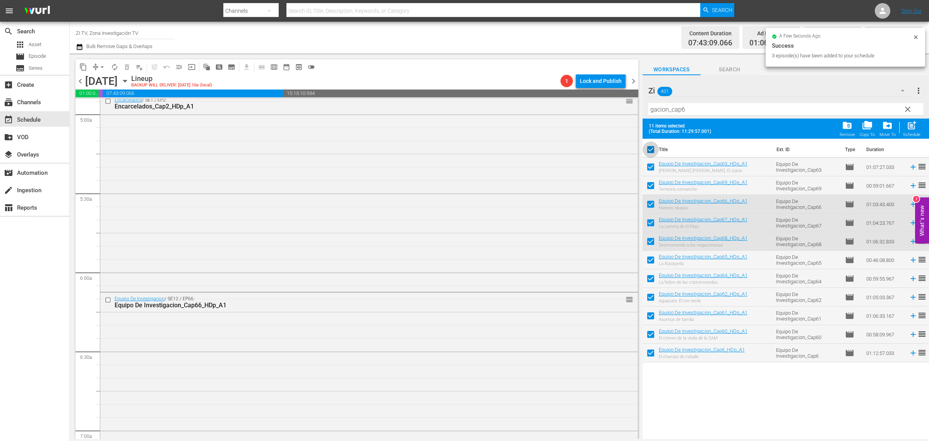
checkbox input "false"
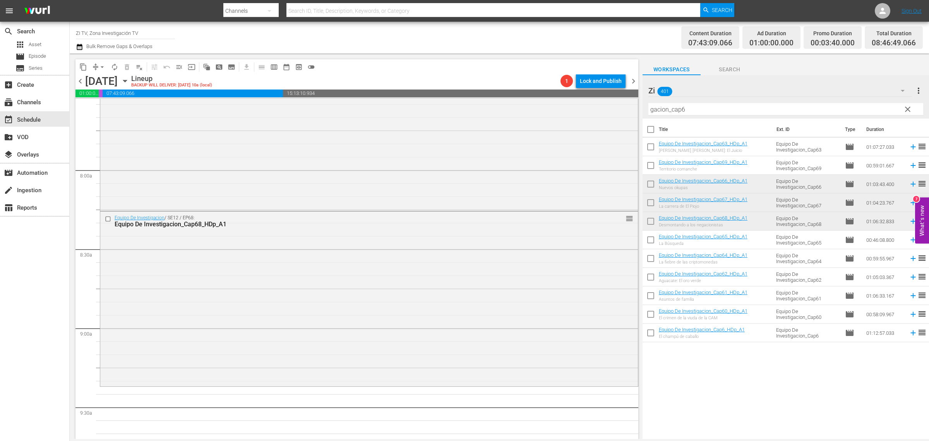
scroll to position [1210, 0]
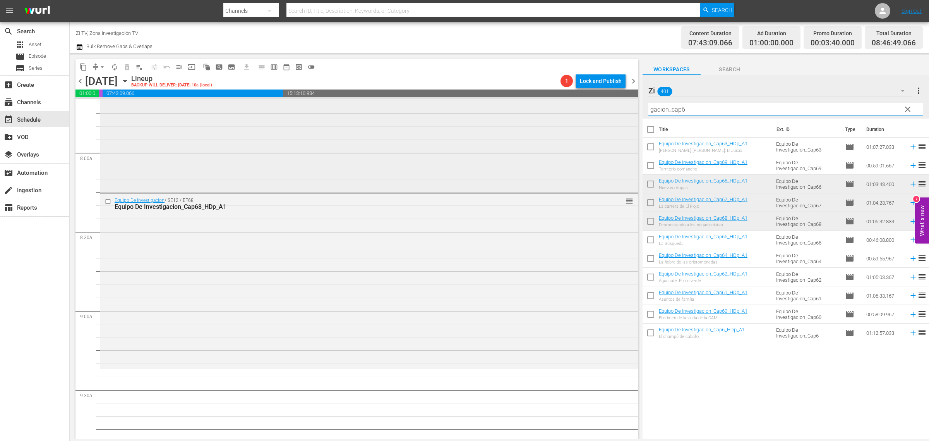
drag, startPoint x: 636, startPoint y: 104, endPoint x: 612, endPoint y: 104, distance: 23.6
click at [612, 104] on div "content_copy compress arrow_drop_down autorenew_outlined delete_forever_outline…" at bounding box center [499, 245] width 859 height 385
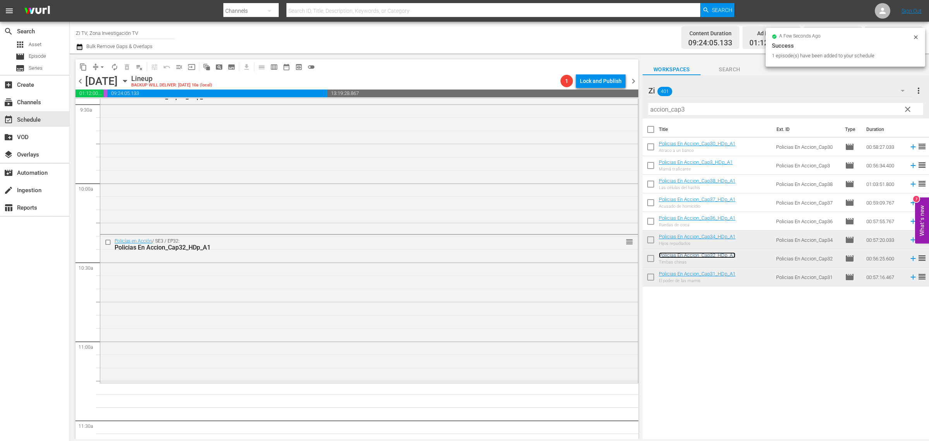
scroll to position [1548, 0]
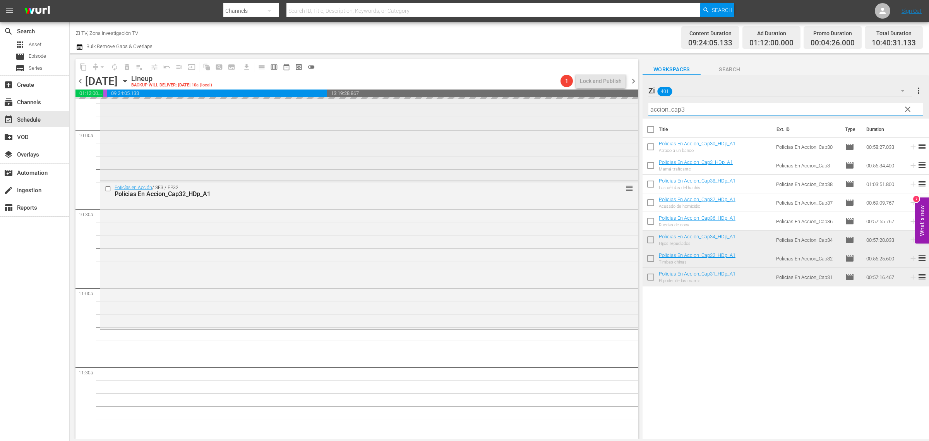
drag, startPoint x: 708, startPoint y: 109, endPoint x: 504, endPoint y: 123, distance: 204.9
click at [504, 123] on div "content_copy compress arrow_drop_down autorenew_outlined delete_forever_outline…" at bounding box center [499, 245] width 859 height 385
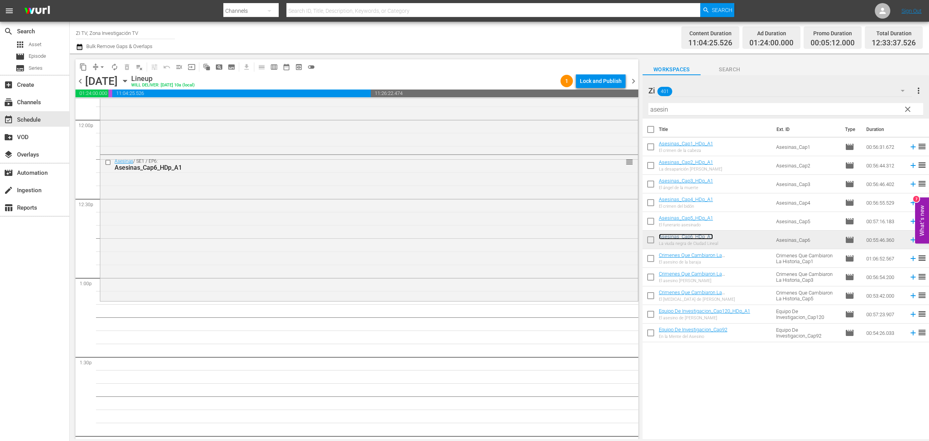
scroll to position [1887, 0]
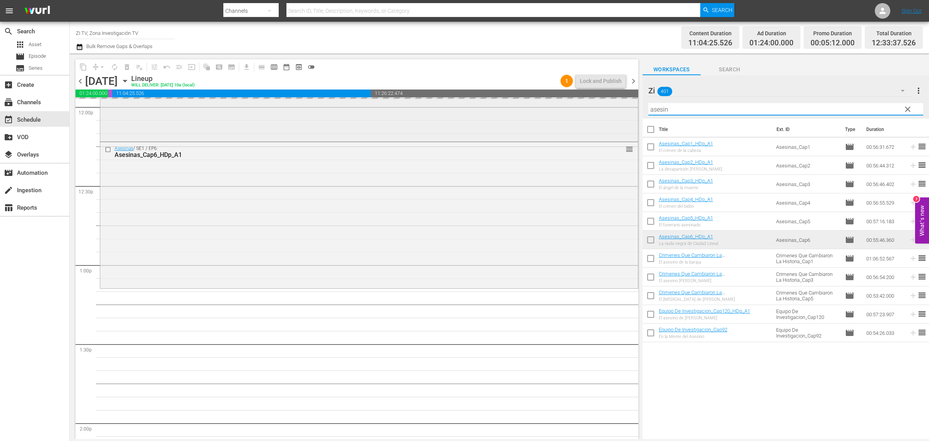
drag, startPoint x: 704, startPoint y: 111, endPoint x: 551, endPoint y: 111, distance: 152.9
click at [551, 111] on div "content_copy compress arrow_drop_down autorenew_outlined delete_forever_outline…" at bounding box center [499, 245] width 859 height 385
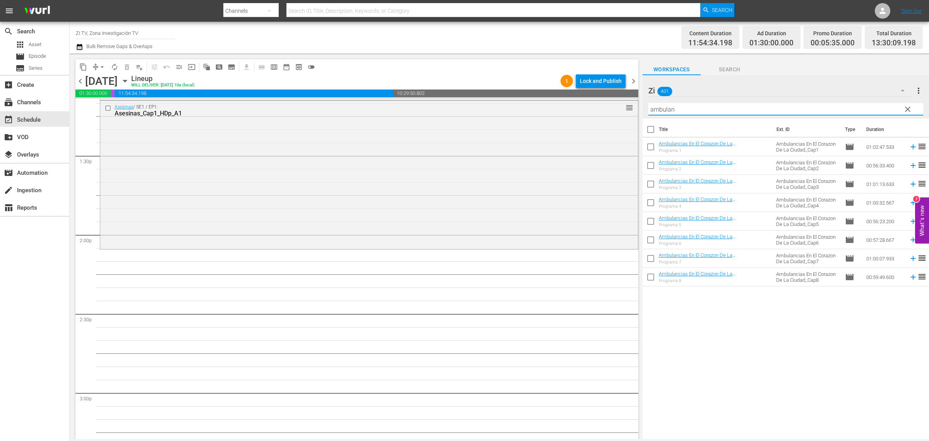
scroll to position [2081, 0]
type input "ambulan"
click at [650, 241] on input "checkbox" at bounding box center [651, 241] width 16 height 16
checkbox input "true"
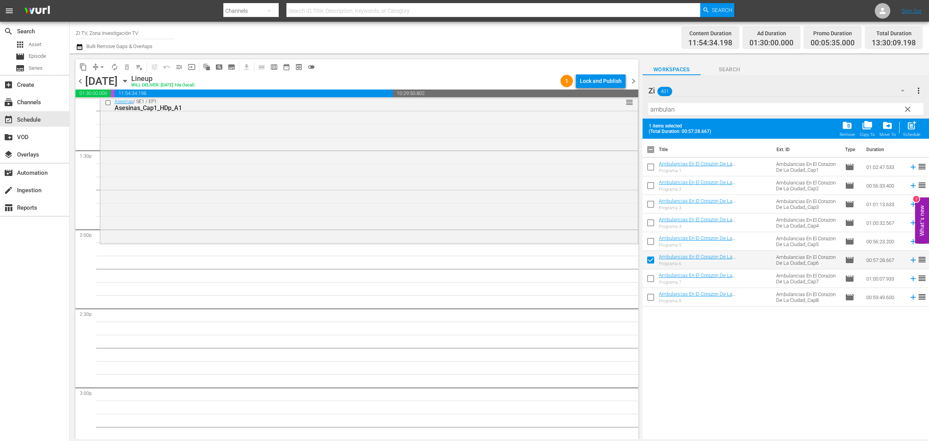
click at [656, 283] on input "checkbox" at bounding box center [651, 280] width 16 height 16
checkbox input "true"
click at [653, 296] on input "checkbox" at bounding box center [651, 298] width 16 height 16
checkbox input "true"
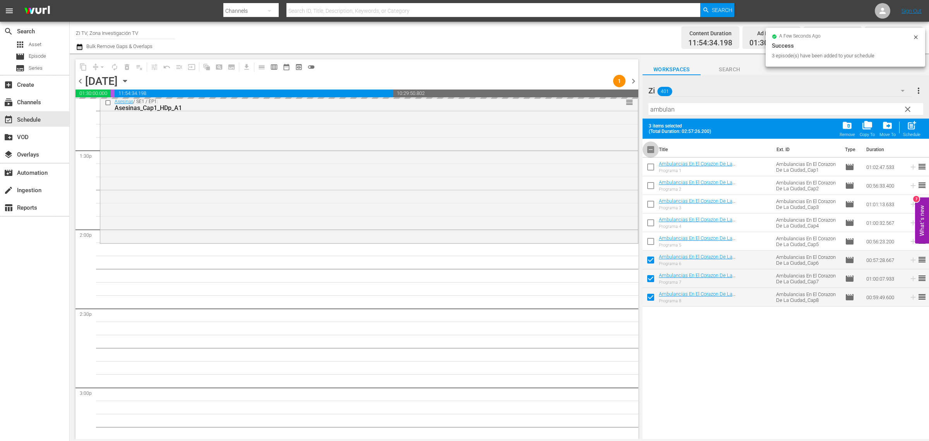
click at [650, 150] on input "checkbox" at bounding box center [651, 151] width 16 height 16
checkbox input "true"
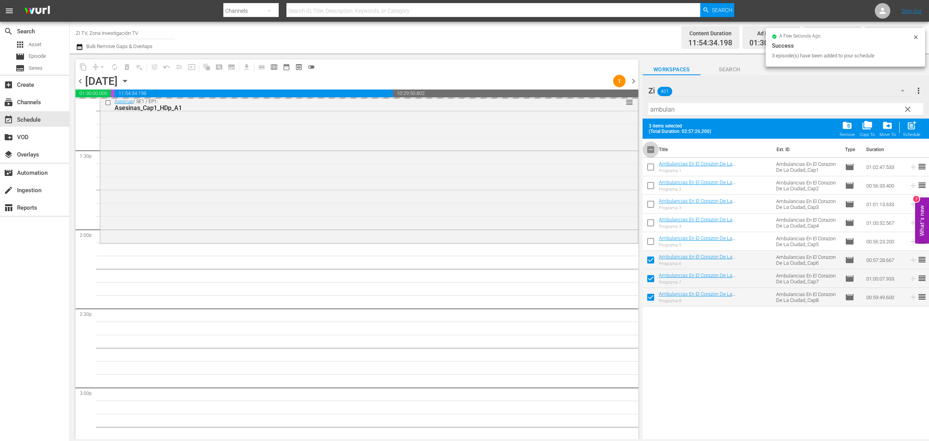
checkbox input "true"
drag, startPoint x: 650, startPoint y: 150, endPoint x: 654, endPoint y: 150, distance: 4.6
click at [651, 150] on input "checkbox" at bounding box center [651, 151] width 16 height 16
checkbox input "false"
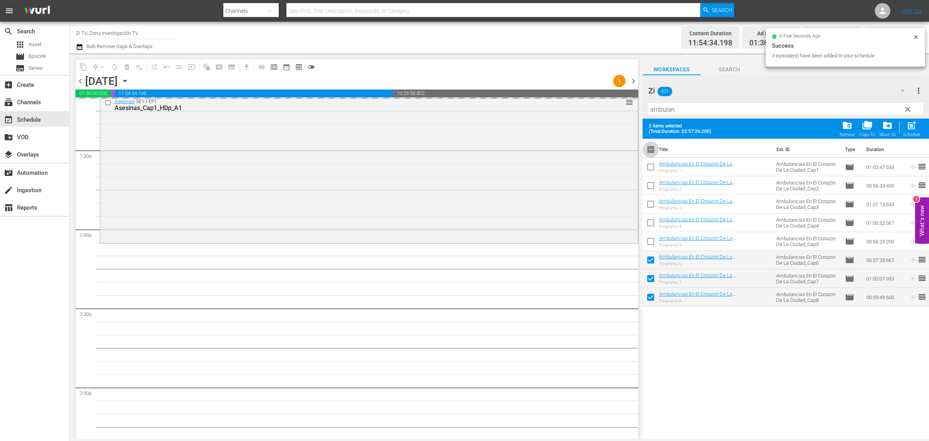
checkbox input "false"
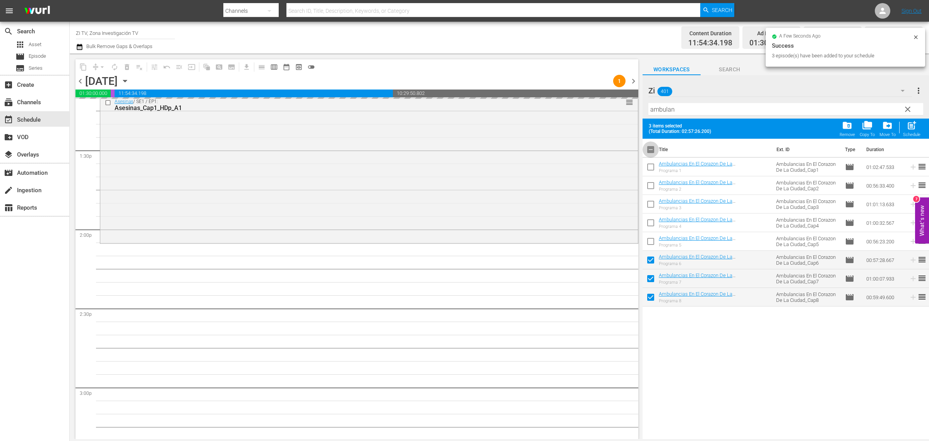
checkbox input "false"
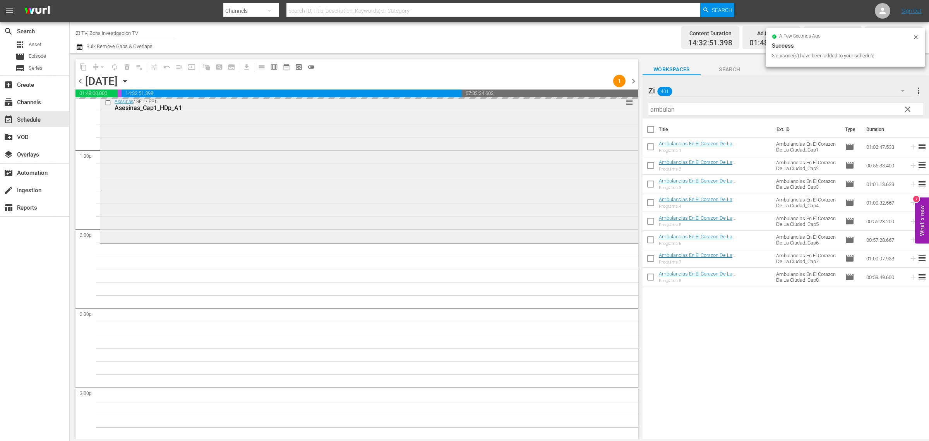
drag, startPoint x: 562, startPoint y: 117, endPoint x: 531, endPoint y: 121, distance: 31.2
click at [531, 121] on div "content_copy compress arrow_drop_down autorenew_outlined delete_forever_outline…" at bounding box center [499, 245] width 859 height 385
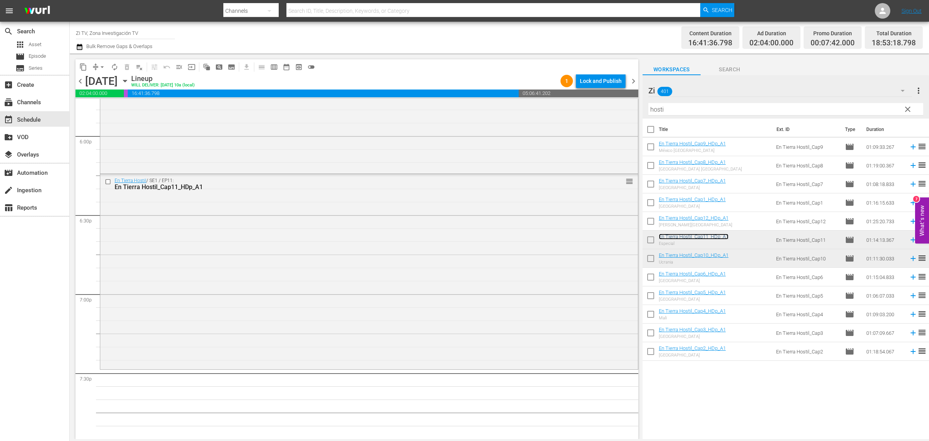
scroll to position [2806, 0]
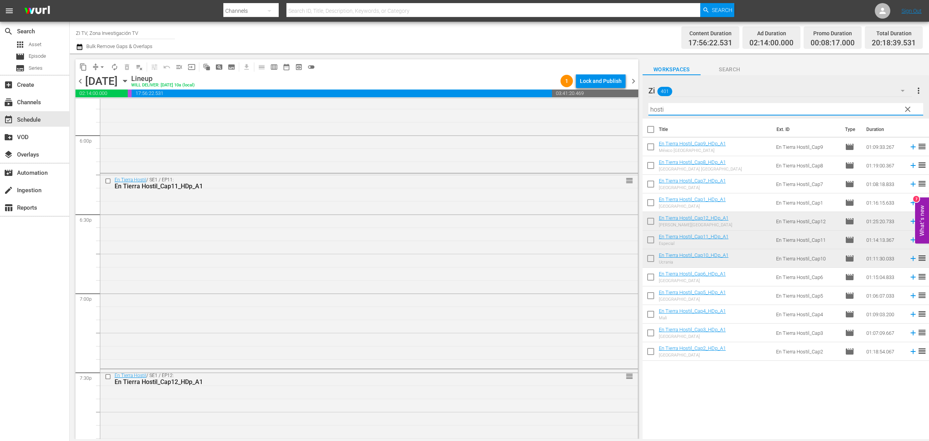
drag, startPoint x: 688, startPoint y: 105, endPoint x: 638, endPoint y: 105, distance: 50.3
click at [638, 105] on div "content_copy compress arrow_drop_down autorenew_outlined delete_forever_outline…" at bounding box center [499, 245] width 859 height 385
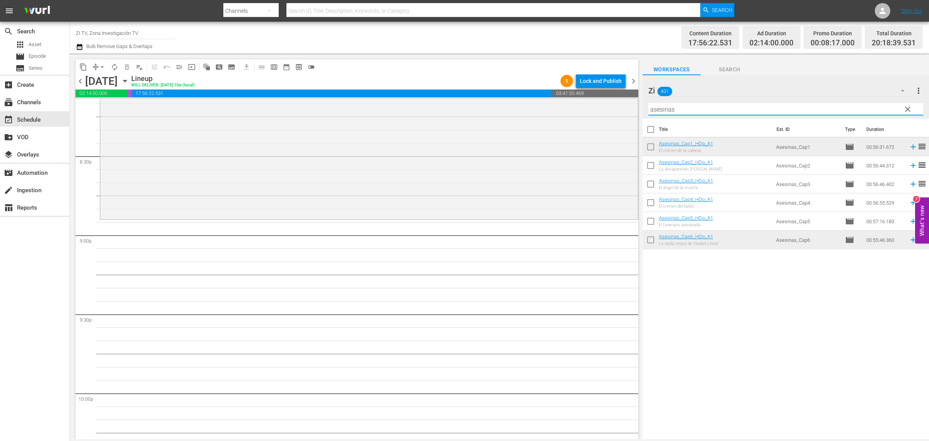
scroll to position [3242, 0]
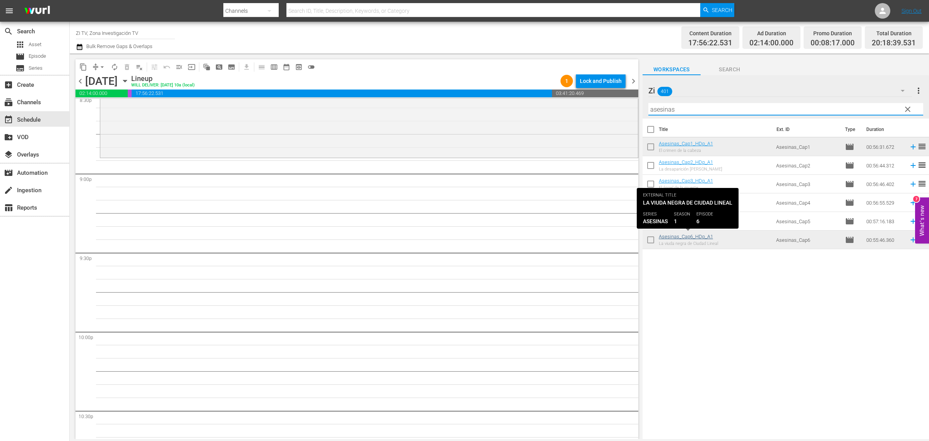
type input "asesinas"
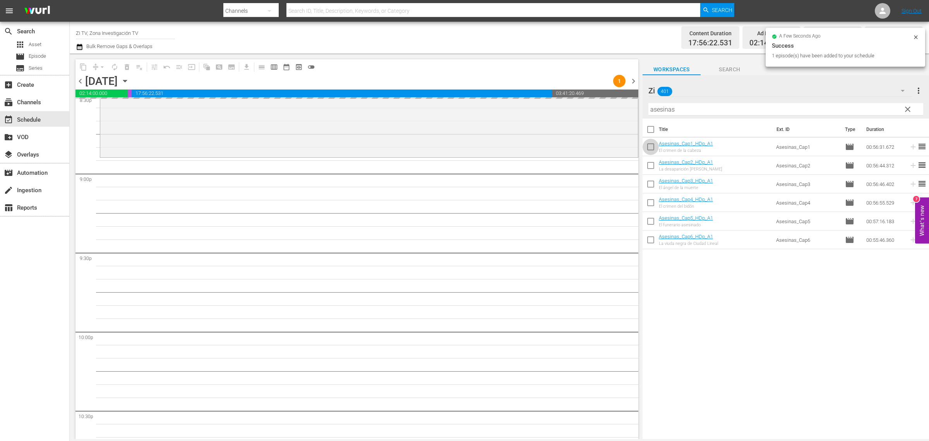
click at [652, 149] on input "checkbox" at bounding box center [651, 148] width 16 height 16
checkbox input "true"
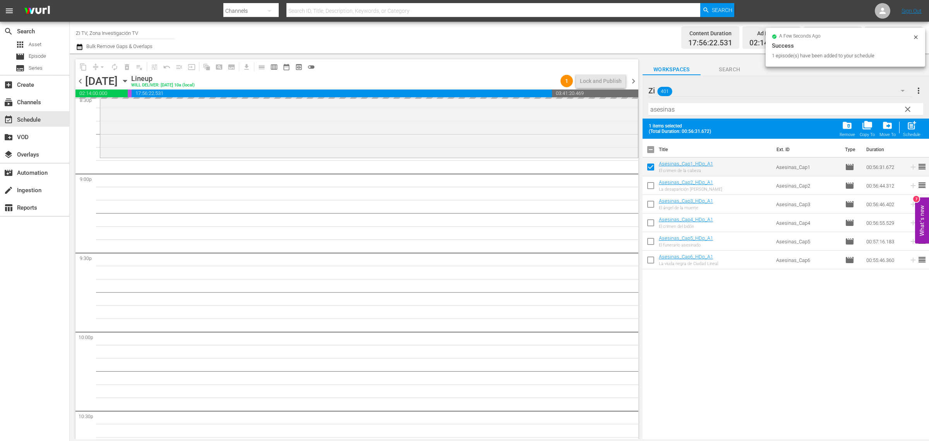
click at [653, 239] on input "checkbox" at bounding box center [651, 243] width 16 height 16
checkbox input "true"
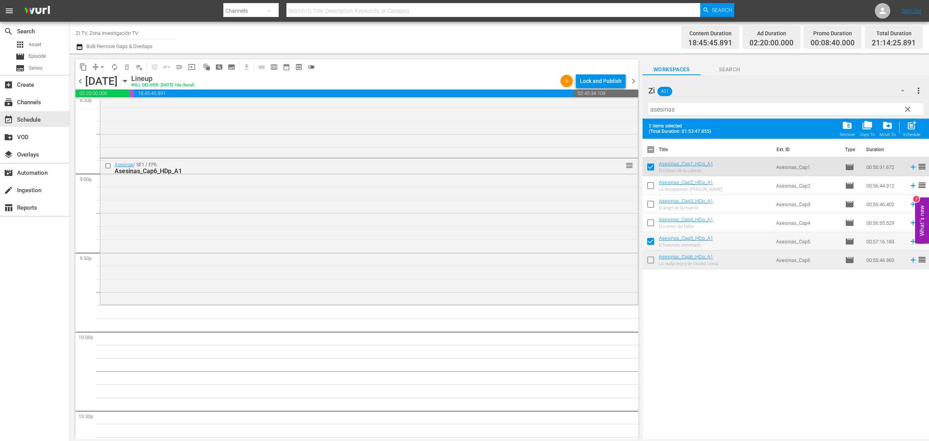
scroll to position [3290, 0]
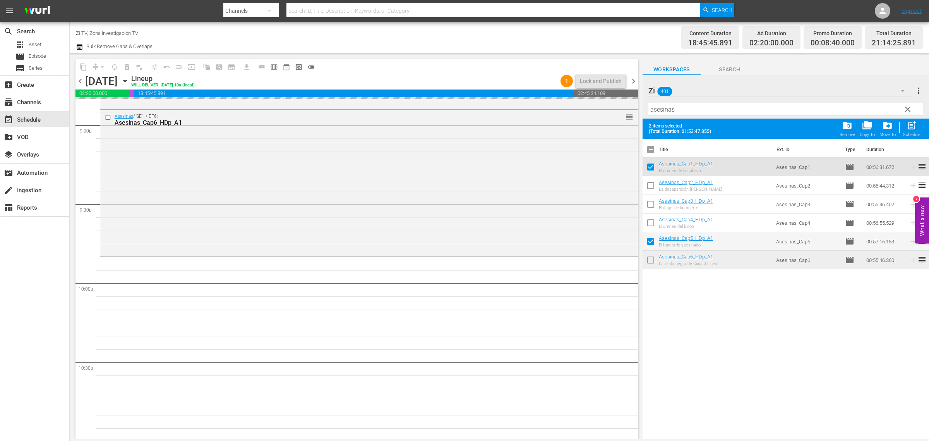
click at [650, 149] on input "checkbox" at bounding box center [651, 151] width 16 height 16
checkbox input "true"
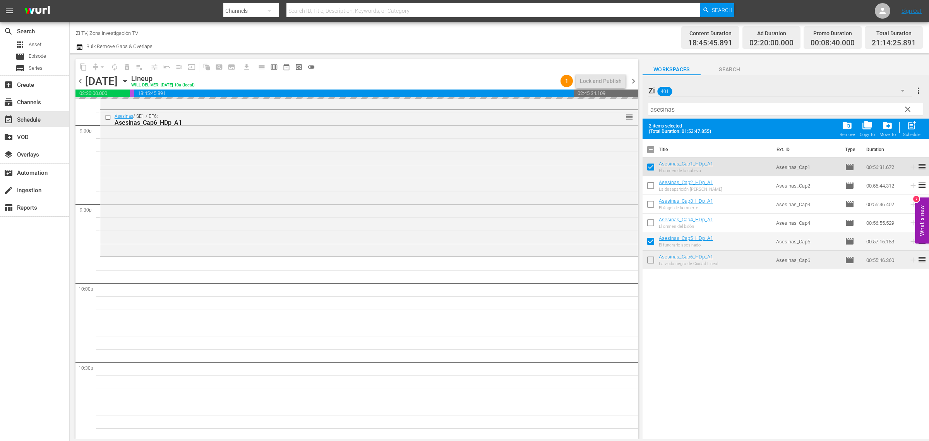
checkbox input "true"
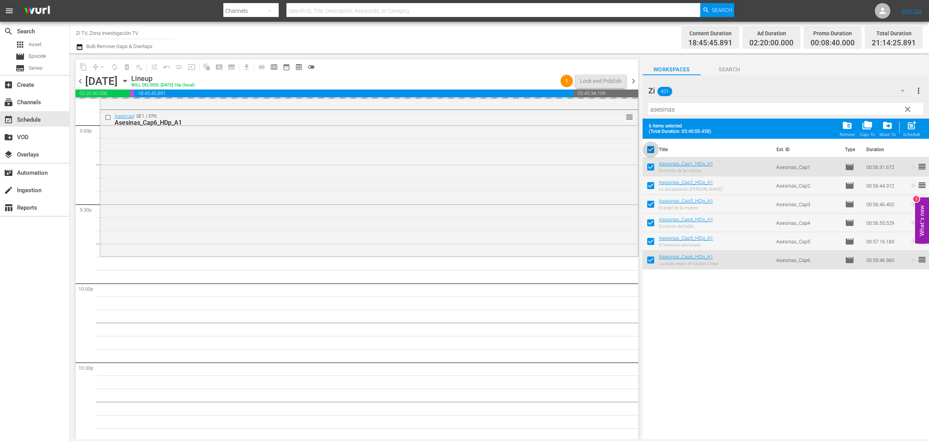
click at [650, 149] on input "checkbox" at bounding box center [651, 151] width 16 height 16
checkbox input "false"
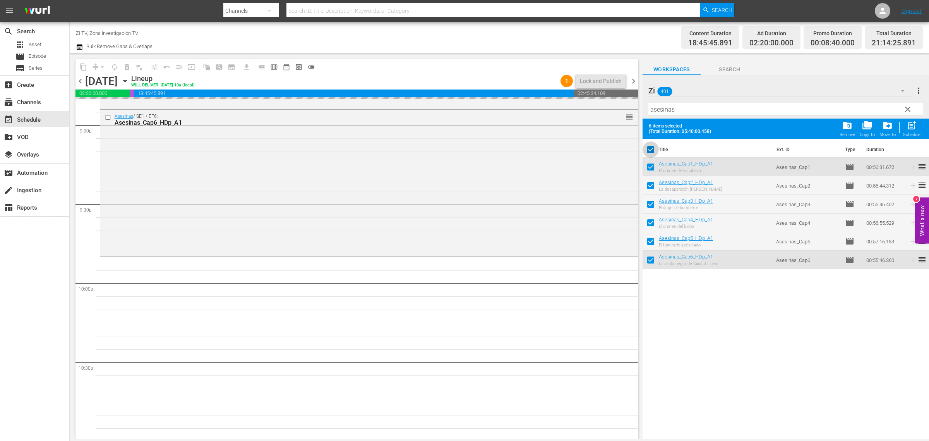
checkbox input "false"
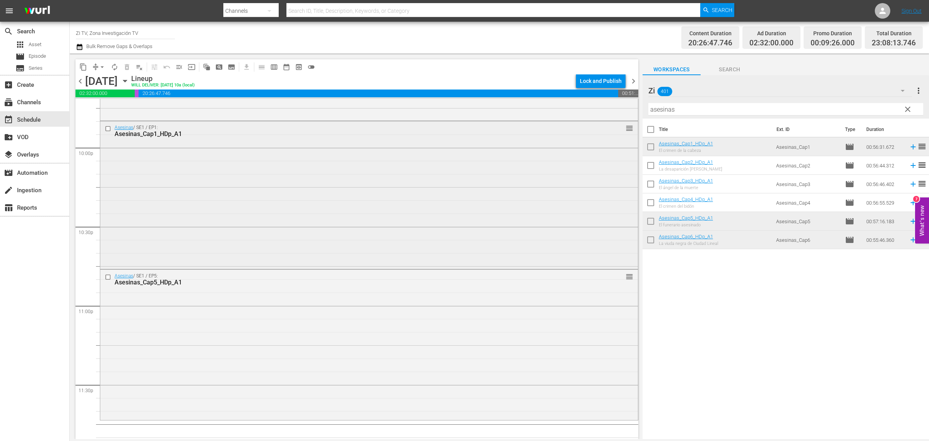
scroll to position [3450, 0]
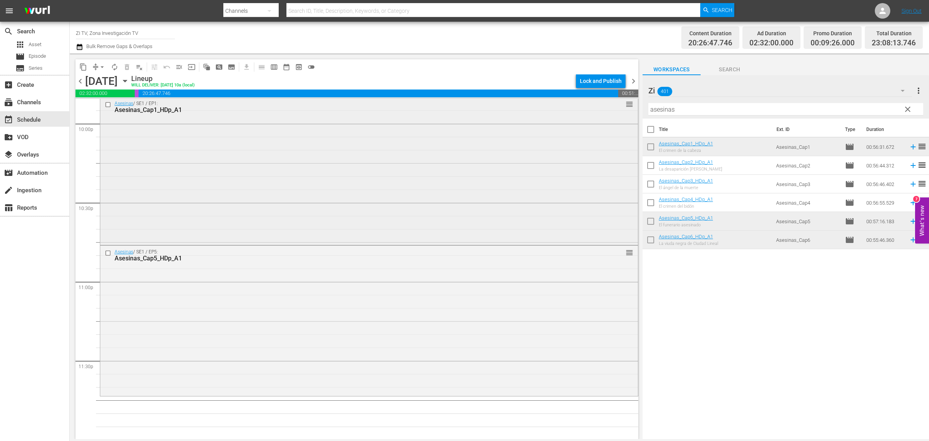
drag, startPoint x: 711, startPoint y: 103, endPoint x: 583, endPoint y: 112, distance: 128.9
click at [583, 112] on div "content_copy compress arrow_drop_down autorenew_outlined delete_forever_outline…" at bounding box center [499, 245] width 859 height 385
drag, startPoint x: 710, startPoint y: 106, endPoint x: 521, endPoint y: 113, distance: 188.6
click at [519, 115] on div "content_copy compress arrow_drop_down autorenew_outlined delete_forever_outline…" at bounding box center [499, 245] width 859 height 385
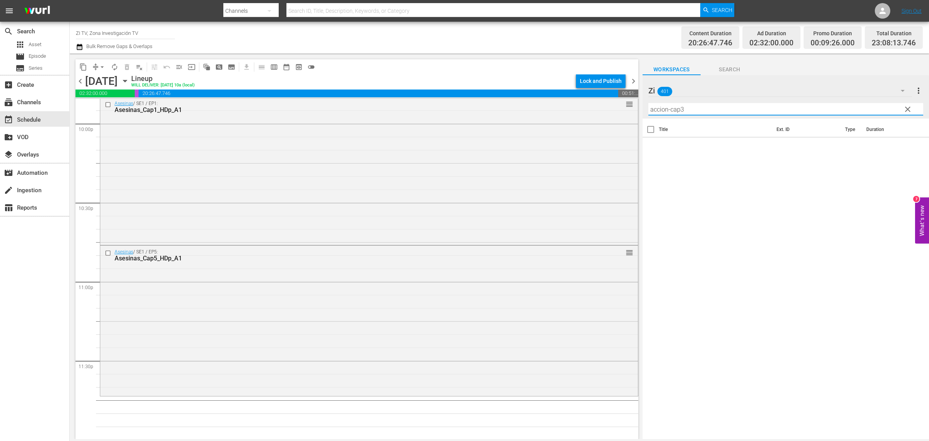
click at [670, 109] on input "accion-cap3" at bounding box center [785, 109] width 275 height 12
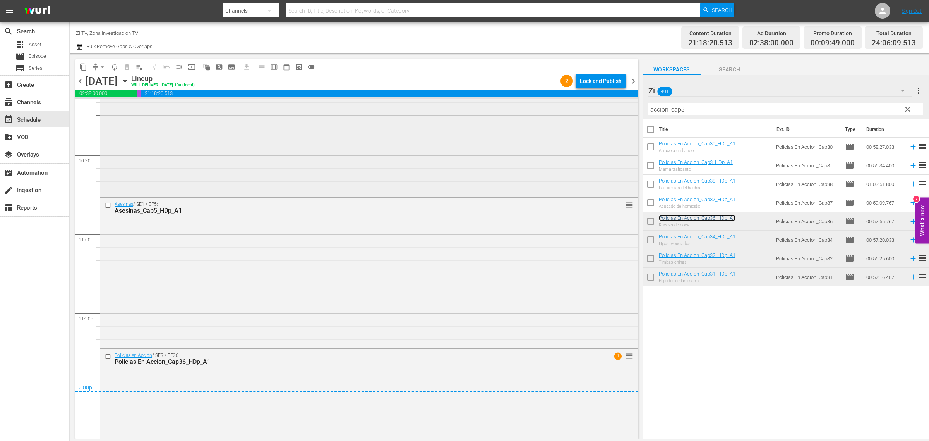
scroll to position [3463, 0]
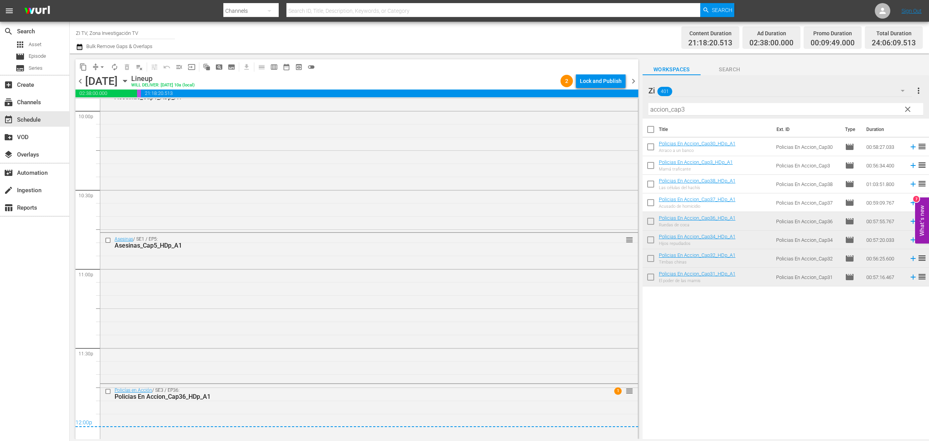
click at [633, 80] on span "chevron_right" at bounding box center [634, 81] width 10 height 10
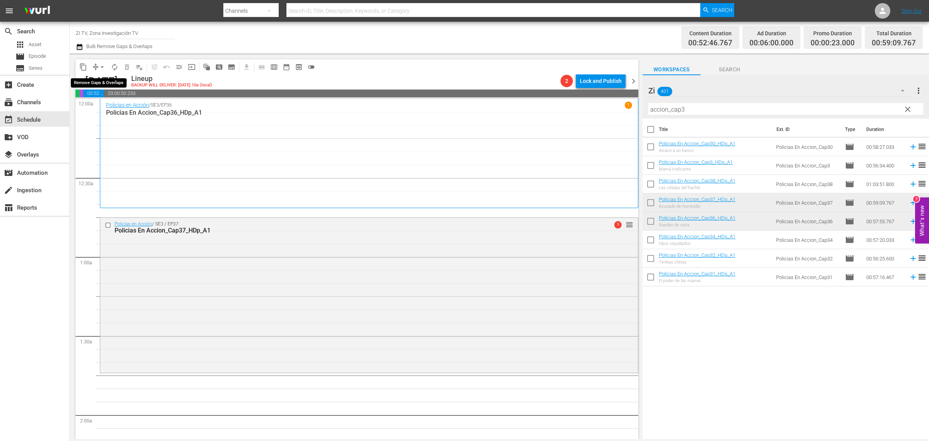
click at [105, 67] on span "arrow_drop_down" at bounding box center [102, 67] width 8 height 8
click at [109, 110] on li "Align to End of Previous Day" at bounding box center [102, 107] width 81 height 13
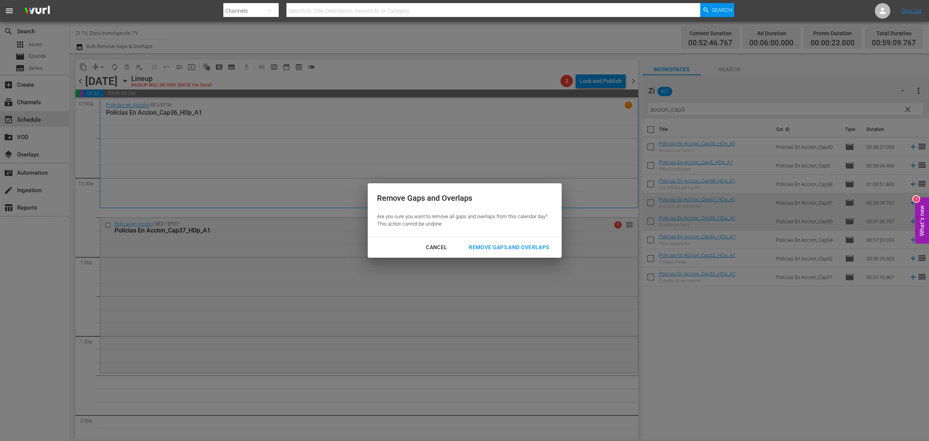
click at [518, 244] on div "Remove Gaps and Overlaps" at bounding box center [509, 247] width 93 height 10
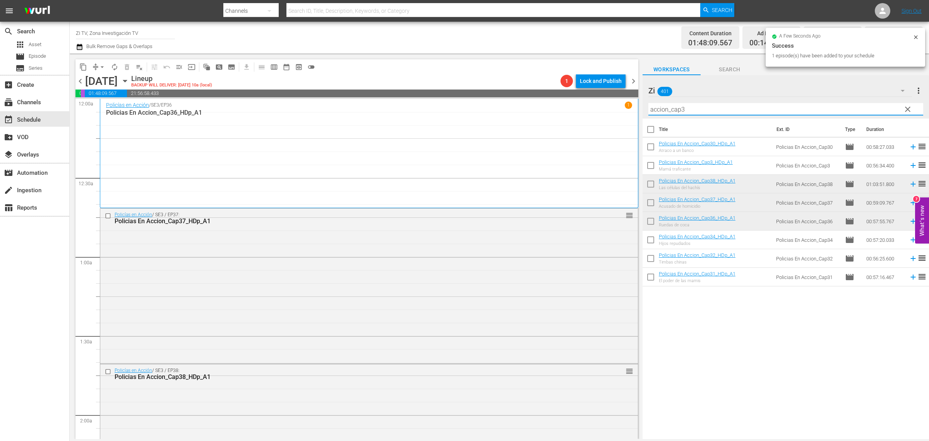
drag, startPoint x: 713, startPoint y: 113, endPoint x: 593, endPoint y: 111, distance: 120.4
click at [593, 111] on div "content_copy compress arrow_drop_down autorenew_outlined delete_forever_outline…" at bounding box center [499, 245] width 859 height 385
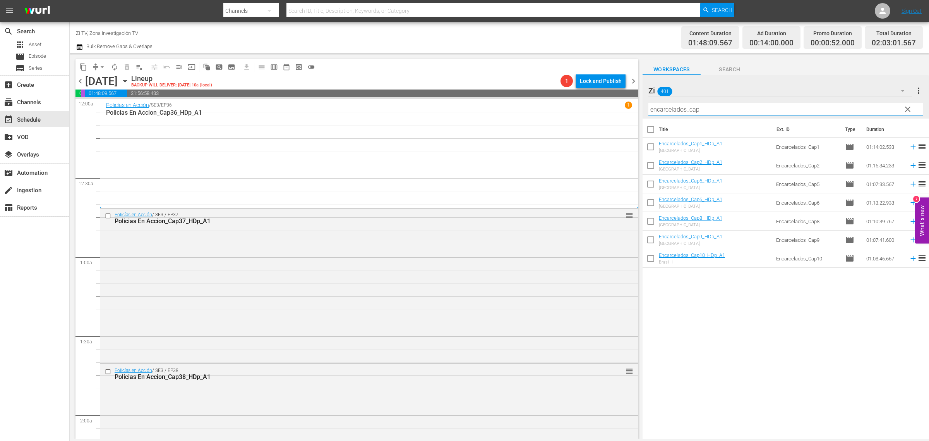
type input "encarcelados_cap"
click at [651, 183] on input "checkbox" at bounding box center [651, 185] width 16 height 16
checkbox input "true"
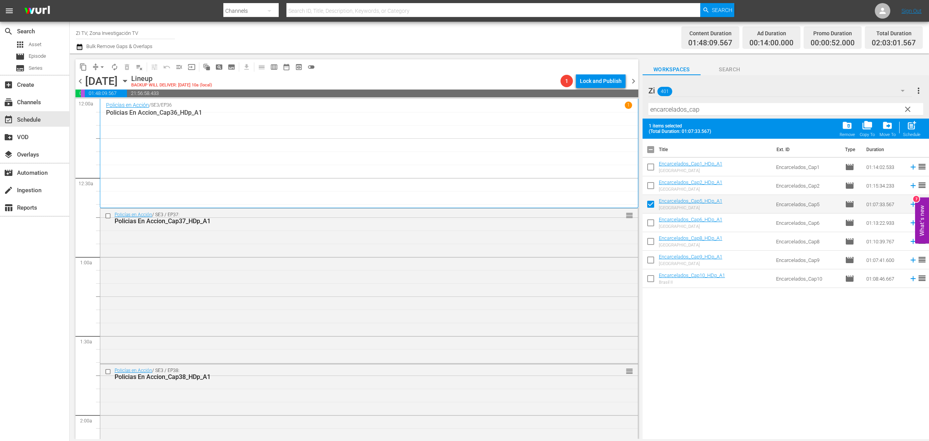
click at [649, 241] on input "checkbox" at bounding box center [651, 243] width 16 height 16
checkbox input "true"
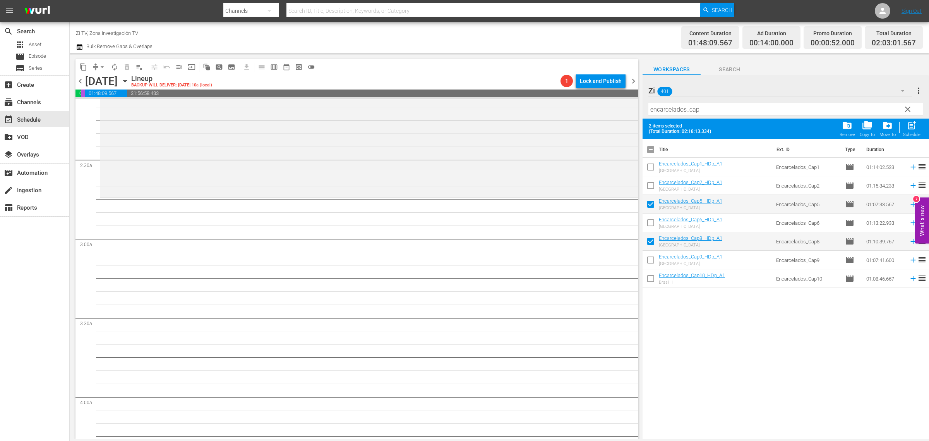
scroll to position [339, 0]
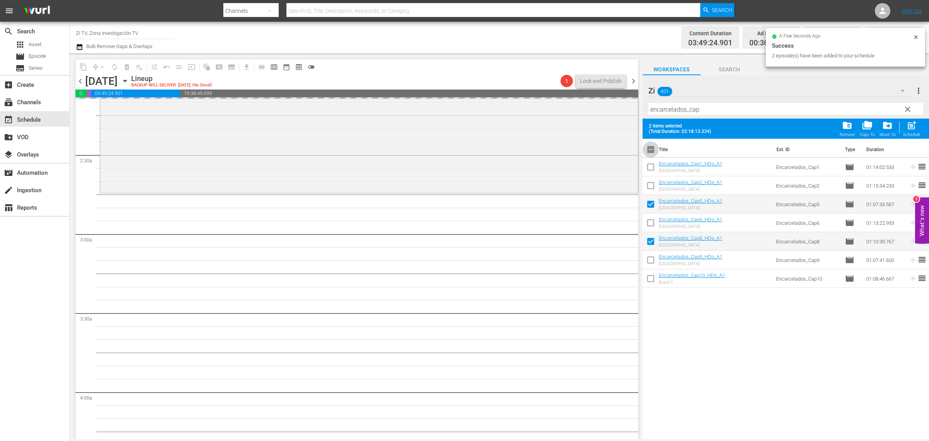
click at [651, 146] on input "checkbox" at bounding box center [651, 151] width 16 height 16
checkbox input "true"
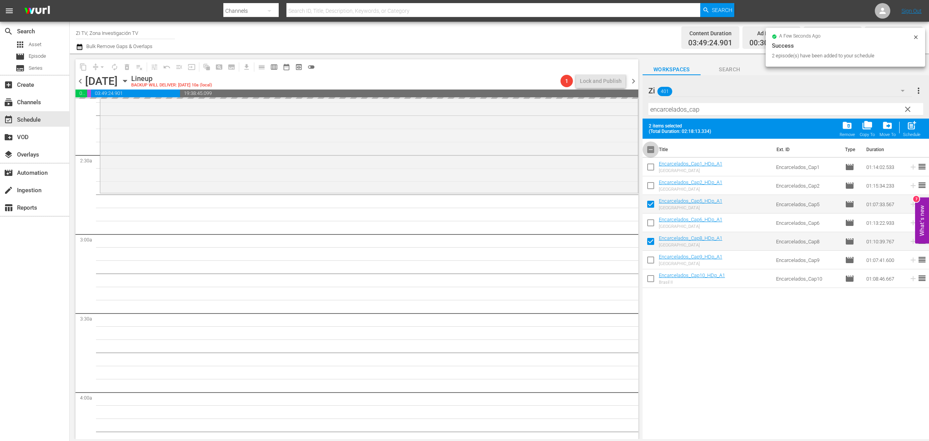
checkbox input "true"
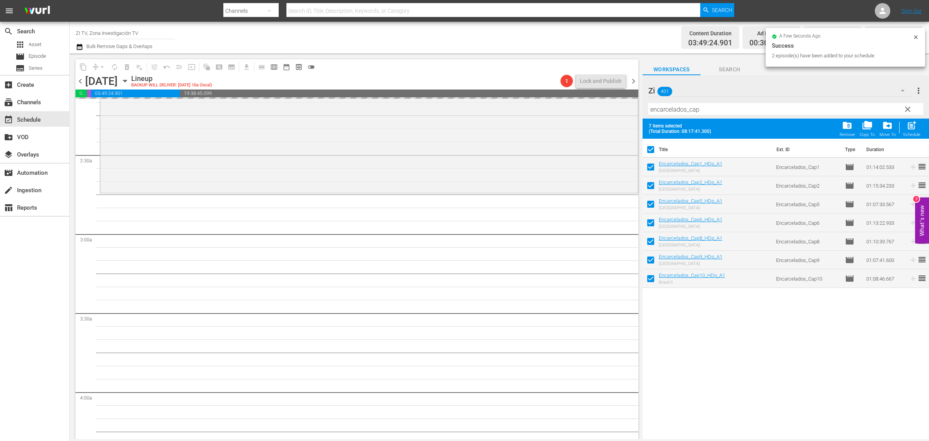
click at [651, 146] on input "checkbox" at bounding box center [651, 151] width 16 height 16
checkbox input "false"
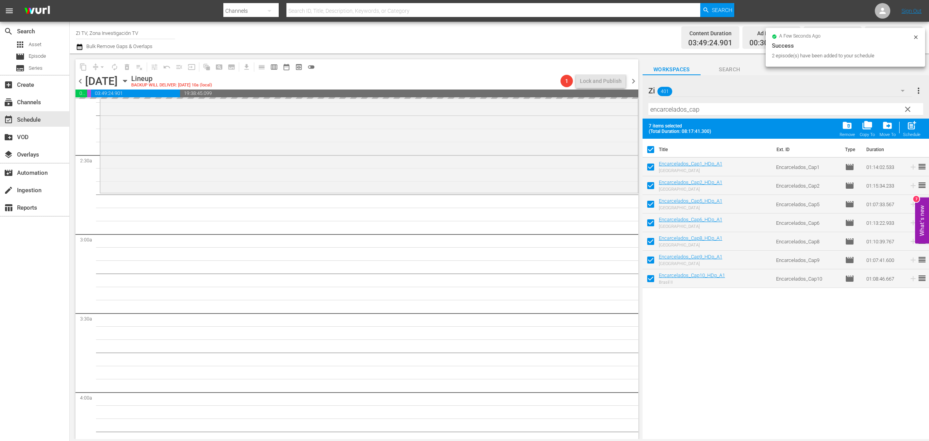
checkbox input "false"
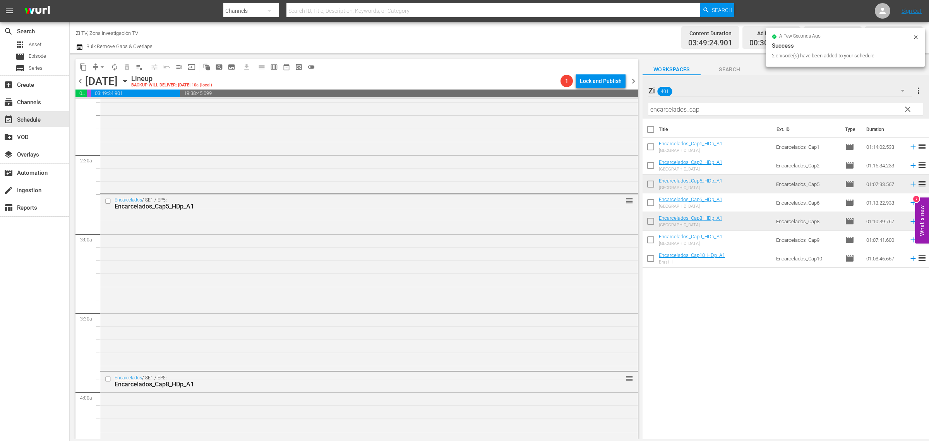
click at [703, 113] on input "encarcelados_cap" at bounding box center [785, 109] width 275 height 12
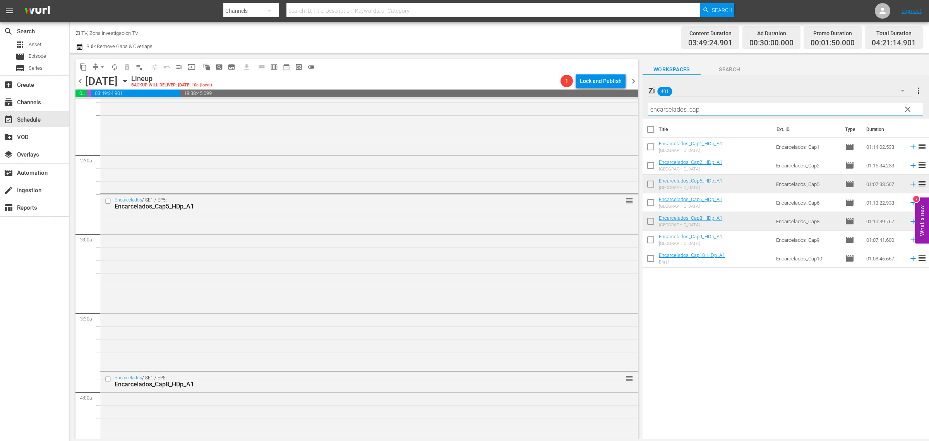
click at [721, 111] on input "encarcelados_cap" at bounding box center [785, 109] width 275 height 12
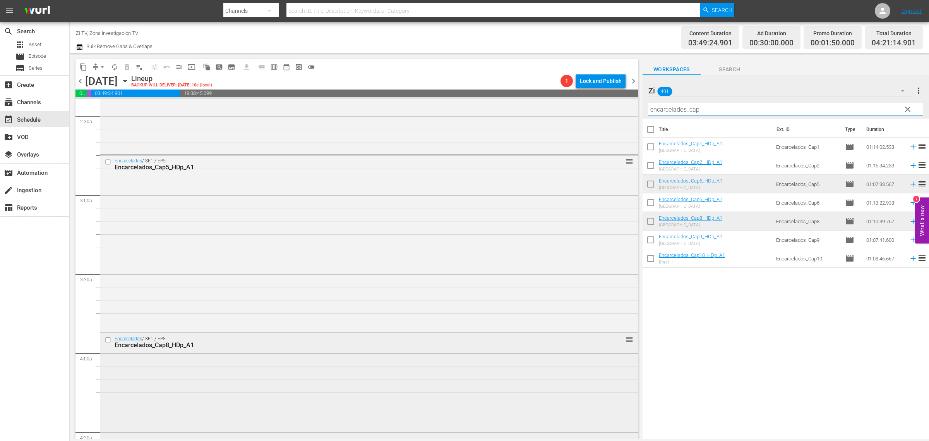
scroll to position [581, 0]
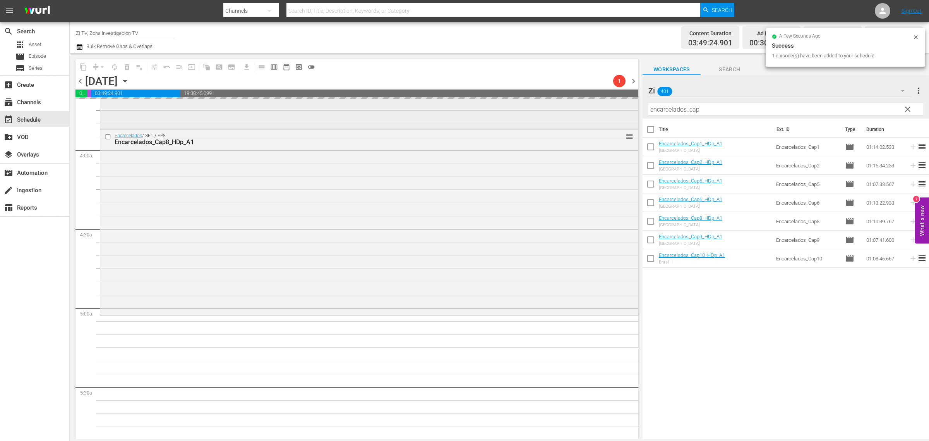
drag, startPoint x: 736, startPoint y: 107, endPoint x: 483, endPoint y: 105, distance: 253.2
click at [480, 104] on div "content_copy compress arrow_drop_down autorenew_outlined delete_forever_outline…" at bounding box center [499, 245] width 859 height 385
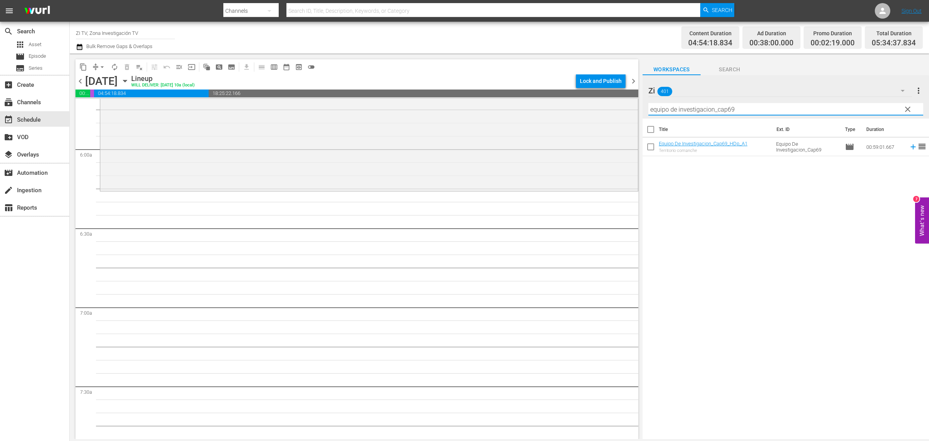
scroll to position [919, 0]
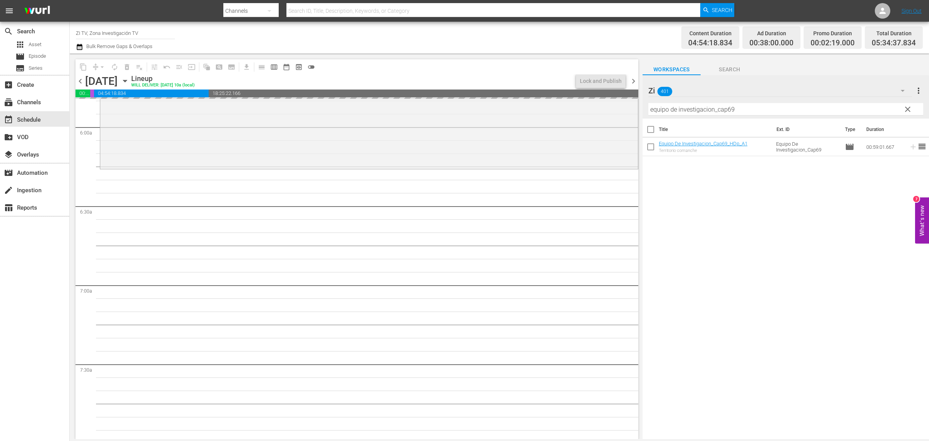
click at [787, 109] on input "equipo de investigacion_cap69" at bounding box center [785, 109] width 275 height 12
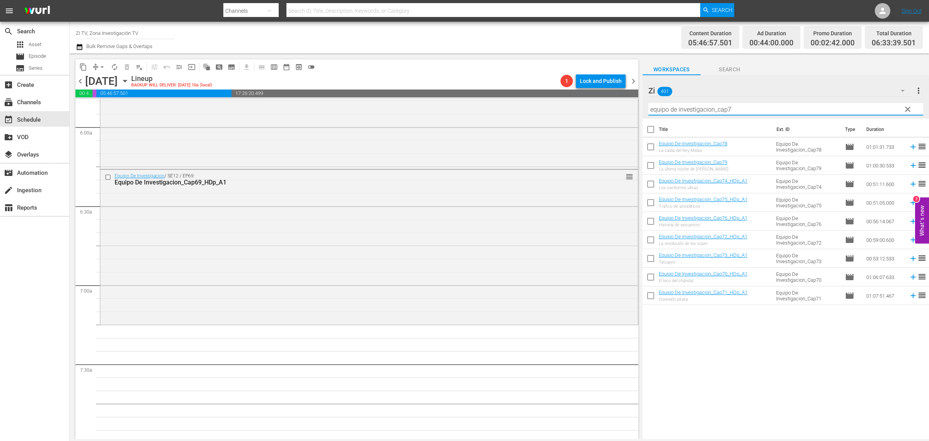
type input "equipo de investigacion_cap7"
click at [651, 276] on input "checkbox" at bounding box center [651, 278] width 16 height 16
checkbox input "true"
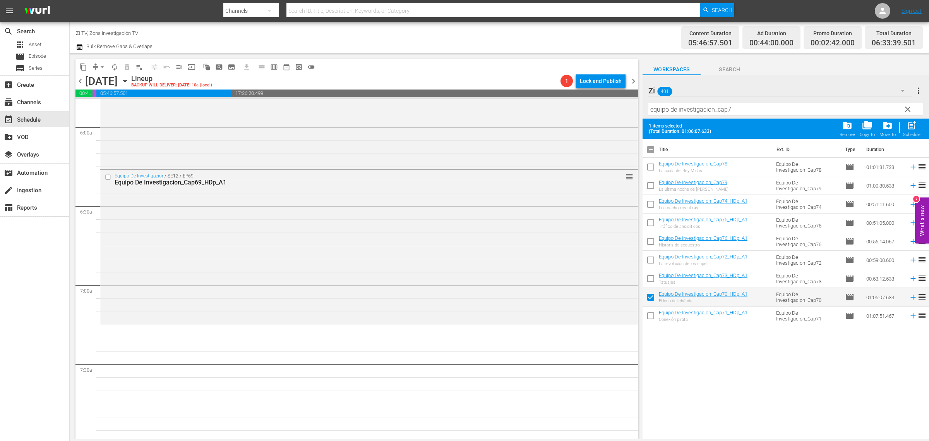
click at [652, 315] on input "checkbox" at bounding box center [651, 317] width 16 height 16
checkbox input "true"
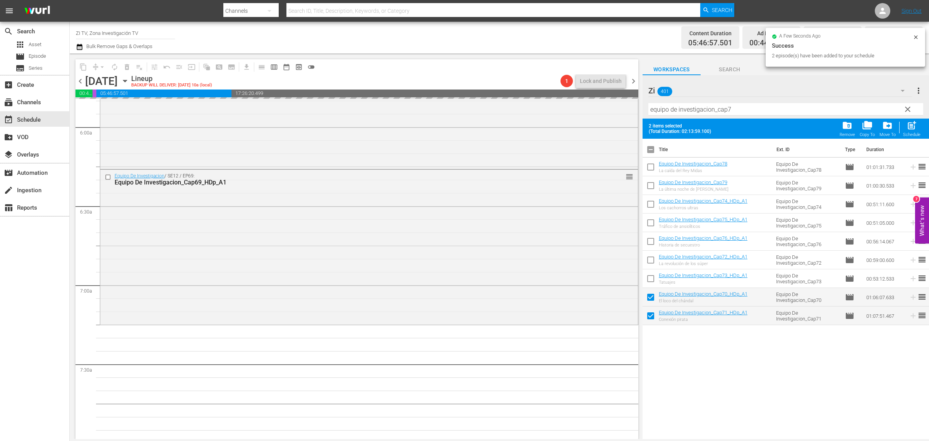
click at [650, 152] on input "checkbox" at bounding box center [651, 151] width 16 height 16
checkbox input "true"
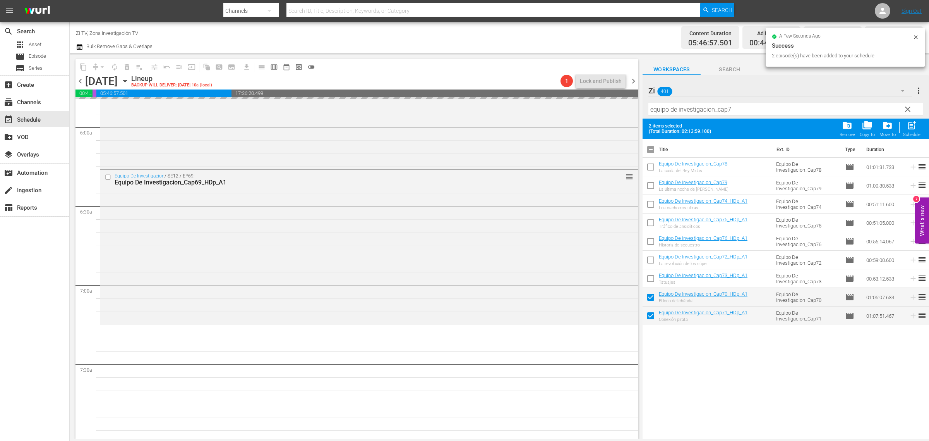
checkbox input "true"
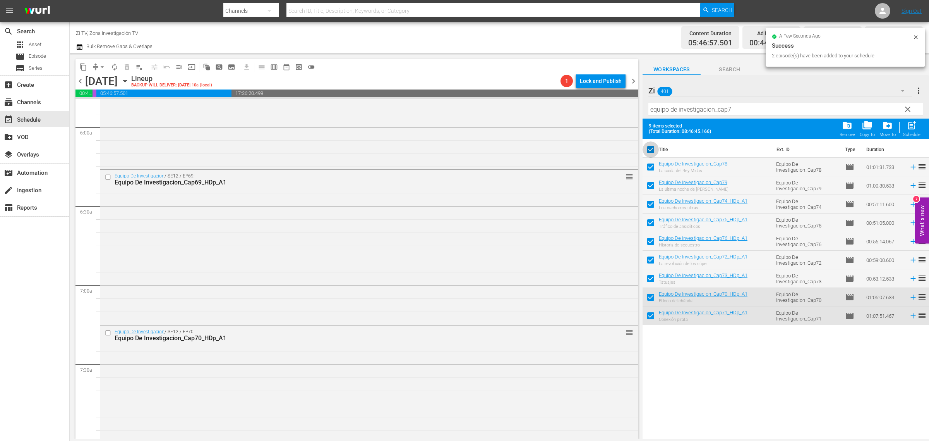
click at [650, 152] on input "checkbox" at bounding box center [651, 151] width 16 height 16
checkbox input "false"
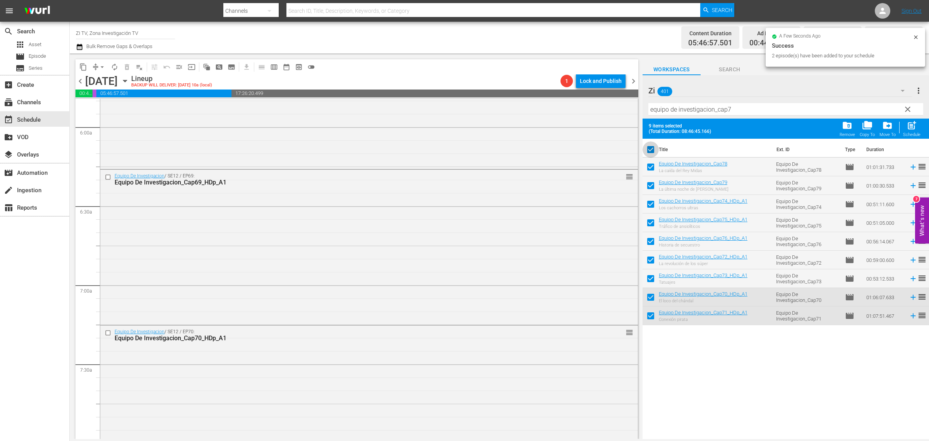
checkbox input "false"
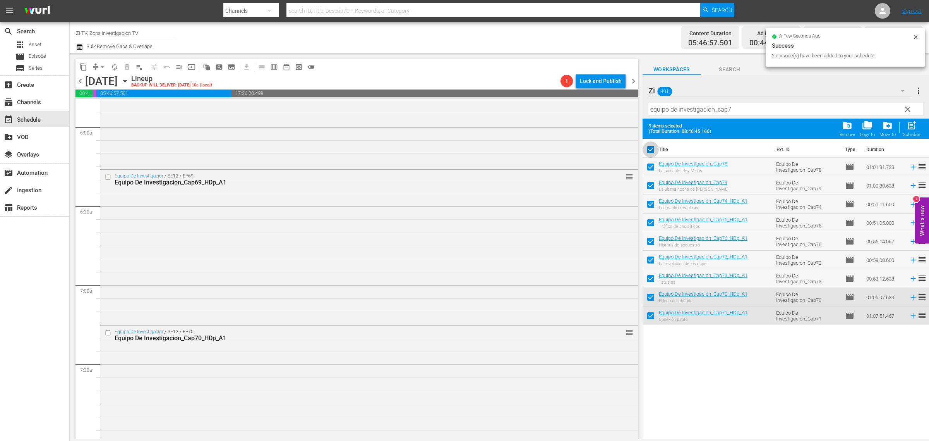
checkbox input "false"
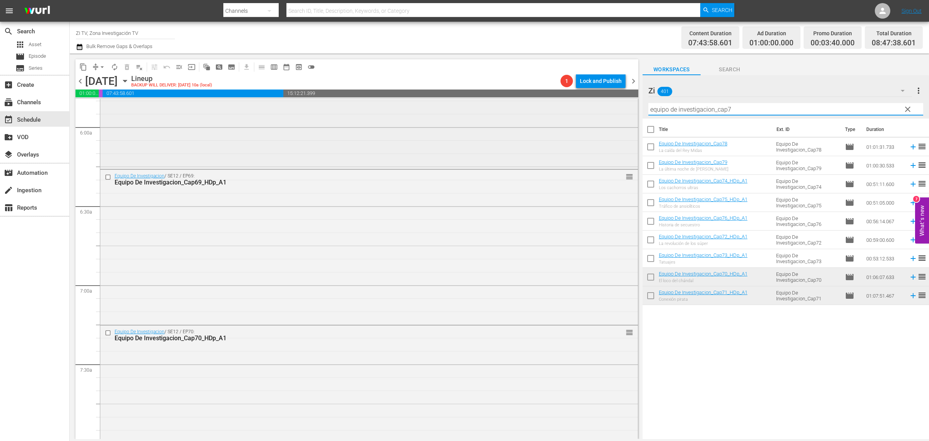
drag, startPoint x: 747, startPoint y: 111, endPoint x: 267, endPoint y: 134, distance: 480.6
click at [275, 139] on div "content_copy compress arrow_drop_down autorenew_outlined delete_forever_outline…" at bounding box center [499, 245] width 859 height 385
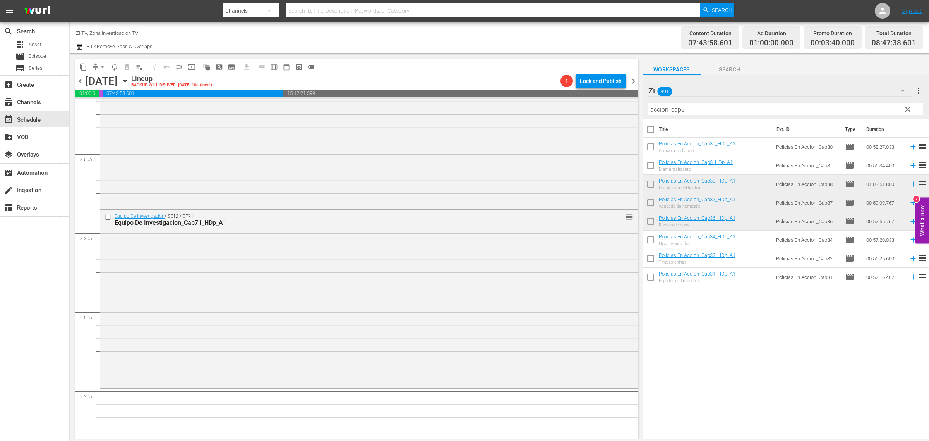
scroll to position [1210, 0]
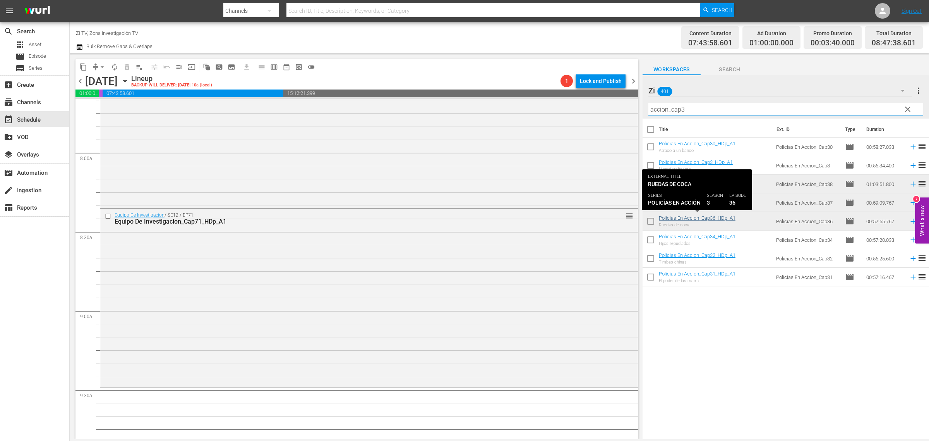
type input "accion_cap3"
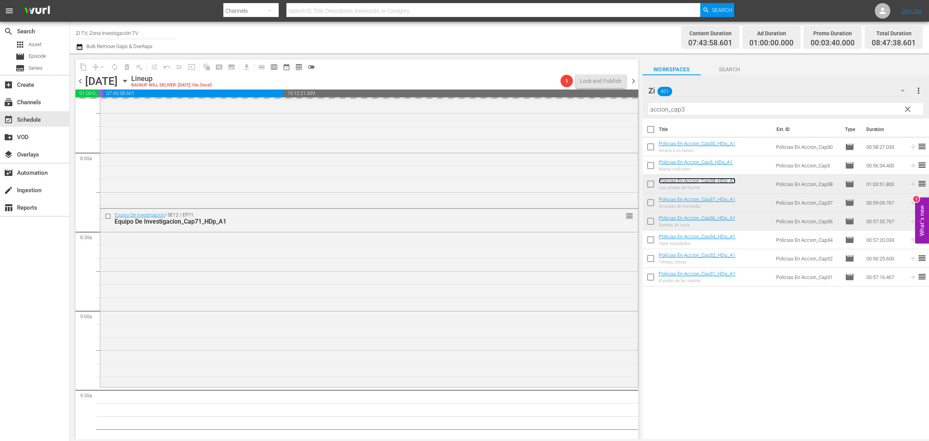
click at [721, 182] on link "Policias En Accion_Cap38_HDp_A1" at bounding box center [697, 181] width 77 height 6
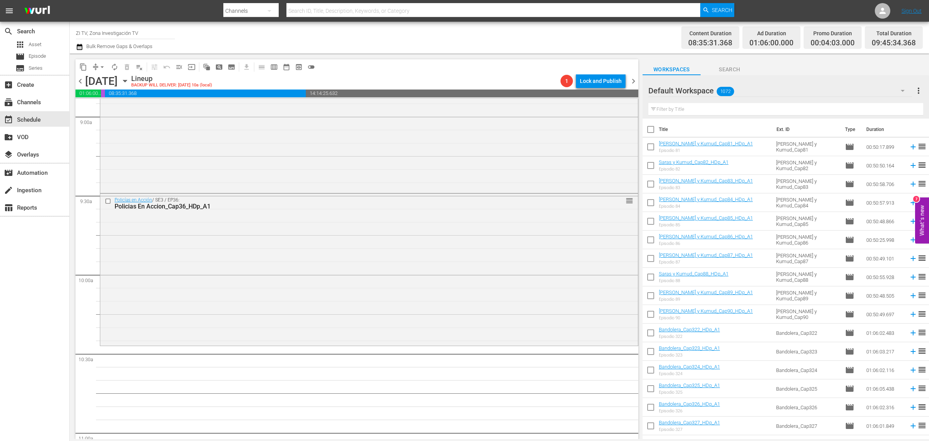
scroll to position [1403, 0]
click at [708, 89] on div "Default Workspace 1072" at bounding box center [780, 91] width 264 height 22
click at [676, 135] on div "Zi (401)" at bounding box center [698, 137] width 81 height 12
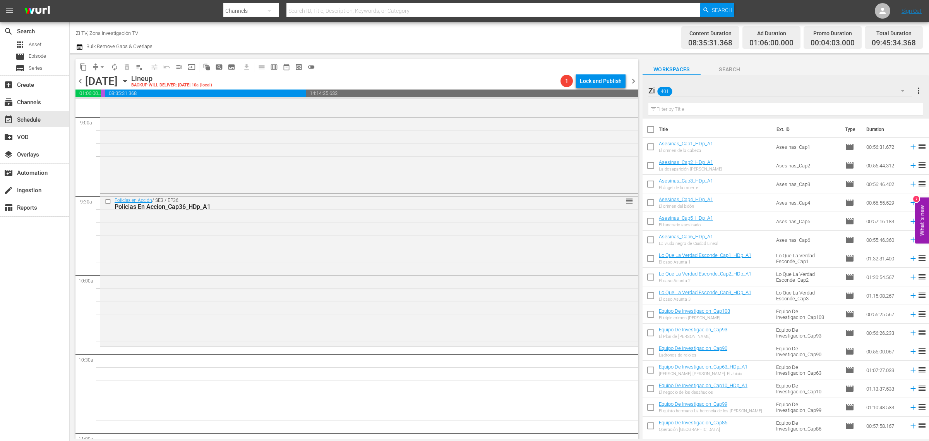
click at [717, 109] on input "text" at bounding box center [785, 109] width 275 height 12
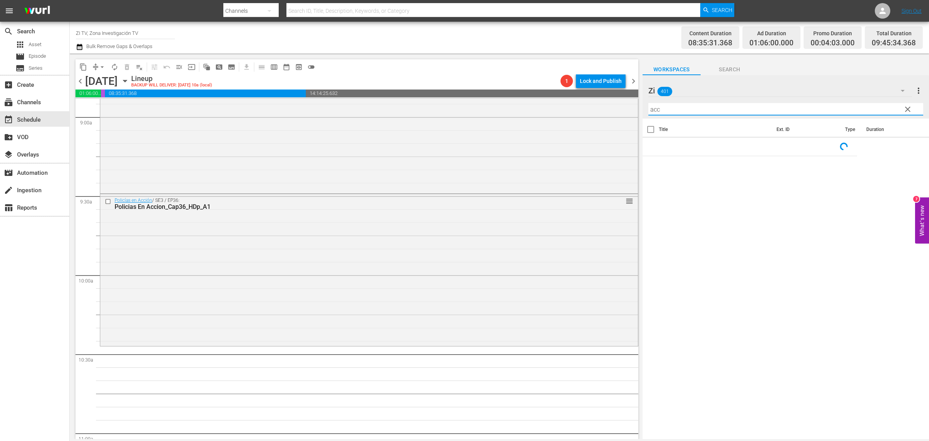
type input "accion_cap3"
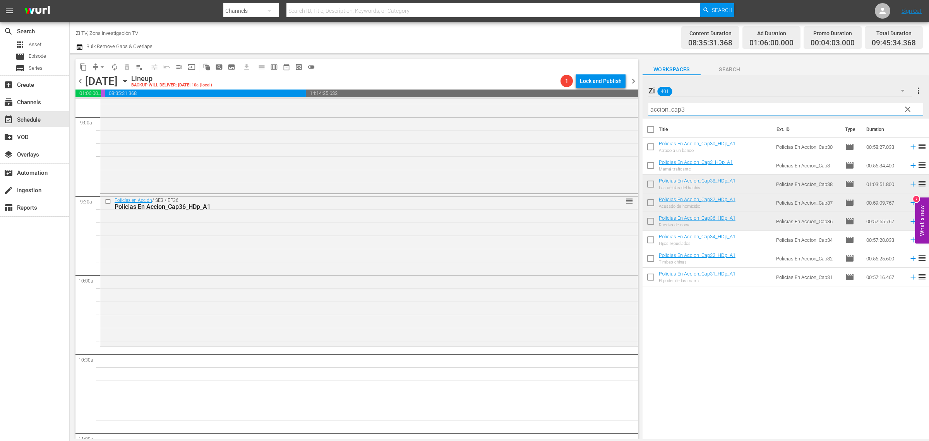
click at [653, 200] on input "checkbox" at bounding box center [651, 204] width 16 height 16
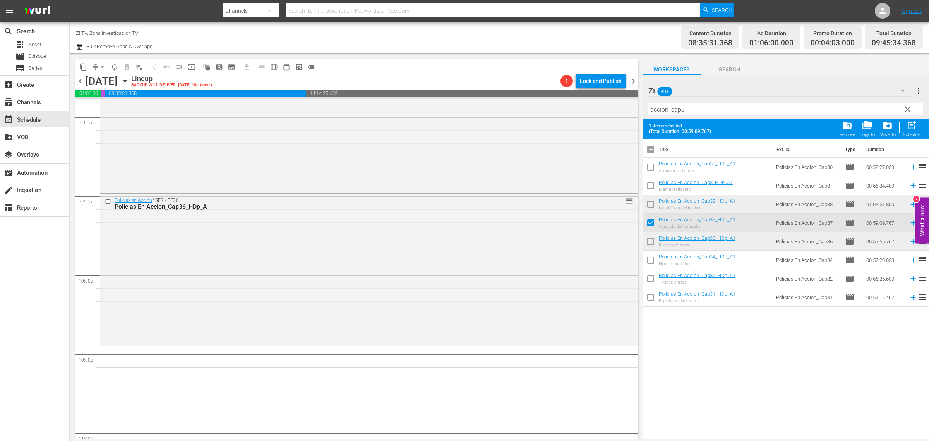
click at [650, 221] on input "checkbox" at bounding box center [651, 224] width 16 height 16
checkbox input "false"
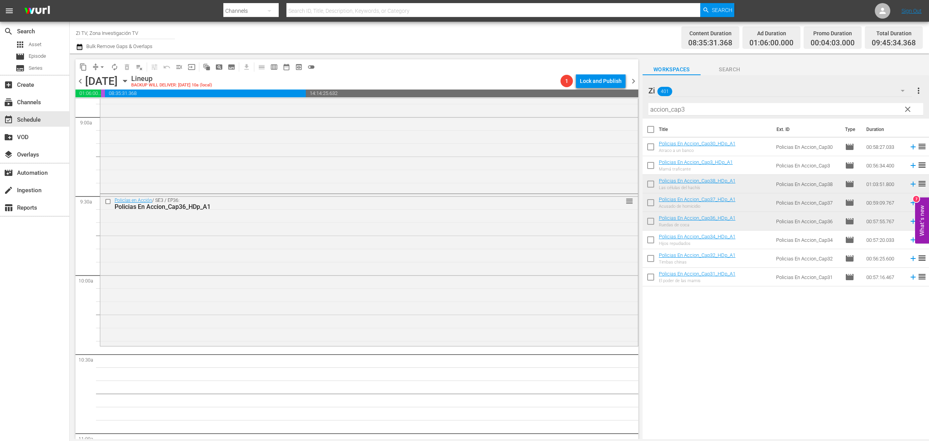
click at [707, 207] on div "Acusado de homicidio" at bounding box center [697, 206] width 77 height 5
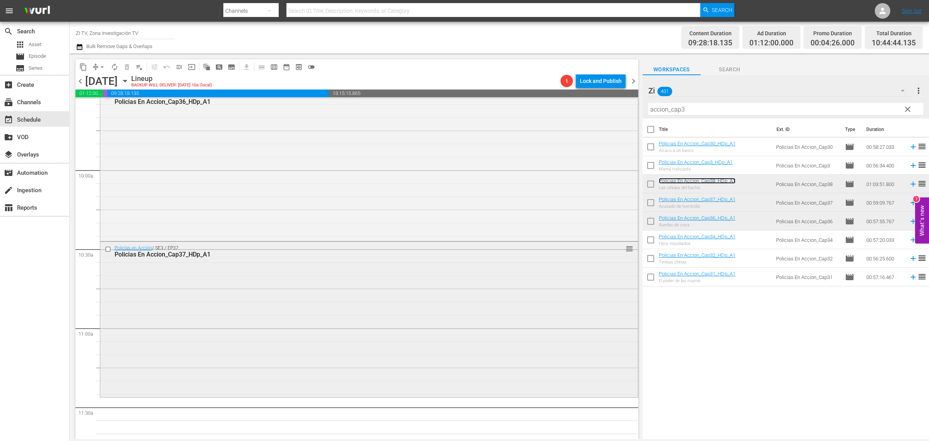
scroll to position [1694, 0]
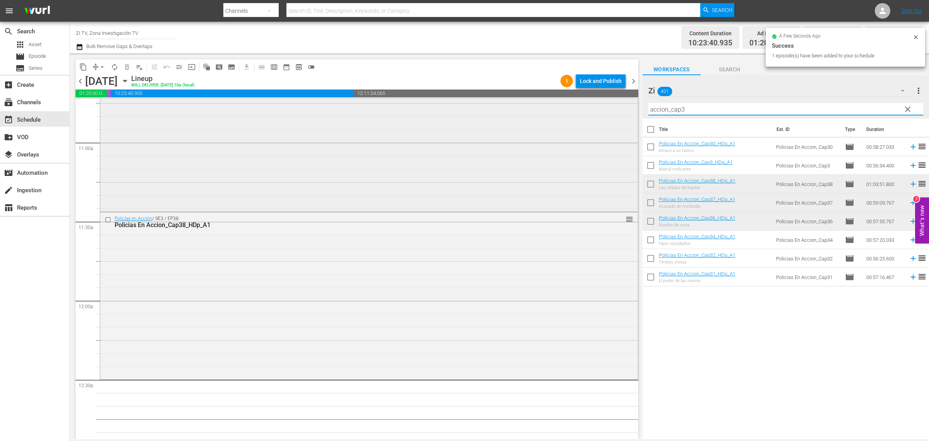
click at [539, 110] on div "content_copy compress arrow_drop_down autorenew_outlined delete_forever_outline…" at bounding box center [499, 245] width 859 height 385
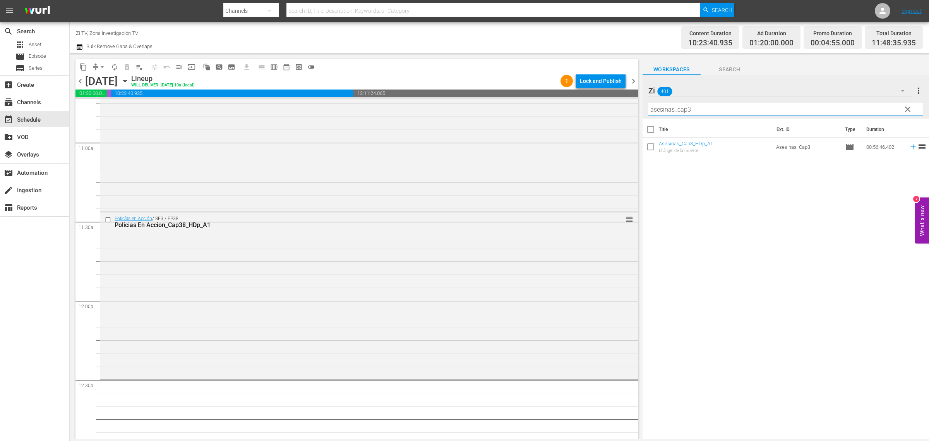
click at [715, 105] on input "asesinas_cap3" at bounding box center [785, 109] width 275 height 12
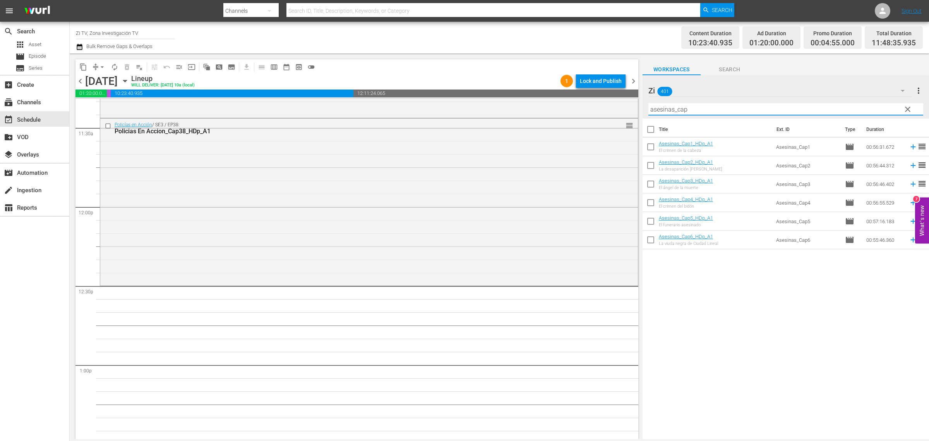
scroll to position [1790, 0]
type input "asesinas_cap"
click at [650, 185] on input "checkbox" at bounding box center [651, 185] width 16 height 16
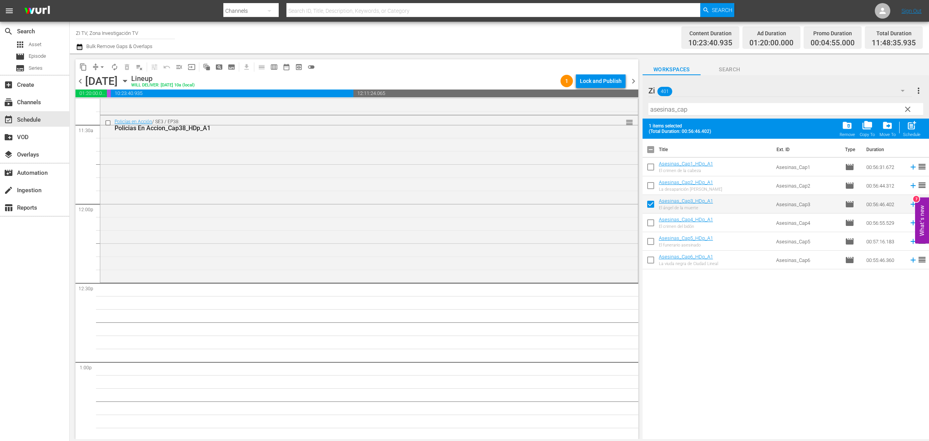
click at [650, 203] on input "checkbox" at bounding box center [651, 205] width 16 height 16
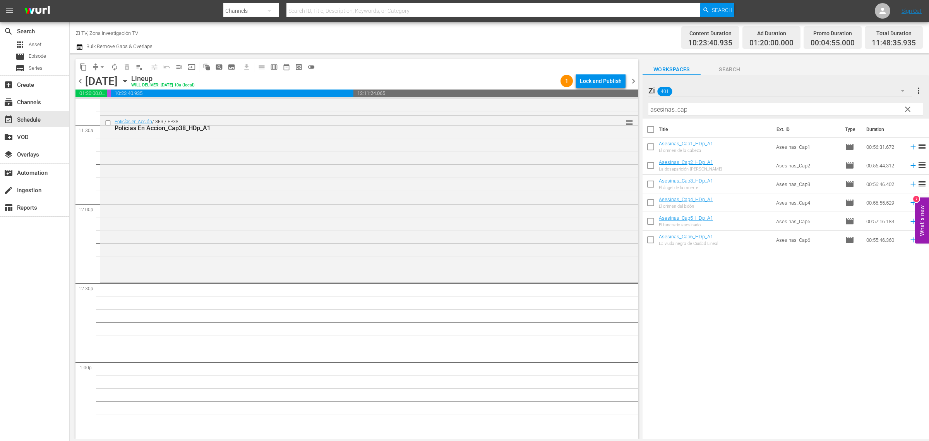
click at [648, 184] on input "checkbox" at bounding box center [651, 185] width 16 height 16
checkbox input "true"
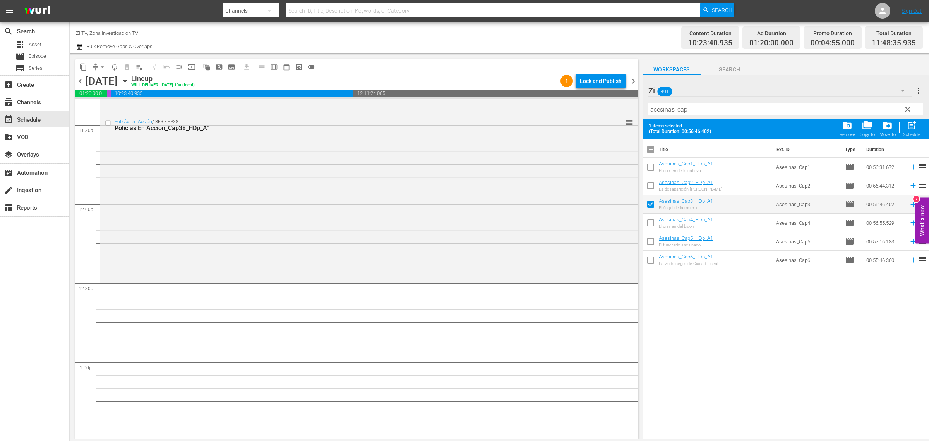
click at [649, 224] on input "checkbox" at bounding box center [651, 224] width 16 height 16
checkbox input "true"
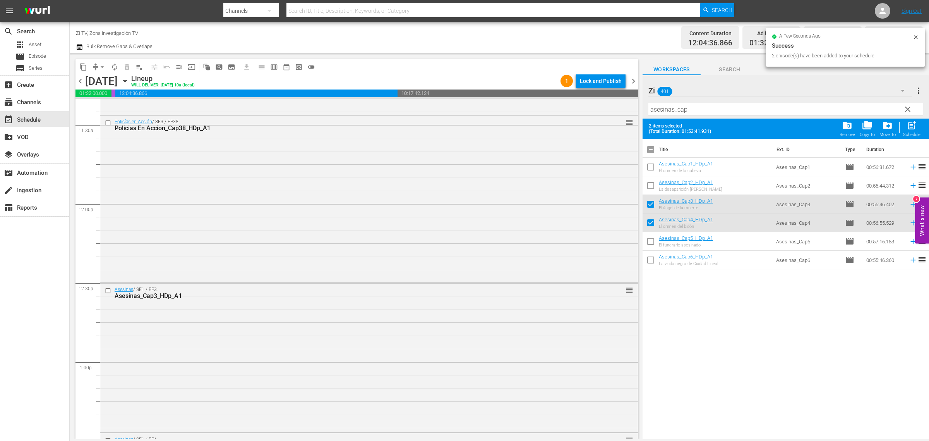
click at [655, 149] on input "checkbox" at bounding box center [651, 151] width 16 height 16
checkbox input "true"
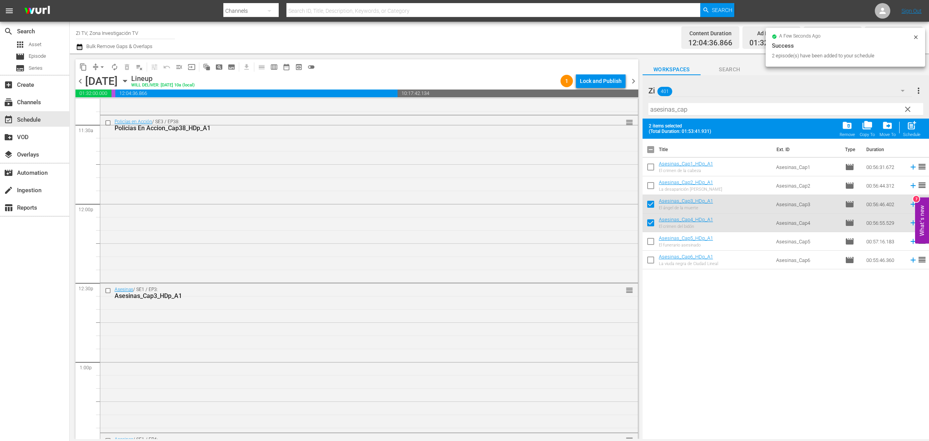
checkbox input "true"
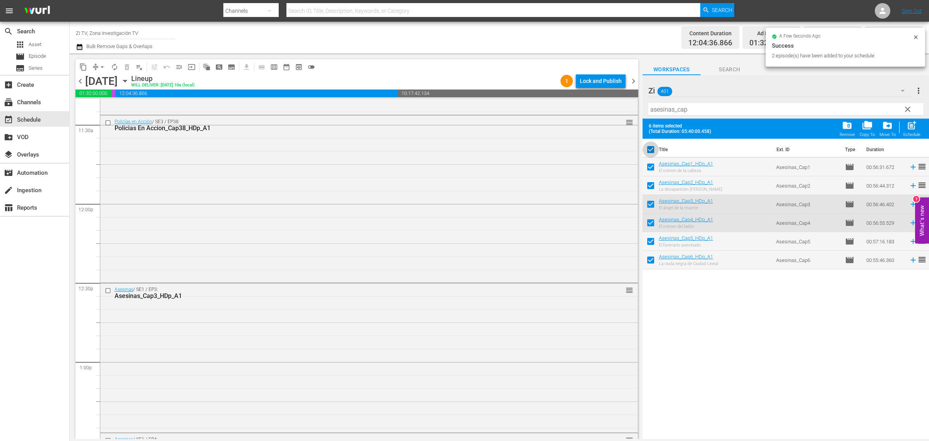
click at [655, 149] on input "checkbox" at bounding box center [651, 151] width 16 height 16
checkbox input "false"
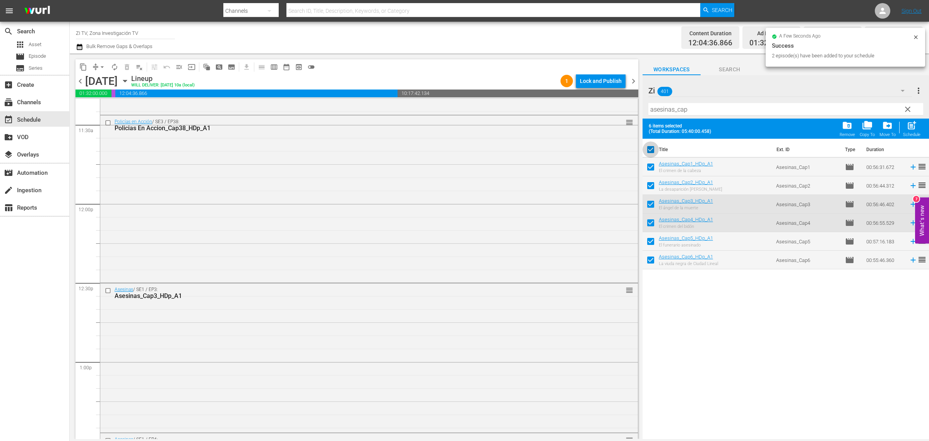
checkbox input "false"
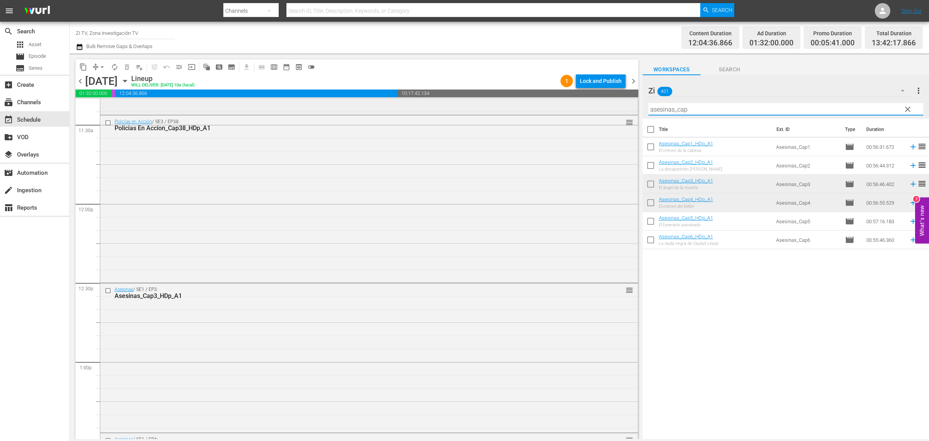
drag, startPoint x: 697, startPoint y: 112, endPoint x: 409, endPoint y: 112, distance: 288.4
click at [409, 112] on div "content_copy compress arrow_drop_down autorenew_outlined delete_forever_outline…" at bounding box center [499, 245] width 859 height 385
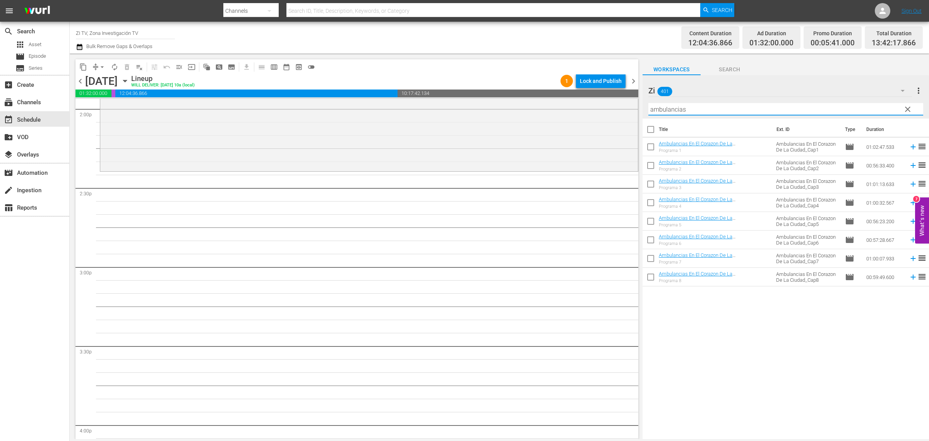
scroll to position [2177, 0]
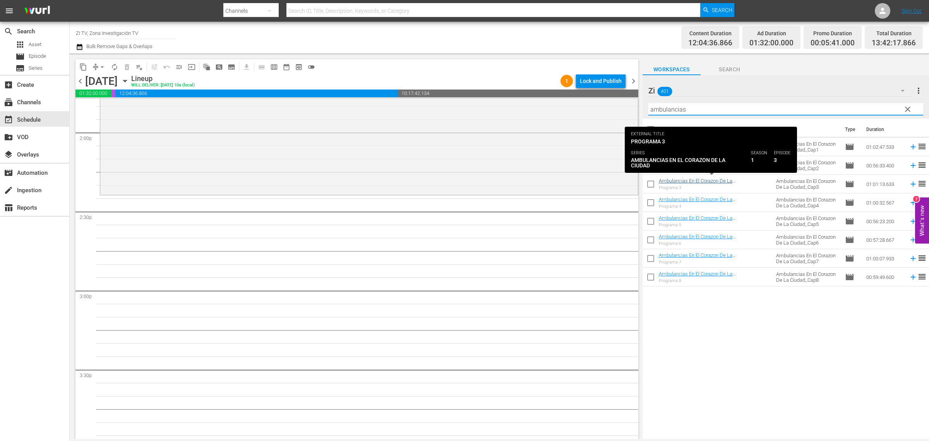
type input "ambulancias"
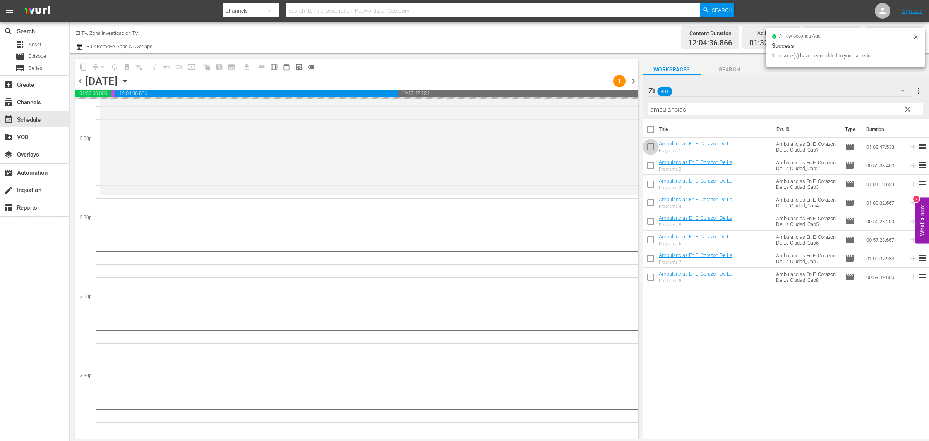
click at [653, 148] on input "checkbox" at bounding box center [651, 148] width 16 height 16
checkbox input "true"
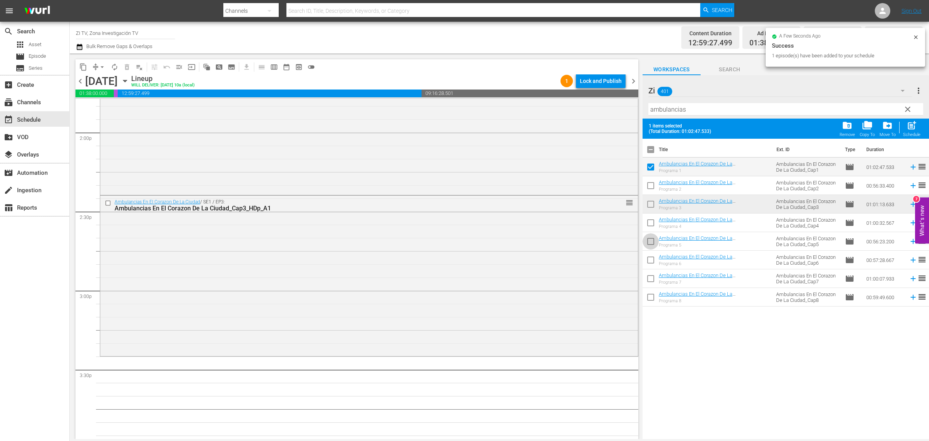
click at [651, 247] on input "checkbox" at bounding box center [651, 243] width 16 height 16
checkbox input "true"
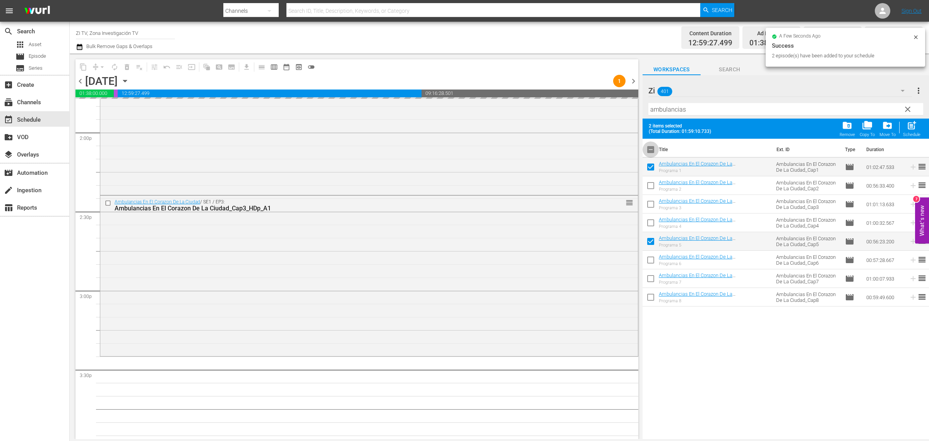
click at [653, 148] on input "checkbox" at bounding box center [651, 151] width 16 height 16
checkbox input "true"
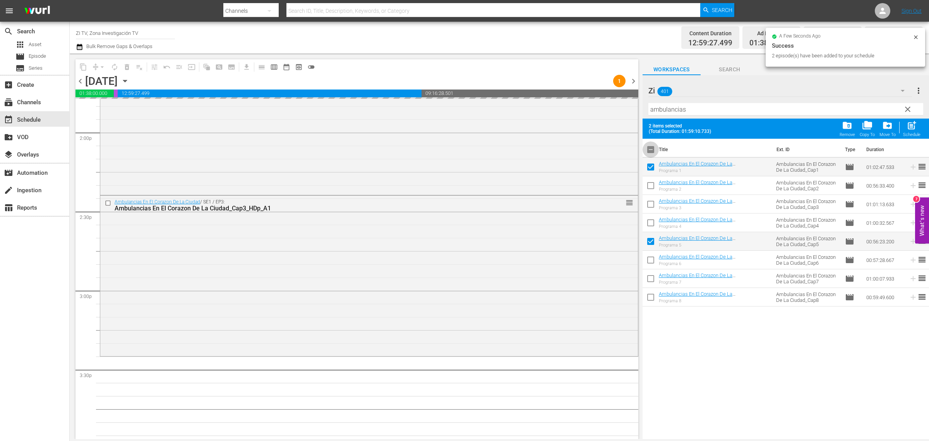
checkbox input "true"
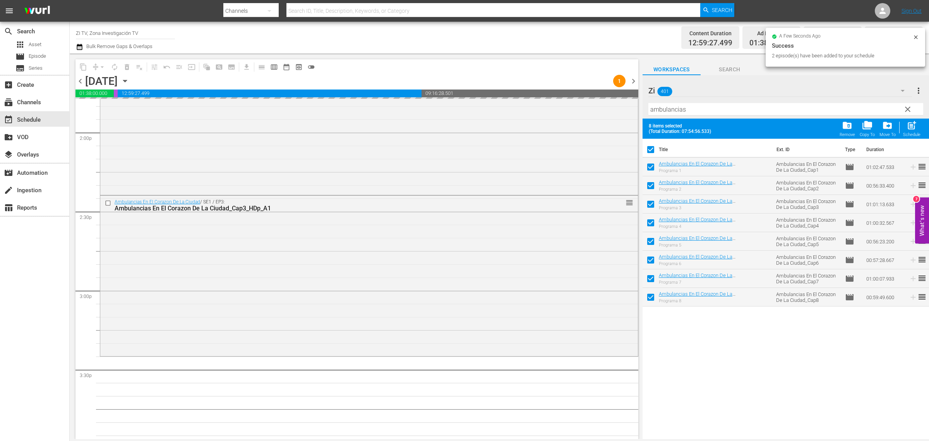
click at [653, 148] on input "checkbox" at bounding box center [651, 151] width 16 height 16
checkbox input "false"
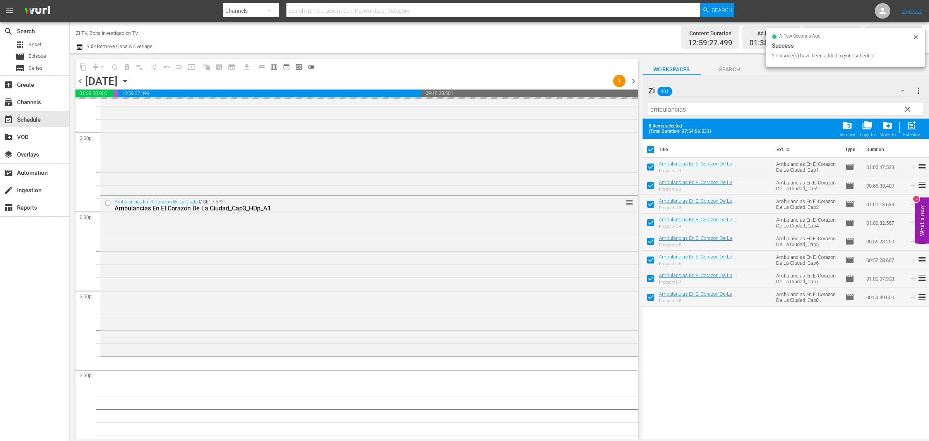
checkbox input "false"
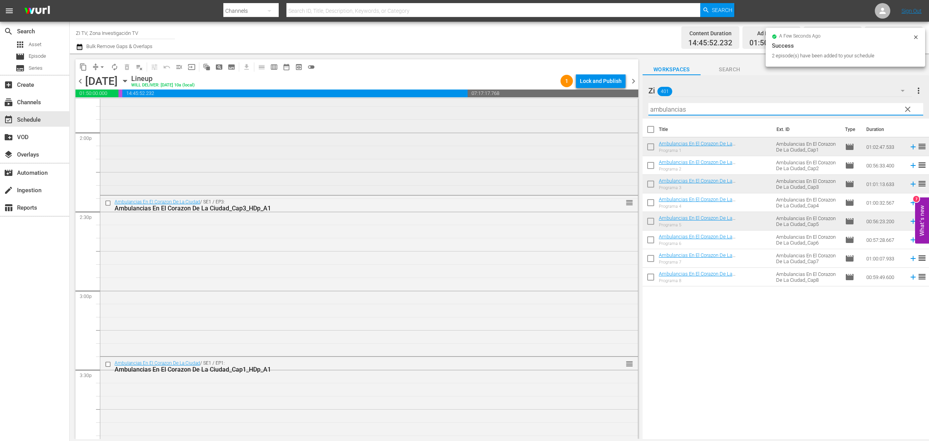
drag, startPoint x: 687, startPoint y: 106, endPoint x: 345, endPoint y: 112, distance: 341.9
click at [345, 112] on div "content_copy compress arrow_drop_down autorenew_outlined delete_forever_outline…" at bounding box center [499, 245] width 859 height 385
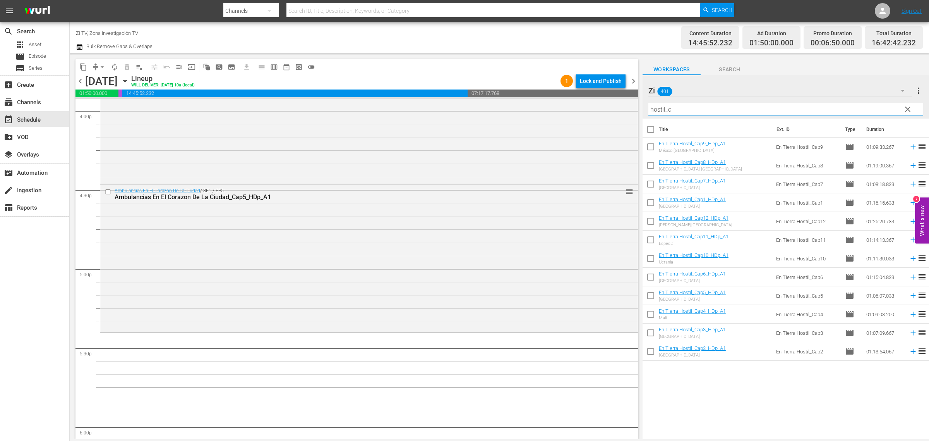
scroll to position [2516, 0]
type input "hostil_c"
drag, startPoint x: 650, startPoint y: 220, endPoint x: 650, endPoint y: 227, distance: 7.4
click at [650, 220] on input "checkbox" at bounding box center [651, 222] width 16 height 16
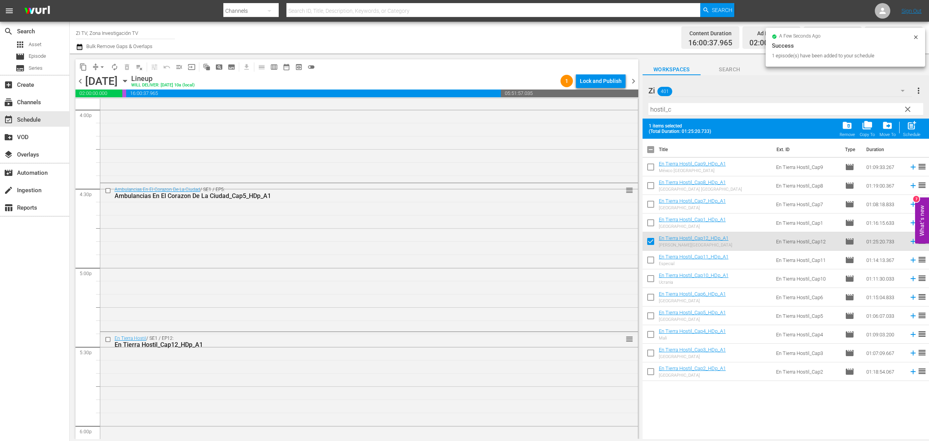
click at [651, 243] on input "checkbox" at bounding box center [651, 243] width 16 height 16
checkbox input "false"
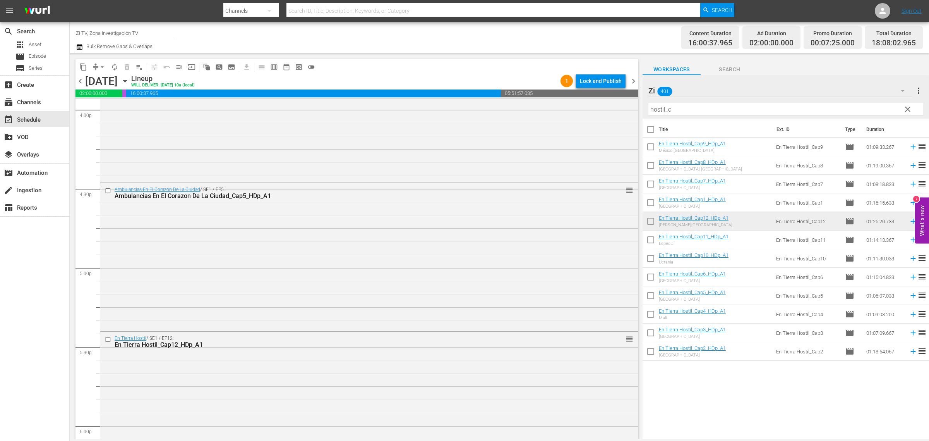
click at [652, 203] on input "checkbox" at bounding box center [651, 204] width 16 height 16
checkbox input "true"
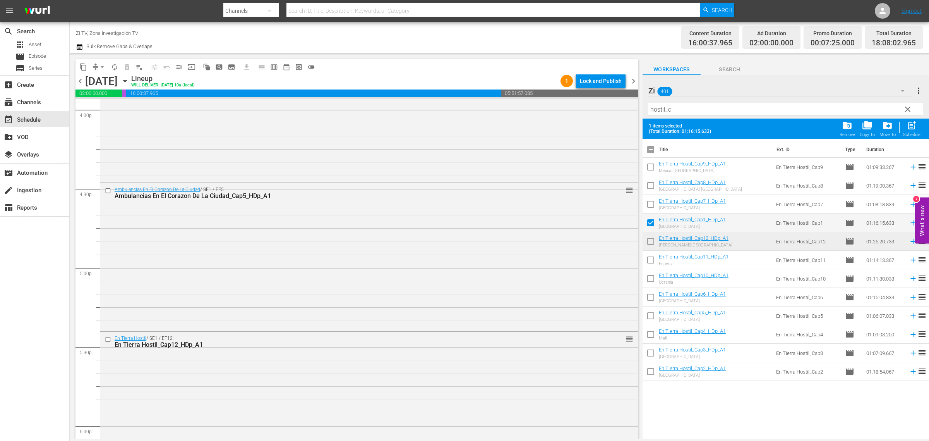
click at [648, 372] on input "checkbox" at bounding box center [651, 373] width 16 height 16
checkbox input "true"
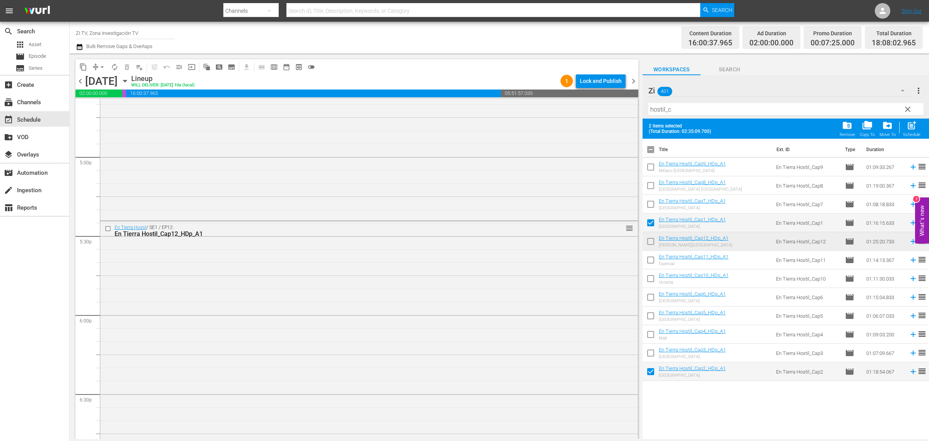
scroll to position [2758, 0]
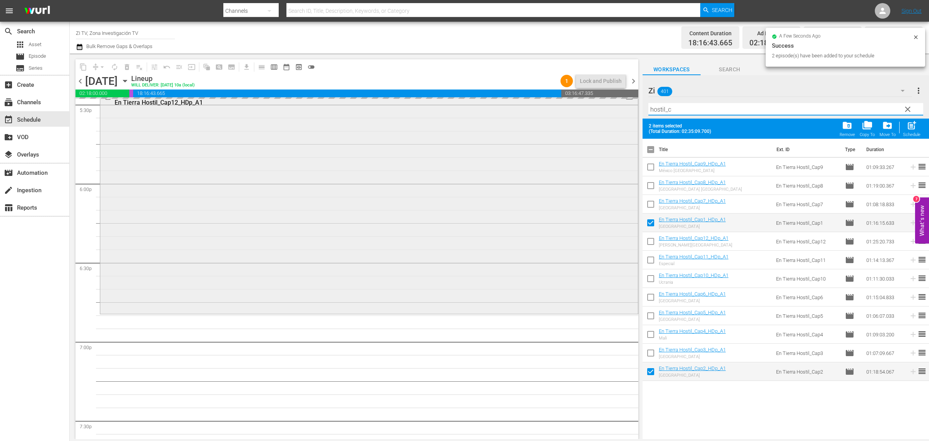
click at [389, 108] on div "content_copy compress arrow_drop_down autorenew_outlined delete_forever_outline…" at bounding box center [499, 245] width 859 height 385
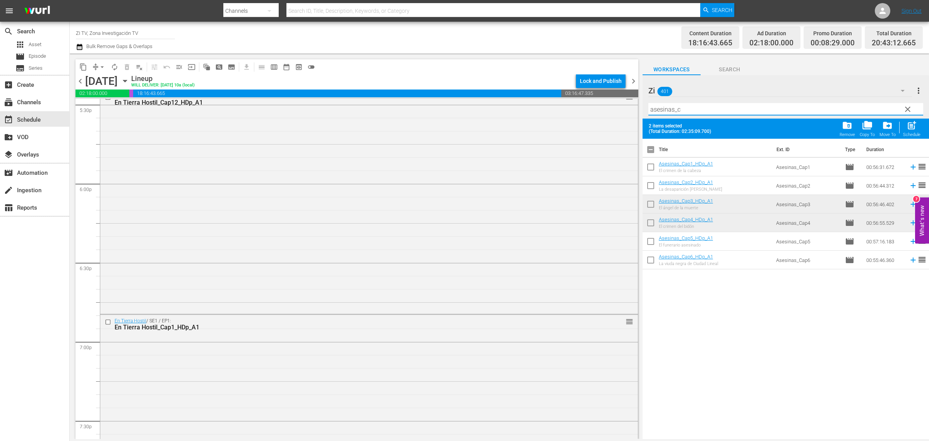
type input "asesinas_c"
drag, startPoint x: 652, startPoint y: 203, endPoint x: 653, endPoint y: 217, distance: 13.6
click at [652, 204] on input "checkbox" at bounding box center [651, 205] width 16 height 16
checkbox input "true"
click at [650, 225] on input "checkbox" at bounding box center [651, 224] width 16 height 16
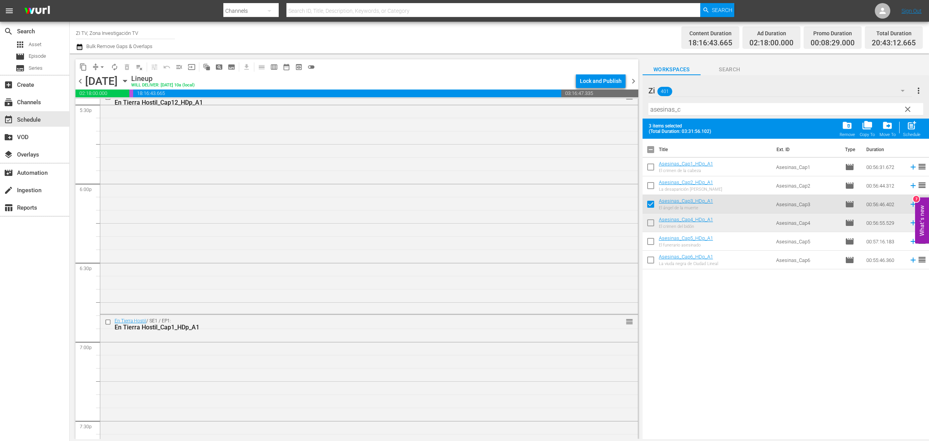
checkbox input "true"
click at [648, 260] on input "checkbox" at bounding box center [651, 261] width 16 height 16
checkbox input "true"
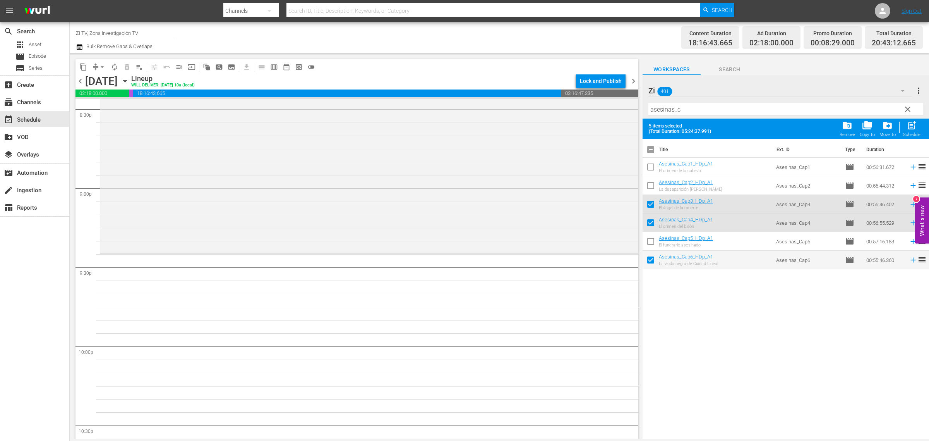
scroll to position [3290, 0]
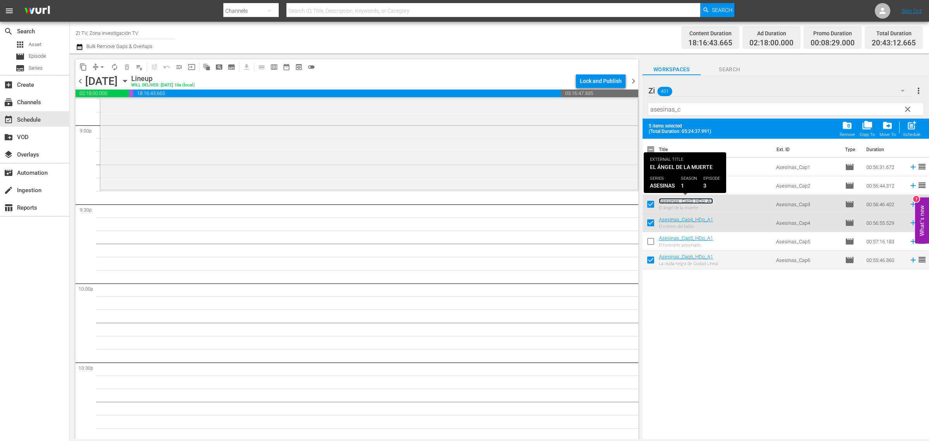
click at [682, 201] on link "Asesinas_Cap3_HDp_A1" at bounding box center [686, 201] width 54 height 6
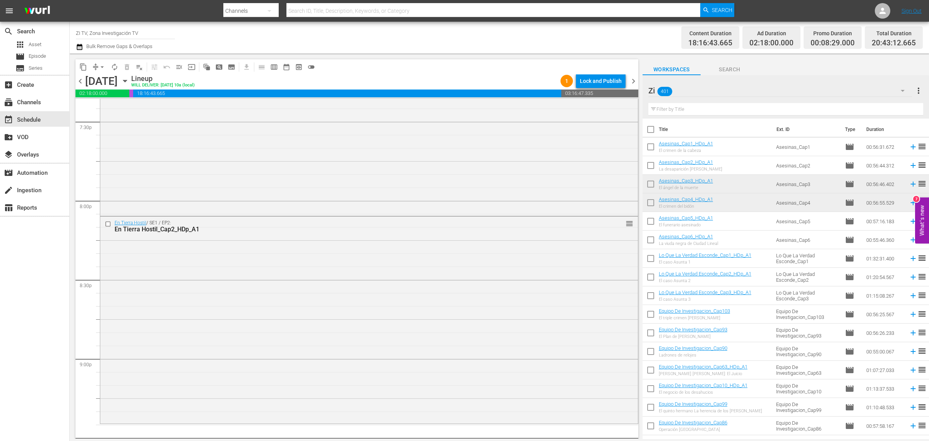
scroll to position [3145, 0]
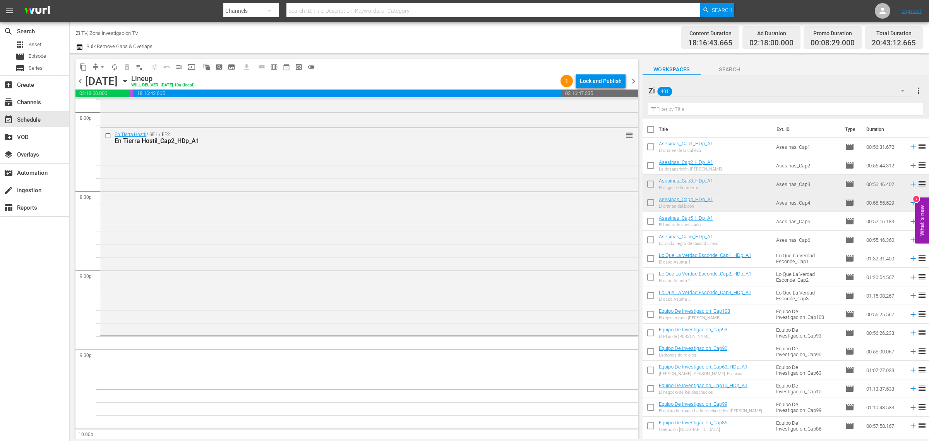
click at [653, 184] on input "checkbox" at bounding box center [651, 185] width 16 height 16
checkbox input "true"
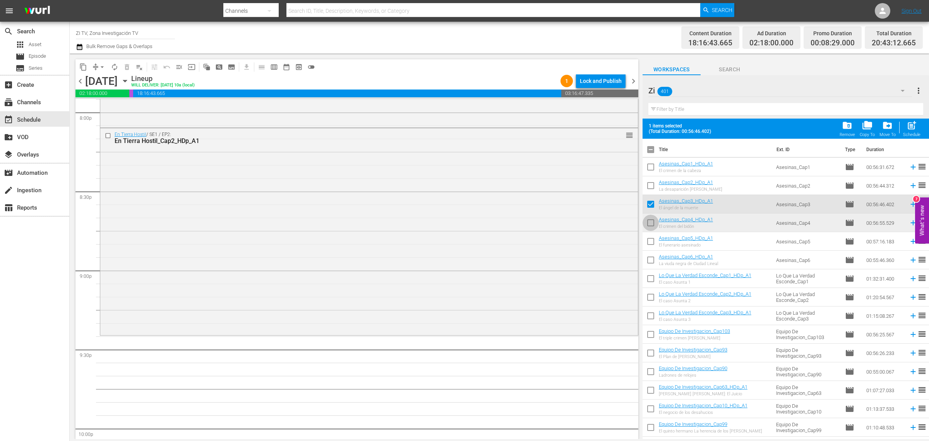
click at [646, 225] on input "checkbox" at bounding box center [651, 224] width 16 height 16
checkbox input "true"
click at [650, 257] on input "checkbox" at bounding box center [651, 261] width 16 height 16
checkbox input "true"
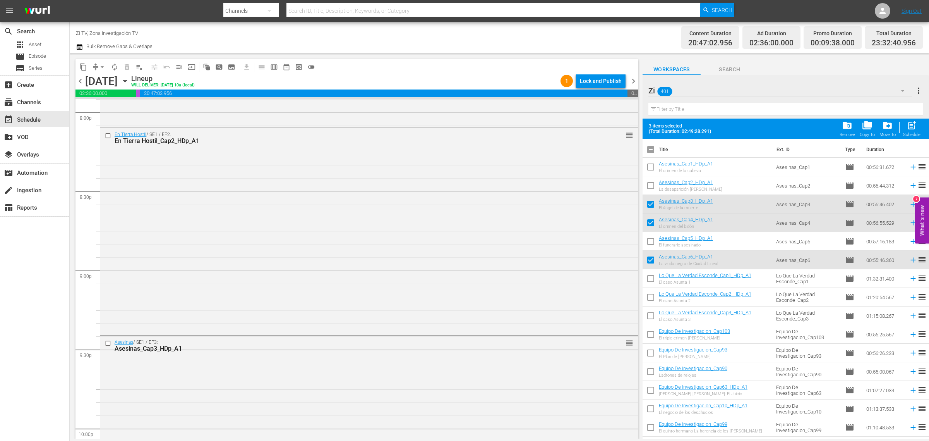
click at [651, 151] on input "checkbox" at bounding box center [651, 151] width 16 height 16
checkbox input "true"
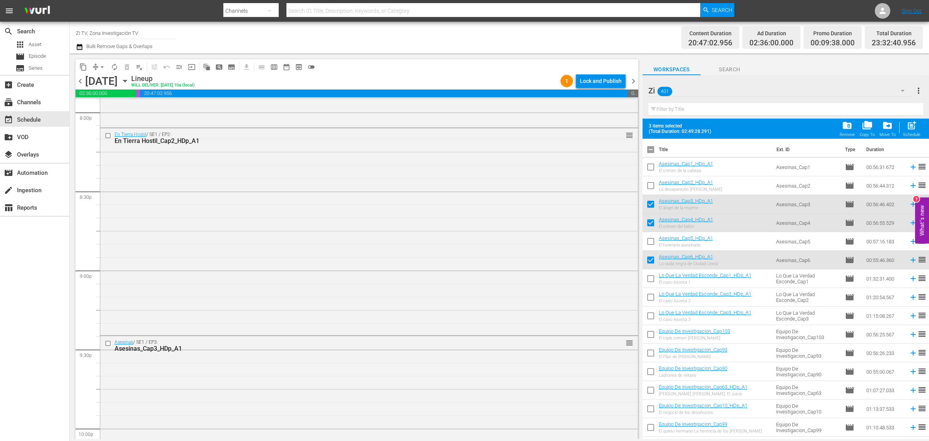
checkbox input "true"
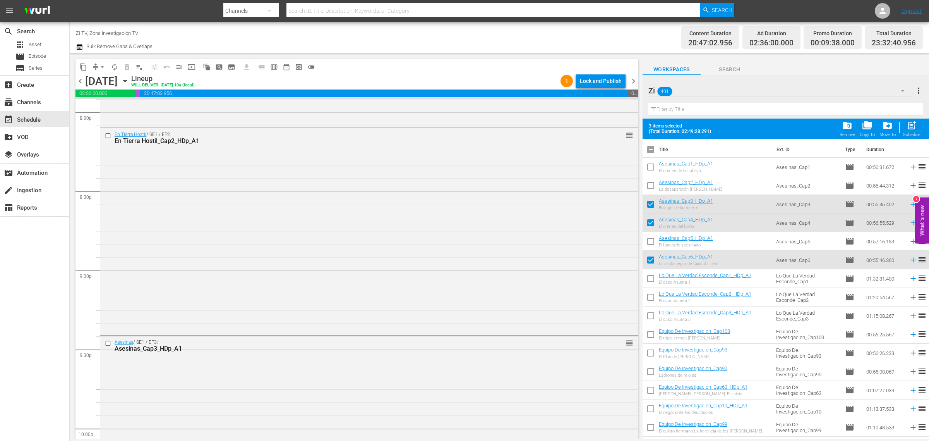
checkbox input "true"
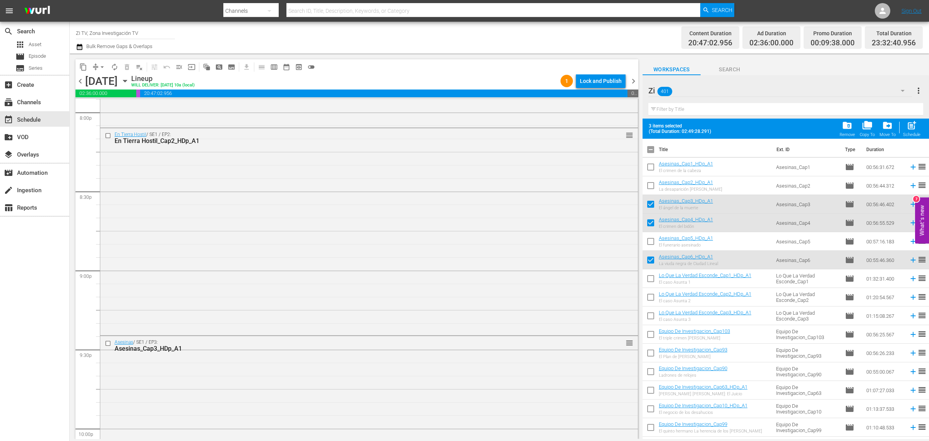
checkbox input "true"
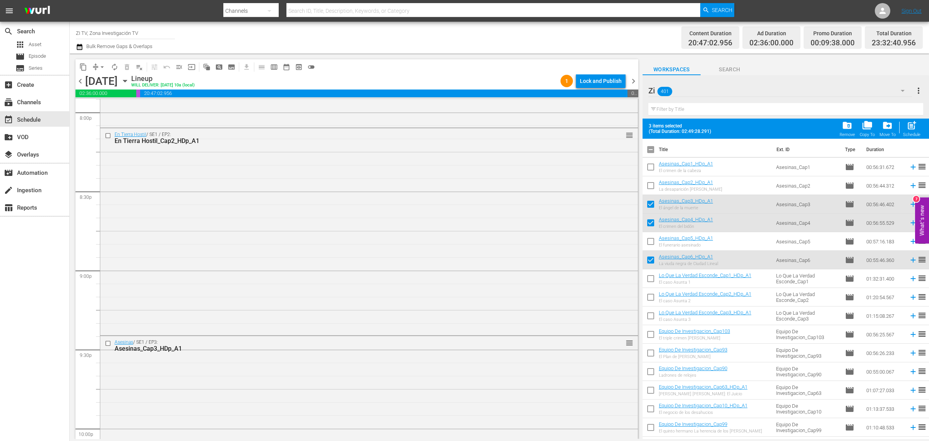
checkbox input "true"
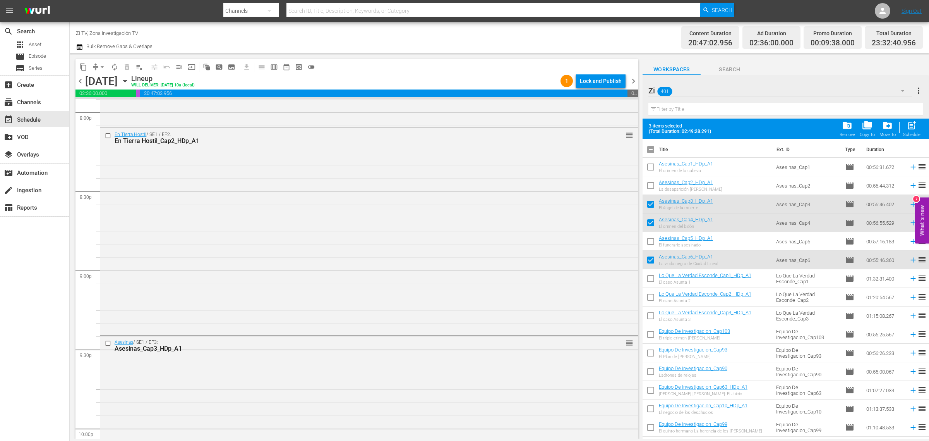
checkbox input "true"
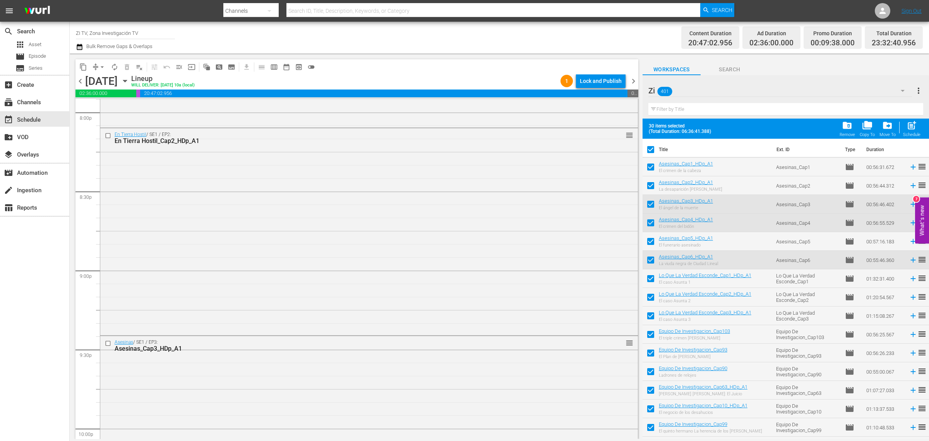
click at [651, 151] on input "checkbox" at bounding box center [651, 151] width 16 height 16
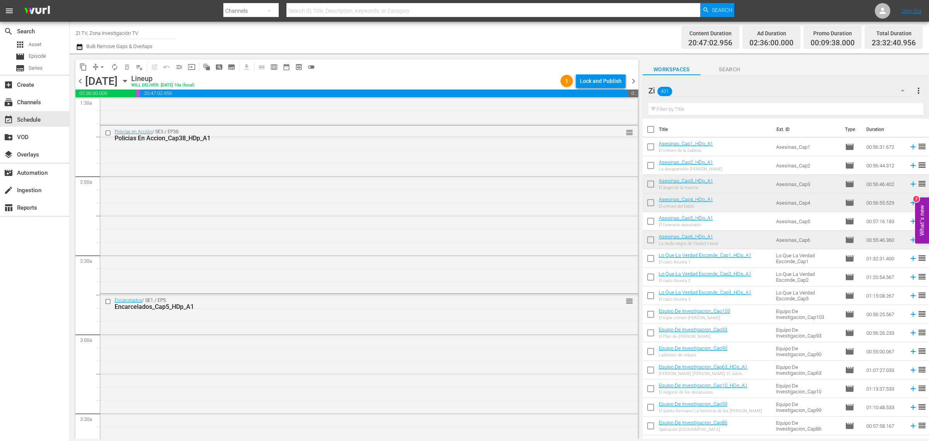
scroll to position [0, 0]
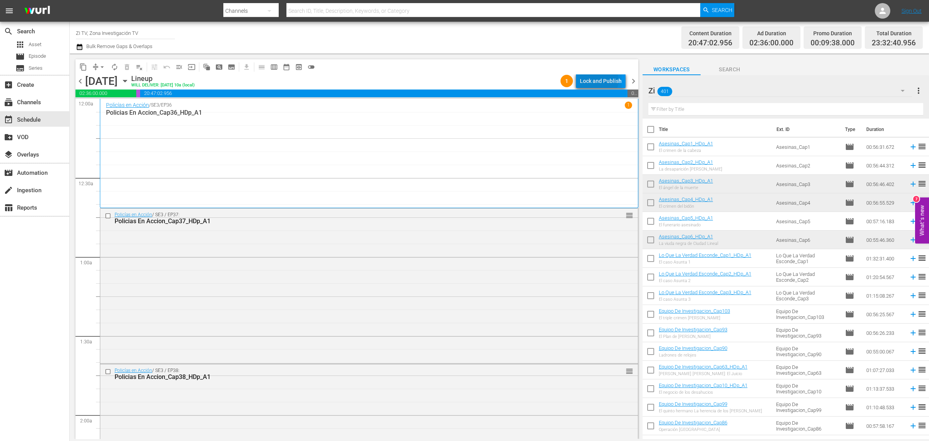
click at [599, 81] on div "Lock and Publish" at bounding box center [601, 81] width 42 height 14
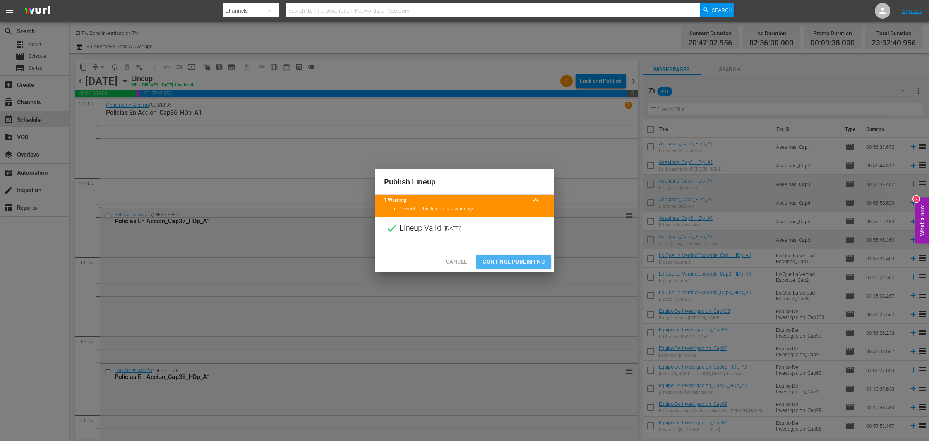
click at [506, 262] on span "Continue Publishing" at bounding box center [514, 262] width 62 height 10
